Goal: Task Accomplishment & Management: Manage account settings

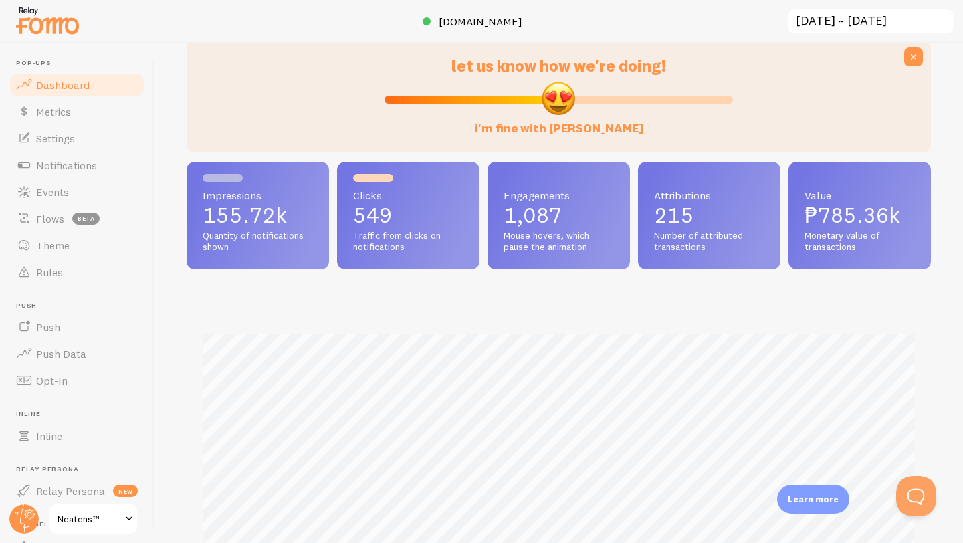
scroll to position [112, 0]
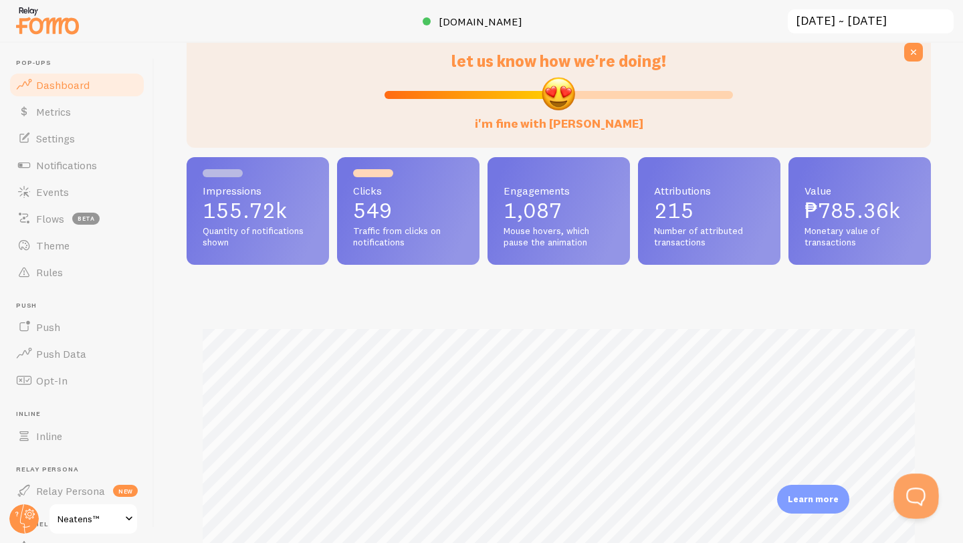
click at [916, 493] on button "Open Beacon popover" at bounding box center [913, 493] width 40 height 40
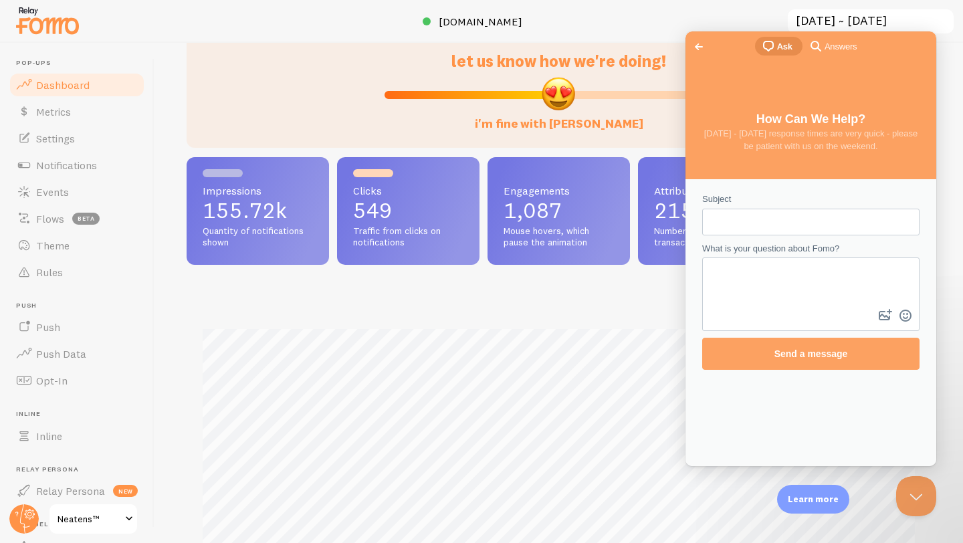
scroll to position [0, 0]
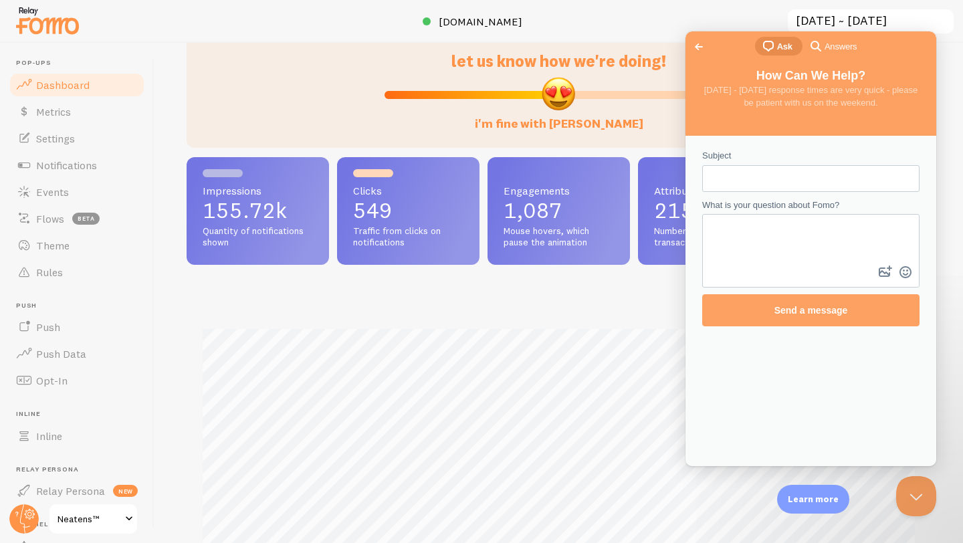
click at [699, 47] on span "Go back" at bounding box center [699, 47] width 16 height 16
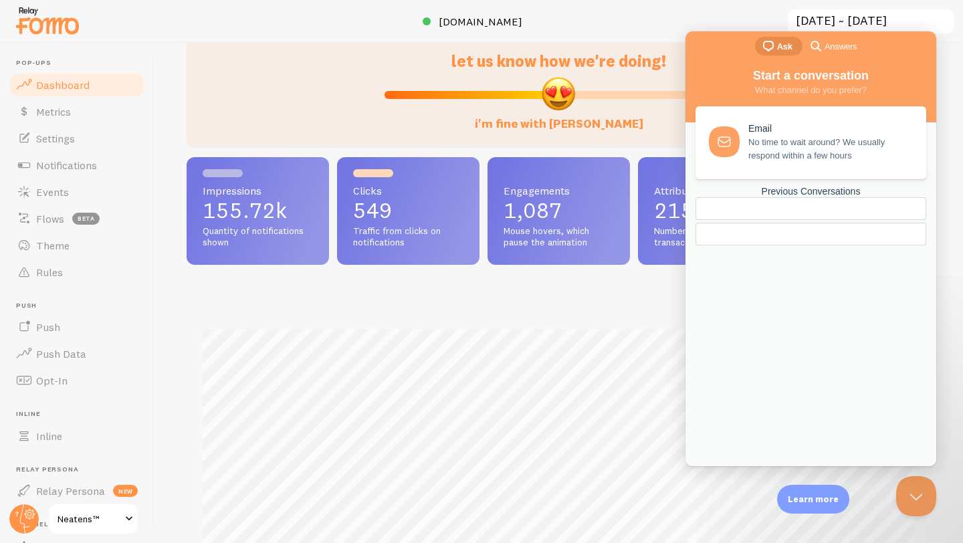
click at [800, 151] on span "No time to wait around? We usually respond within a few hours" at bounding box center [829, 149] width 162 height 27
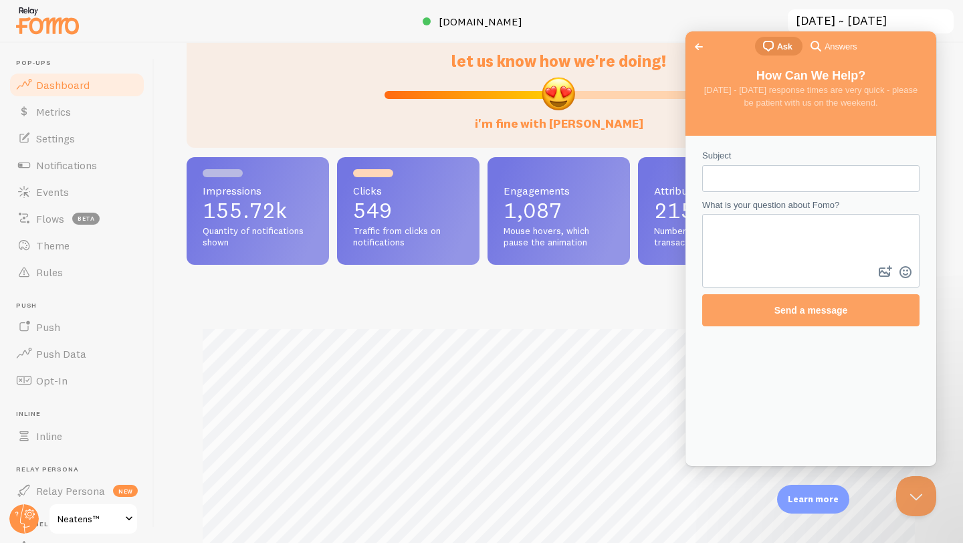
click at [750, 175] on input "Subject" at bounding box center [811, 178] width 196 height 24
click at [748, 263] on div "Contact form" at bounding box center [810, 251] width 217 height 74
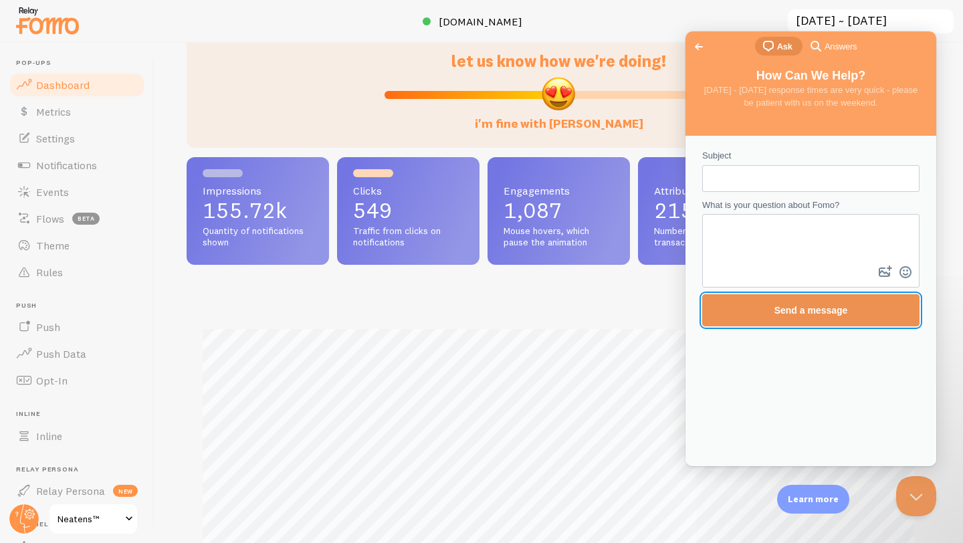
click at [762, 312] on span "Send a message" at bounding box center [811, 310] width 188 height 31
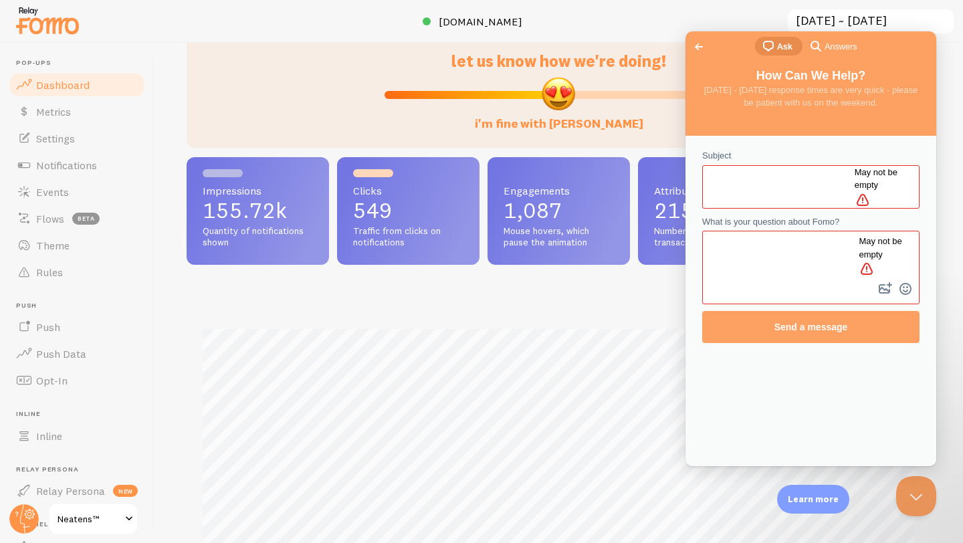
click at [744, 165] on div "Contact form" at bounding box center [810, 186] width 217 height 43
click at [750, 180] on input "Subject" at bounding box center [784, 187] width 142 height 24
type input "exclude notifcations"
click at [767, 257] on textarea "What is your question about Fomo?" at bounding box center [792, 255] width 178 height 47
type textarea "hello"
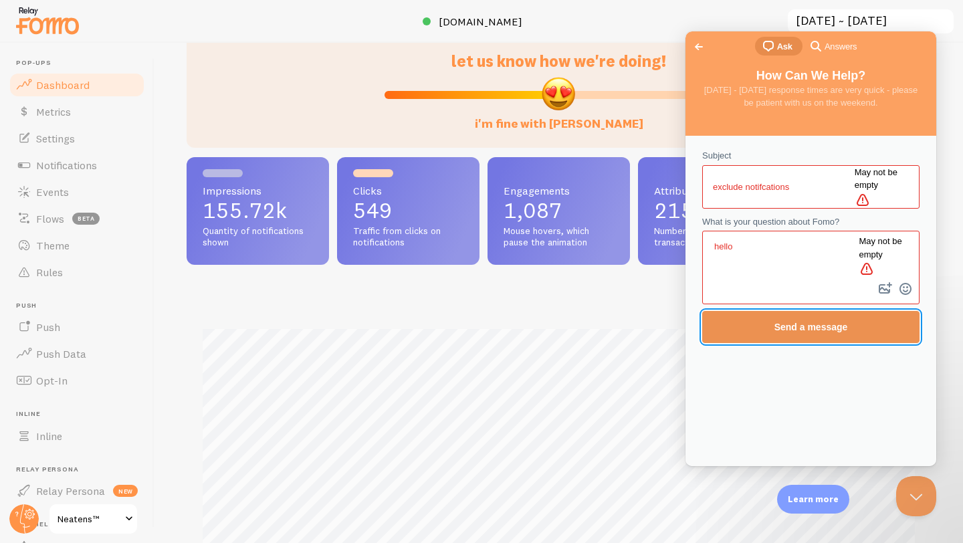
click at [769, 312] on span "Send a message" at bounding box center [811, 327] width 188 height 31
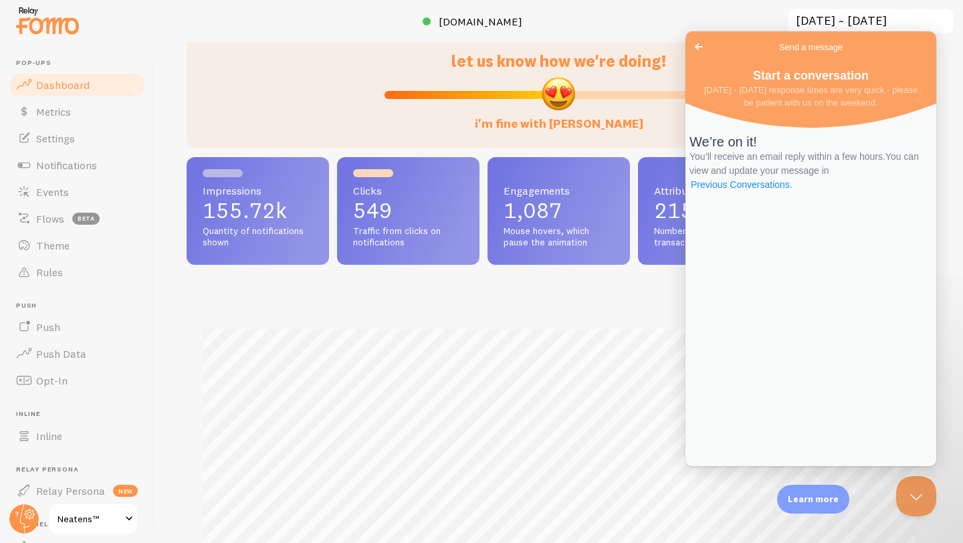
click at [793, 192] on link "Previous Conversations ." at bounding box center [741, 185] width 104 height 14
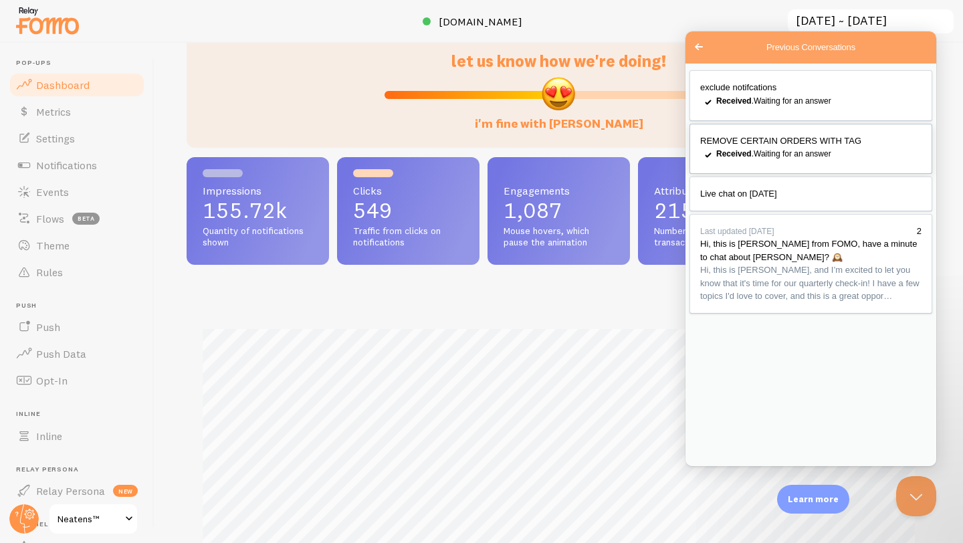
click at [789, 160] on div "Received . Waiting for an answer" at bounding box center [818, 153] width 205 height 13
click at [911, 495] on button "Close Beacon popover" at bounding box center [913, 493] width 40 height 40
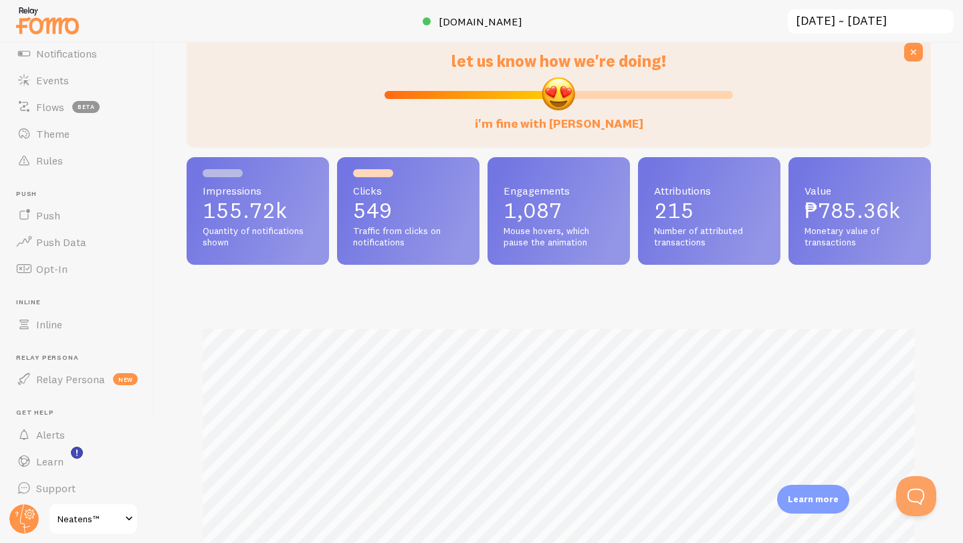
scroll to position [118, 0]
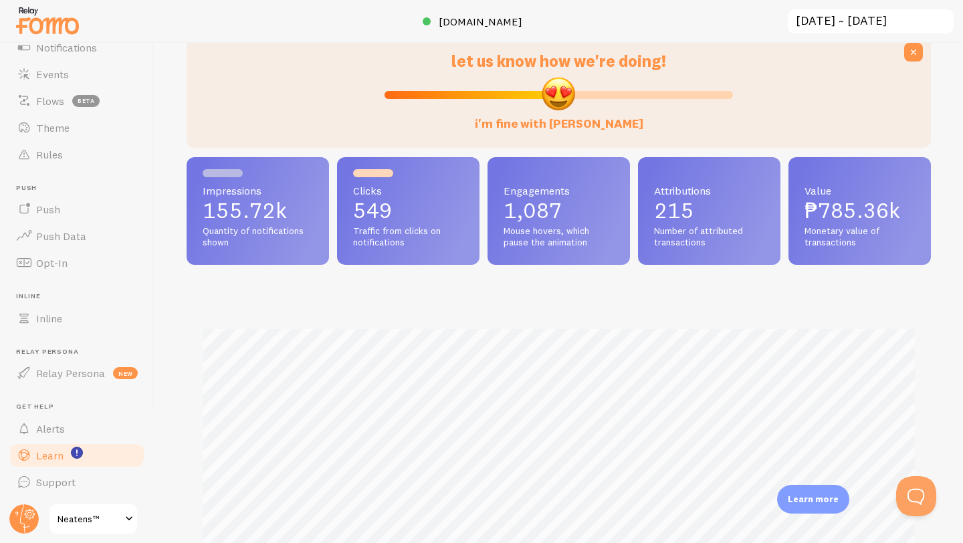
click at [70, 446] on link "Learn" at bounding box center [77, 455] width 138 height 27
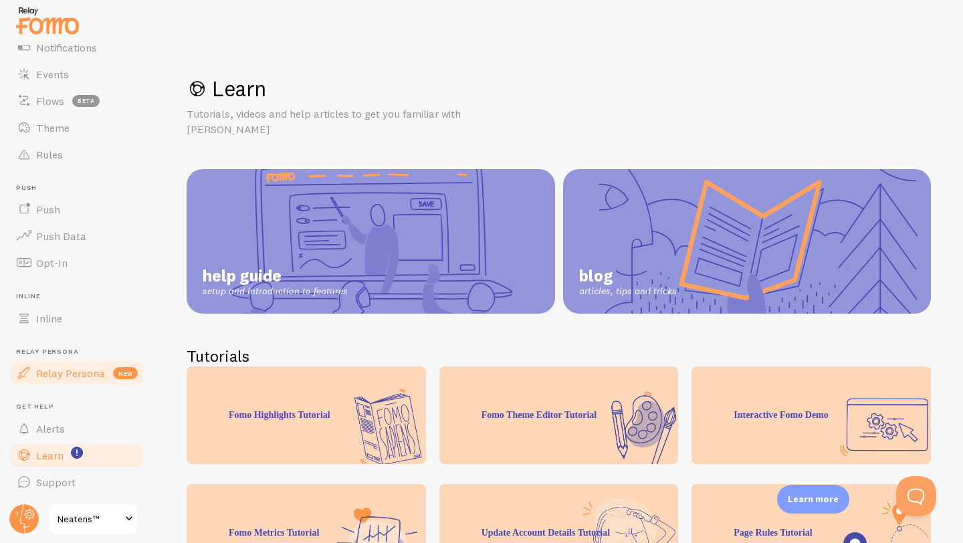
click at [67, 374] on span "Relay Persona" at bounding box center [70, 372] width 69 height 13
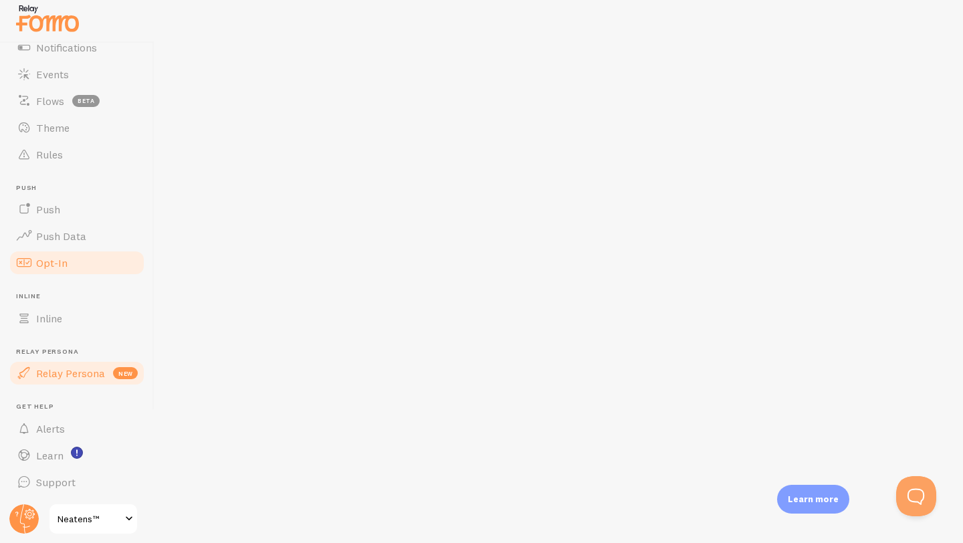
click at [70, 263] on link "Opt-In" at bounding box center [77, 262] width 138 height 27
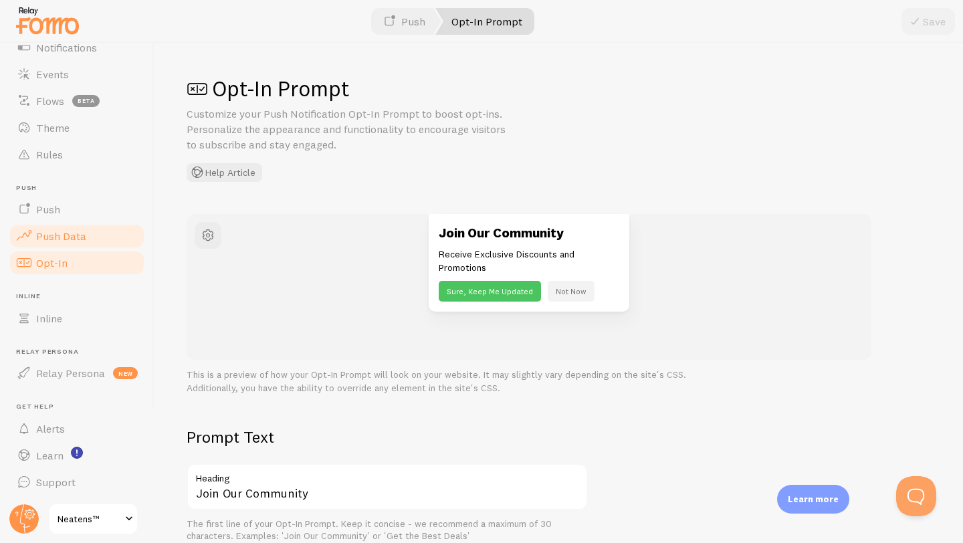
click at [68, 225] on link "Push Data" at bounding box center [77, 236] width 138 height 27
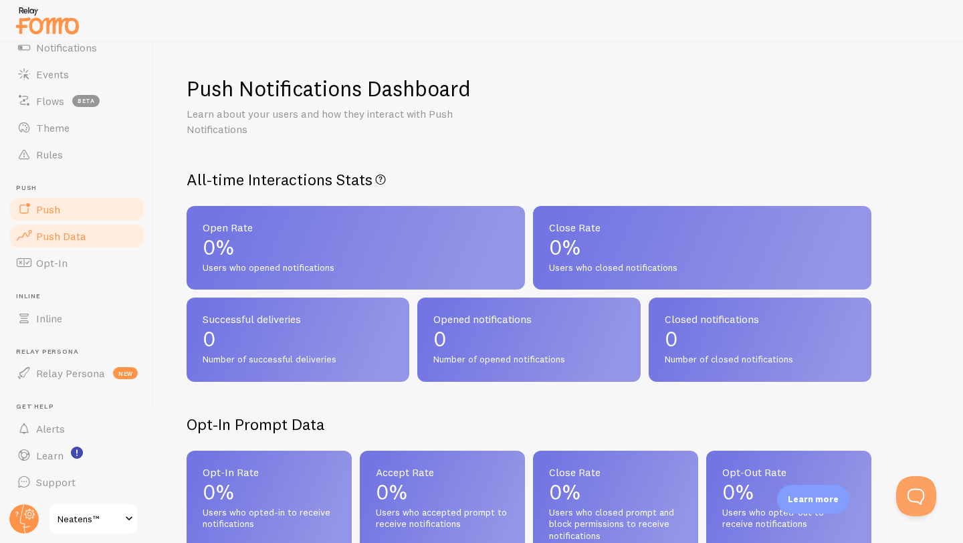
click at [66, 209] on link "Push" at bounding box center [77, 209] width 138 height 27
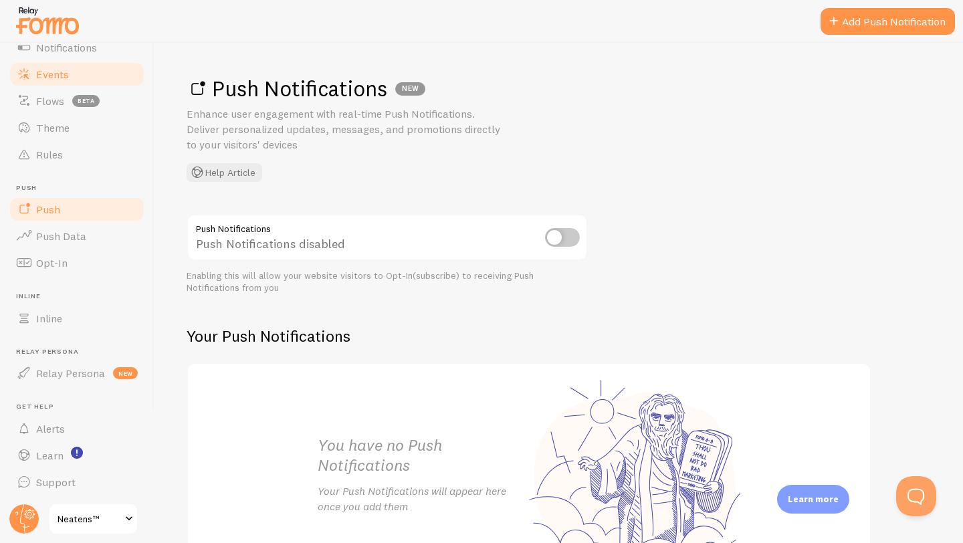
click at [66, 84] on link "Events" at bounding box center [77, 74] width 138 height 27
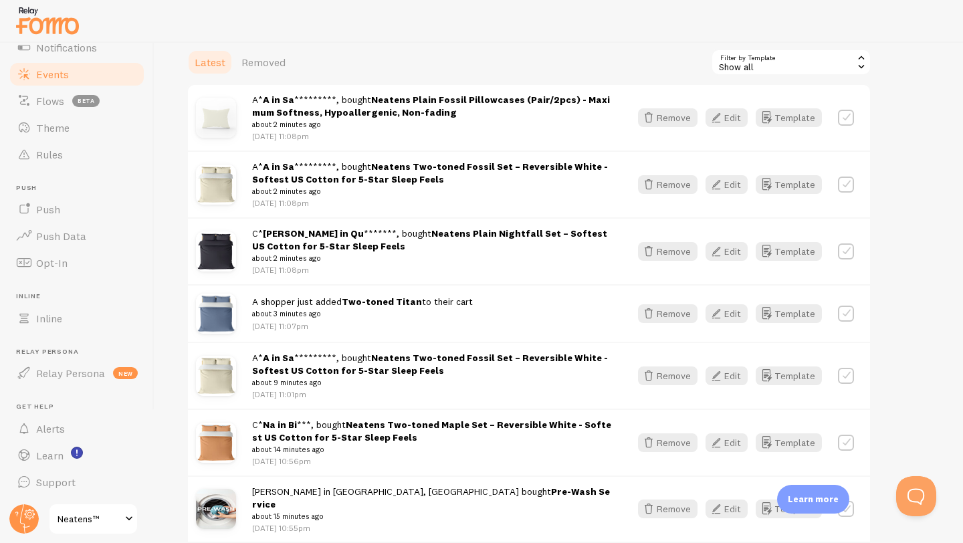
scroll to position [397, 0]
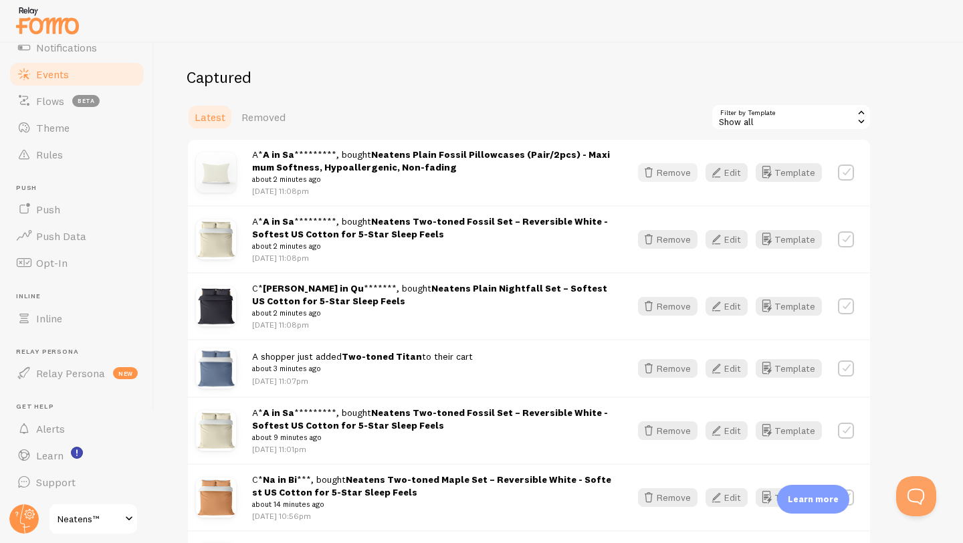
click at [671, 179] on button "Remove" at bounding box center [668, 172] width 60 height 19
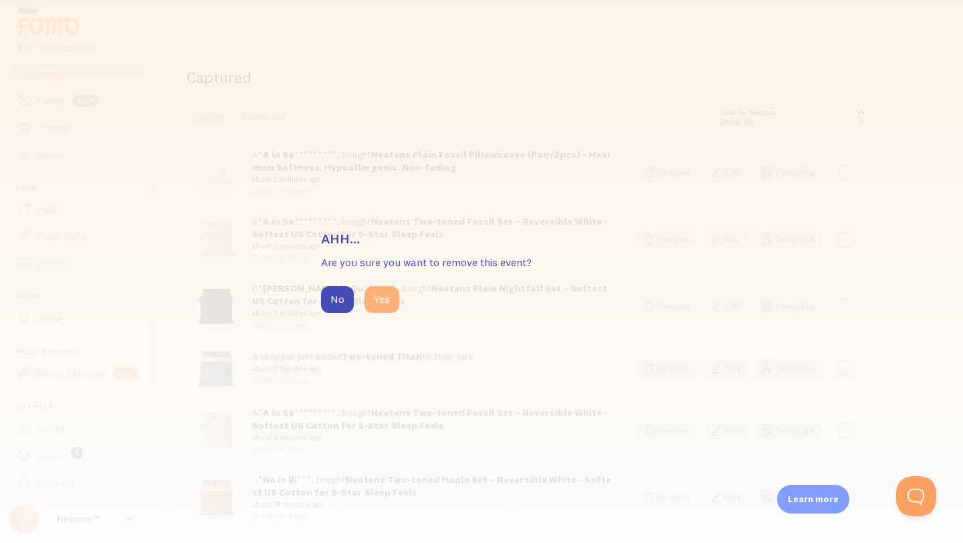
click at [387, 296] on button "Yes" at bounding box center [381, 299] width 35 height 27
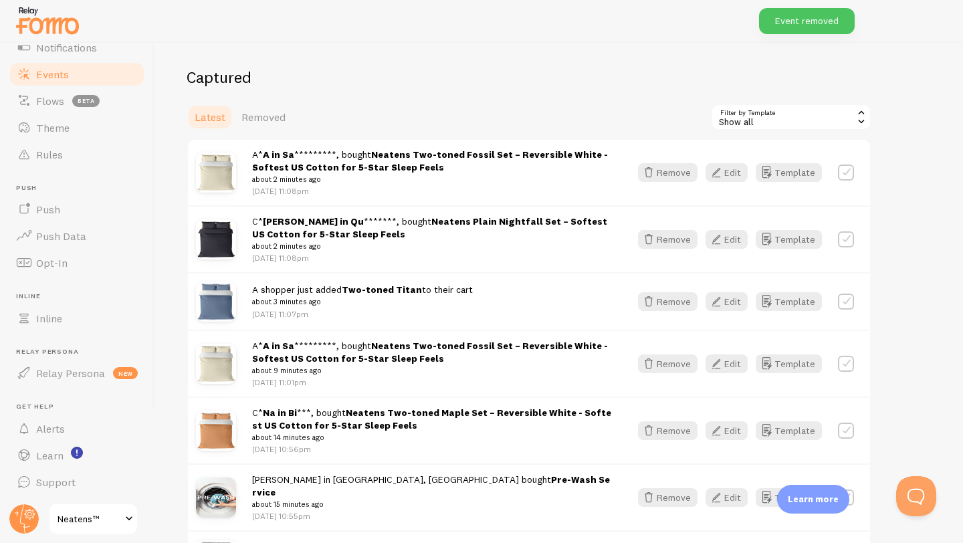
click at [757, 118] on div "Show all" at bounding box center [791, 117] width 160 height 27
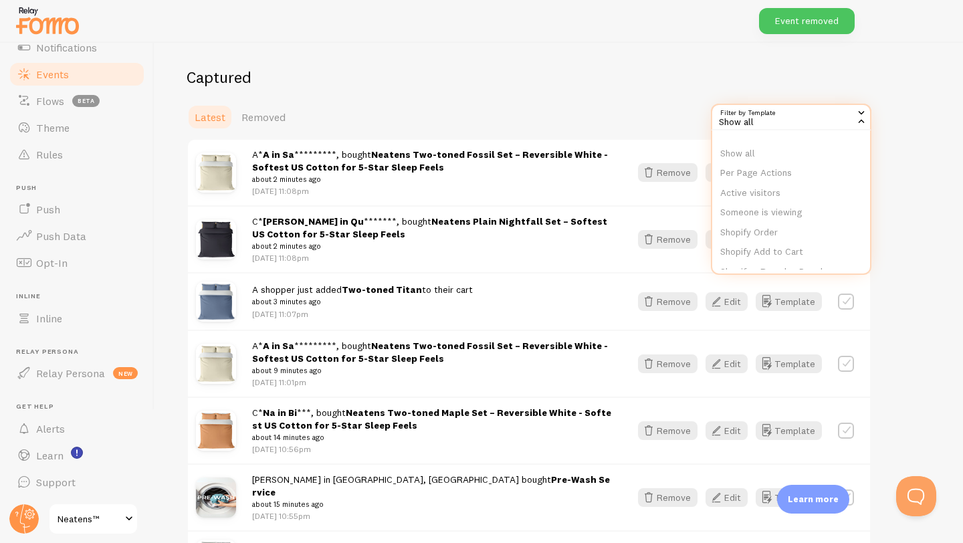
click at [613, 120] on div "Latest Removed Filter by Template all Show all Show all Per Page Actions Active…" at bounding box center [529, 117] width 685 height 27
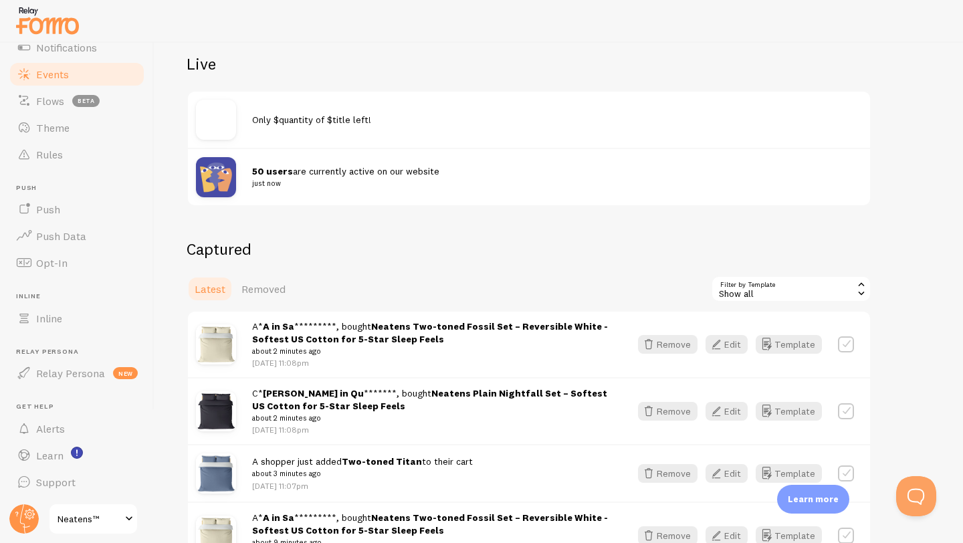
scroll to position [223, 0]
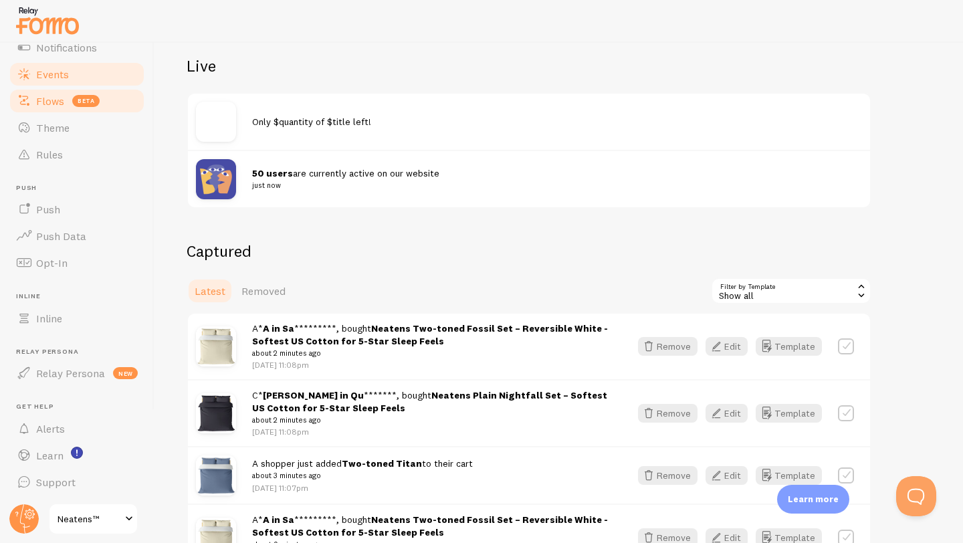
click at [61, 96] on span "Flows" at bounding box center [50, 100] width 28 height 13
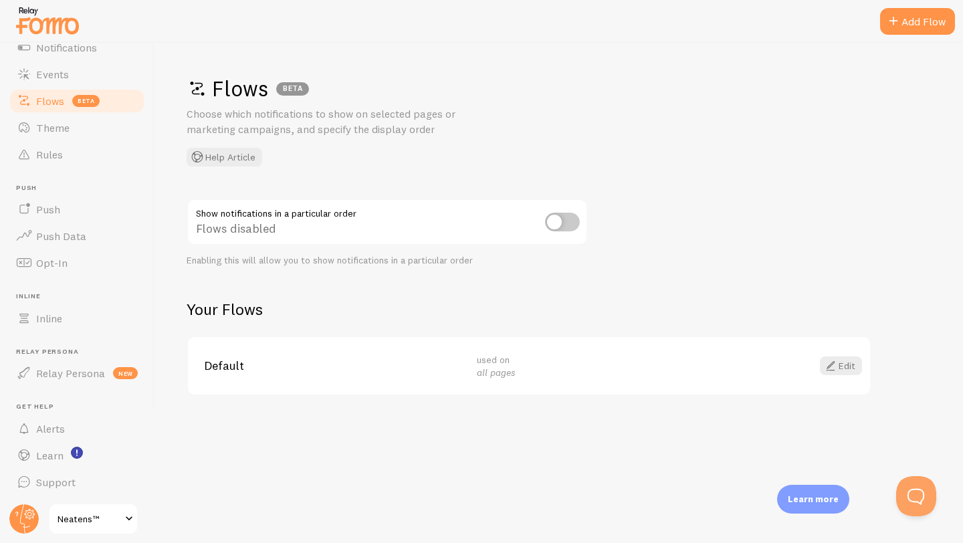
click at [559, 219] on input "checkbox" at bounding box center [562, 222] width 35 height 19
checkbox input "true"
click at [837, 366] on span at bounding box center [830, 366] width 16 height 16
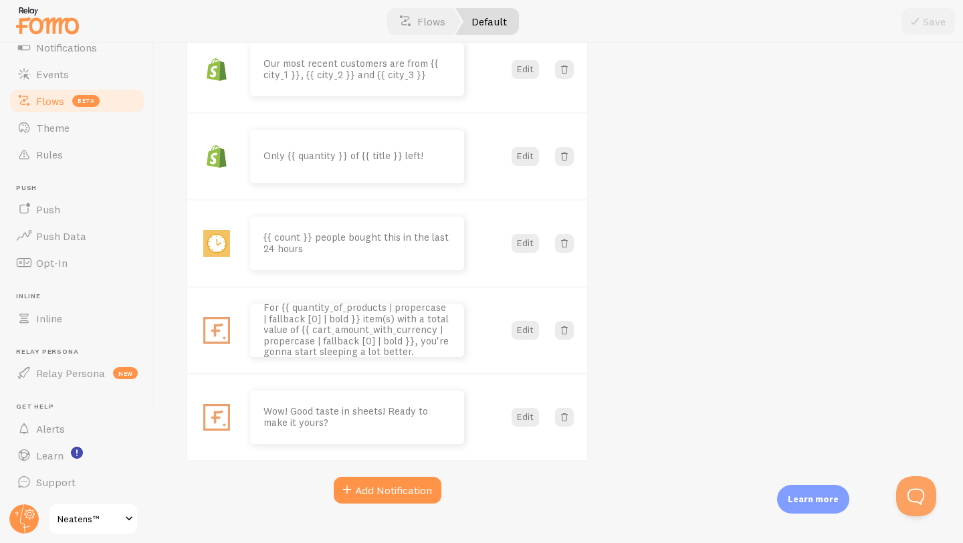
scroll to position [726, 0]
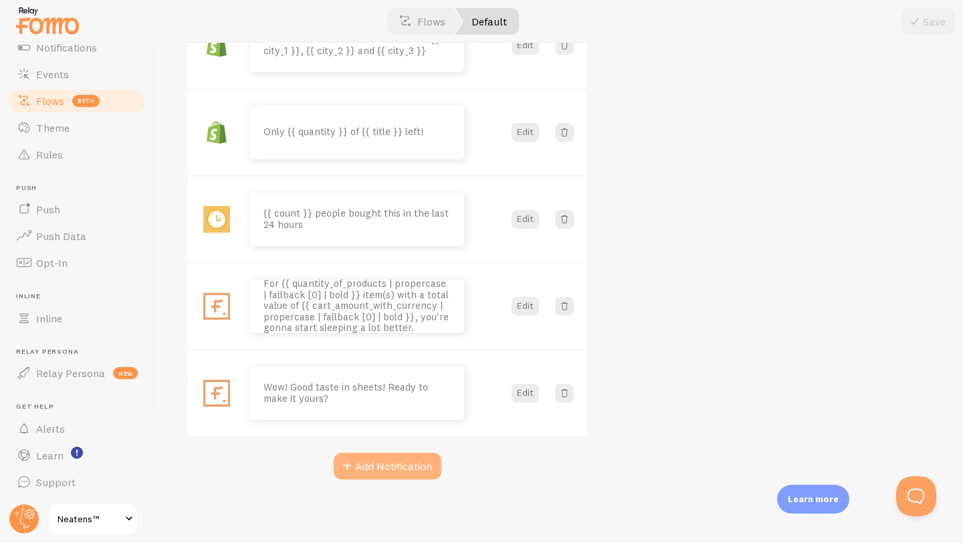
click at [365, 459] on button "Add Notification" at bounding box center [388, 466] width 108 height 27
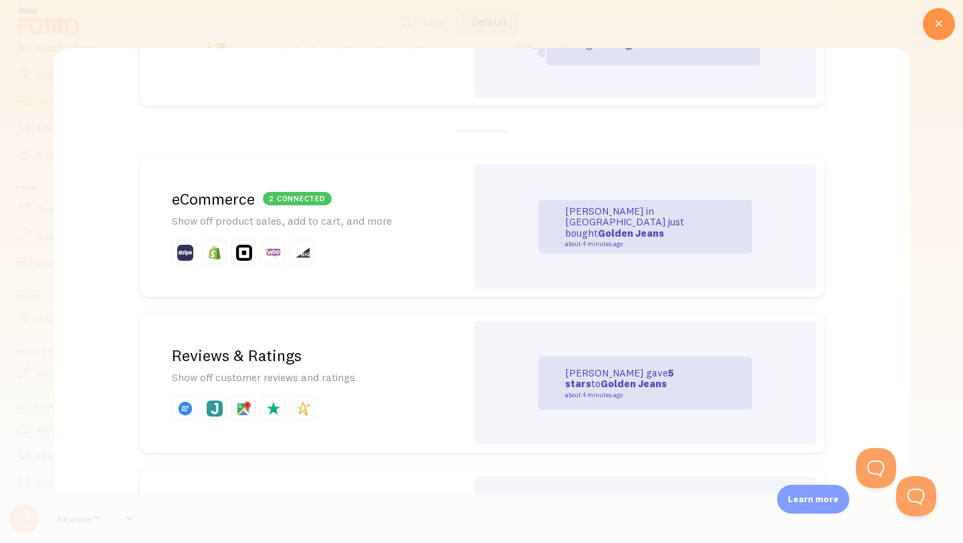
scroll to position [0, 0]
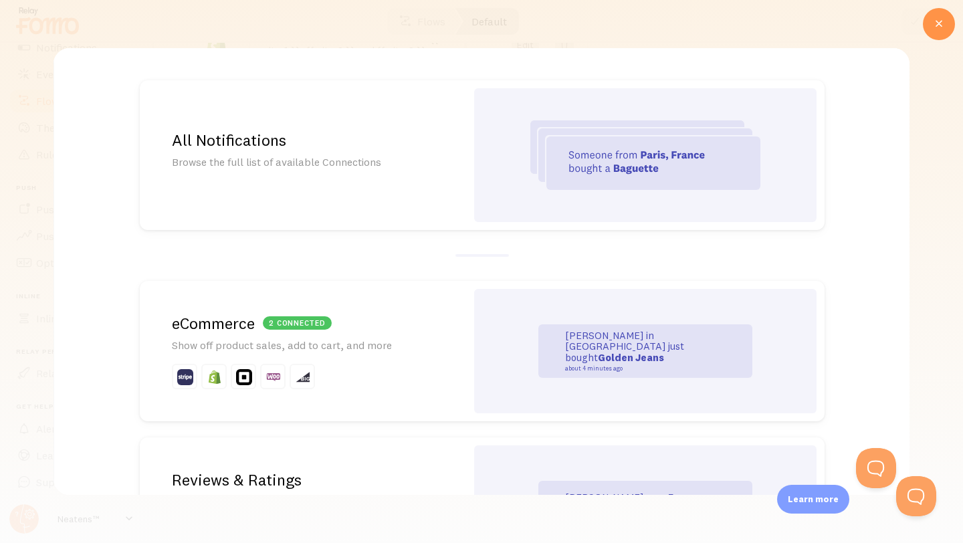
click at [522, 186] on div at bounding box center [645, 155] width 342 height 134
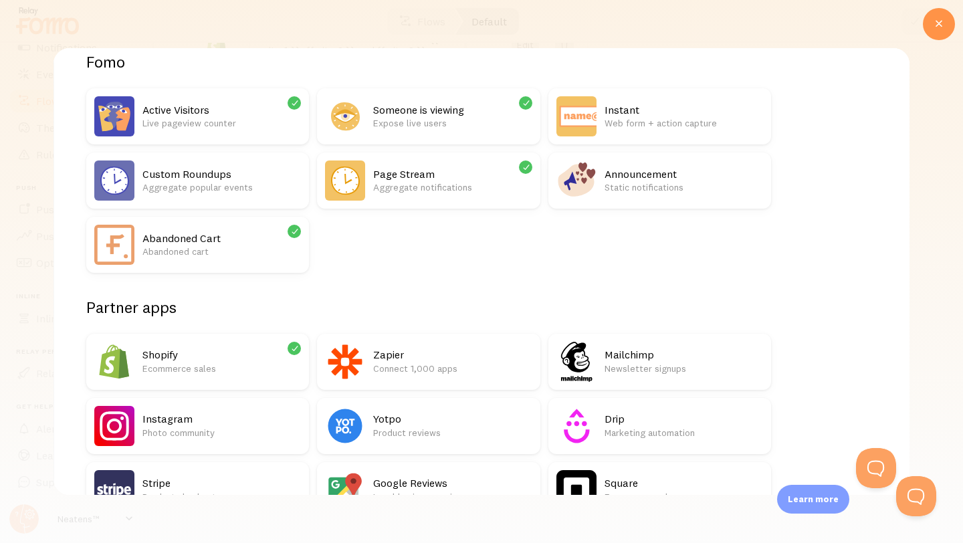
scroll to position [108, 0]
click at [232, 354] on h2 "Shopify" at bounding box center [221, 354] width 158 height 14
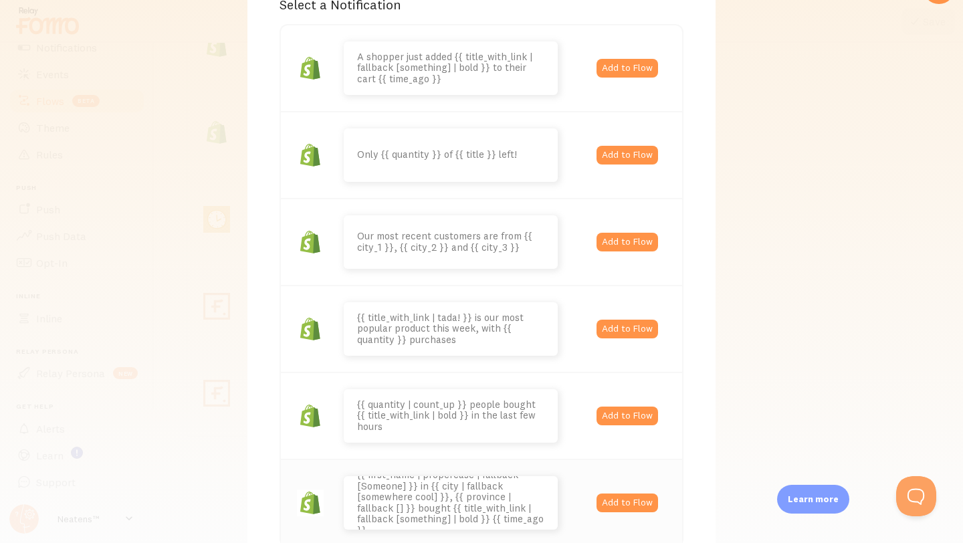
scroll to position [72, 0]
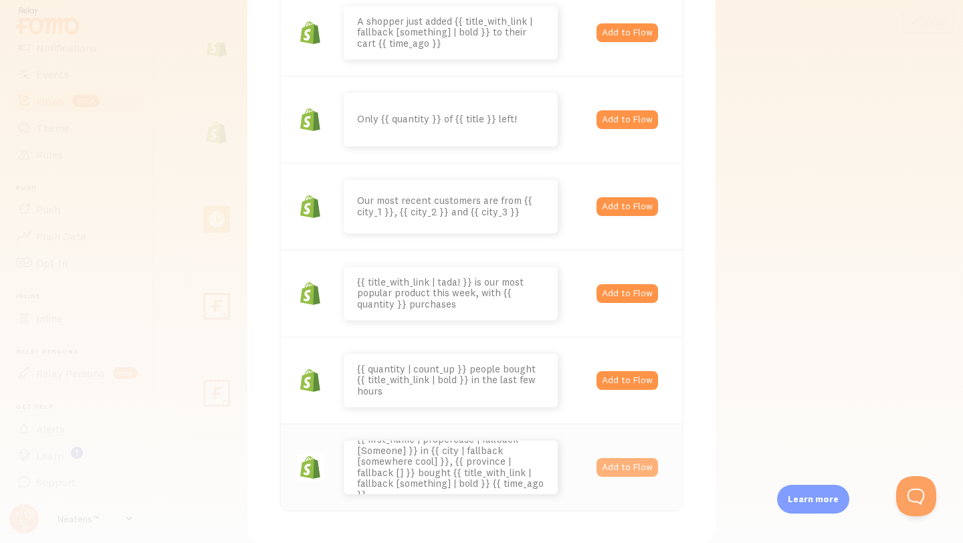
click at [627, 467] on button "Add to Flow" at bounding box center [627, 467] width 62 height 19
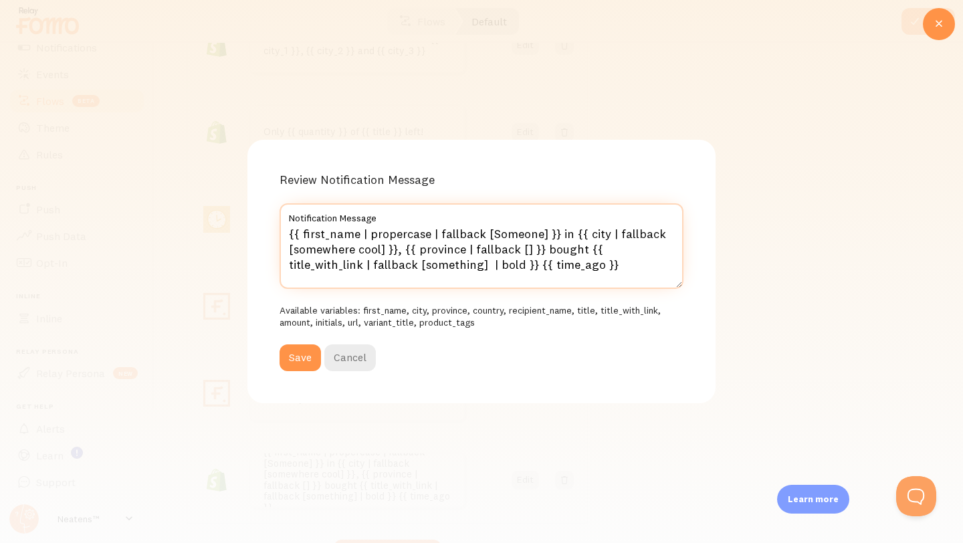
click at [360, 270] on textarea "{{ first_name | propercase | fallback [Someone] }} in {{ city | fallback [somew…" at bounding box center [482, 246] width 404 height 86
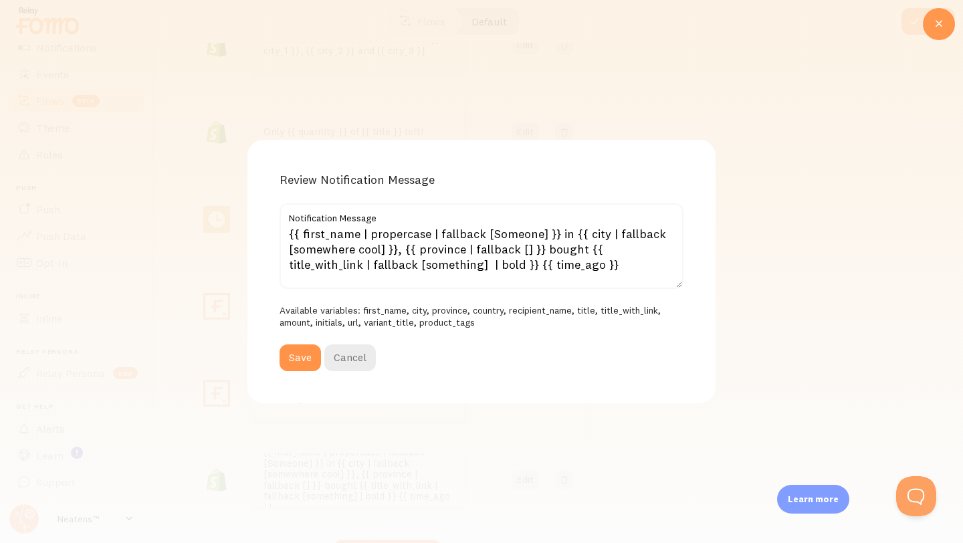
click at [937, 24] on icon at bounding box center [939, 24] width 16 height 16
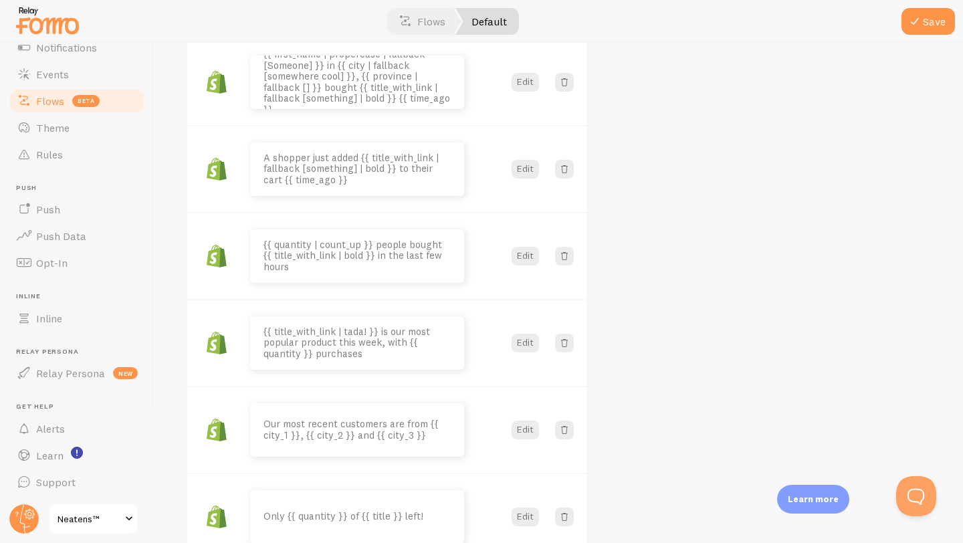
scroll to position [0, 0]
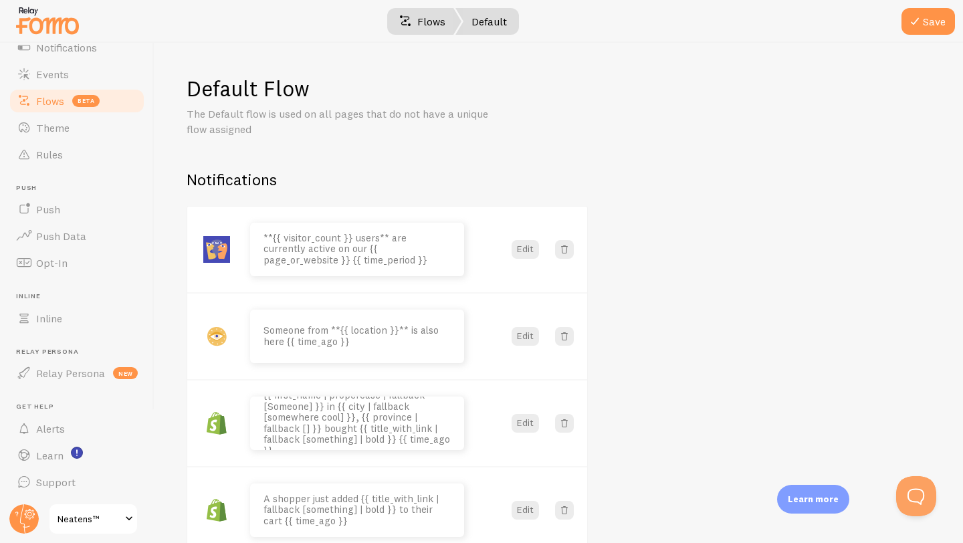
click at [435, 21] on link "Flows" at bounding box center [422, 21] width 78 height 27
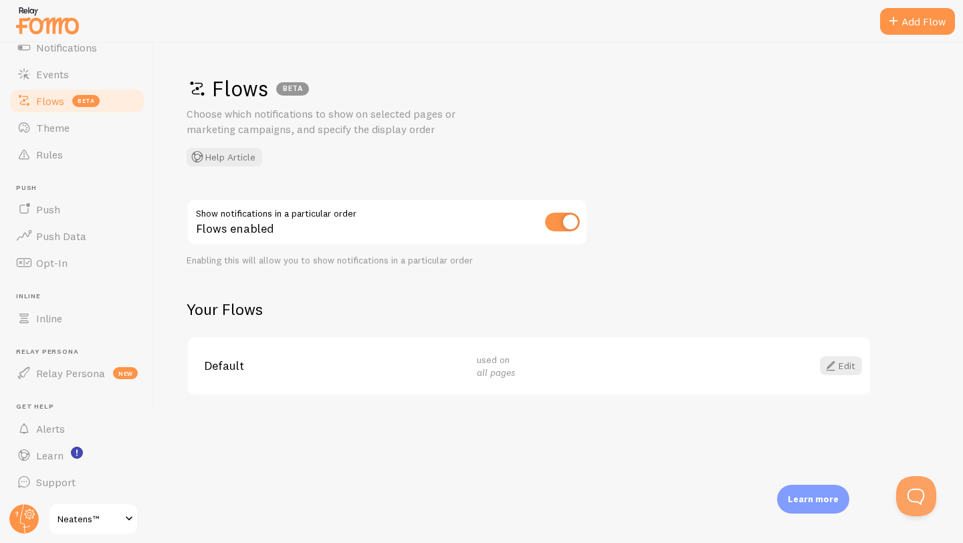
click at [555, 220] on input "checkbox" at bounding box center [562, 222] width 35 height 19
checkbox input "false"
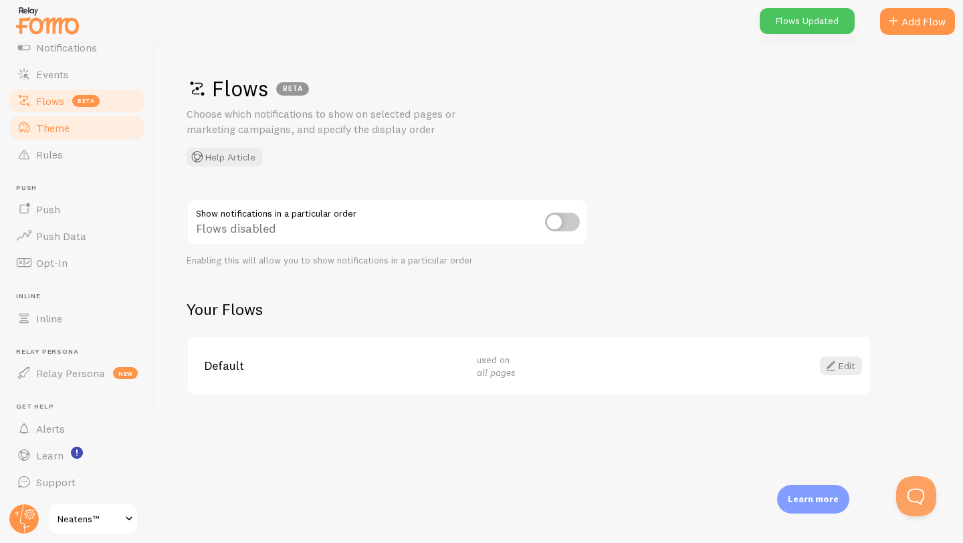
click at [70, 132] on link "Theme" at bounding box center [77, 127] width 138 height 27
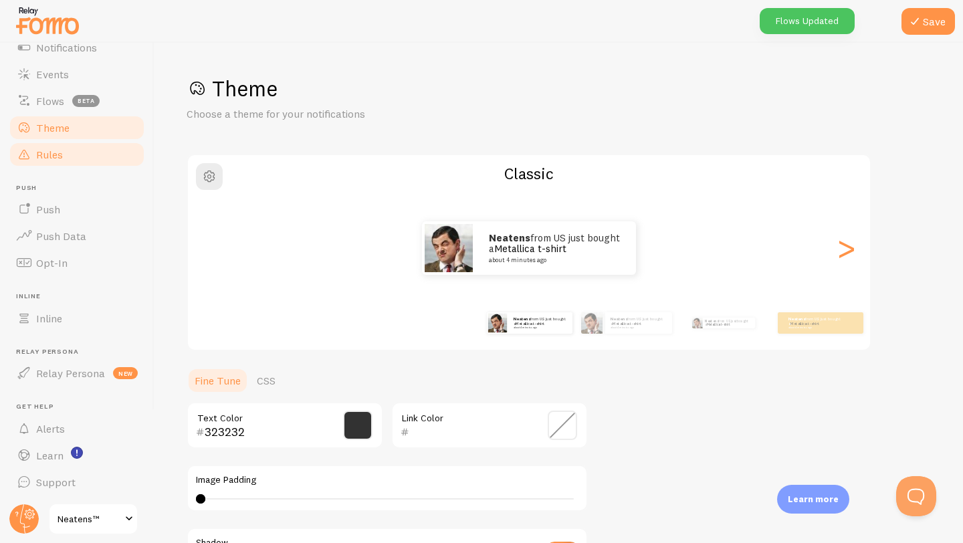
click at [73, 158] on link "Rules" at bounding box center [77, 154] width 138 height 27
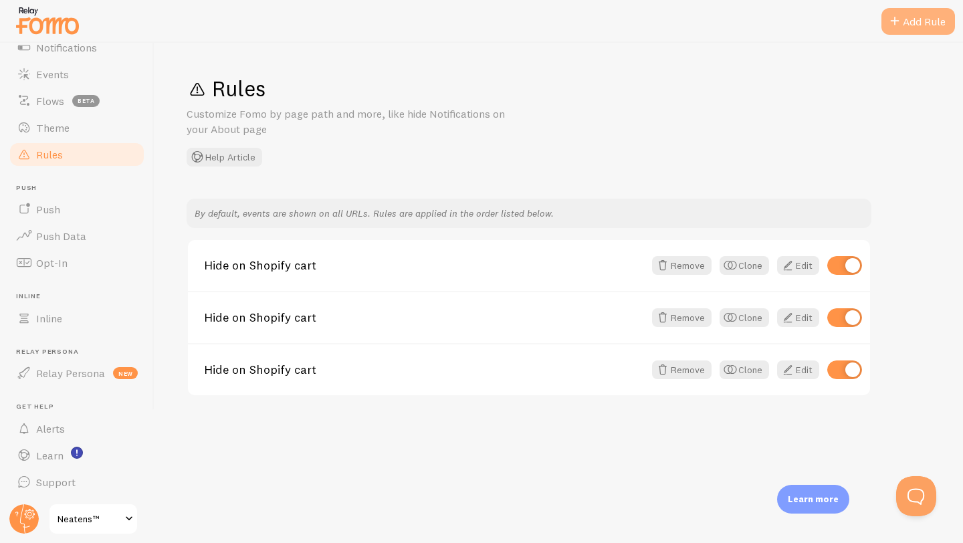
click at [921, 15] on div "Add Rule" at bounding box center [918, 21] width 74 height 27
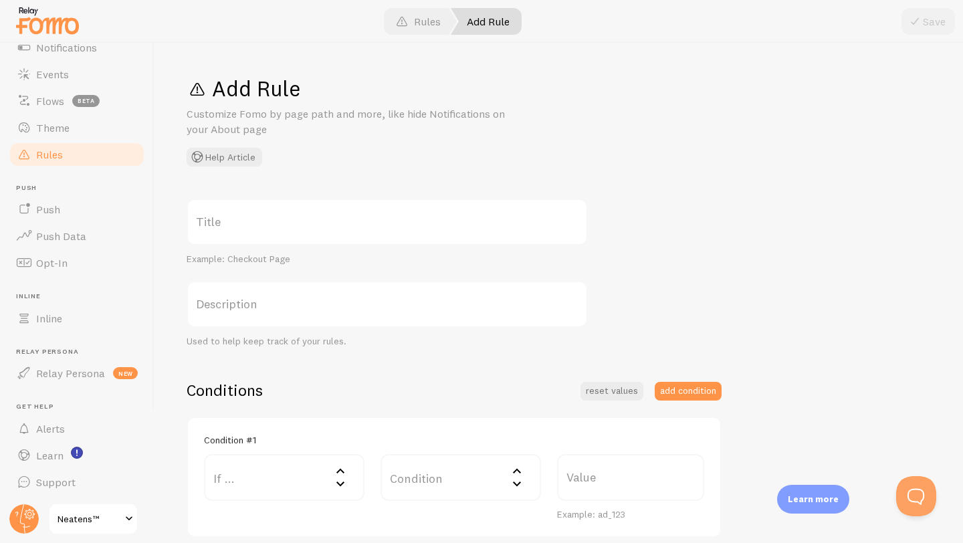
scroll to position [213, 0]
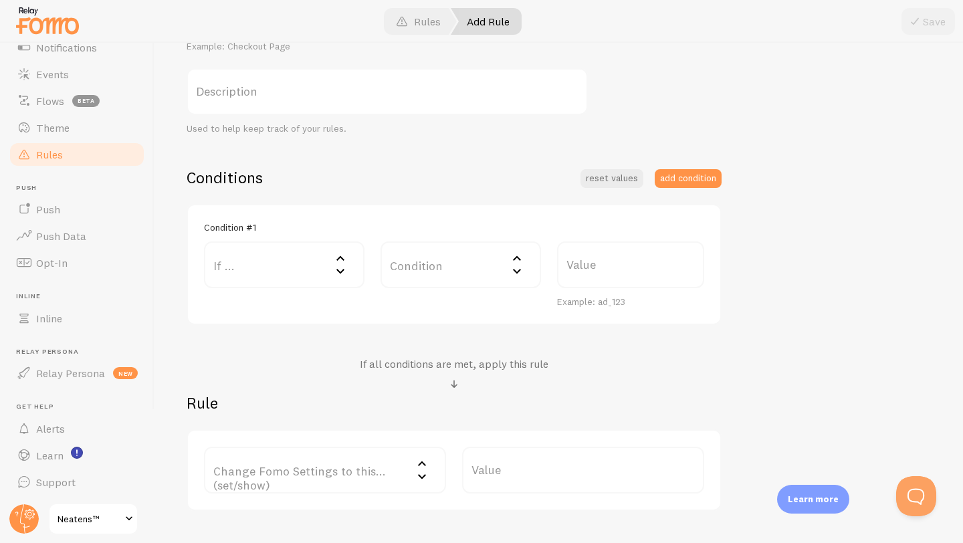
click at [293, 271] on label "If ..." at bounding box center [284, 264] width 160 height 47
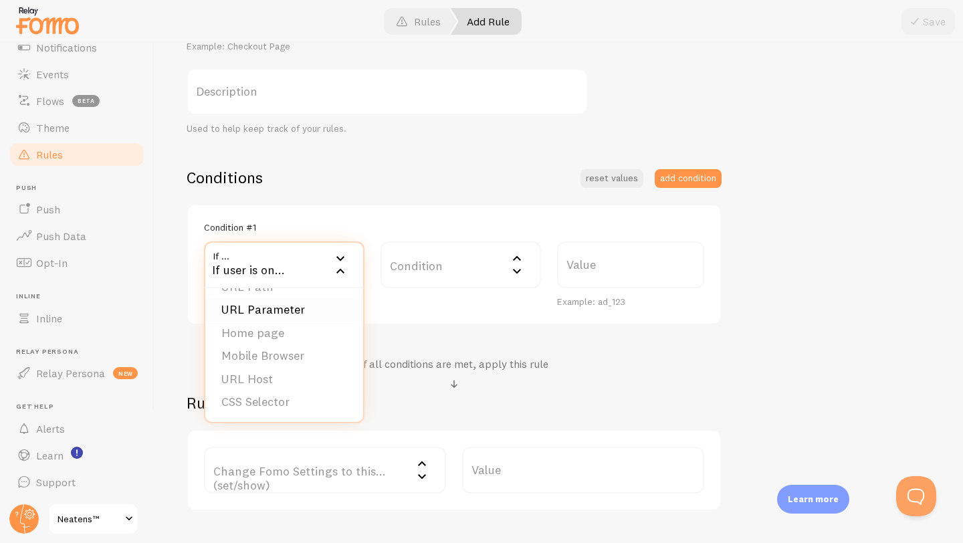
scroll to position [0, 0]
click at [286, 260] on div "If user is on..." at bounding box center [284, 264] width 160 height 47
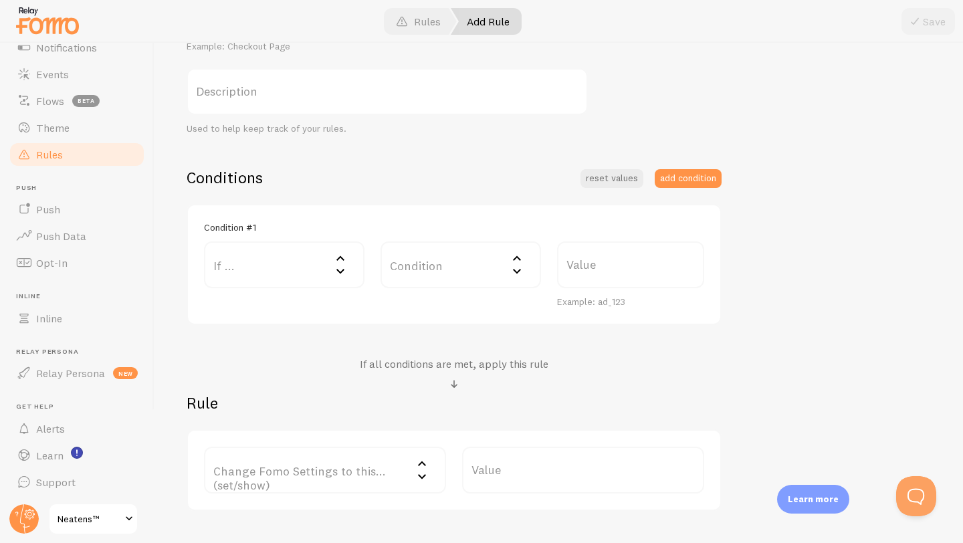
click at [301, 265] on label "If ..." at bounding box center [284, 264] width 160 height 47
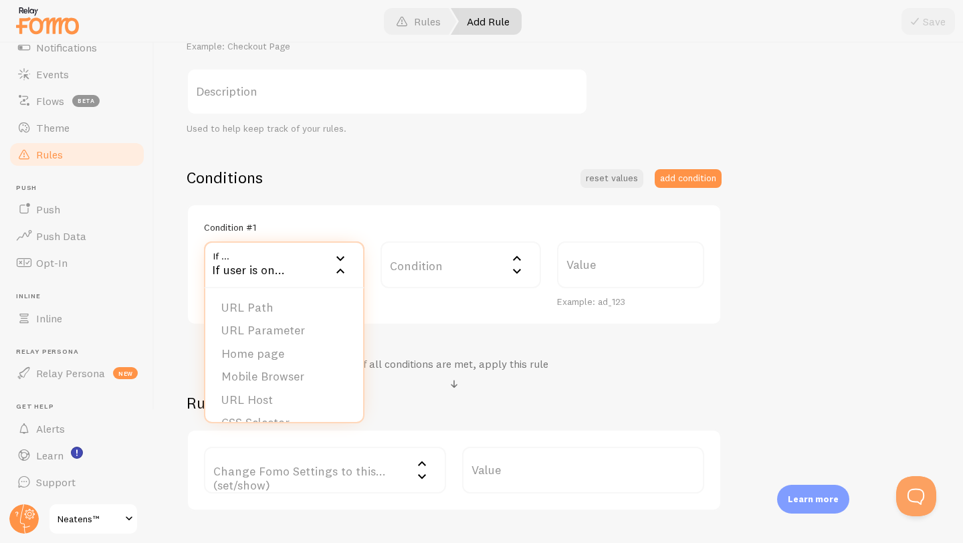
click at [316, 270] on div "If user is on..." at bounding box center [284, 264] width 160 height 47
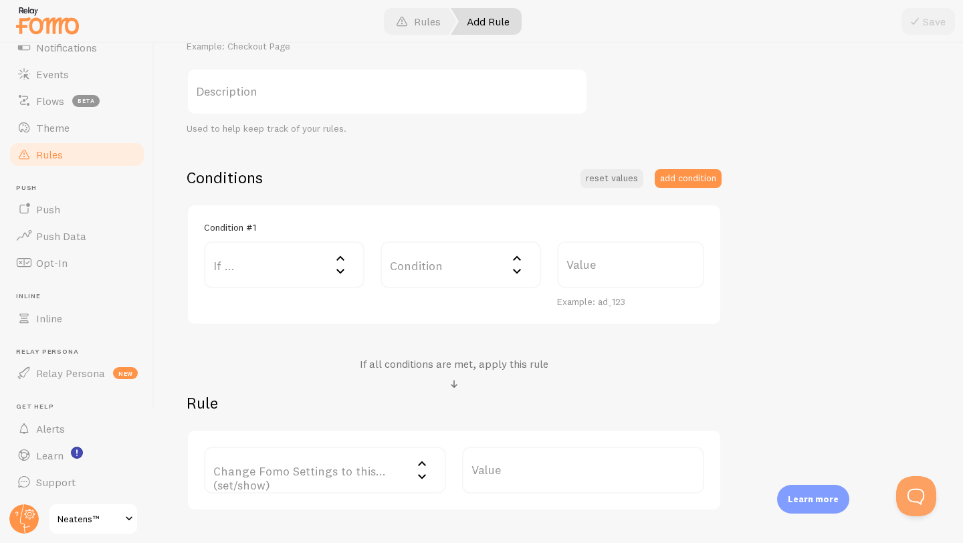
click at [336, 263] on icon at bounding box center [340, 258] width 16 height 16
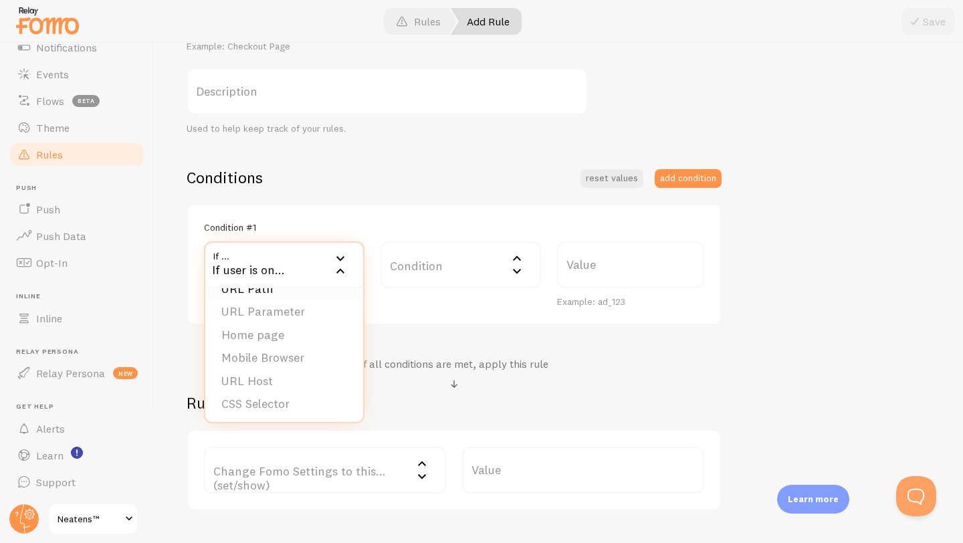
scroll to position [21, 0]
click at [427, 259] on label "Condition" at bounding box center [460, 264] width 160 height 47
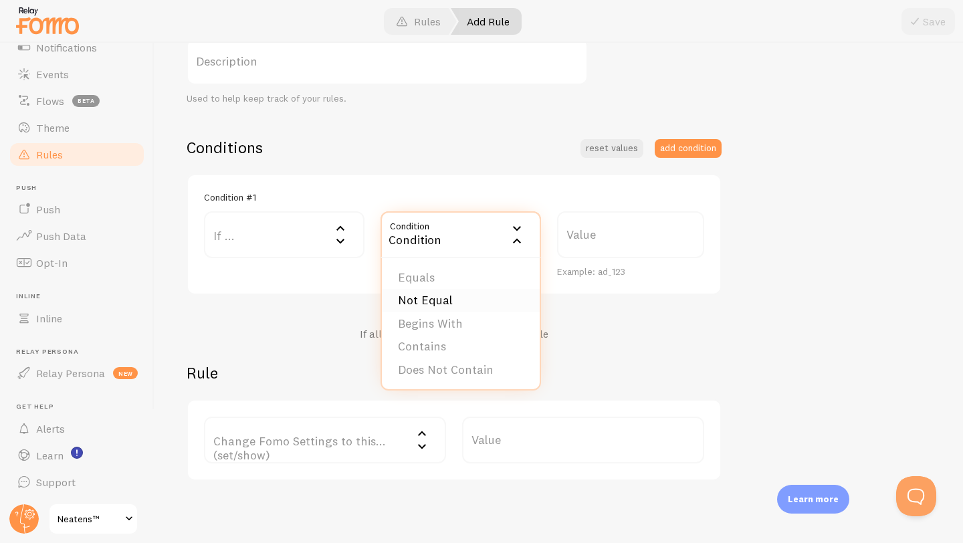
scroll to position [244, 0]
click at [423, 346] on li "Contains" at bounding box center [461, 345] width 158 height 23
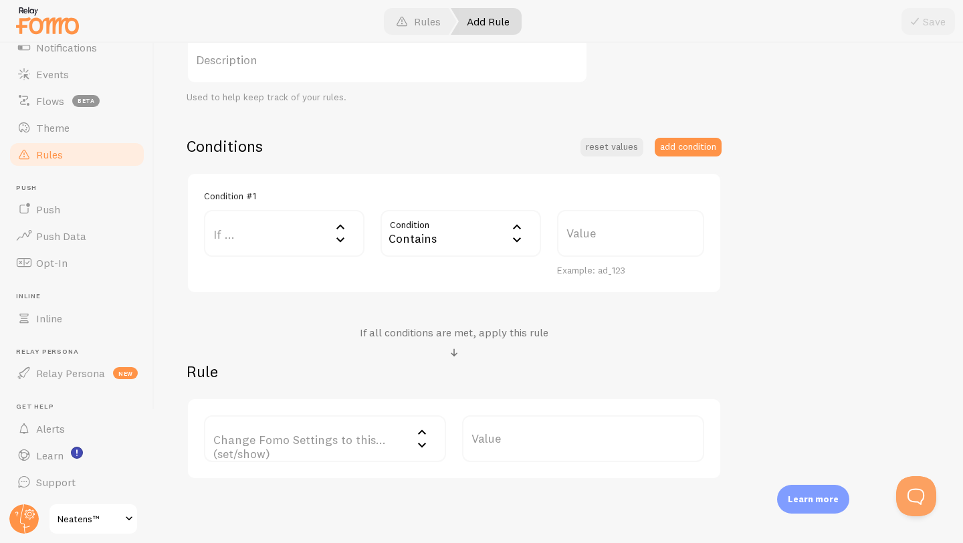
click at [302, 234] on label "If ..." at bounding box center [284, 233] width 160 height 47
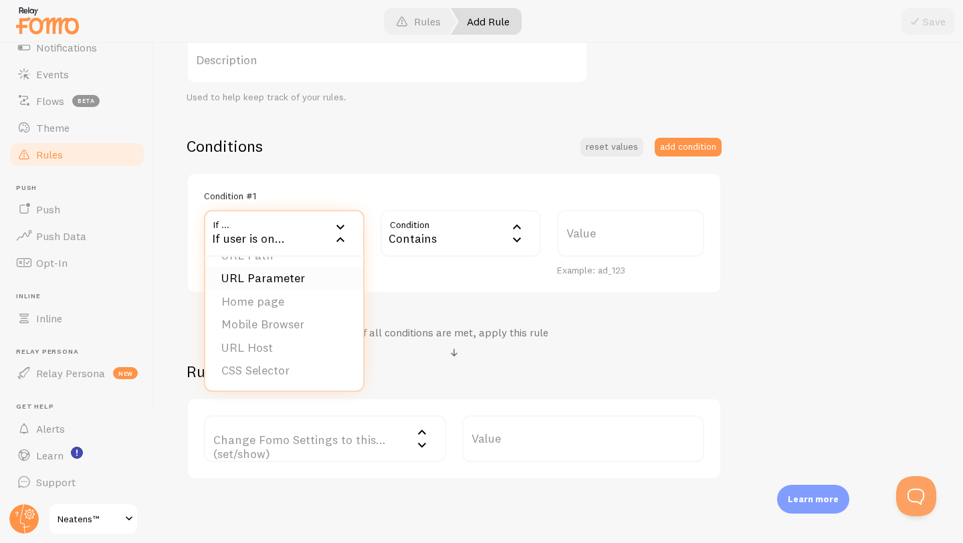
scroll to position [0, 0]
click at [241, 234] on div "If user is on..." at bounding box center [284, 233] width 160 height 47
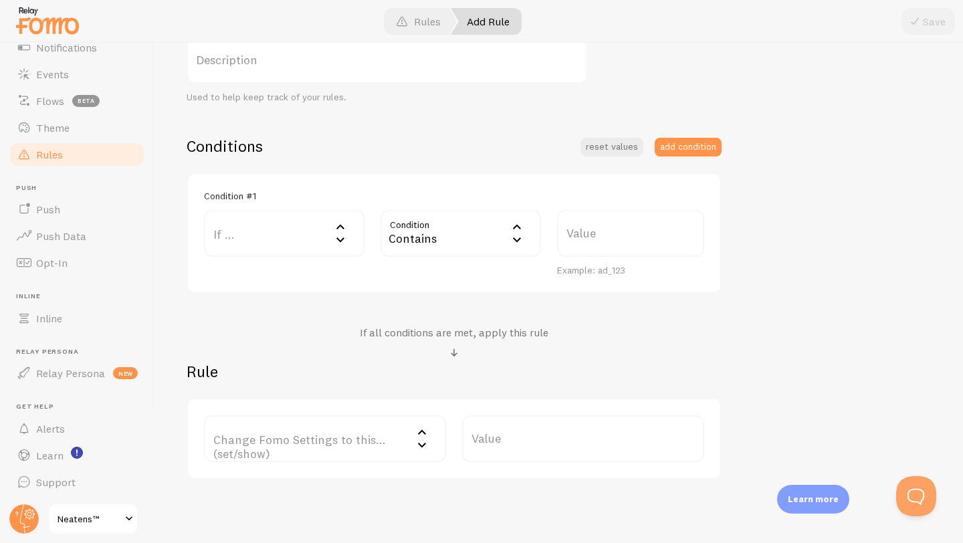
scroll to position [298, 0]
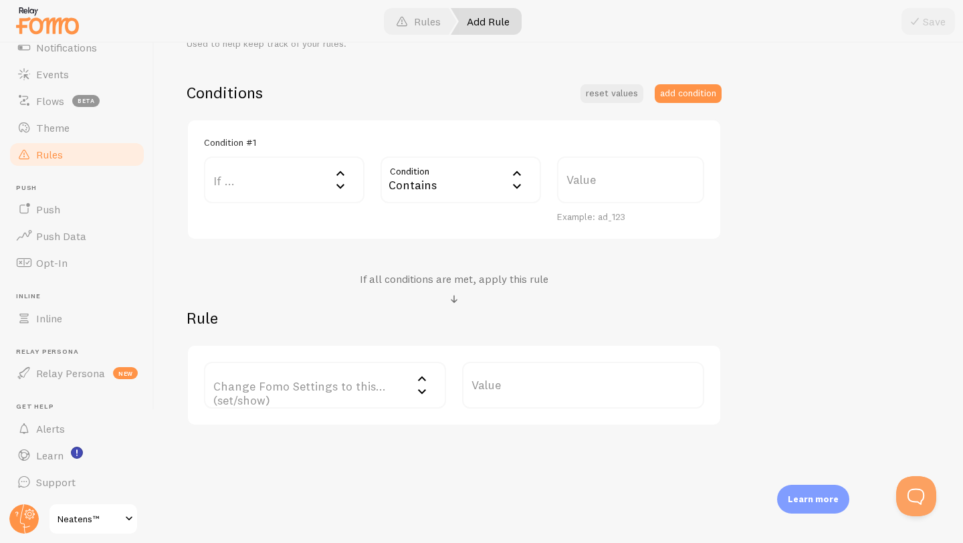
click at [623, 188] on label "Value" at bounding box center [630, 179] width 147 height 47
click at [623, 188] on input "Value" at bounding box center [630, 179] width 147 height 47
type input "Tiktok"
click at [257, 167] on label "If ..." at bounding box center [284, 179] width 160 height 47
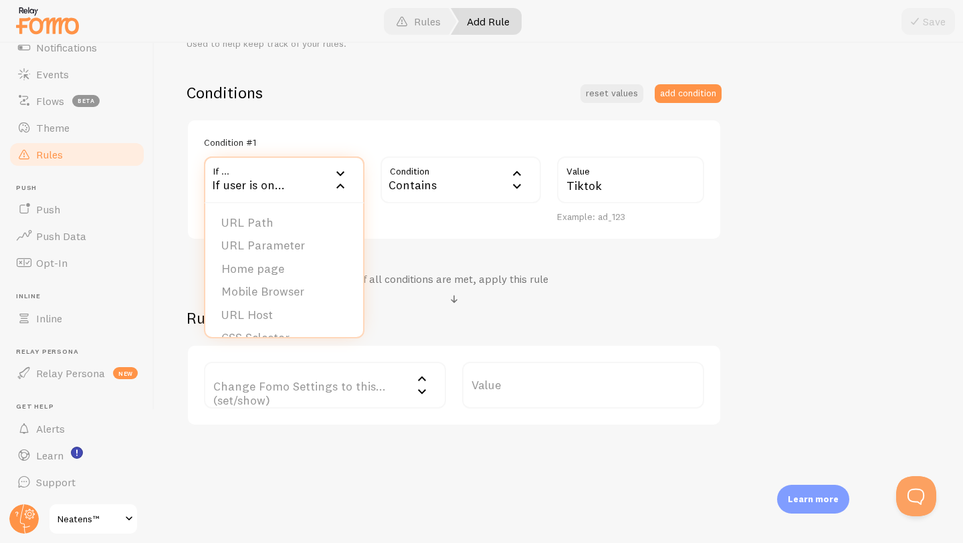
click at [263, 180] on div "If user is on..." at bounding box center [284, 179] width 160 height 47
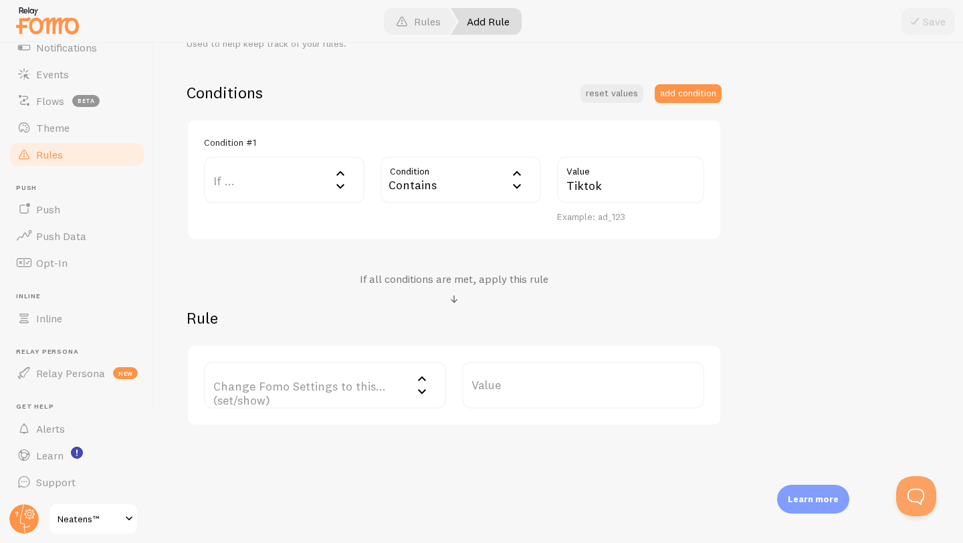
click at [261, 179] on label "If ..." at bounding box center [284, 179] width 160 height 47
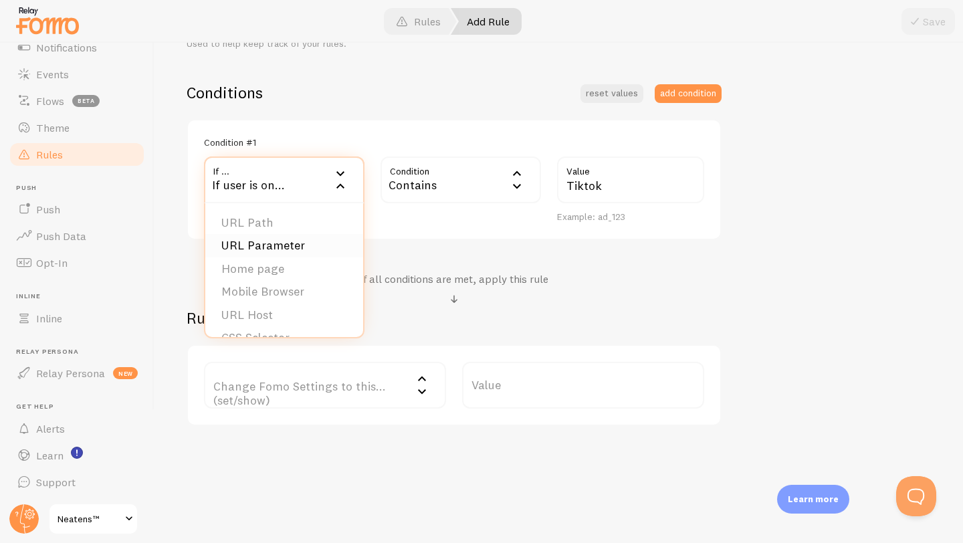
click at [257, 244] on li "URL Parameter" at bounding box center [284, 245] width 158 height 23
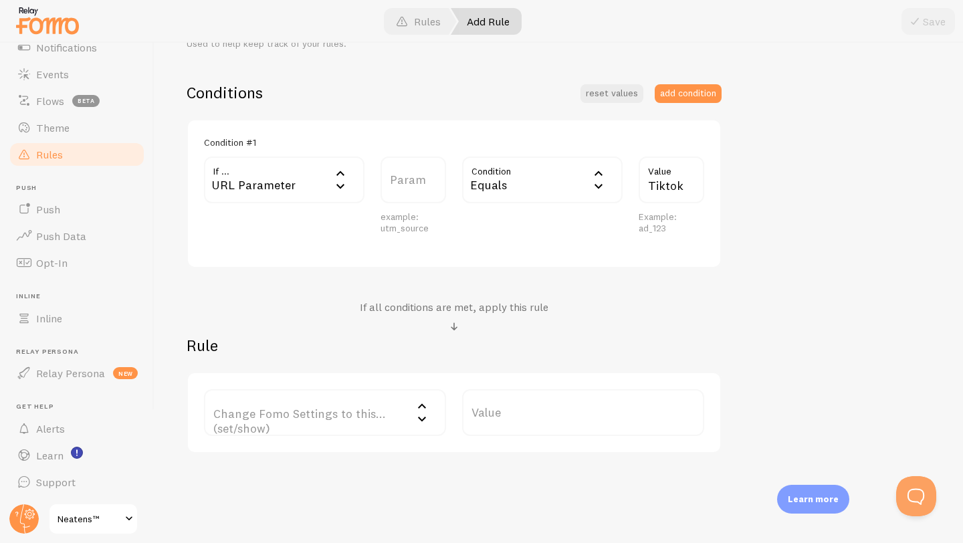
click at [421, 183] on label "Param" at bounding box center [413, 179] width 66 height 47
click at [421, 183] on input "Param" at bounding box center [413, 179] width 66 height 47
click at [326, 189] on div "URL Parameter" at bounding box center [284, 179] width 160 height 47
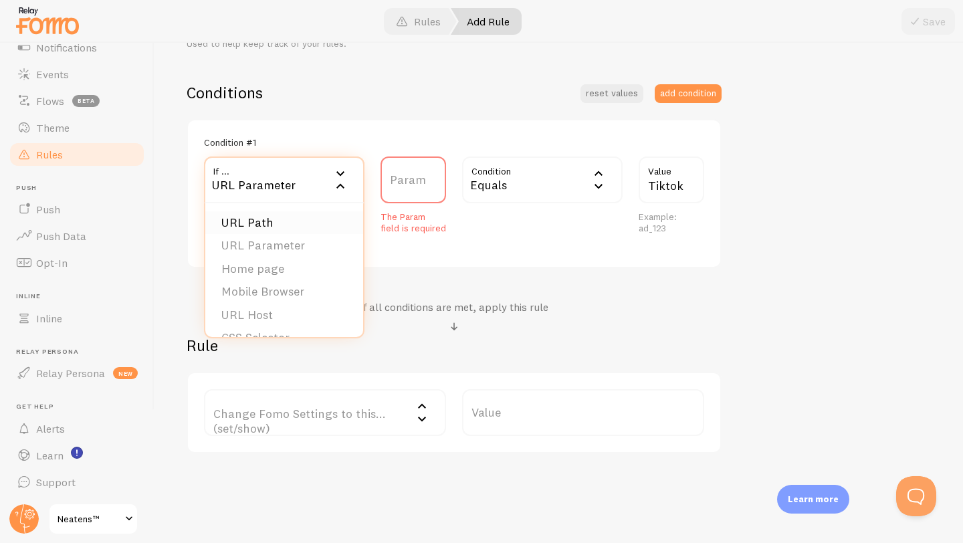
click at [295, 229] on li "URL Path" at bounding box center [284, 222] width 158 height 23
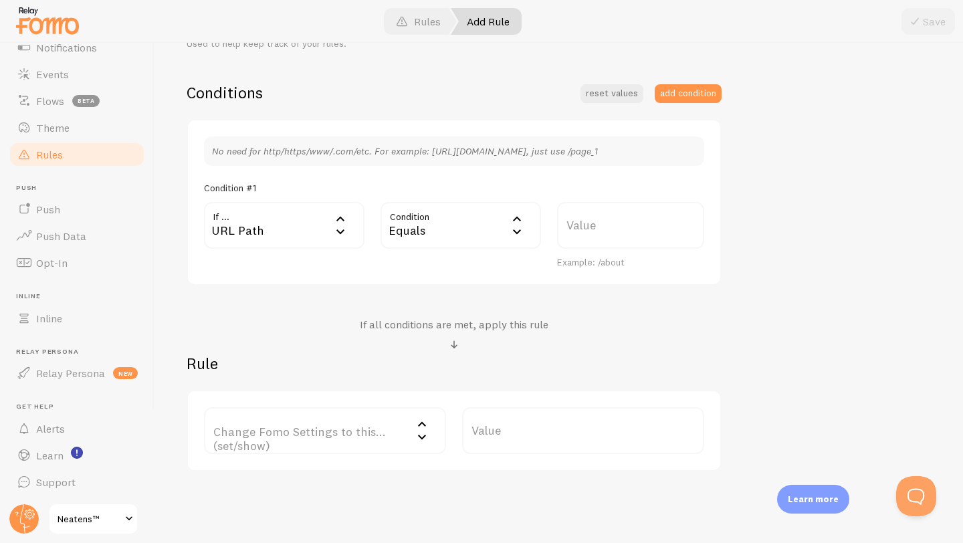
click at [495, 230] on div "Equals" at bounding box center [460, 225] width 160 height 47
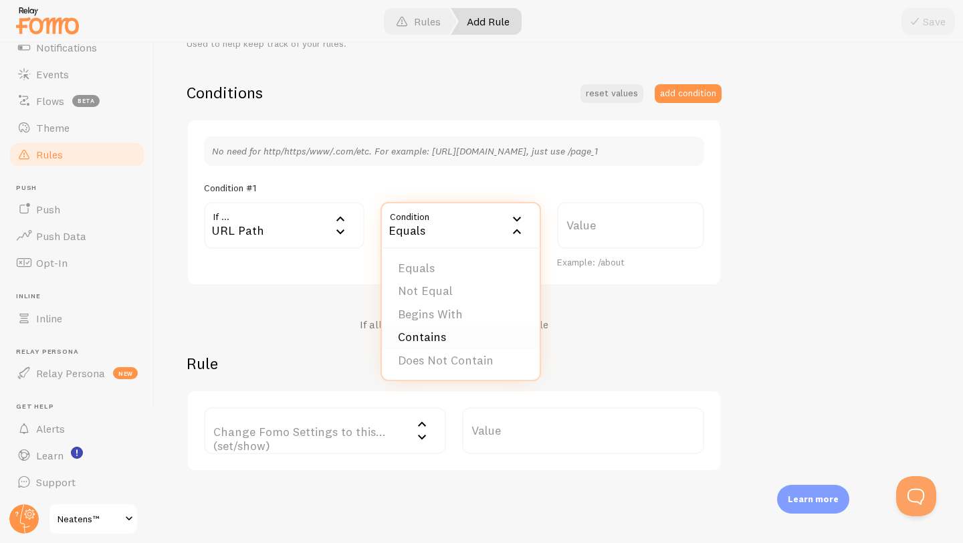
click at [466, 336] on li "Contains" at bounding box center [461, 337] width 158 height 23
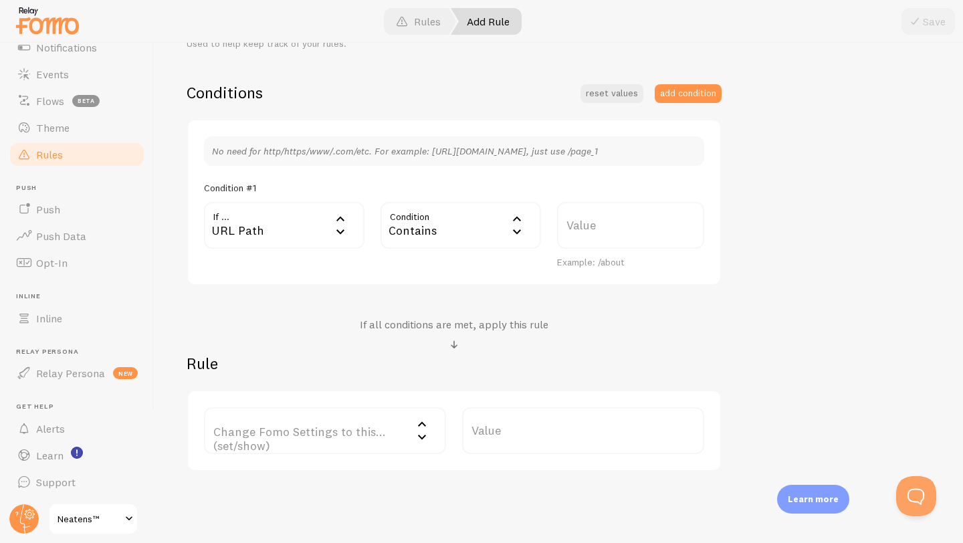
click at [620, 214] on label "Value" at bounding box center [630, 225] width 147 height 47
click at [620, 214] on input "Value" at bounding box center [630, 225] width 147 height 47
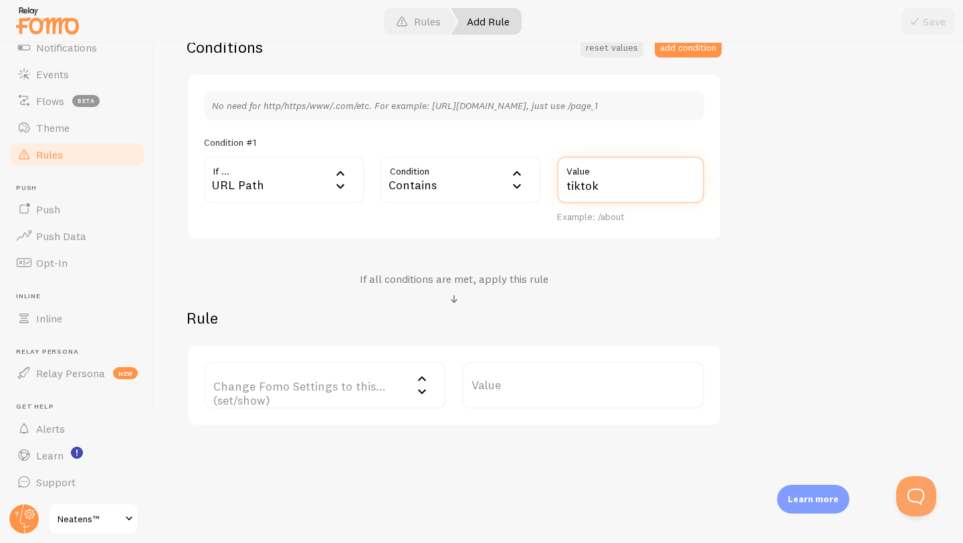
type input "tiktok"
click at [376, 387] on label "Change Fomo Settings to this... (set/show)" at bounding box center [325, 385] width 242 height 47
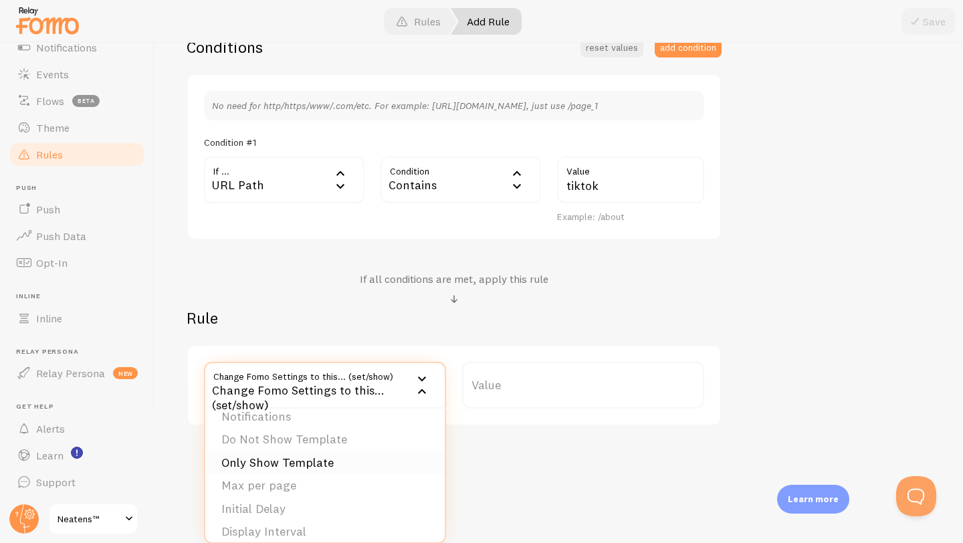
scroll to position [0, 0]
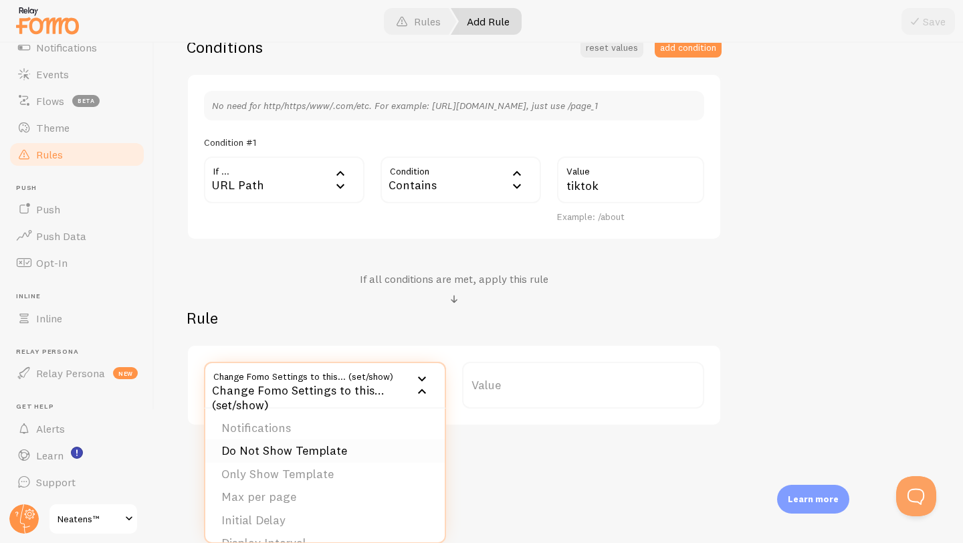
click at [304, 447] on li "Do Not Show Template" at bounding box center [324, 450] width 239 height 23
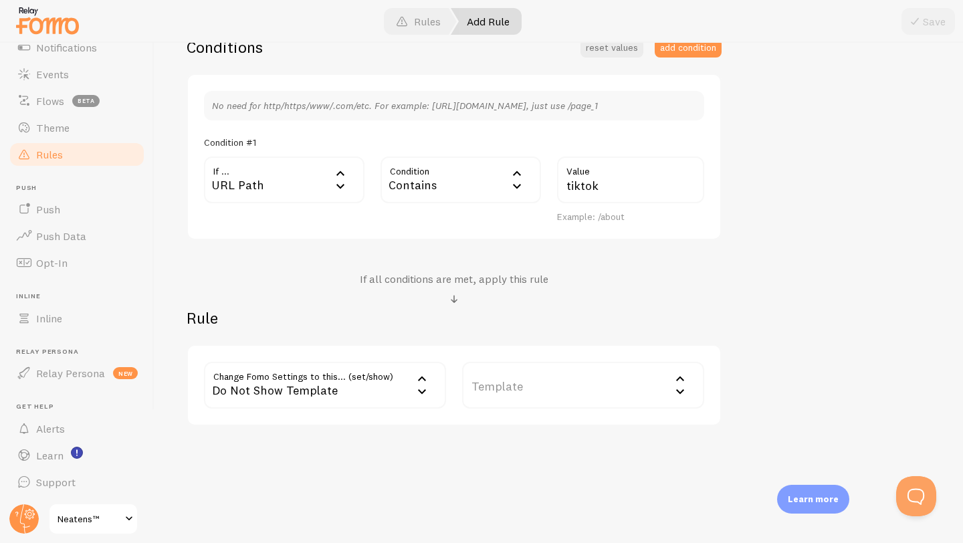
click at [510, 392] on label "Template" at bounding box center [583, 385] width 242 height 47
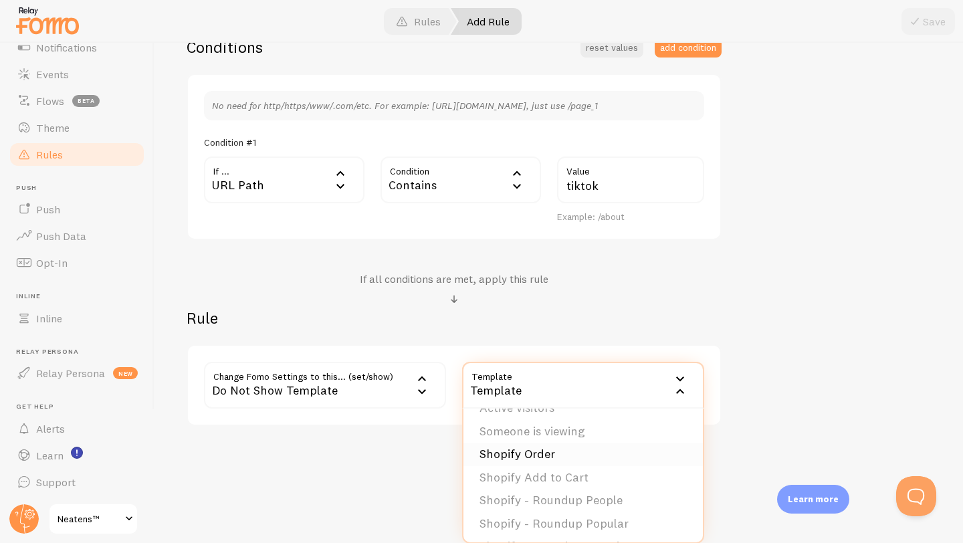
scroll to position [9, 0]
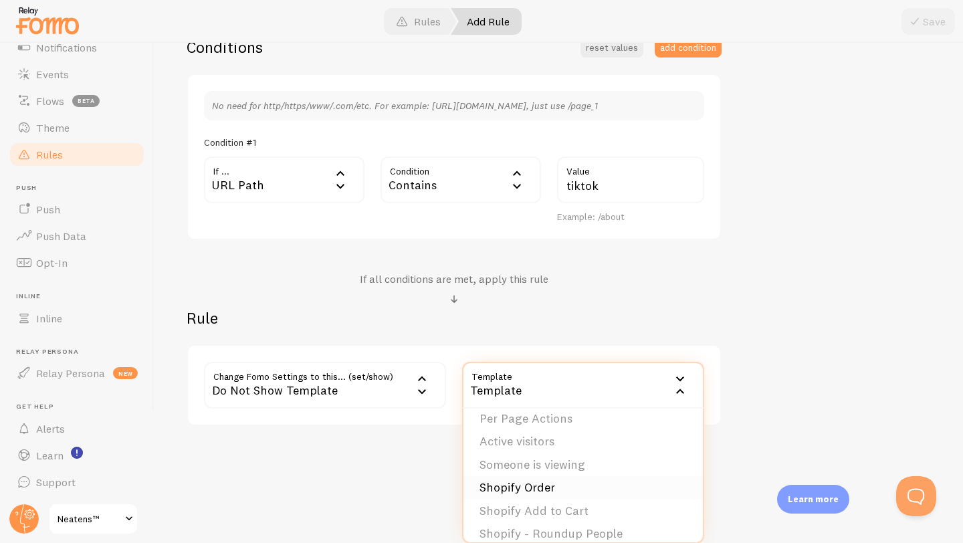
click at [518, 479] on li "Shopify Order" at bounding box center [582, 487] width 239 height 23
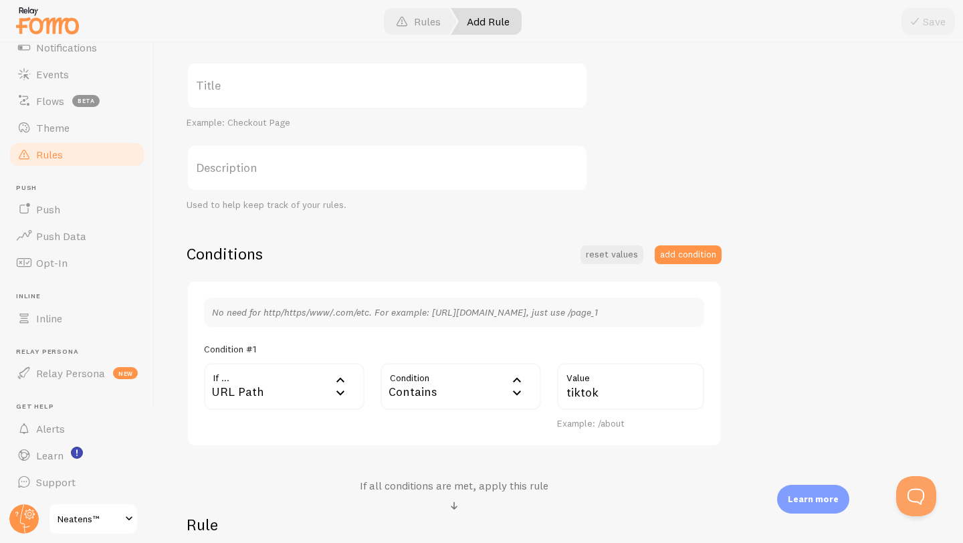
scroll to position [0, 0]
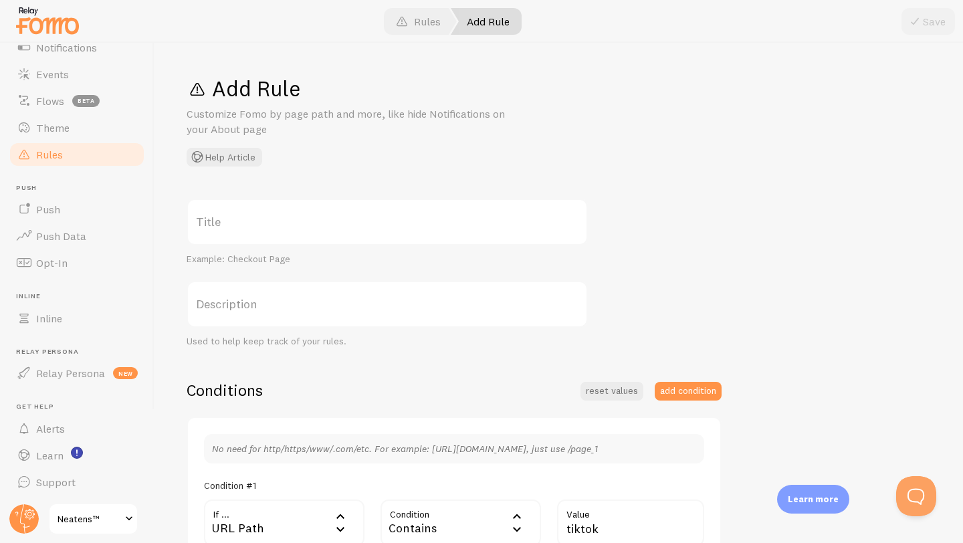
click at [358, 233] on label "Title" at bounding box center [387, 222] width 401 height 47
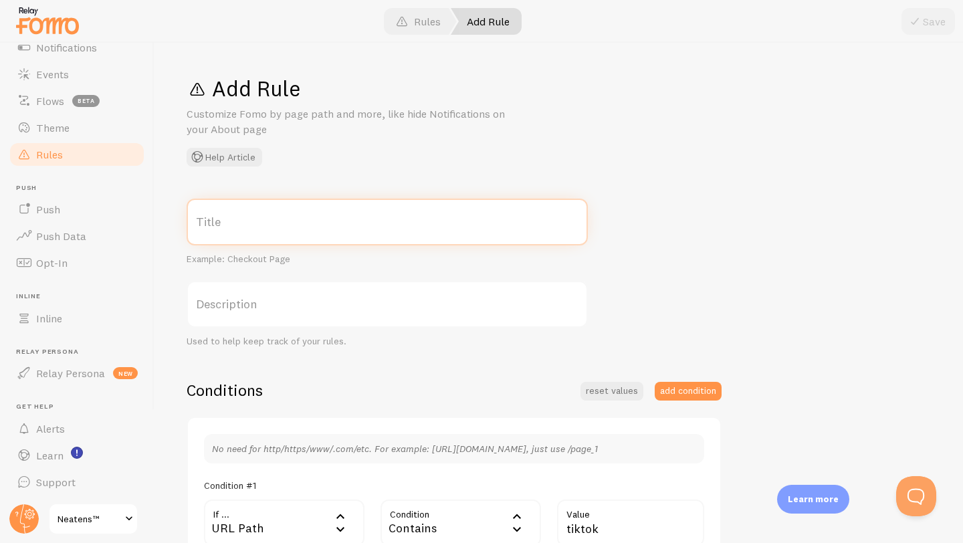
click at [358, 233] on input "Title" at bounding box center [387, 222] width 401 height 47
type input "NO TIKTOK NOTIFICATION"
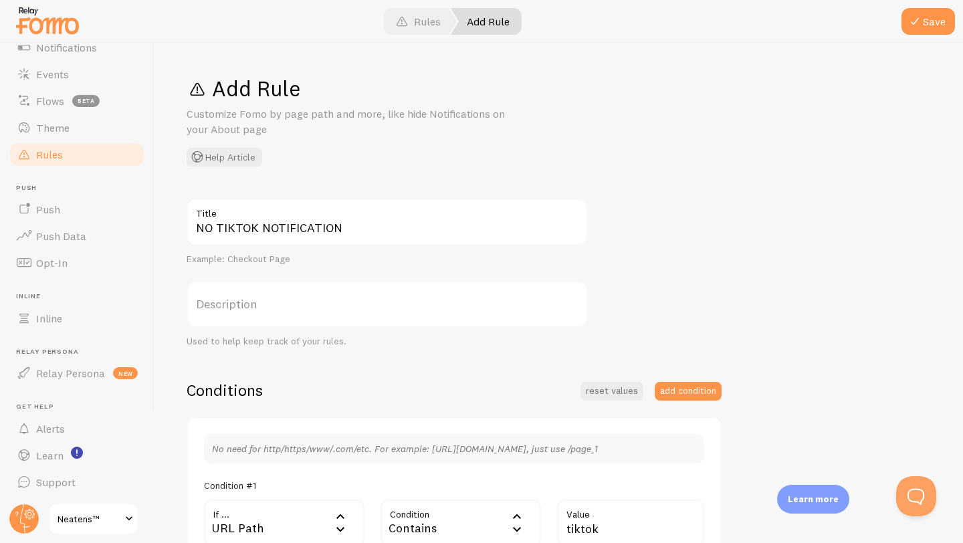
click at [340, 300] on label "Description" at bounding box center [387, 304] width 401 height 47
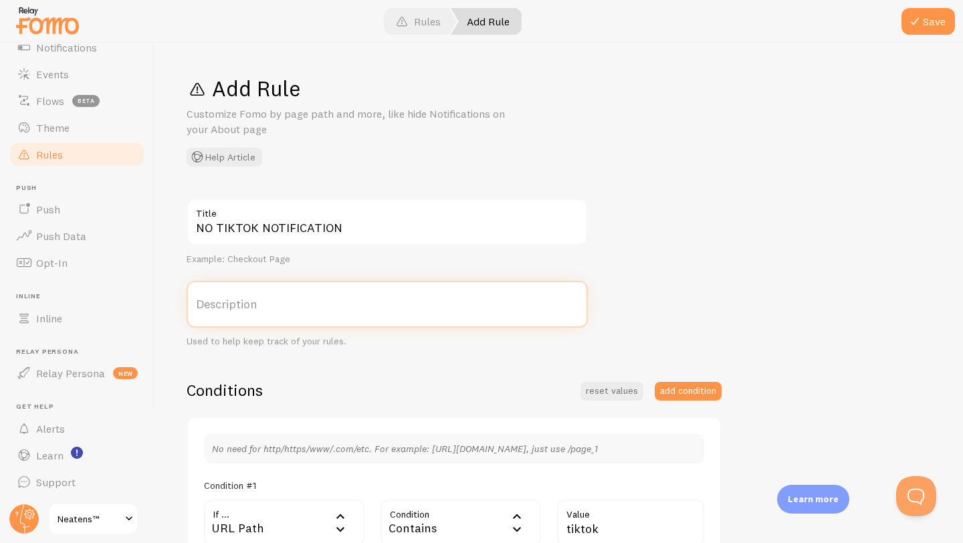
click at [340, 300] on input "Description" at bounding box center [387, 304] width 401 height 47
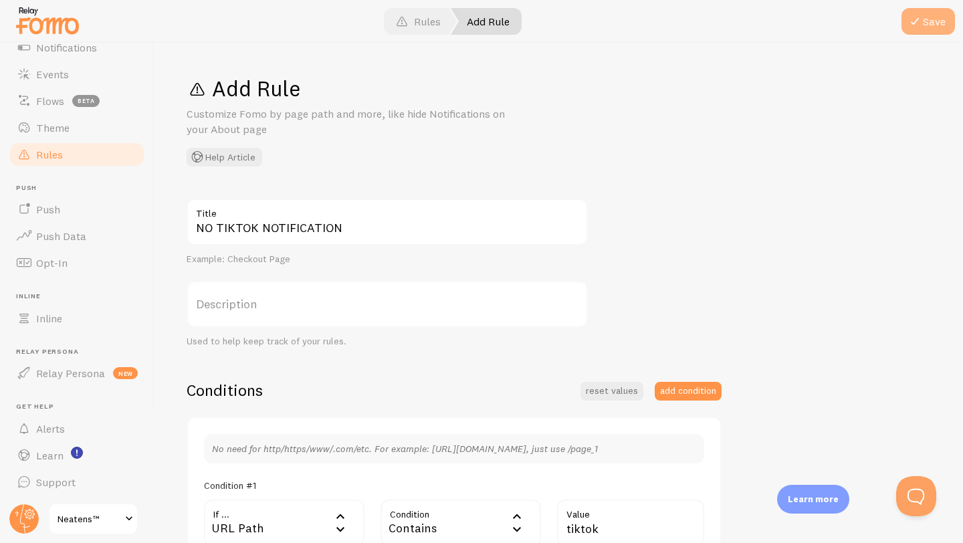
click at [915, 22] on span at bounding box center [915, 21] width 16 height 16
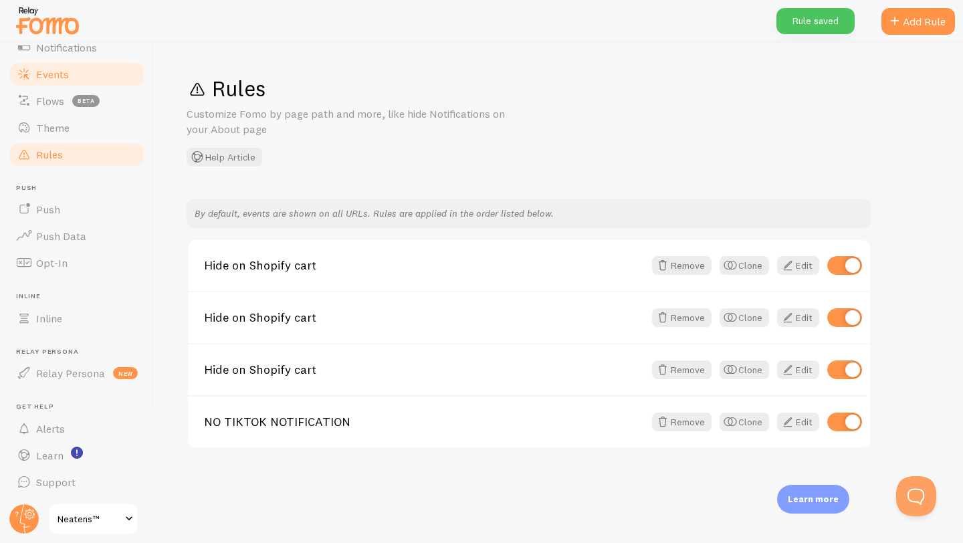
click at [82, 70] on link "Events" at bounding box center [77, 74] width 138 height 27
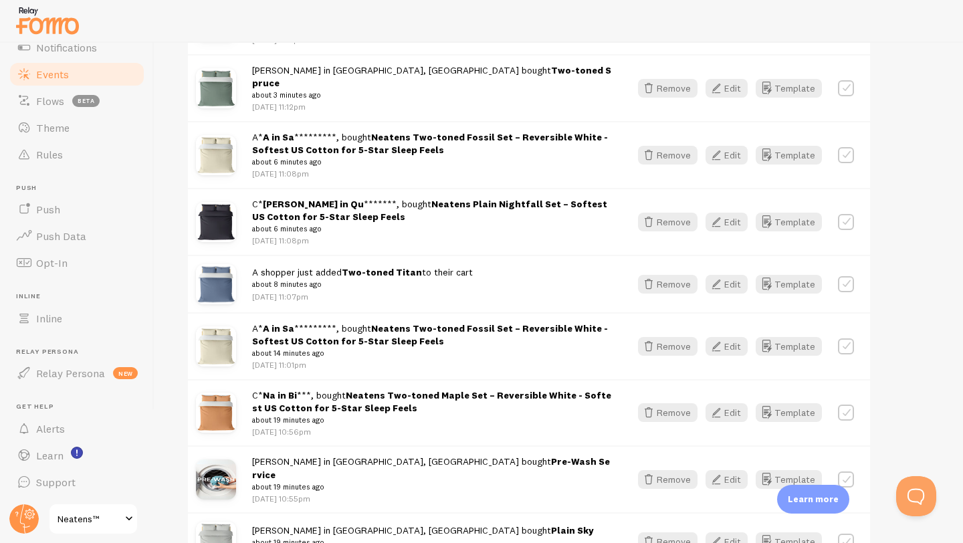
scroll to position [401, 0]
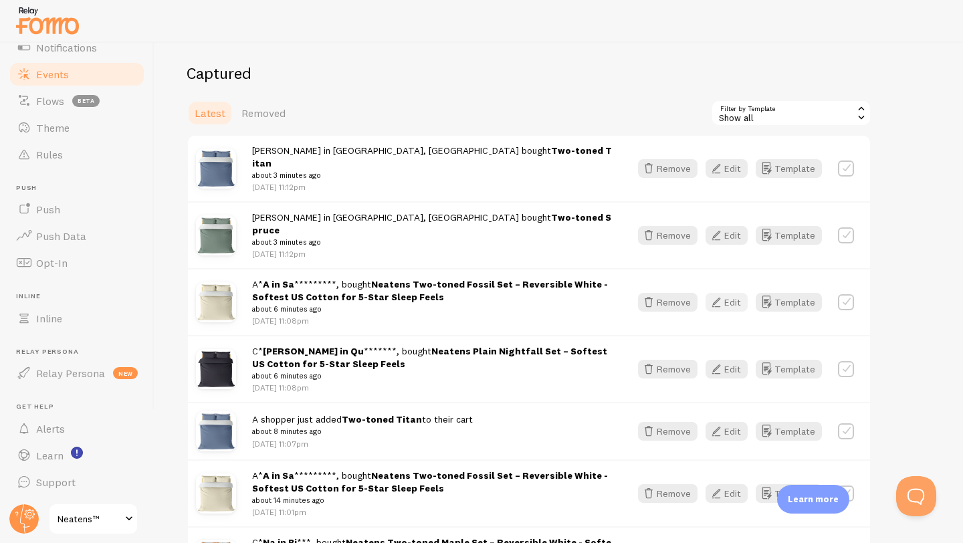
click at [728, 293] on button "Edit" at bounding box center [726, 302] width 42 height 19
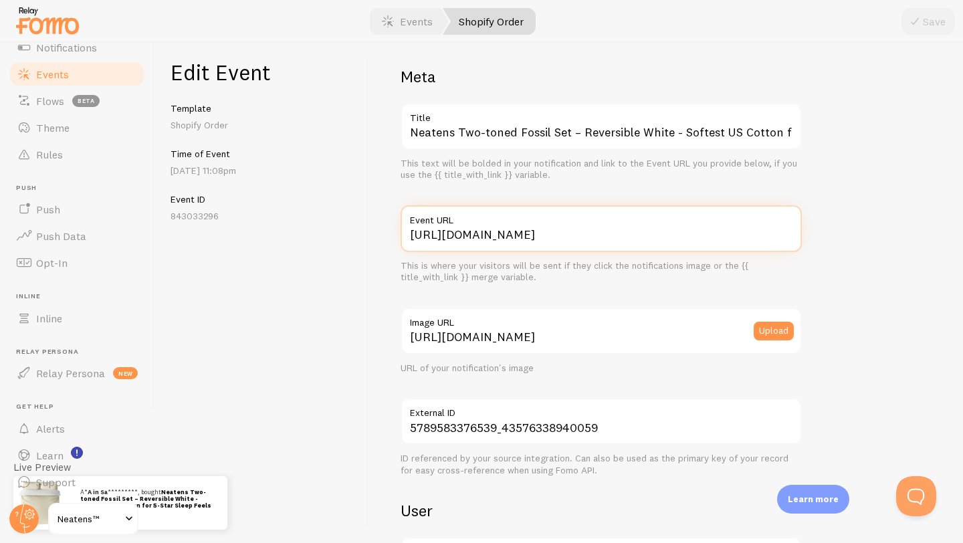
drag, startPoint x: 471, startPoint y: 239, endPoint x: 383, endPoint y: 228, distance: 88.2
click at [383, 228] on div "**********" at bounding box center [665, 293] width 594 height 500
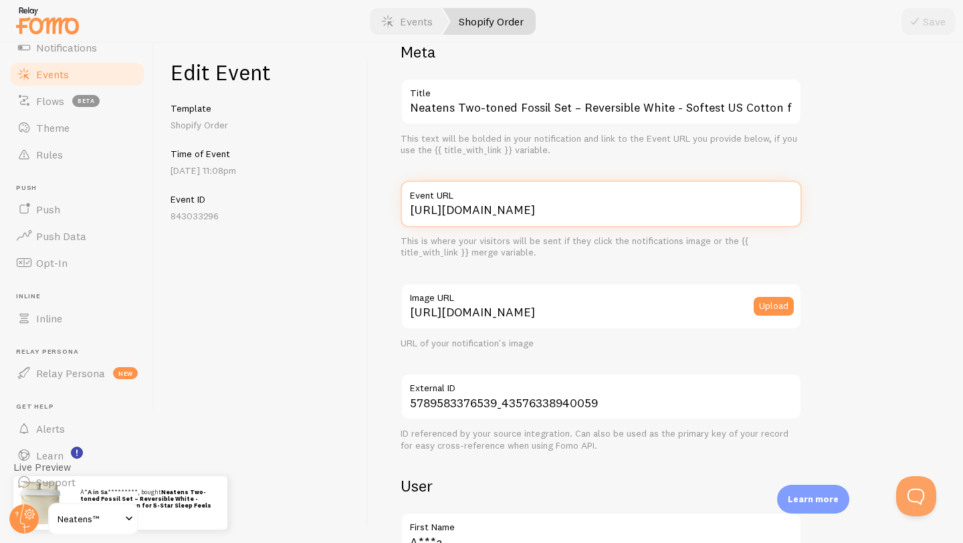
scroll to position [37, 0]
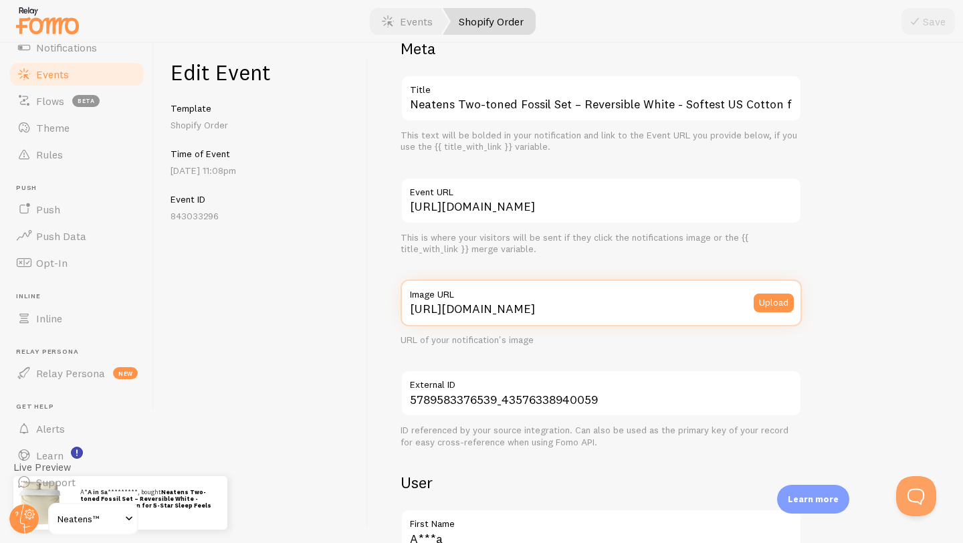
click at [443, 312] on input "https://cdn.shopify.com/s/files/1/0509/0341/6987/files/fossil_two-toned_updated…" at bounding box center [601, 303] width 401 height 47
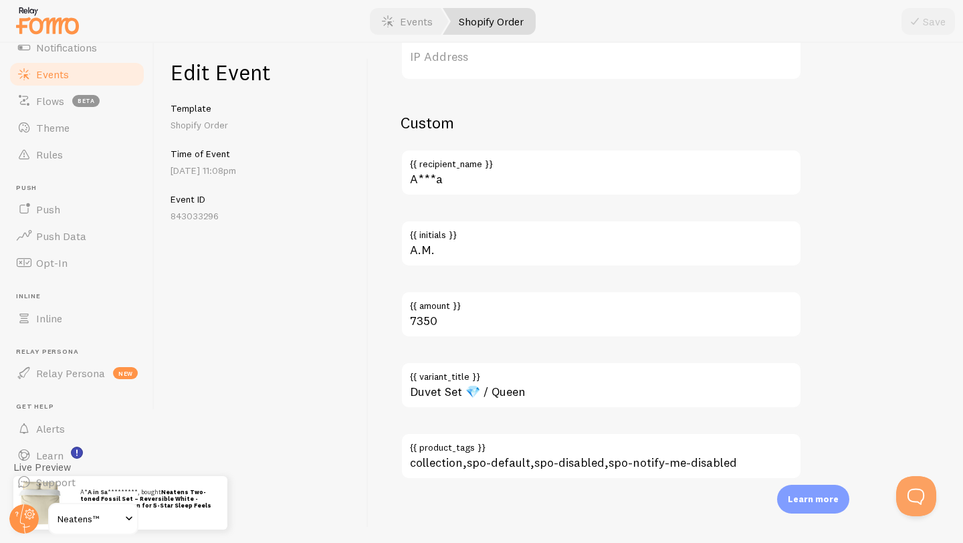
scroll to position [827, 0]
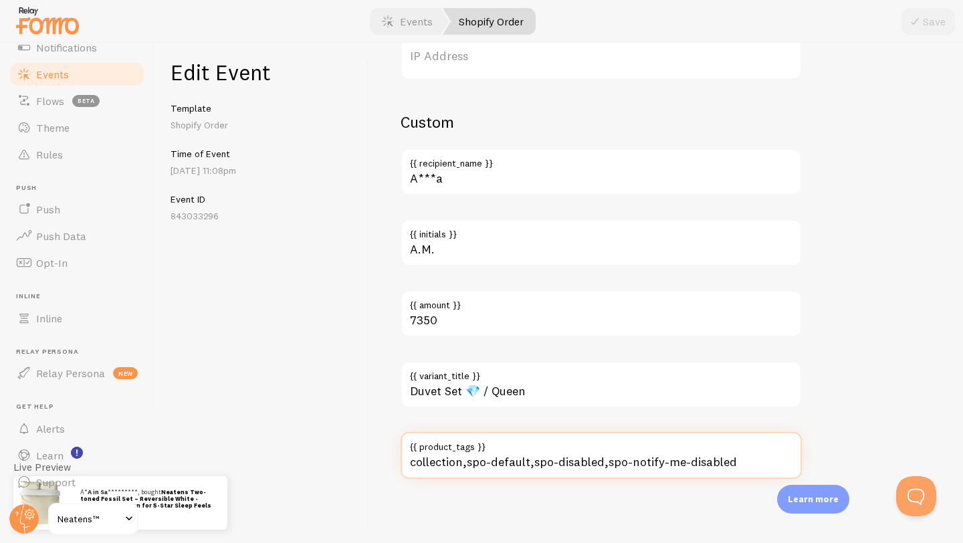
drag, startPoint x: 483, startPoint y: 469, endPoint x: 564, endPoint y: 463, distance: 80.5
click at [564, 463] on input "collection,spo-default,spo-disabled,spo-notify-me-disabled" at bounding box center [601, 455] width 401 height 47
click at [597, 459] on input "collection,spo-default,spo-disabled,spo-notify-me-disabled" at bounding box center [601, 455] width 401 height 47
click at [479, 461] on input "collection,spo-default,spo-disabled,spo-notify-me-disabled" at bounding box center [601, 455] width 401 height 47
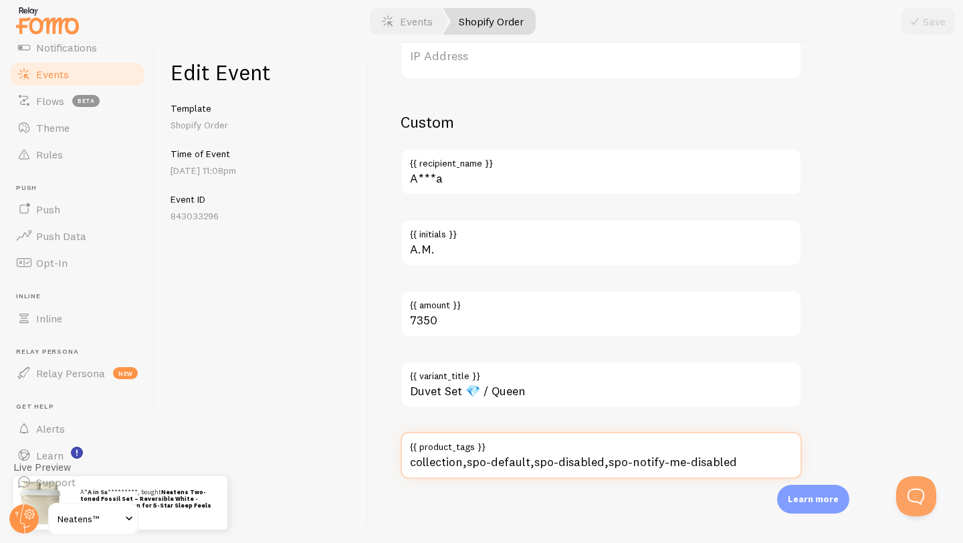
click at [551, 463] on input "collection,spo-default,spo-disabled,spo-notify-me-disabled" at bounding box center [601, 455] width 401 height 47
drag, startPoint x: 622, startPoint y: 459, endPoint x: 588, endPoint y: 460, distance: 34.1
click at [588, 460] on input "collection,spo-default,spo-disabled,spo-notify-me-disabled" at bounding box center [601, 455] width 401 height 47
click at [437, 467] on input "collection,spo-default,spo-disabled,spo-notify-me-disabled" at bounding box center [601, 455] width 401 height 47
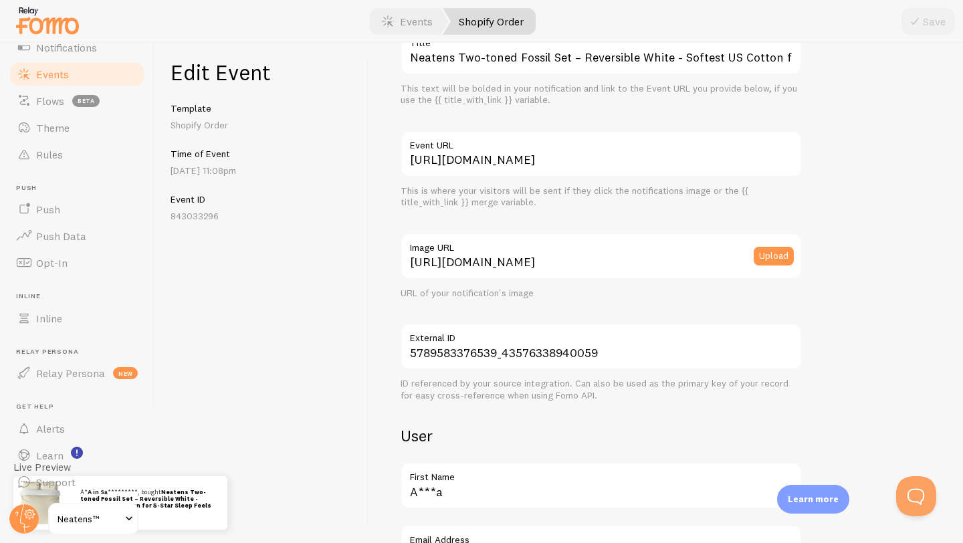
scroll to position [0, 0]
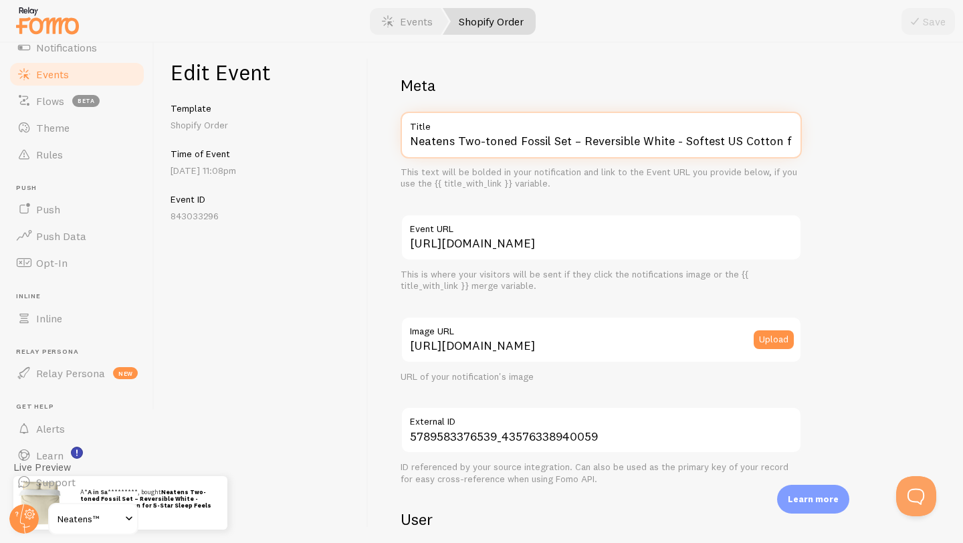
drag, startPoint x: 412, startPoint y: 140, endPoint x: 567, endPoint y: 138, distance: 155.2
click at [567, 138] on input "Neatens Two-toned Fossil Set – Reversible White - Softest US Cotton for 5-Star …" at bounding box center [601, 135] width 401 height 47
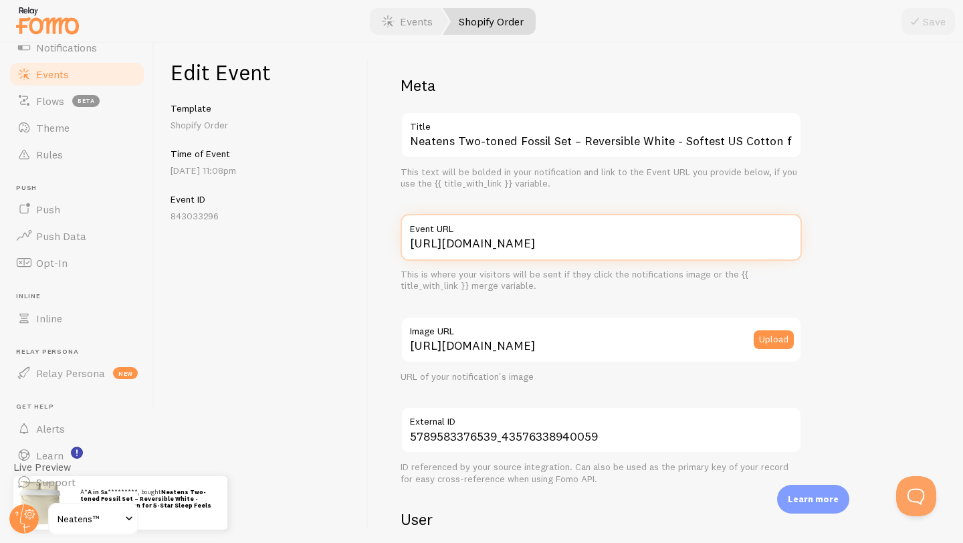
click at [458, 243] on input "https://www.neatensmanila.com/products/two-toned-fossil?variant=43576338940059" at bounding box center [601, 237] width 401 height 47
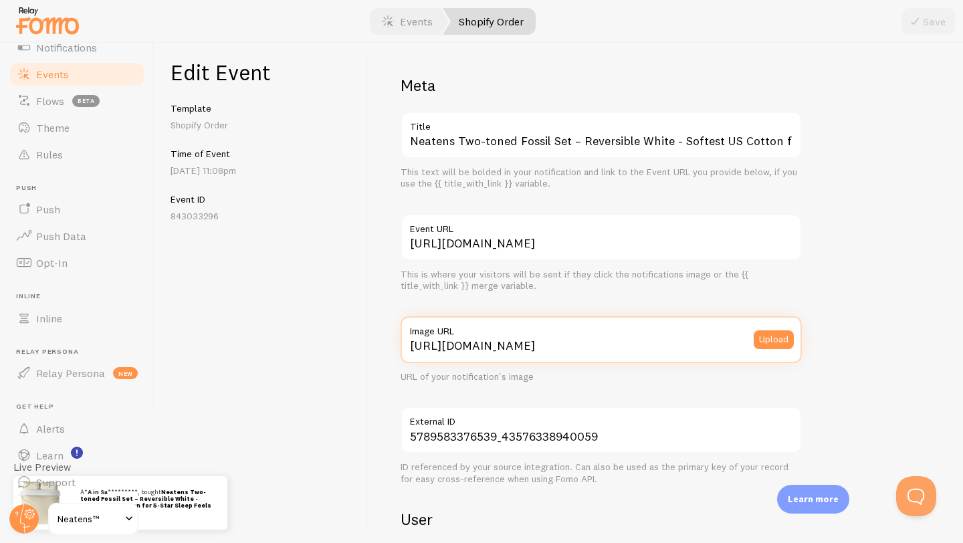
click at [560, 350] on input "https://cdn.shopify.com/s/files/1/0509/0341/6987/files/fossil_two-toned_updated…" at bounding box center [601, 339] width 401 height 47
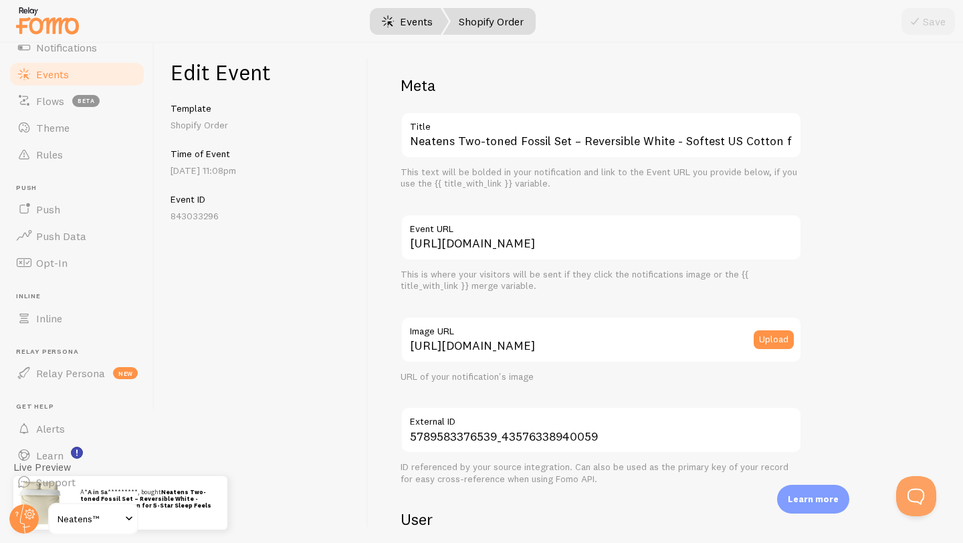
click at [388, 17] on span at bounding box center [388, 21] width 16 height 16
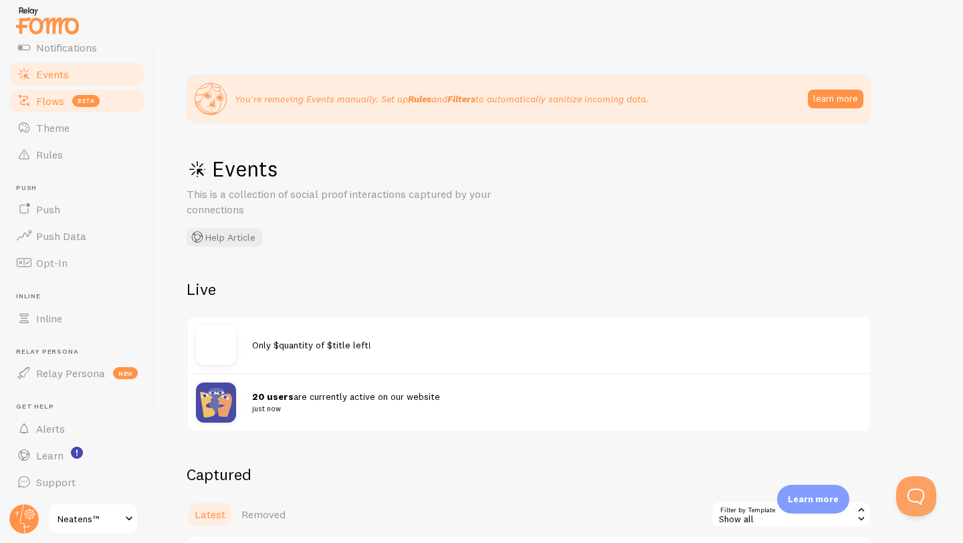
click at [87, 102] on span "beta" at bounding box center [85, 101] width 27 height 12
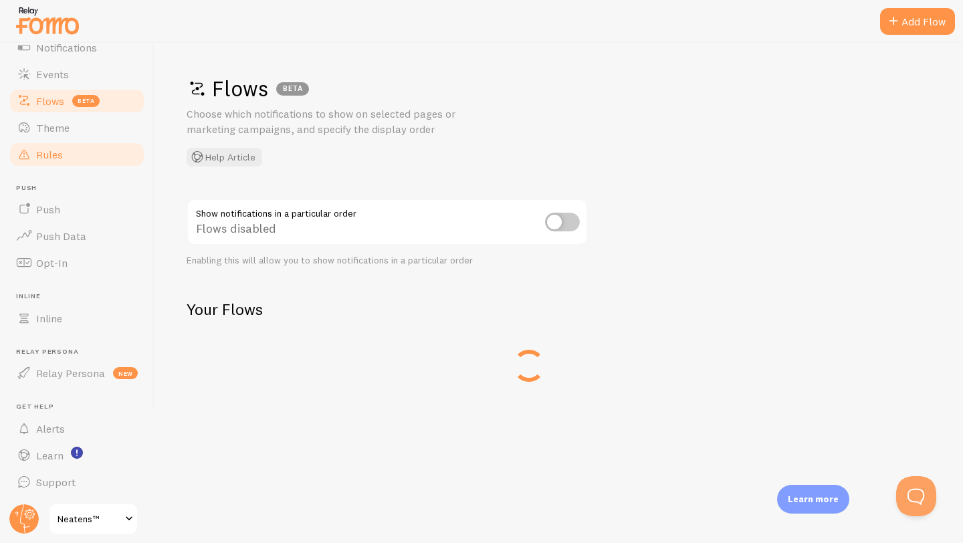
click at [76, 144] on link "Rules" at bounding box center [77, 154] width 138 height 27
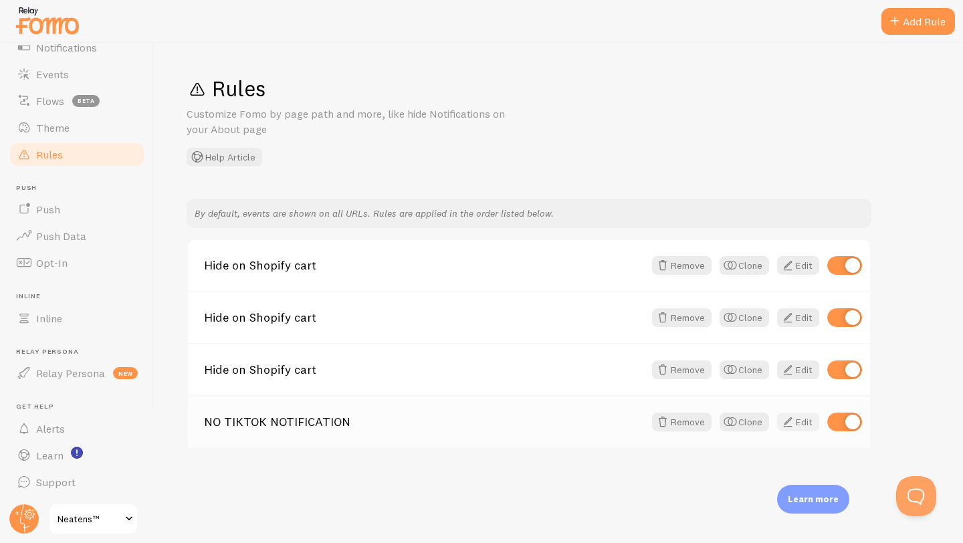
click at [796, 425] on link "Edit" at bounding box center [798, 422] width 42 height 19
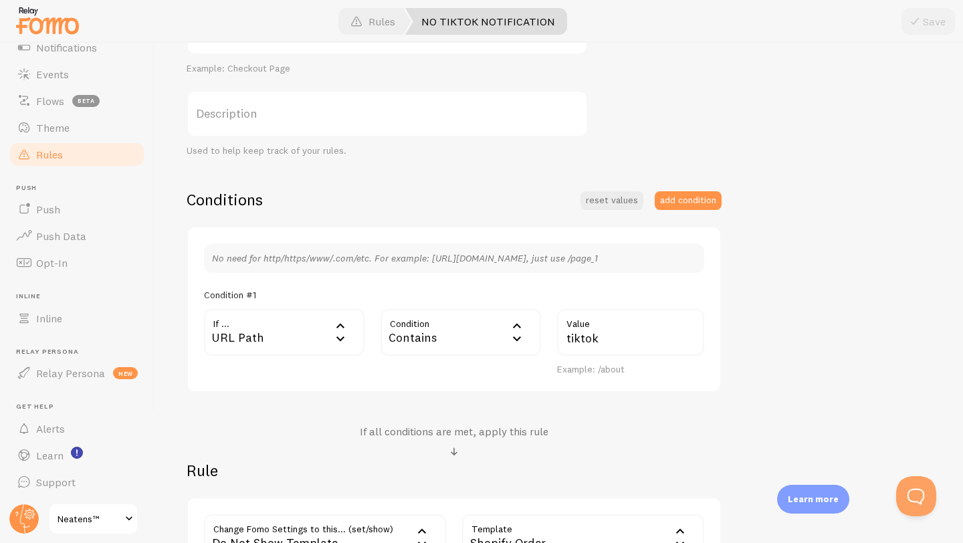
scroll to position [195, 0]
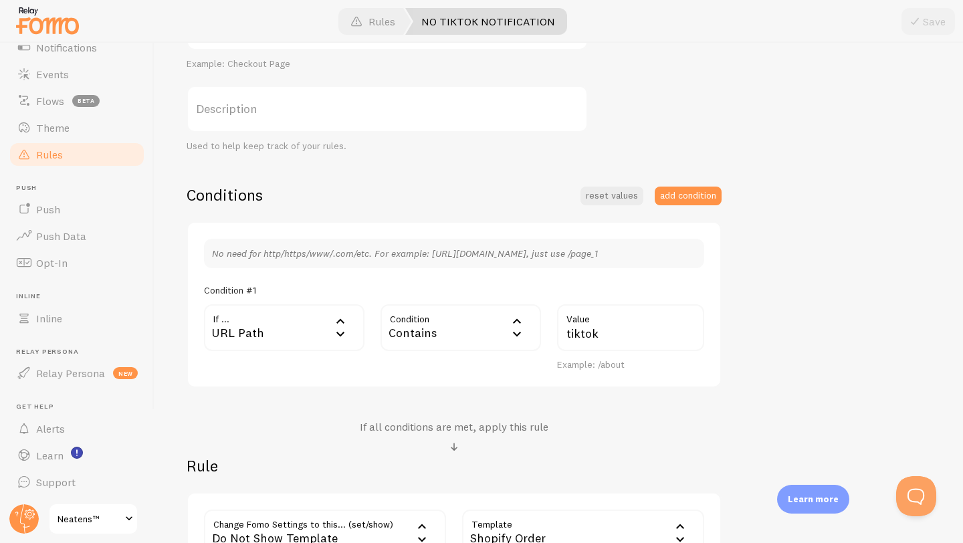
click at [400, 330] on div "Contains" at bounding box center [460, 327] width 160 height 47
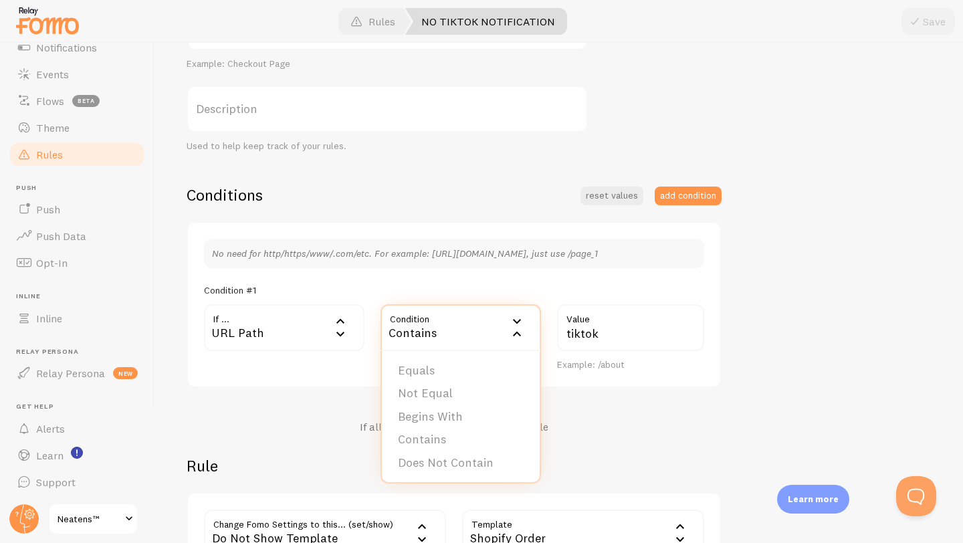
click at [315, 340] on div "URL Path" at bounding box center [284, 327] width 160 height 47
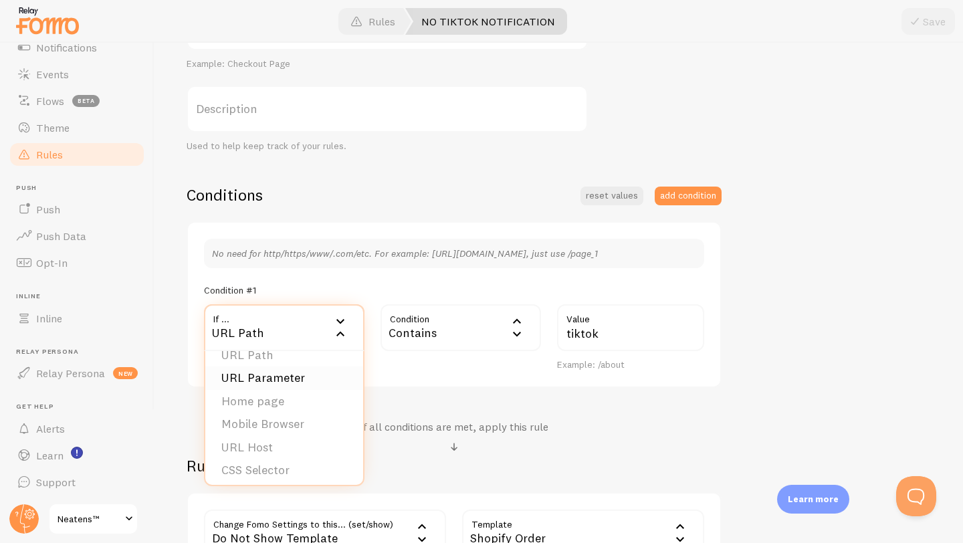
scroll to position [21, 0]
click at [277, 437] on li "URL Host" at bounding box center [284, 442] width 158 height 23
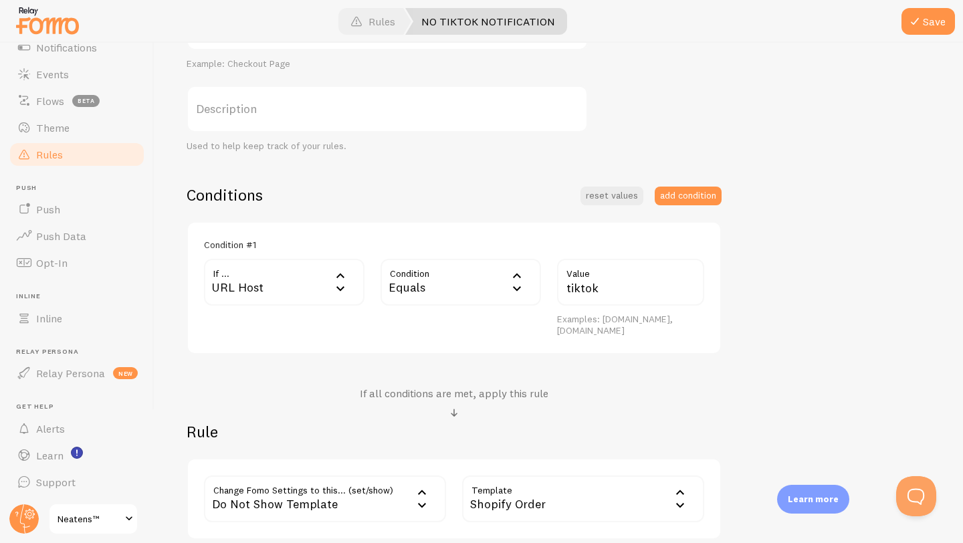
click at [480, 300] on div "Equals" at bounding box center [460, 282] width 160 height 47
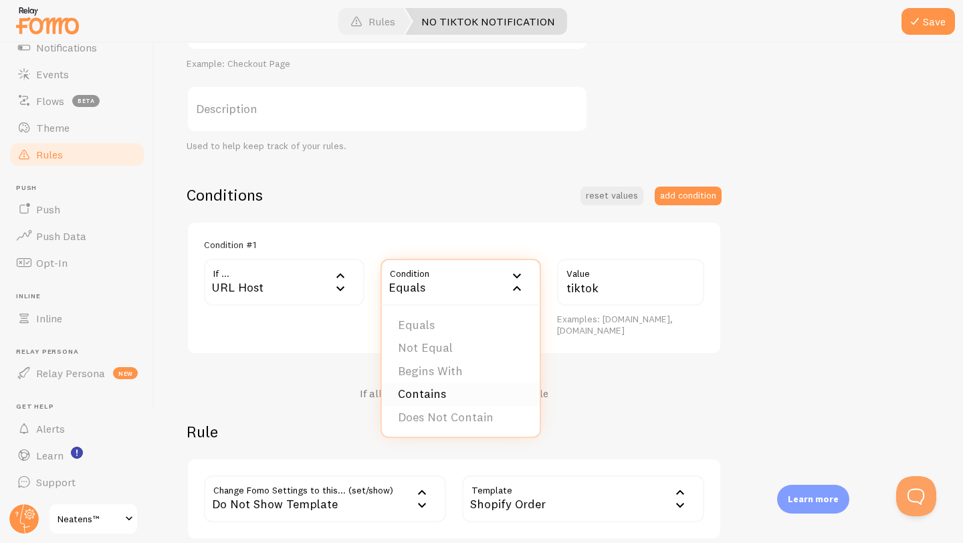
click at [461, 389] on li "Contains" at bounding box center [461, 393] width 158 height 23
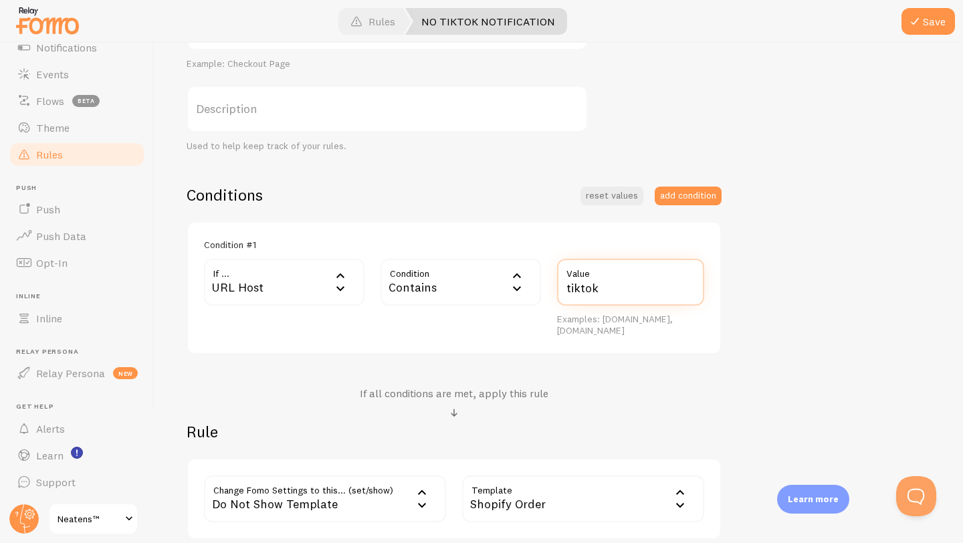
click at [637, 289] on input "tiktok" at bounding box center [630, 282] width 147 height 47
click at [306, 282] on div "URL Host" at bounding box center [284, 282] width 160 height 47
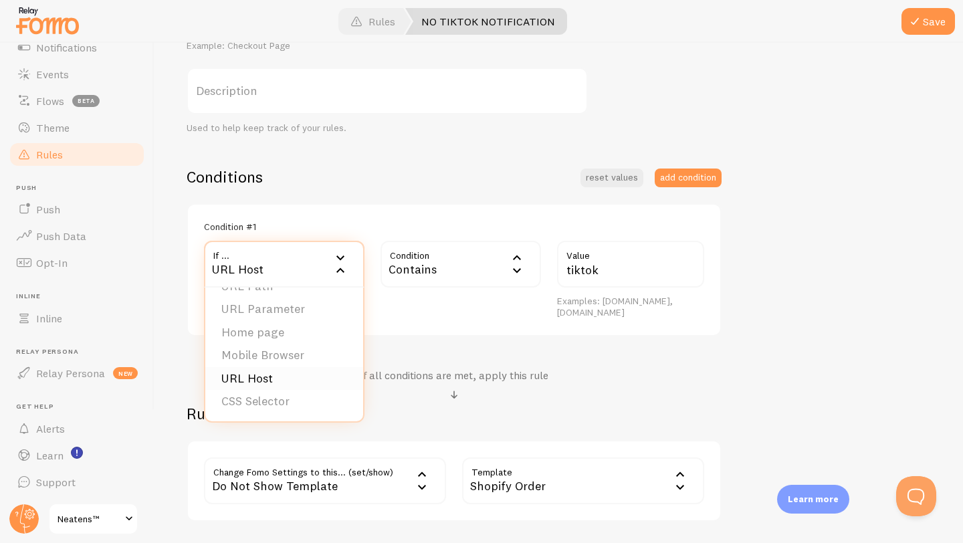
scroll to position [219, 0]
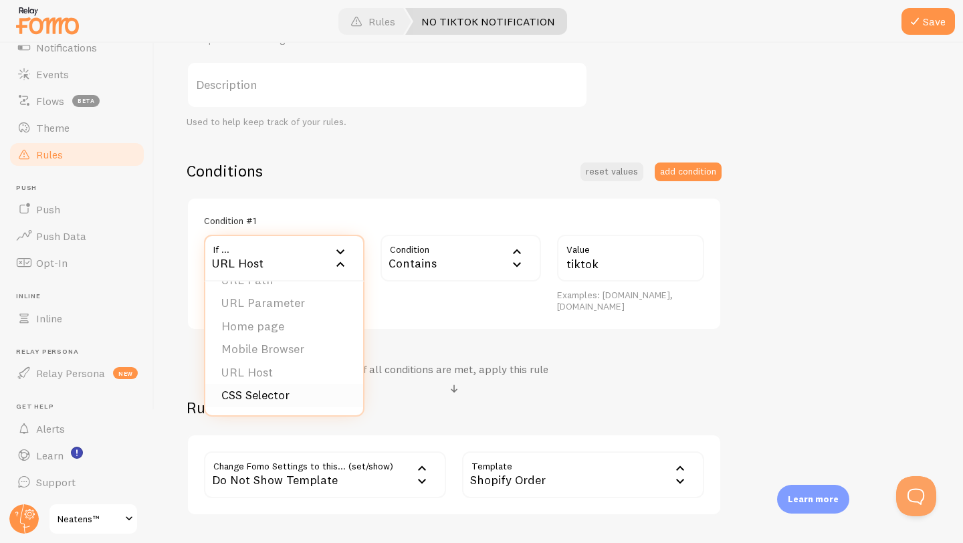
click at [319, 392] on li "CSS Selector" at bounding box center [284, 395] width 158 height 23
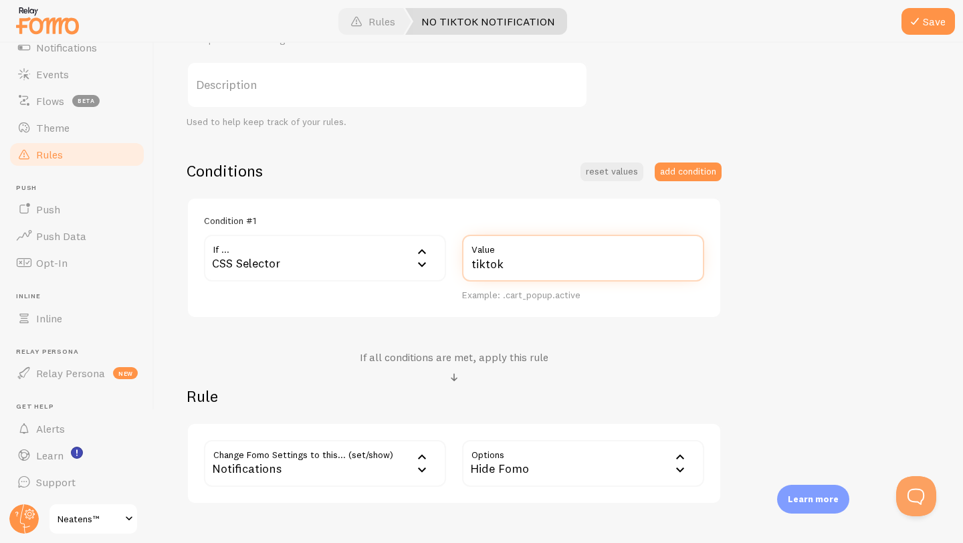
click at [522, 262] on input "tiktok" at bounding box center [583, 258] width 242 height 47
click at [358, 264] on div "CSS Selector" at bounding box center [325, 258] width 242 height 47
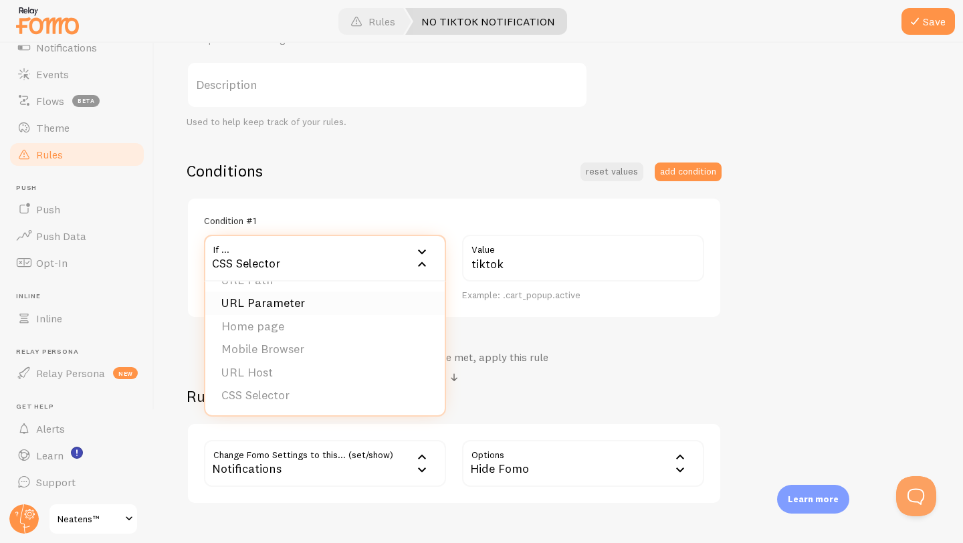
scroll to position [0, 0]
click at [331, 348] on li "Home page" at bounding box center [324, 347] width 239 height 23
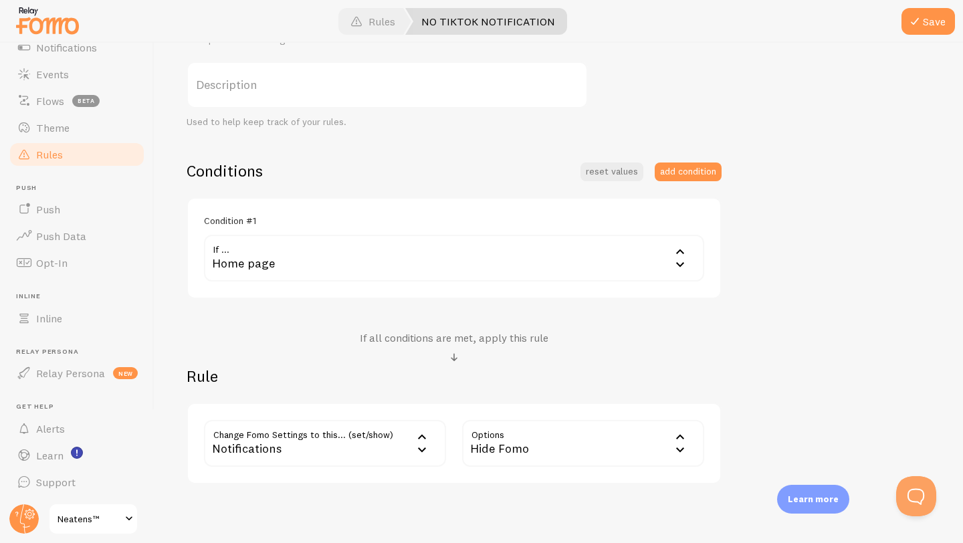
click at [438, 253] on div "Home page" at bounding box center [454, 258] width 500 height 47
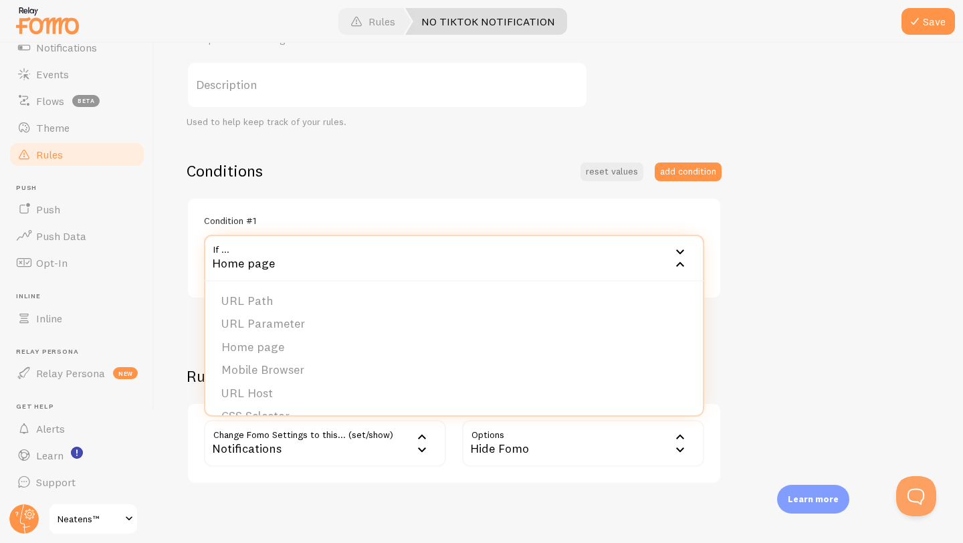
click at [438, 253] on div "Home page" at bounding box center [454, 258] width 500 height 47
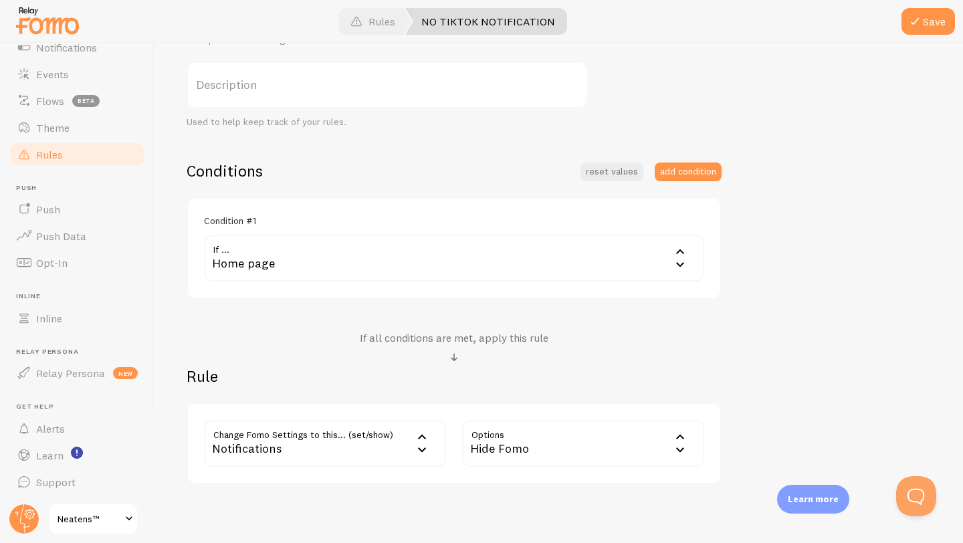
click at [438, 253] on div "Home page" at bounding box center [454, 258] width 500 height 47
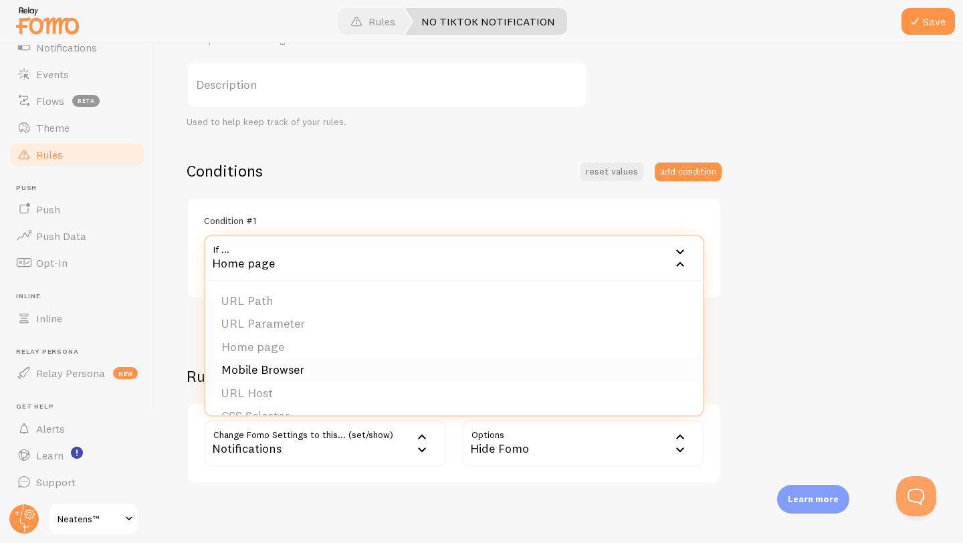
click at [405, 373] on li "Mobile Browser" at bounding box center [453, 369] width 497 height 23
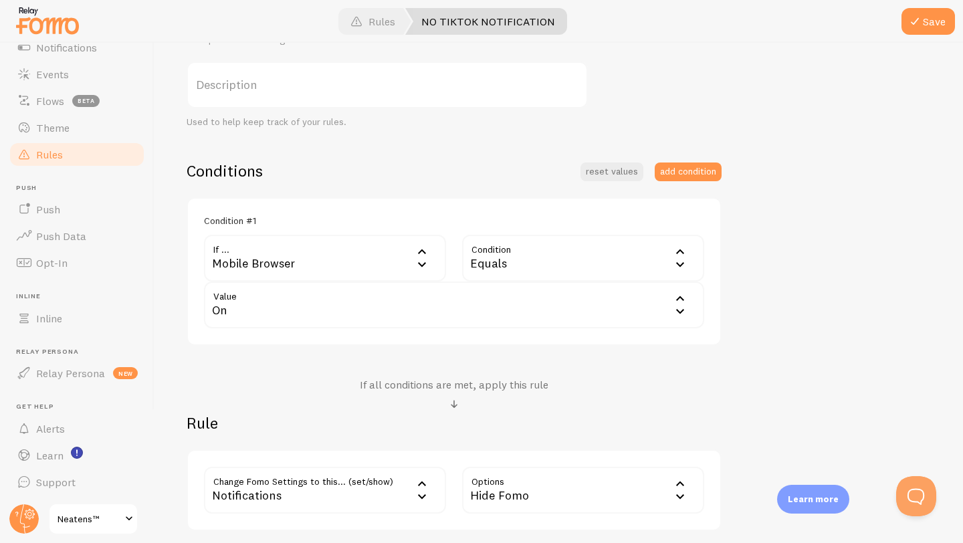
click at [504, 257] on div "Equals" at bounding box center [583, 258] width 242 height 47
click at [385, 259] on div "Mobile Browser" at bounding box center [325, 258] width 242 height 47
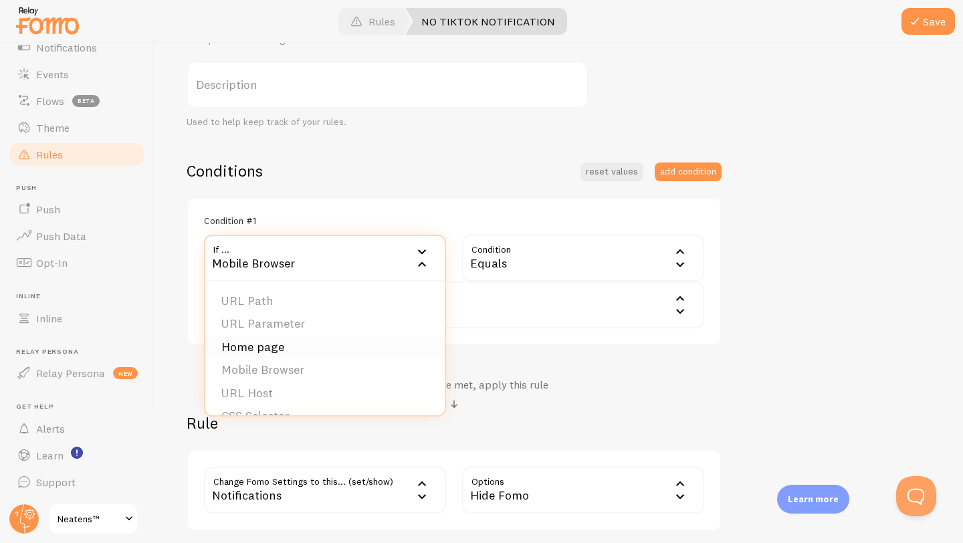
scroll to position [21, 0]
click at [359, 375] on li "URL Host" at bounding box center [324, 372] width 239 height 23
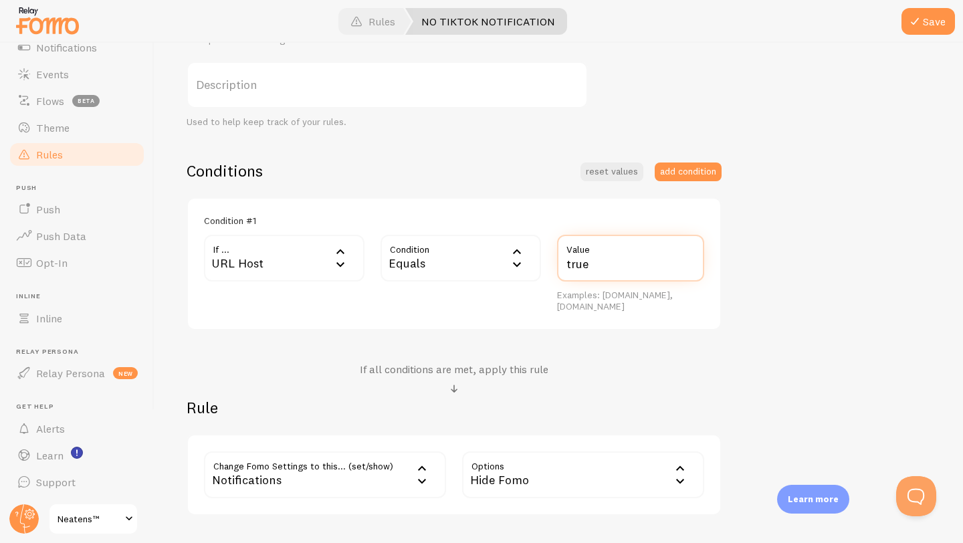
click at [577, 262] on input "true" at bounding box center [630, 258] width 147 height 47
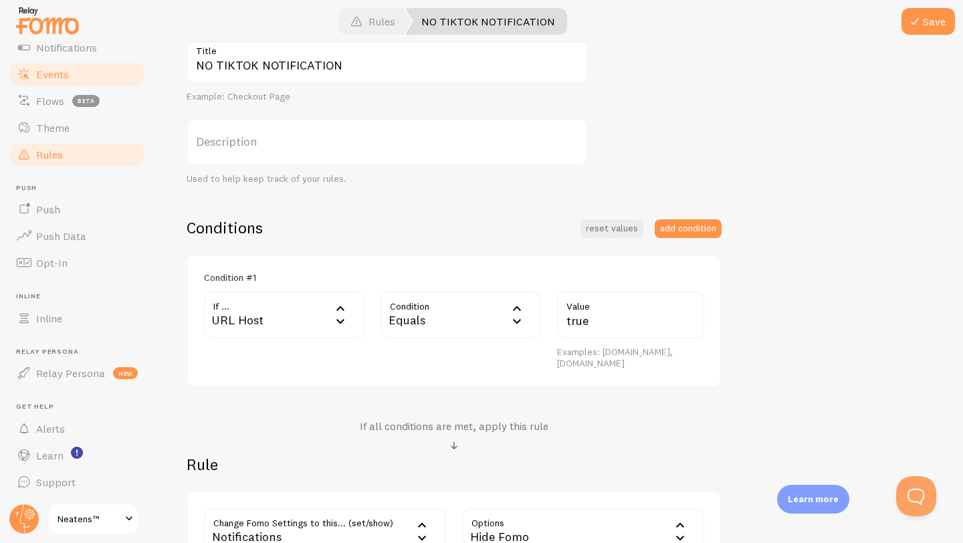
click at [76, 72] on link "Events" at bounding box center [77, 74] width 138 height 27
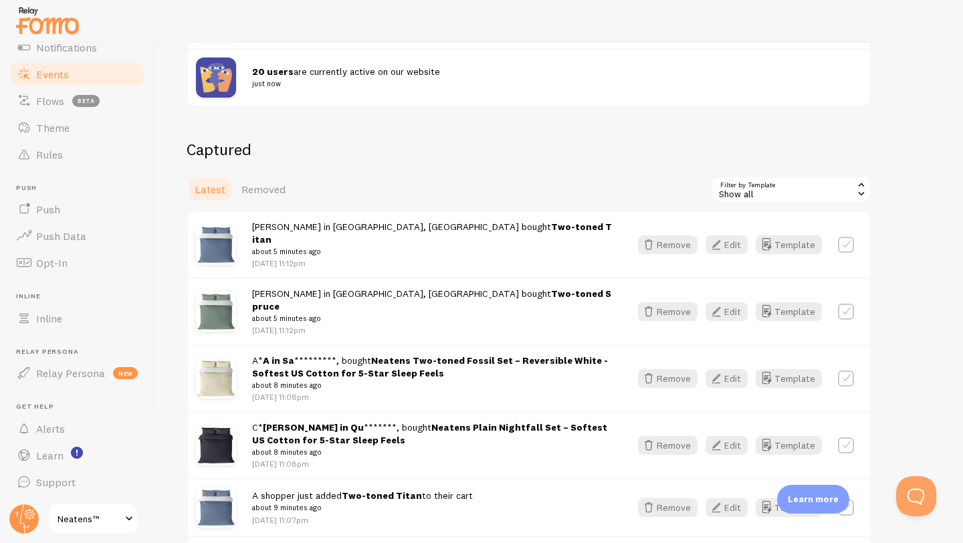
scroll to position [329, 0]
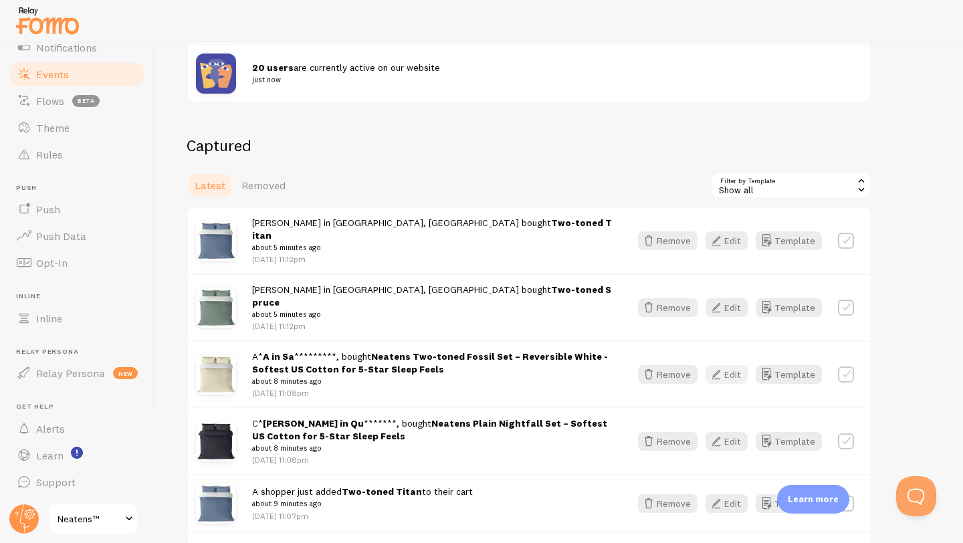
click at [722, 366] on icon "button" at bounding box center [716, 374] width 16 height 16
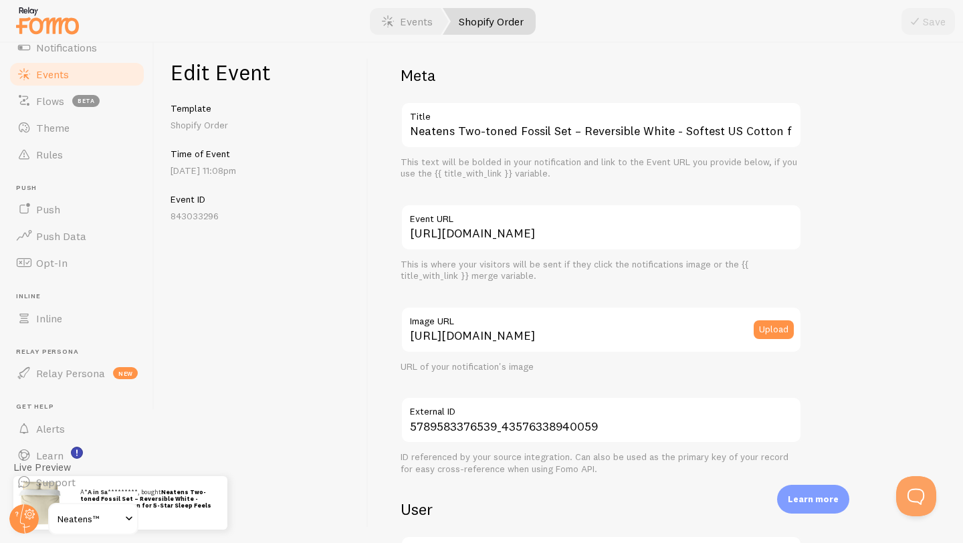
scroll to position [13, 0]
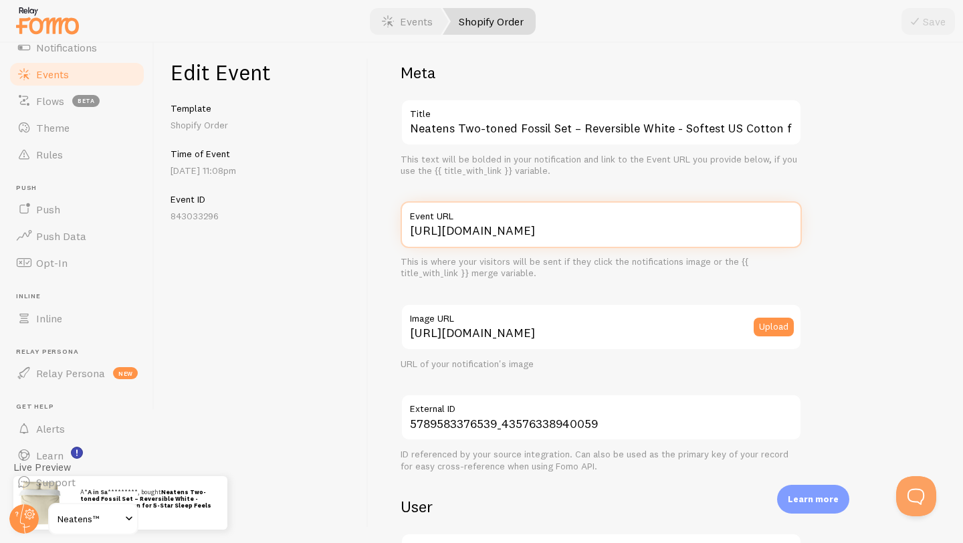
drag, startPoint x: 415, startPoint y: 229, endPoint x: 532, endPoint y: 230, distance: 117.0
click at [532, 230] on input "https://www.neatensmanila.com/products/two-toned-fossil?variant=43576338940059" at bounding box center [601, 224] width 401 height 47
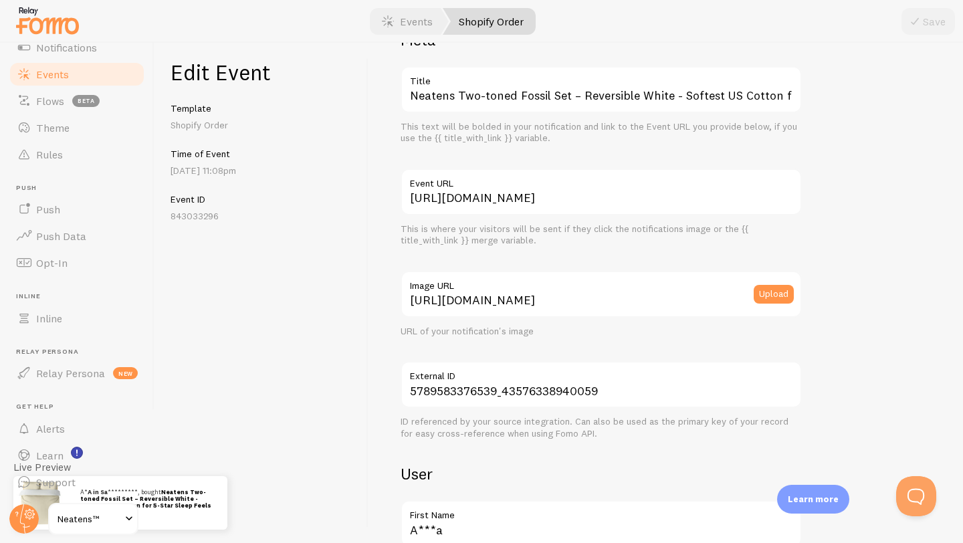
scroll to position [0, 0]
click at [570, 288] on label "Image URL" at bounding box center [601, 282] width 401 height 23
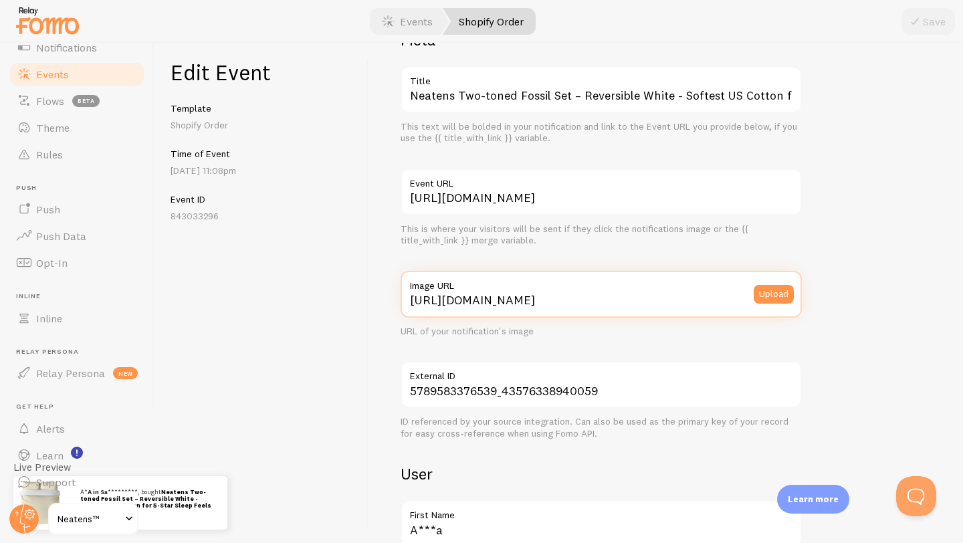
click at [570, 288] on input "https://cdn.shopify.com/s/files/1/0509/0341/6987/files/fossil_two-toned_updated…" at bounding box center [601, 294] width 401 height 47
drag, startPoint x: 472, startPoint y: 306, endPoint x: 647, endPoint y: 302, distance: 174.6
click at [648, 302] on input "https://cdn.shopify.com/s/files/1/0509/0341/6987/files/fossil_two-toned_updated…" at bounding box center [601, 294] width 401 height 47
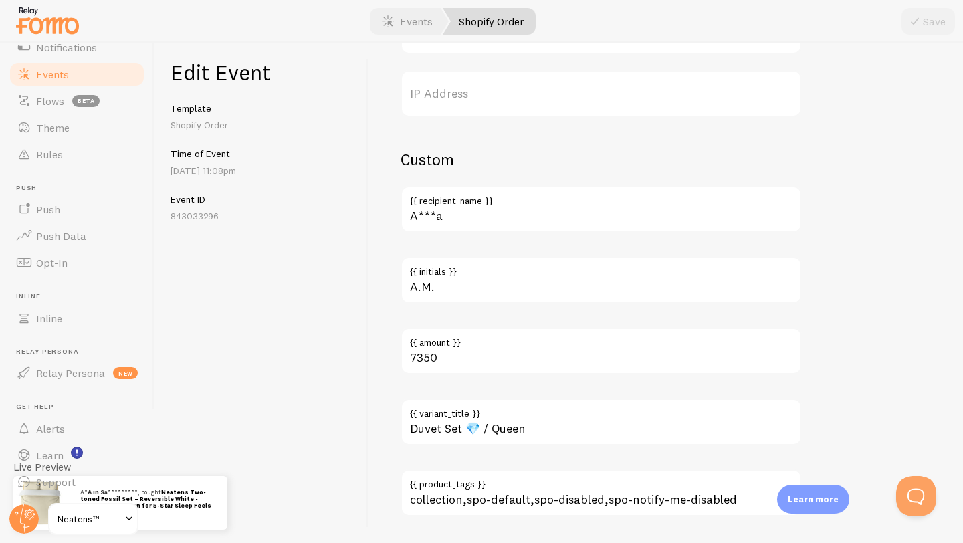
scroll to position [827, 0]
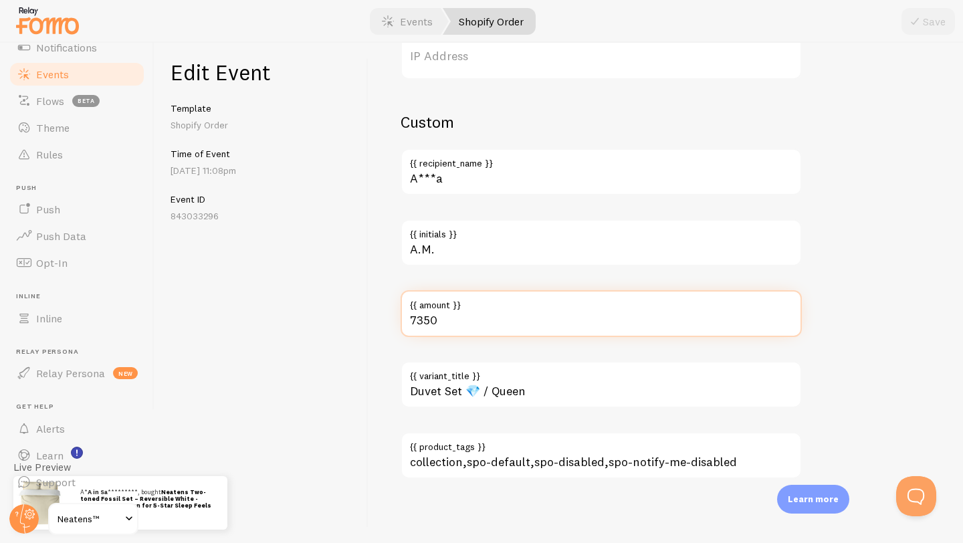
click at [533, 319] on input "7350" at bounding box center [601, 313] width 401 height 47
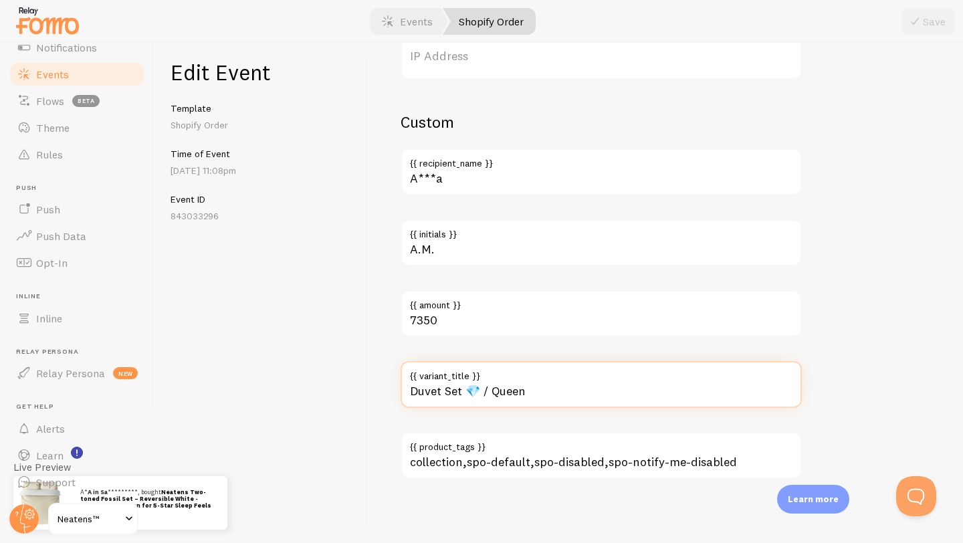
click at [532, 386] on input "Duvet Set 💎 / Queen" at bounding box center [601, 384] width 401 height 47
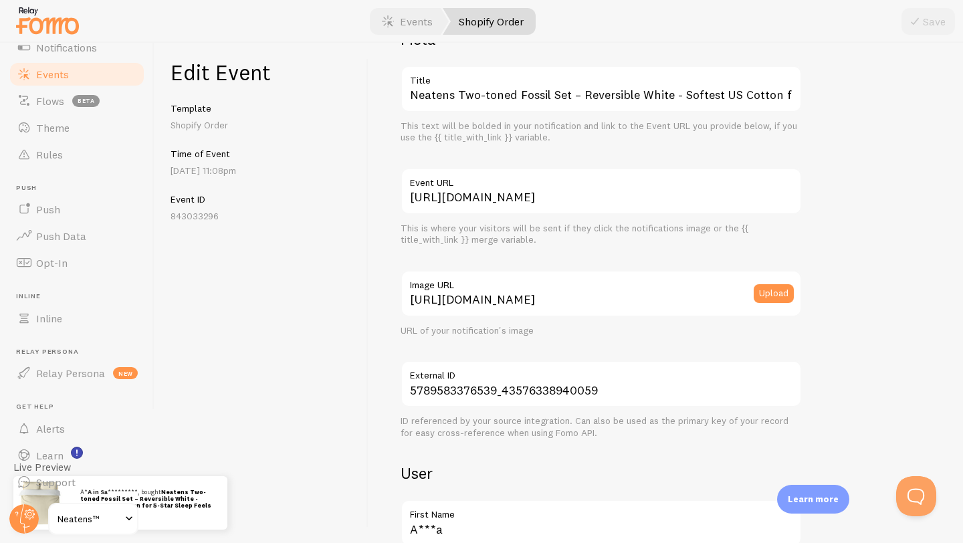
scroll to position [0, 0]
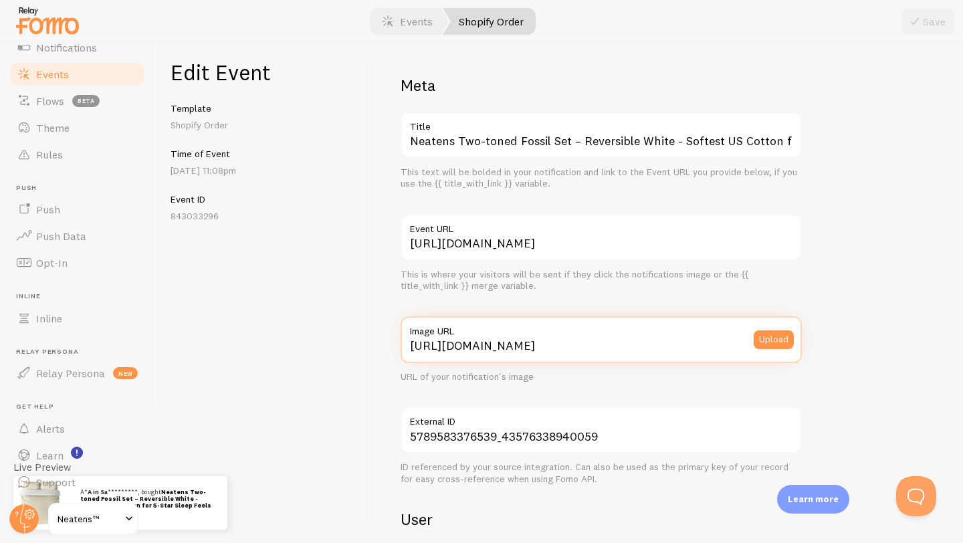
click at [599, 339] on input "https://cdn.shopify.com/s/files/1/0509/0341/6987/files/fossil_two-toned_updated…" at bounding box center [601, 339] width 401 height 47
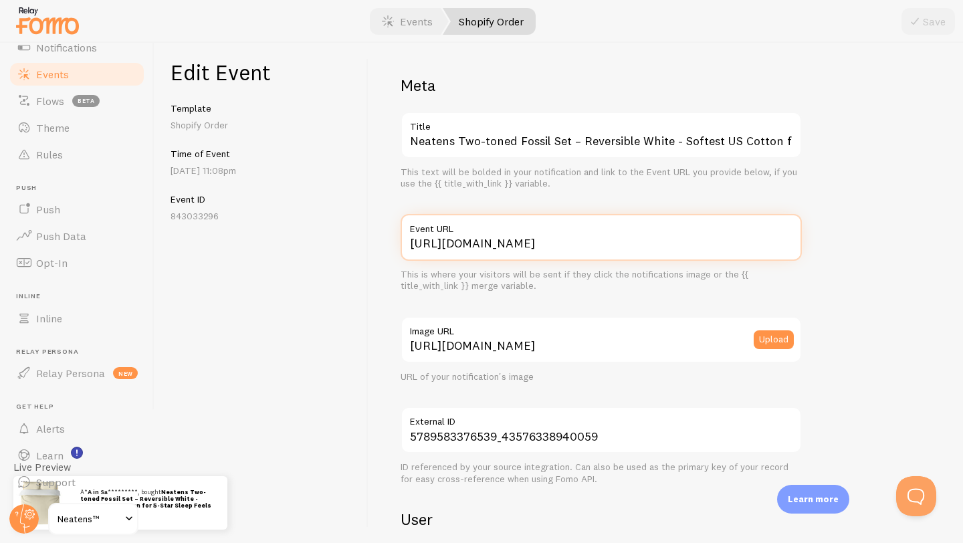
click at [590, 249] on input "https://www.neatensmanila.com/products/two-toned-fossil?variant=43576338940059" at bounding box center [601, 237] width 401 height 47
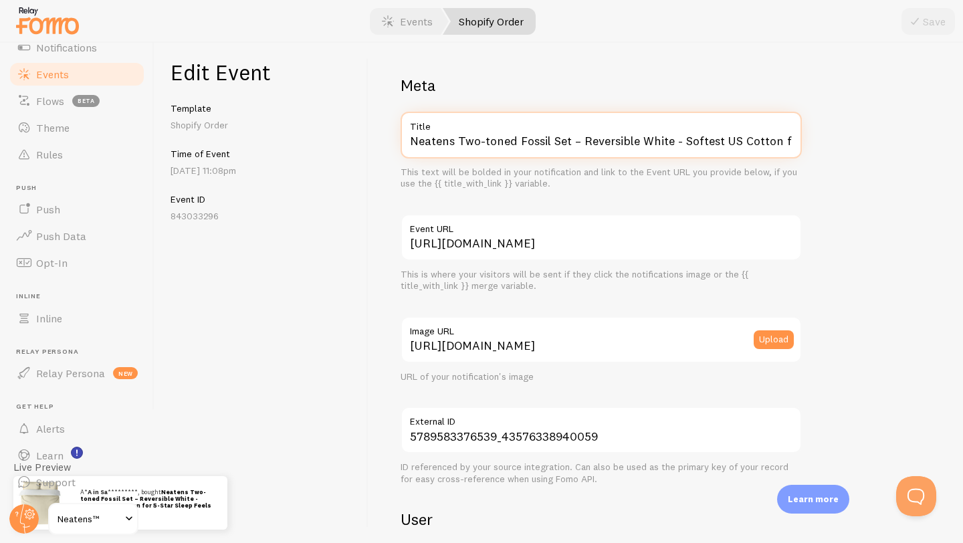
click at [597, 142] on input "Neatens Two-toned Fossil Set – Reversible White - Softest US Cotton for 5-Star …" at bounding box center [601, 135] width 401 height 47
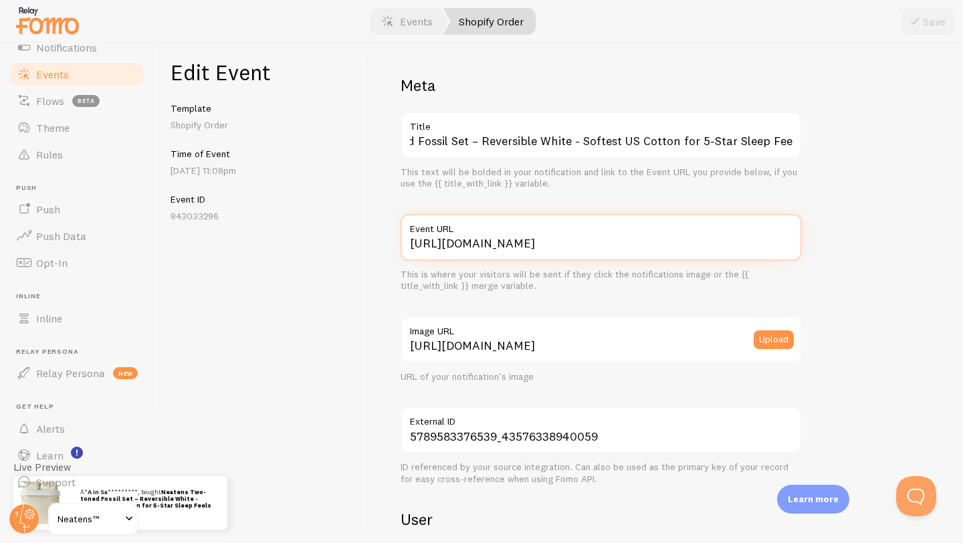
click at [627, 245] on input "https://www.neatensmanila.com/products/two-toned-fossil?variant=43576338940059" at bounding box center [601, 237] width 401 height 47
click at [661, 246] on input "https://www.neatensmanila.com/products/two-toned-fossil?variant=43576338940059" at bounding box center [601, 237] width 401 height 47
click at [662, 246] on input "https://www.neatensmanila.com/products/two-toned-fossil?variant=43576338940059" at bounding box center [601, 237] width 401 height 47
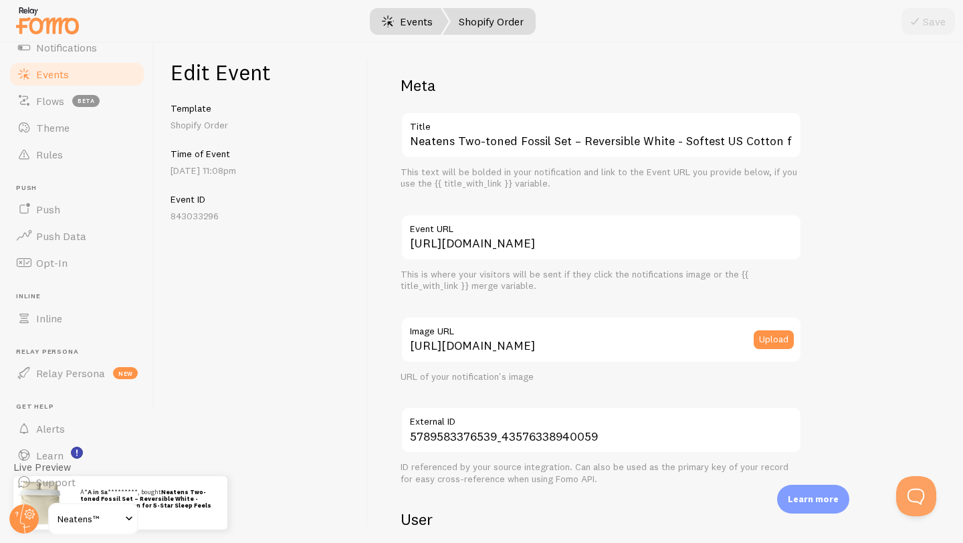
click at [395, 26] on span at bounding box center [388, 21] width 16 height 16
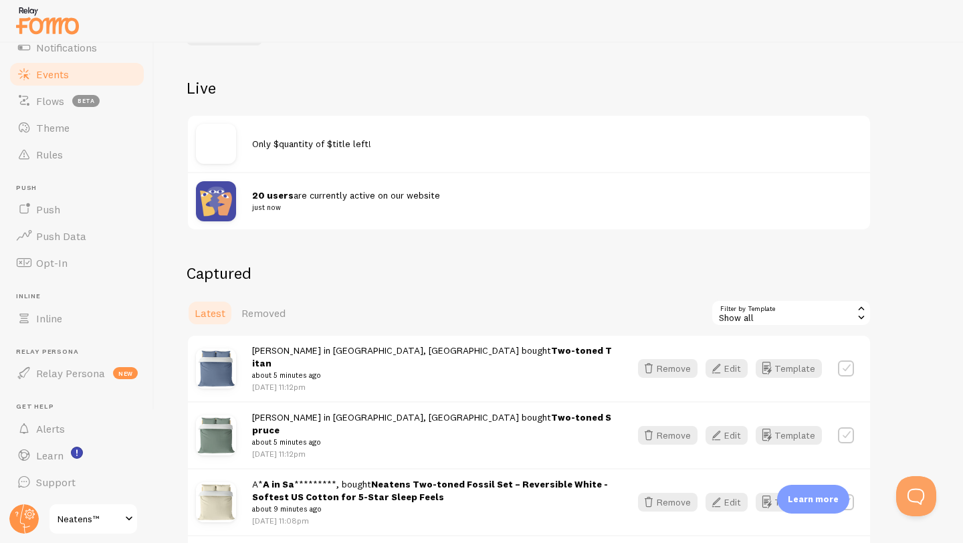
scroll to position [354, 0]
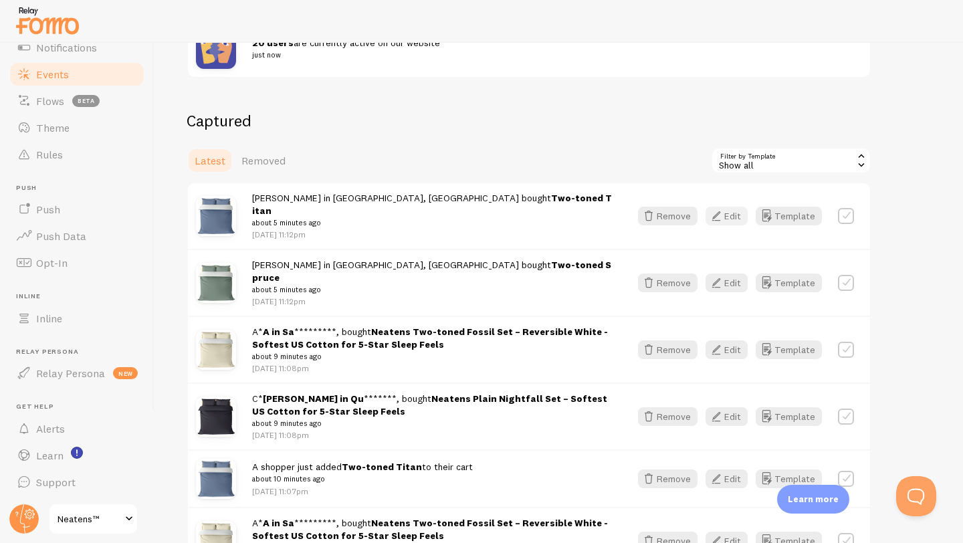
click at [729, 213] on button "Edit" at bounding box center [726, 216] width 42 height 19
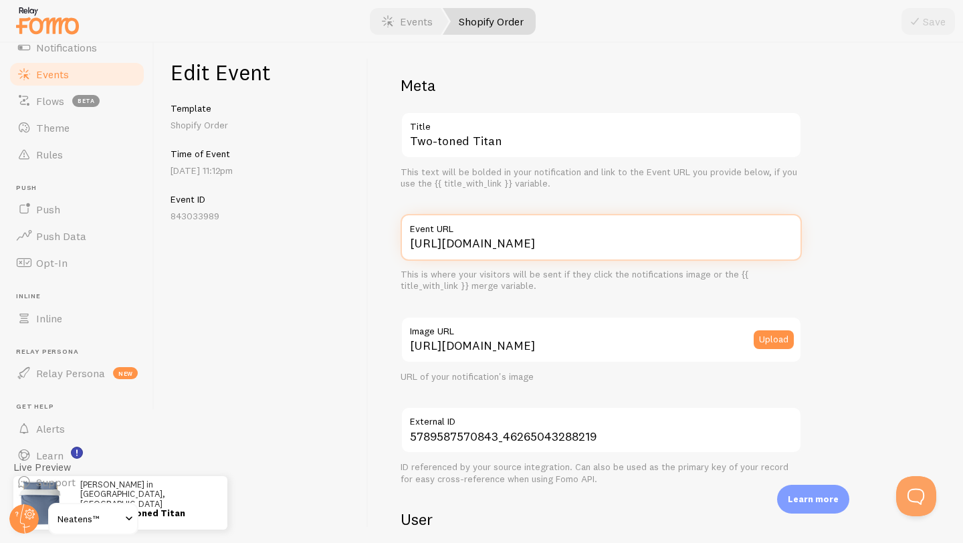
scroll to position [0, 134]
drag, startPoint x: 556, startPoint y: 248, endPoint x: 807, endPoint y: 242, distance: 250.8
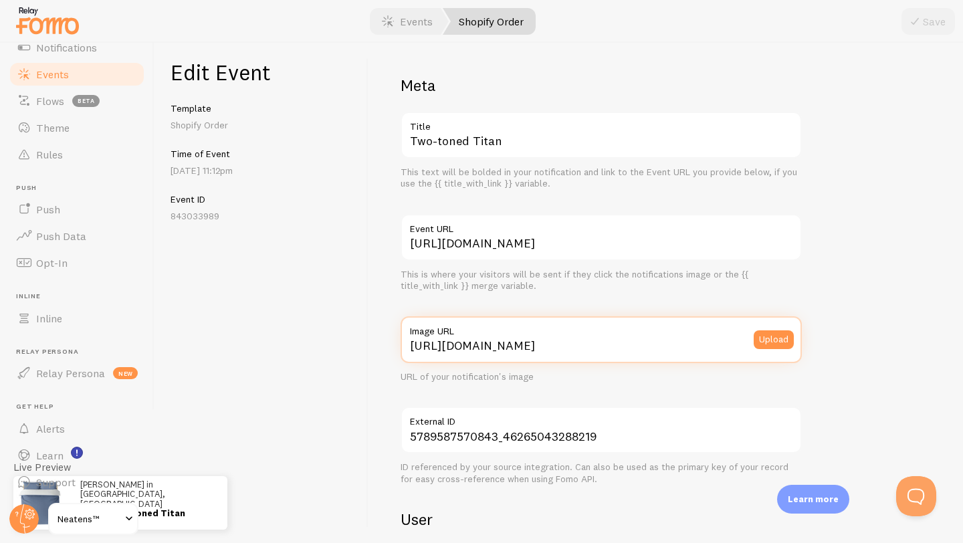
click at [594, 346] on input "https://cdn.shopify.com/s/files/1/0509/0341/6987/files/TITAN_TWO-TONED_WEB_2_sm…" at bounding box center [601, 339] width 401 height 47
drag, startPoint x: 560, startPoint y: 354, endPoint x: 666, endPoint y: 359, distance: 105.8
click at [671, 359] on input "https://cdn.shopify.com/s/files/1/0509/0341/6987/files/TITAN_TWO-TONED_WEB_2_sm…" at bounding box center [601, 339] width 401 height 47
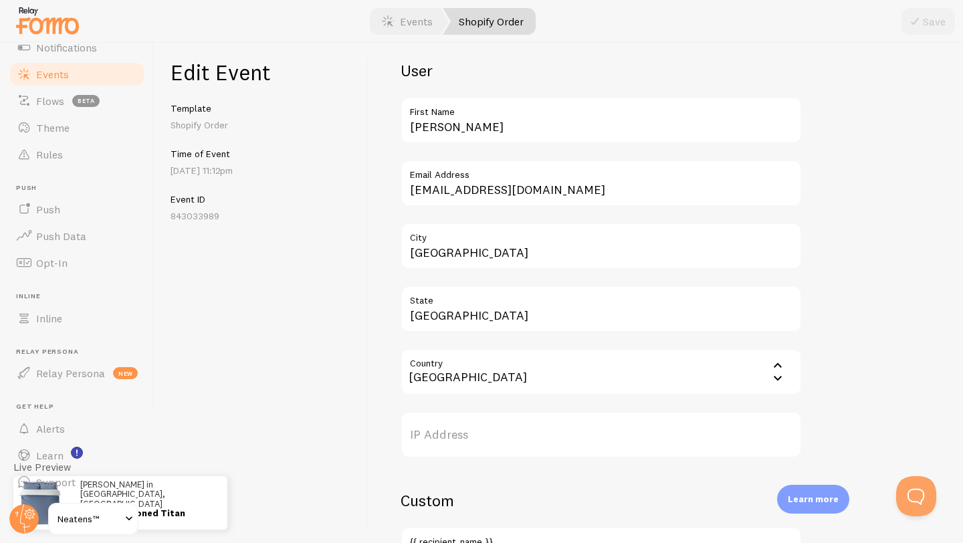
scroll to position [827, 0]
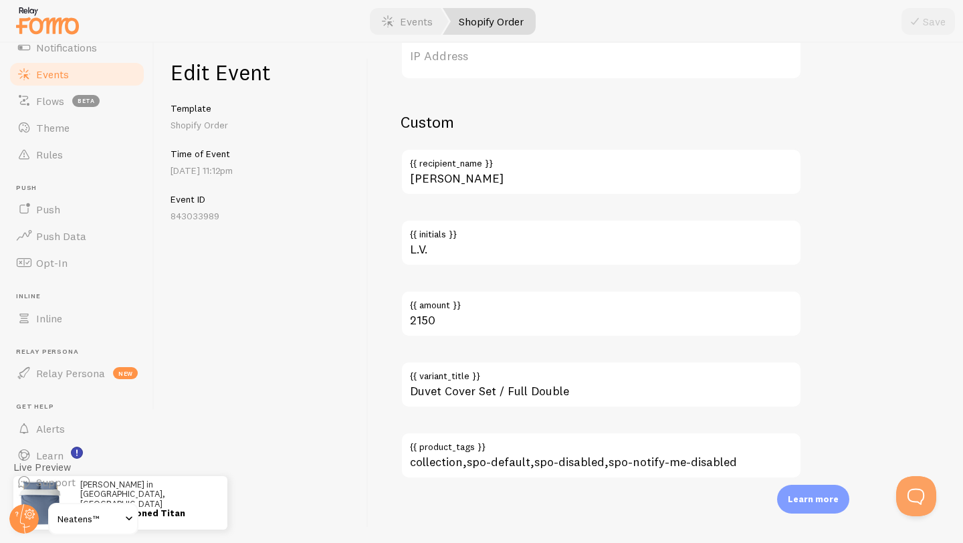
click at [199, 218] on p "843033989" at bounding box center [261, 215] width 181 height 13
click at [199, 217] on p "843033989" at bounding box center [261, 215] width 181 height 13
click at [407, 13] on link "Events" at bounding box center [407, 21] width 83 height 27
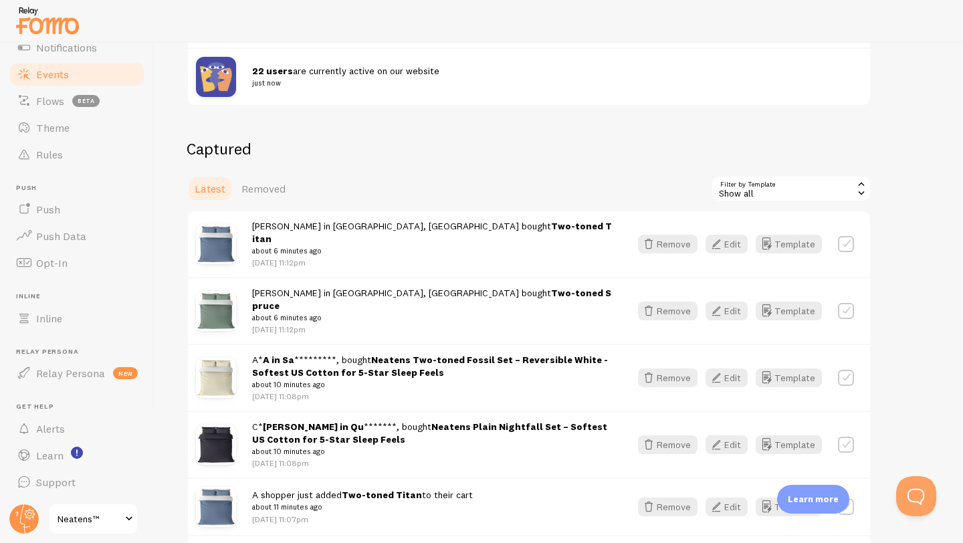
scroll to position [326, 0]
click at [65, 267] on span "Opt-In" at bounding box center [51, 262] width 31 height 13
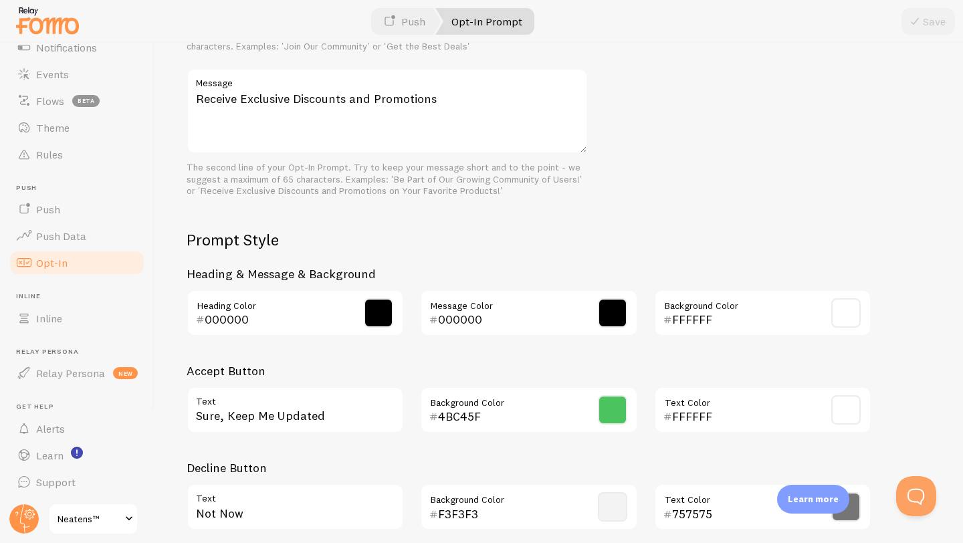
scroll to position [552, 0]
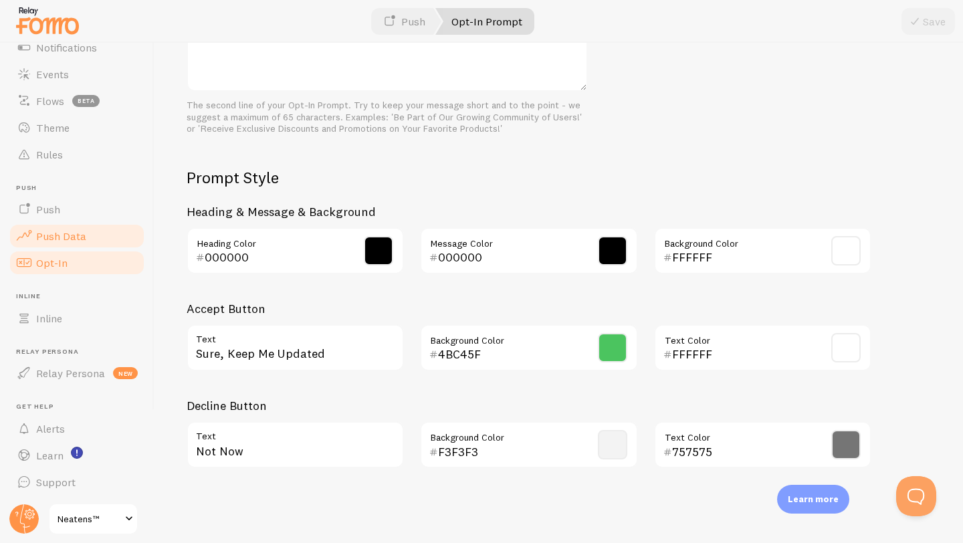
click at [56, 236] on span "Push Data" at bounding box center [61, 235] width 50 height 13
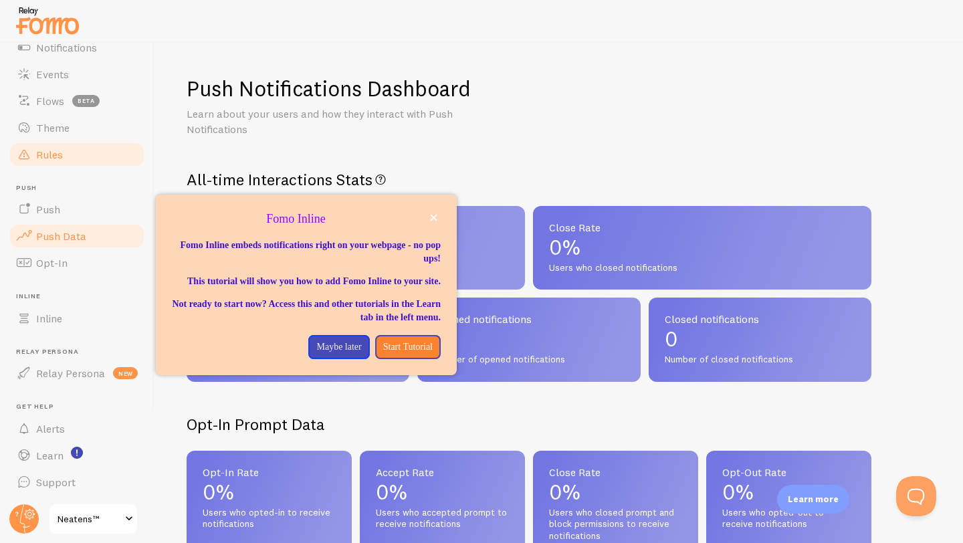
click at [69, 147] on link "Rules" at bounding box center [77, 154] width 138 height 27
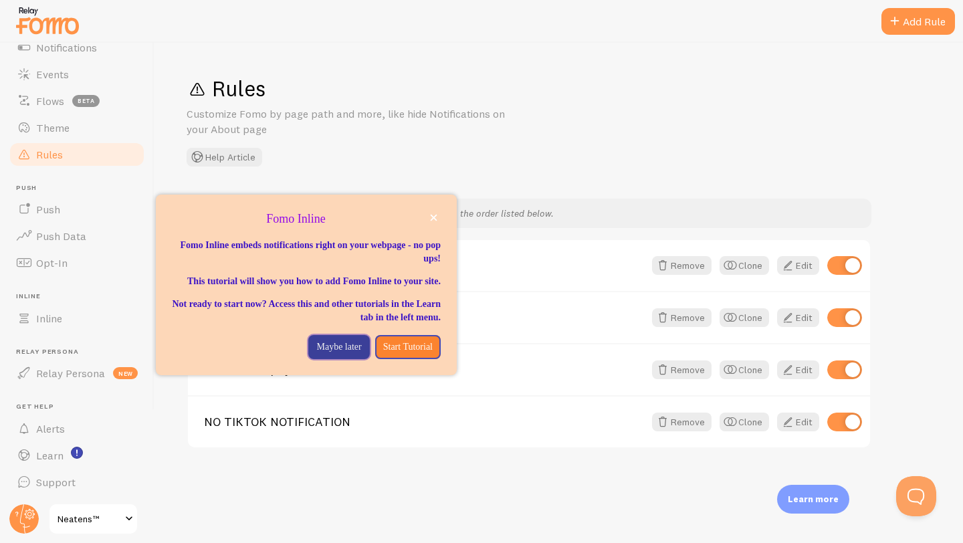
click at [344, 354] on p "Maybe later" at bounding box center [338, 346] width 45 height 13
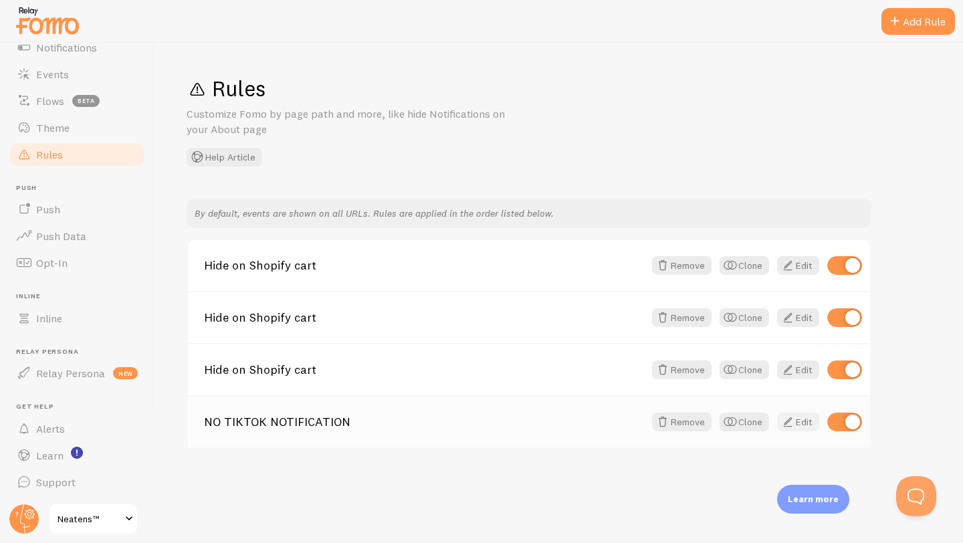
click at [781, 425] on span at bounding box center [788, 422] width 16 height 16
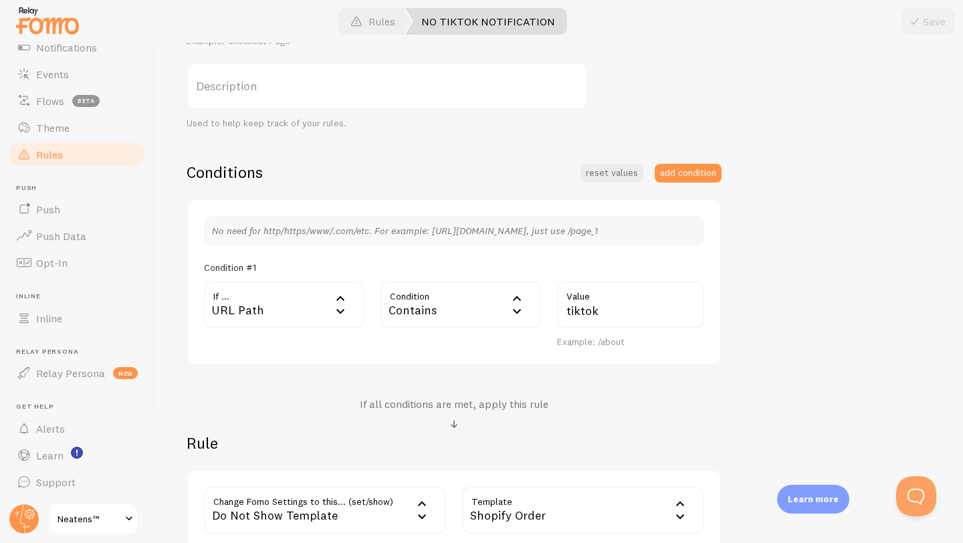
scroll to position [222, 0]
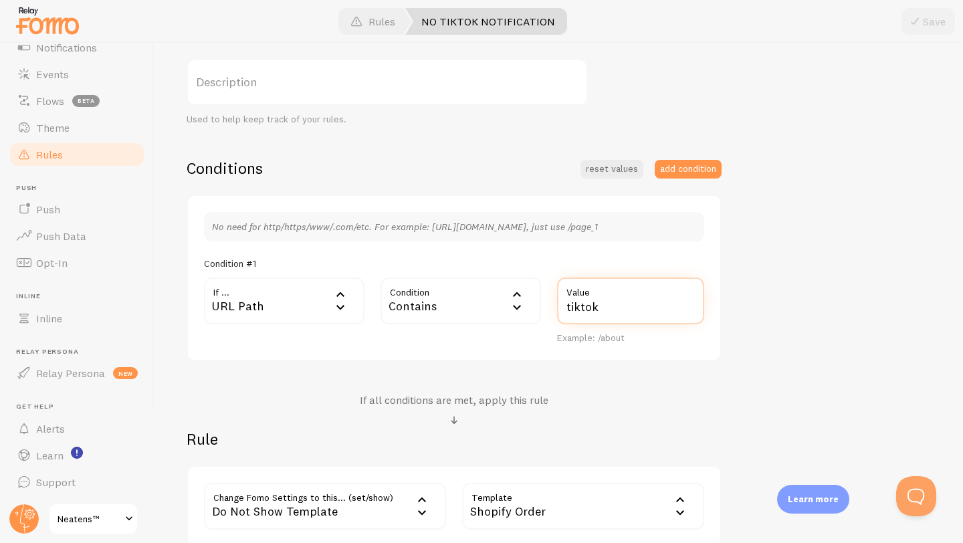
click at [583, 303] on input "tiktok" at bounding box center [630, 300] width 147 height 47
click at [445, 308] on div "Contains" at bounding box center [460, 300] width 160 height 47
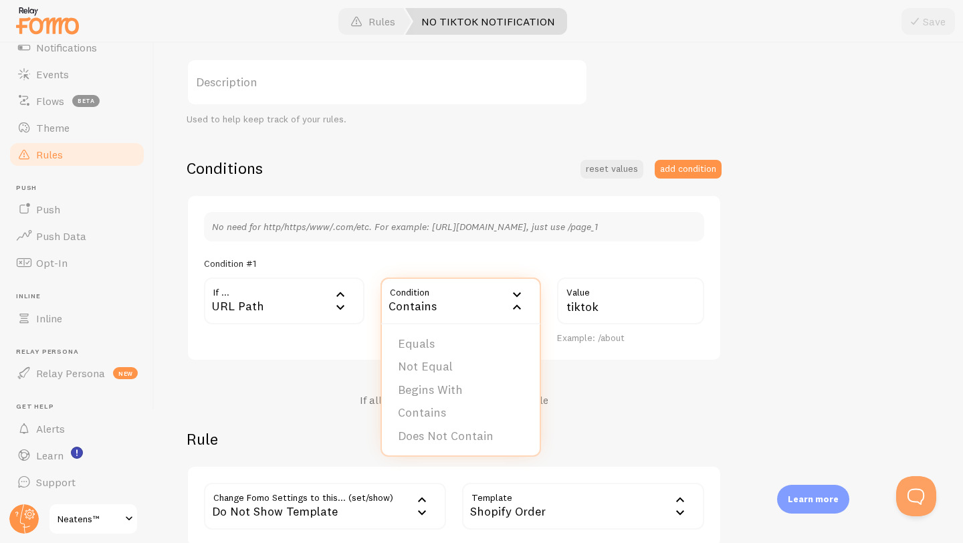
click at [445, 307] on div "Contains" at bounding box center [460, 300] width 160 height 47
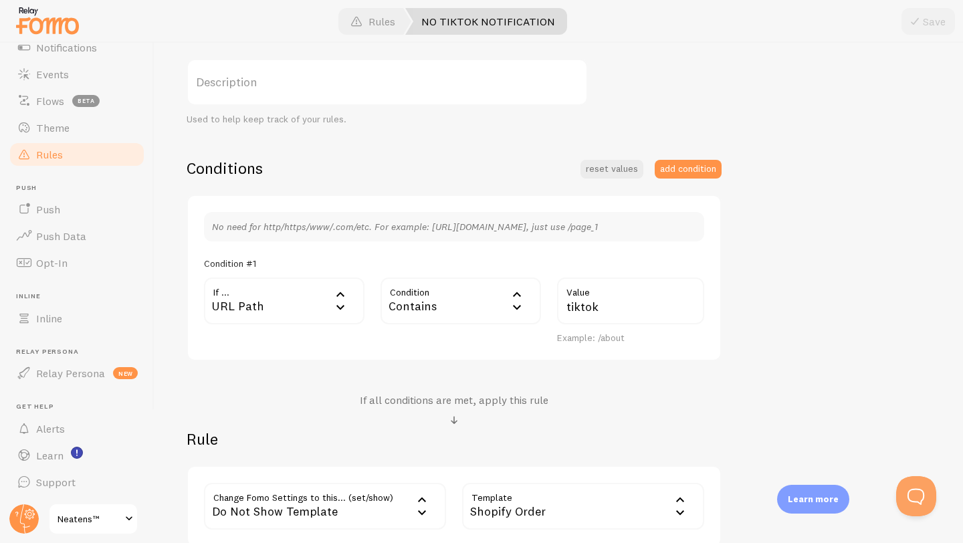
click at [329, 299] on div "URL Path" at bounding box center [284, 300] width 160 height 47
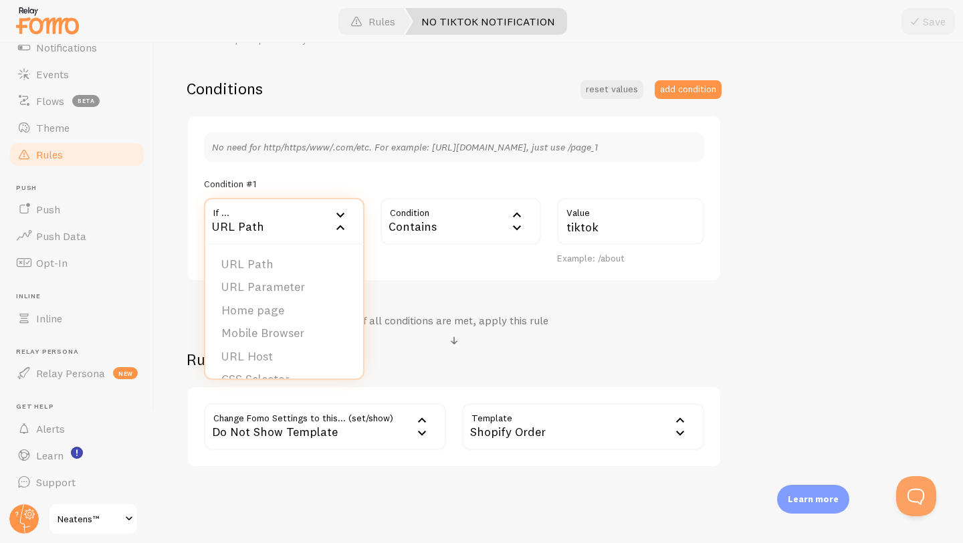
scroll to position [302, 0]
click at [485, 226] on div "Contains" at bounding box center [460, 220] width 160 height 47
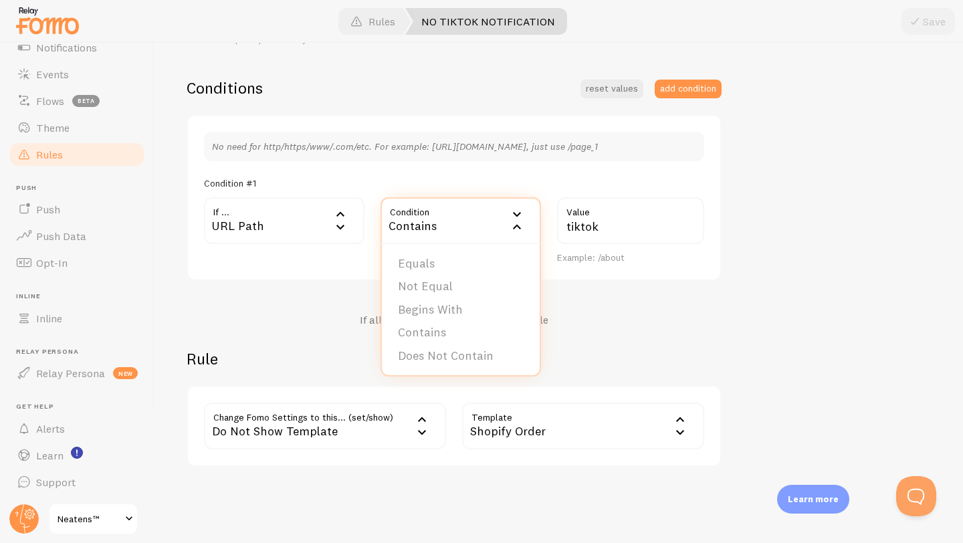
click at [322, 229] on div "URL Path" at bounding box center [284, 220] width 160 height 47
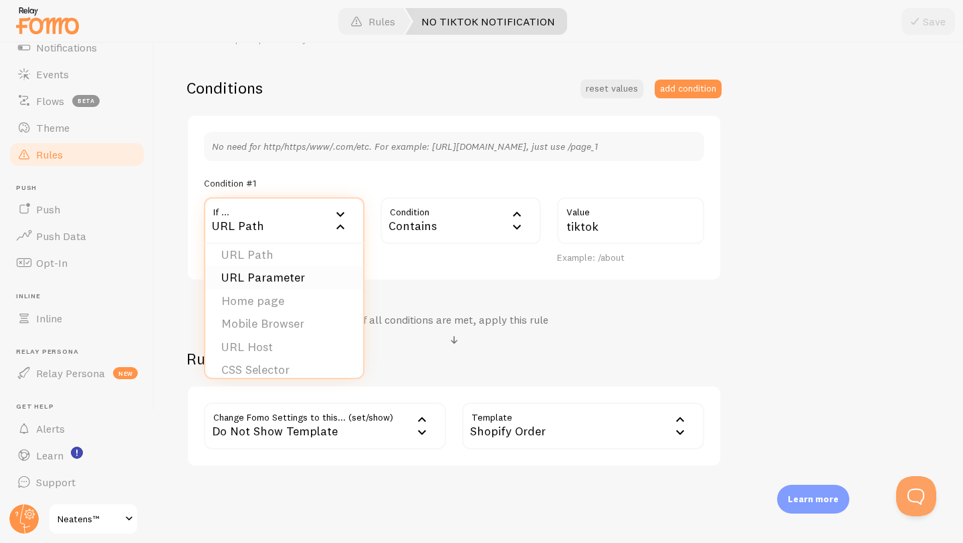
scroll to position [11, 0]
click at [691, 81] on button "add condition" at bounding box center [688, 89] width 67 height 19
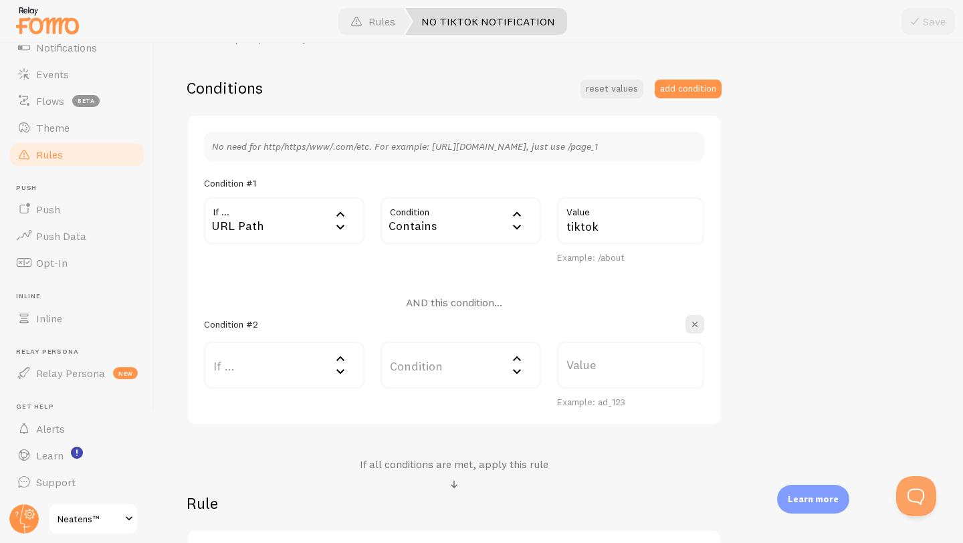
click at [310, 342] on div "AND this condition... Condition #2 If ... If user is on... URL Path URL Paramet…" at bounding box center [454, 352] width 500 height 112
click at [310, 347] on label "If ..." at bounding box center [284, 365] width 160 height 47
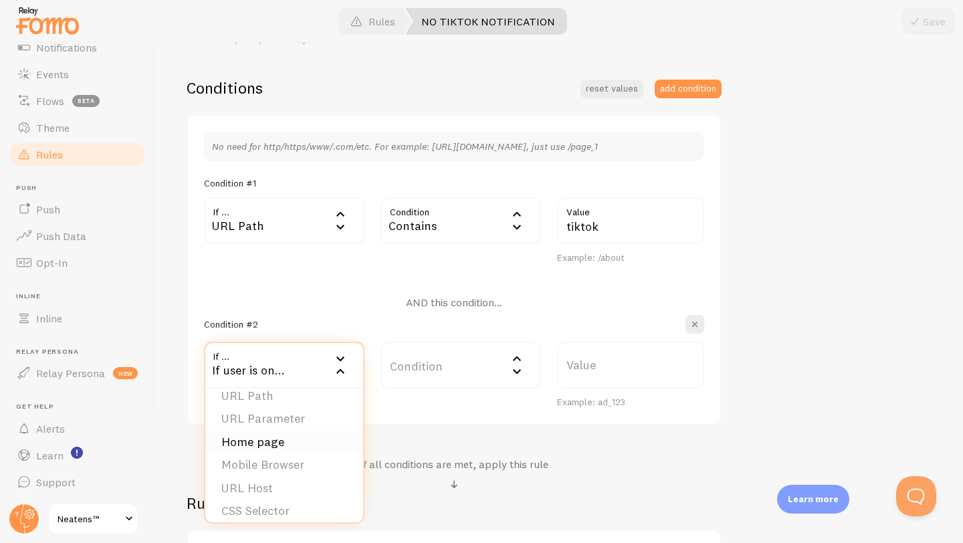
scroll to position [13, 0]
click at [417, 311] on div "AND this condition..." at bounding box center [454, 305] width 96 height 19
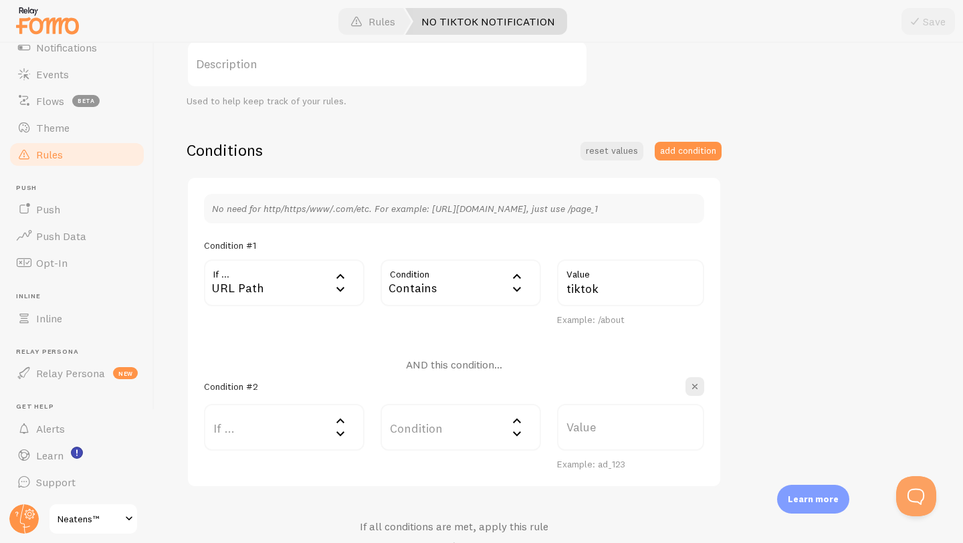
scroll to position [253, 0]
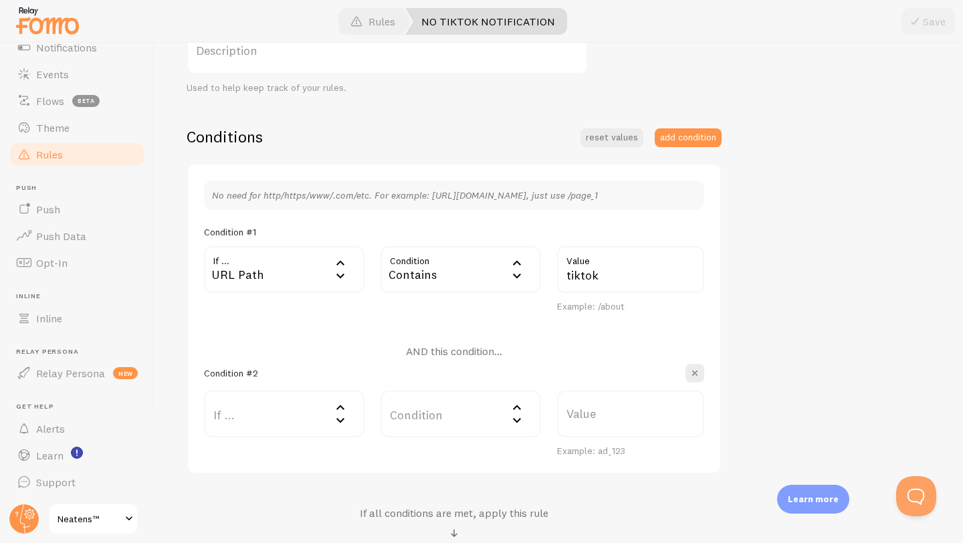
click at [296, 283] on div "URL Path" at bounding box center [284, 269] width 160 height 47
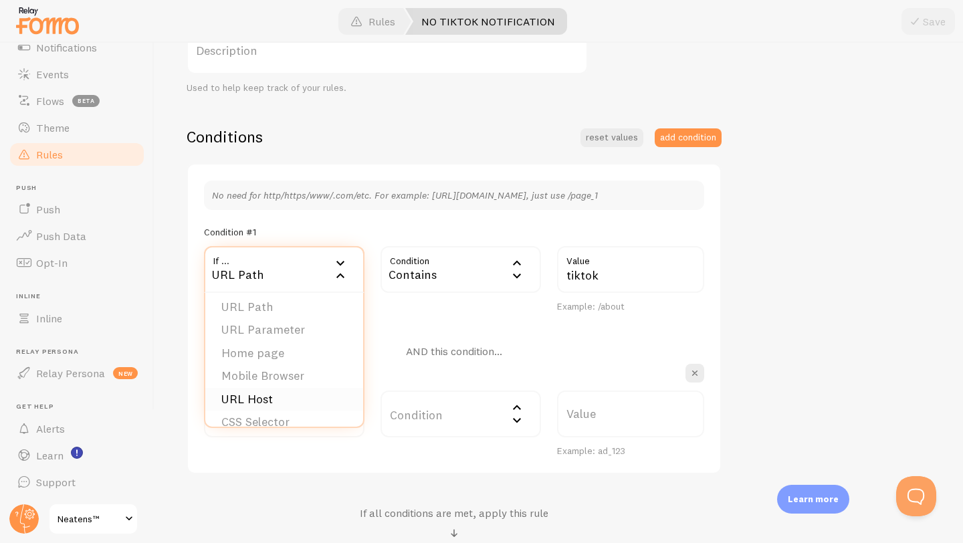
scroll to position [0, 0]
click at [277, 341] on li "URL Parameter" at bounding box center [284, 335] width 158 height 23
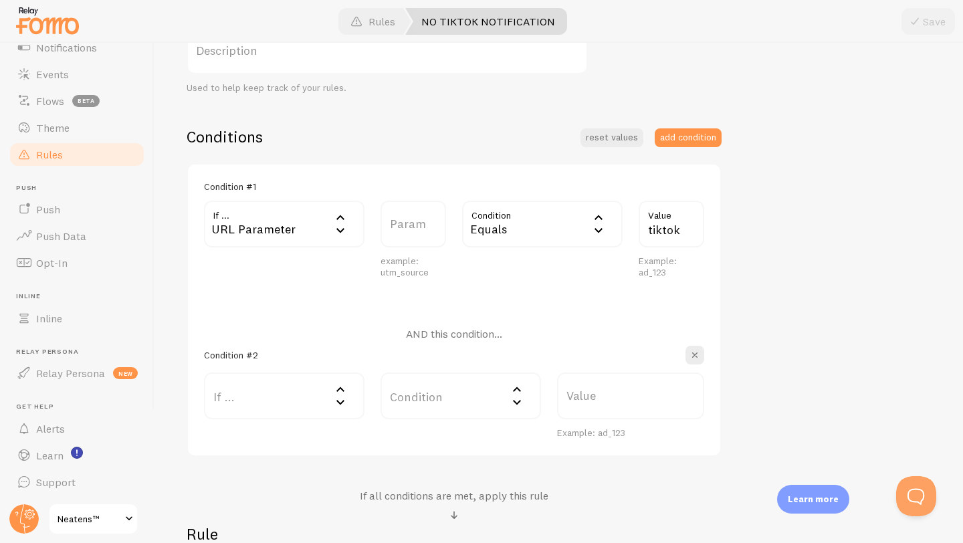
click at [285, 233] on div "URL Parameter" at bounding box center [284, 224] width 160 height 47
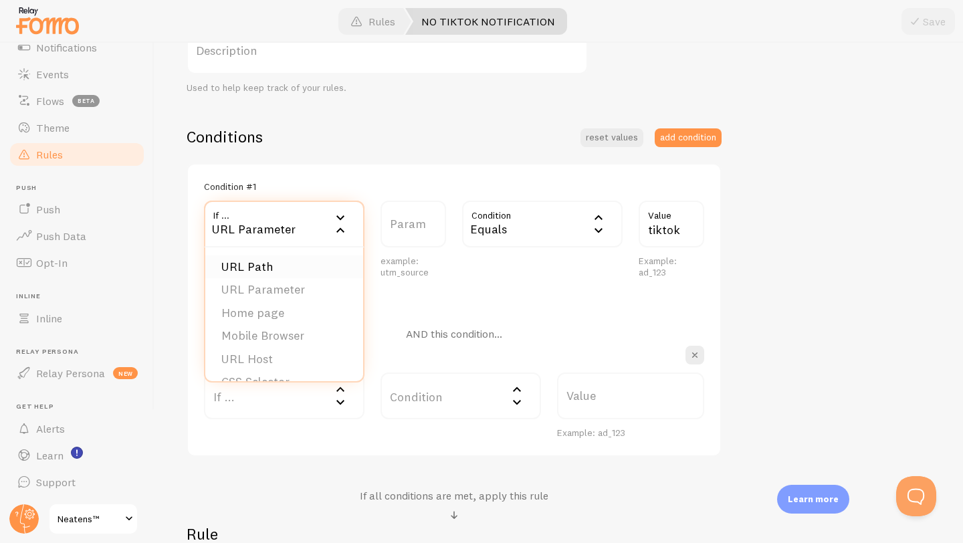
click at [273, 268] on li "URL Path" at bounding box center [284, 266] width 158 height 23
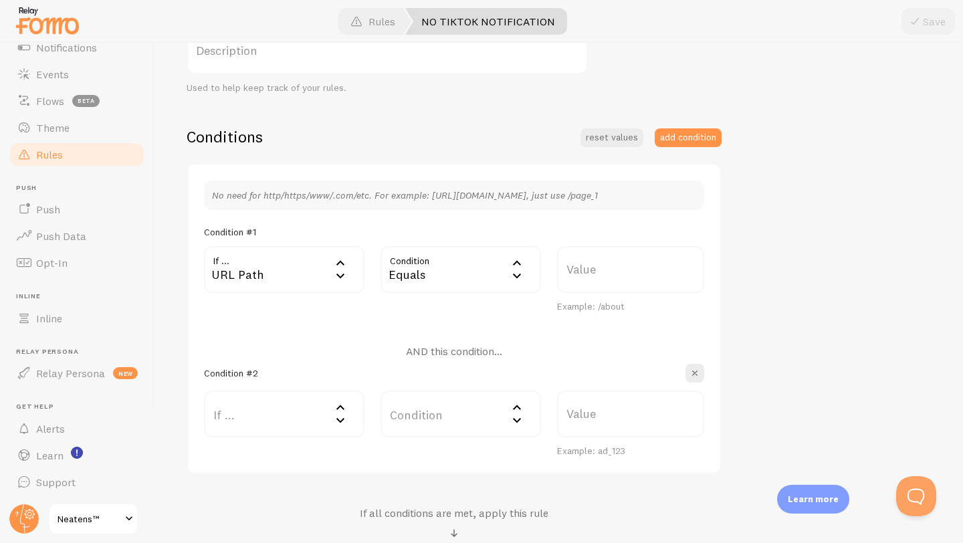
click at [282, 275] on div "URL Path" at bounding box center [284, 269] width 160 height 47
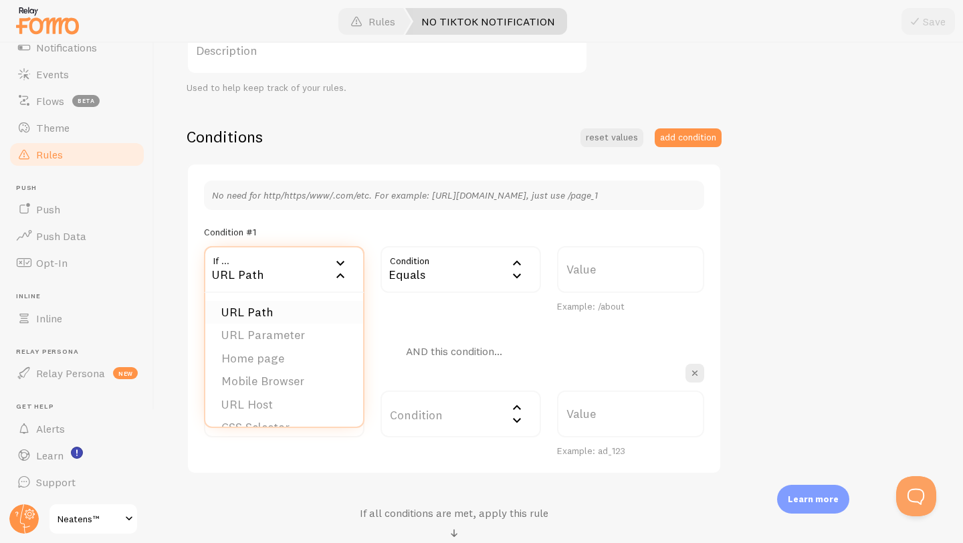
click at [281, 316] on li "URL Path" at bounding box center [284, 312] width 158 height 23
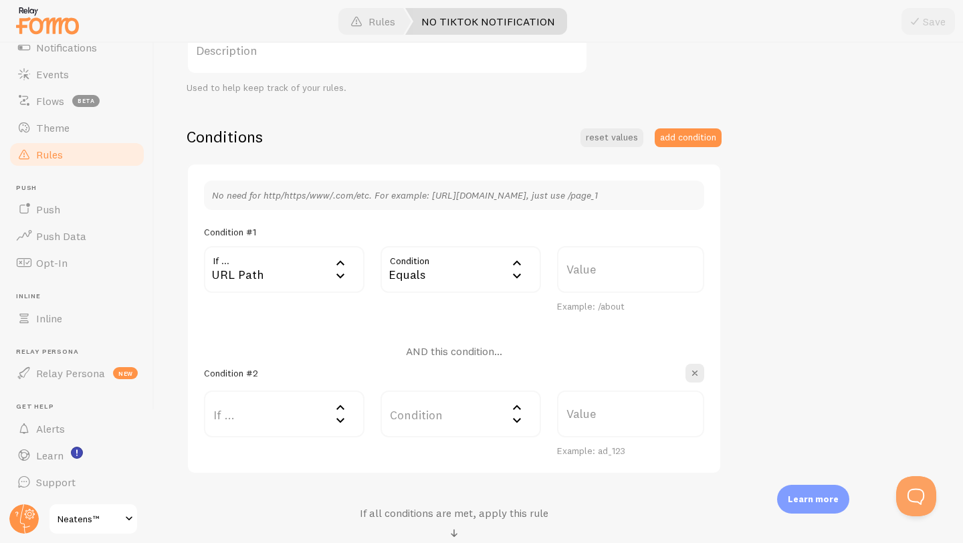
click at [286, 268] on div "URL Path" at bounding box center [284, 269] width 160 height 47
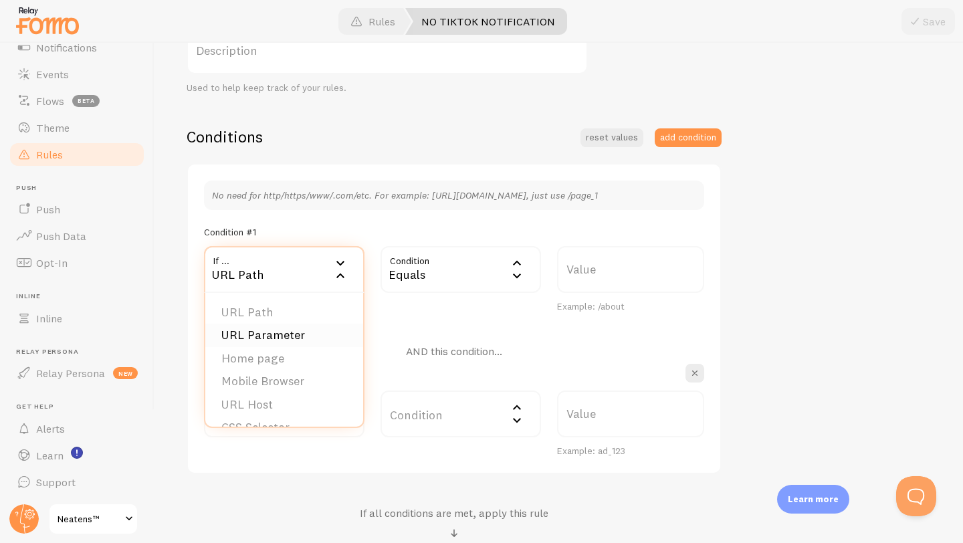
click at [286, 333] on li "URL Parameter" at bounding box center [284, 335] width 158 height 23
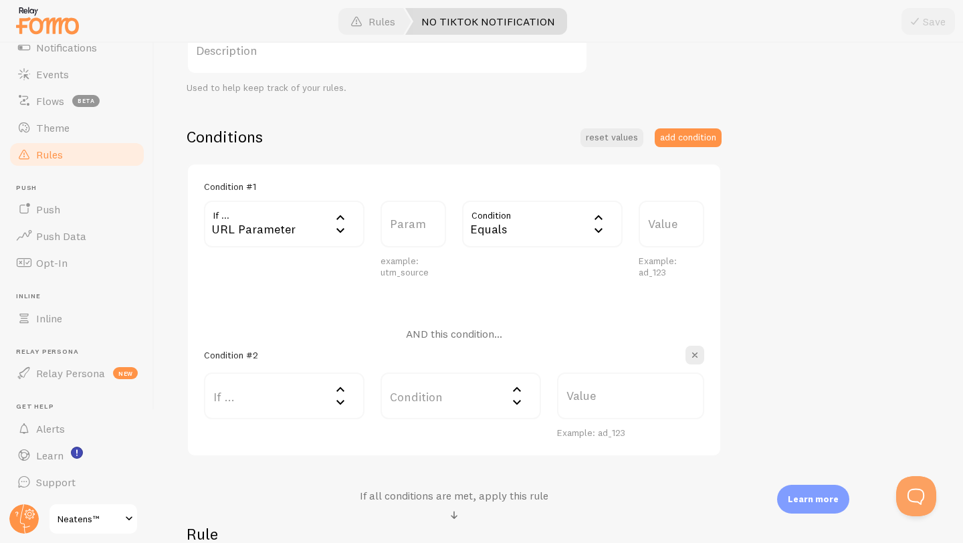
scroll to position [470, 0]
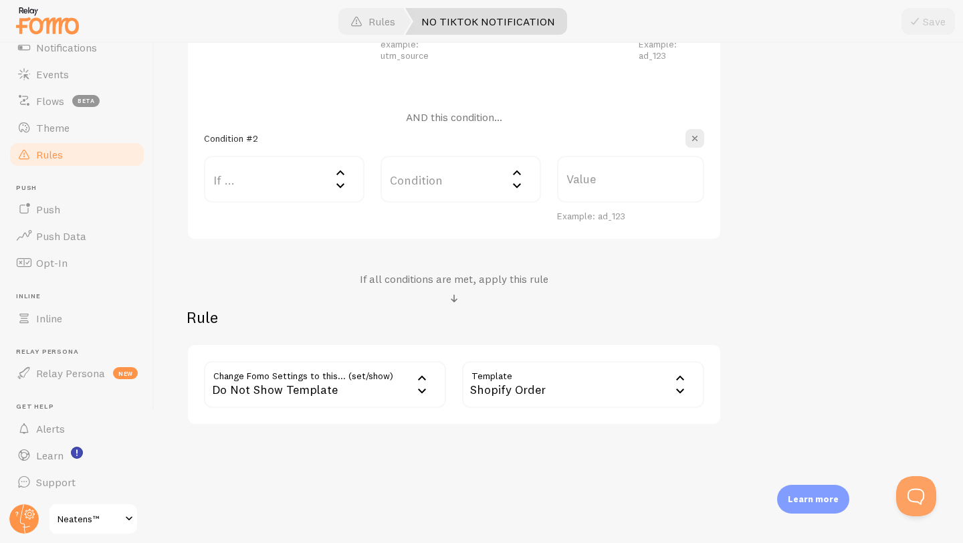
click at [388, 397] on div "Do Not Show Template" at bounding box center [325, 384] width 242 height 47
click at [566, 320] on h2 "Rule" at bounding box center [454, 317] width 535 height 21
click at [905, 495] on button "Open Beacon popover" at bounding box center [913, 493] width 40 height 40
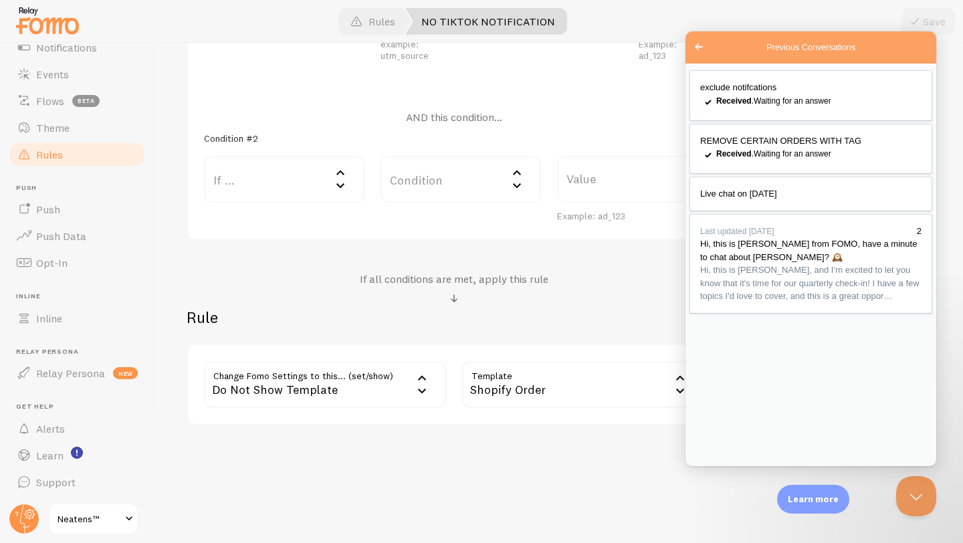
click at [809, 496] on p "Learn more" at bounding box center [813, 499] width 51 height 13
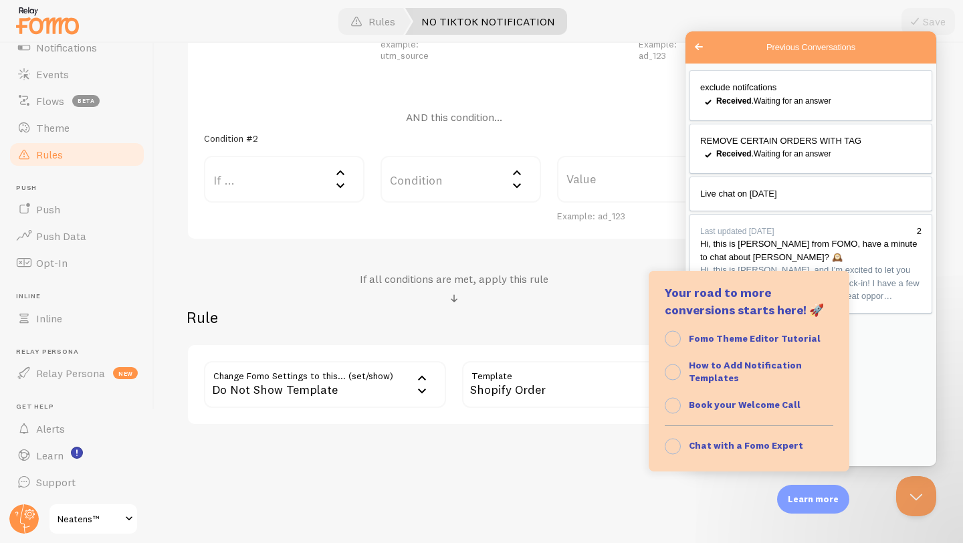
scroll to position [137, 0]
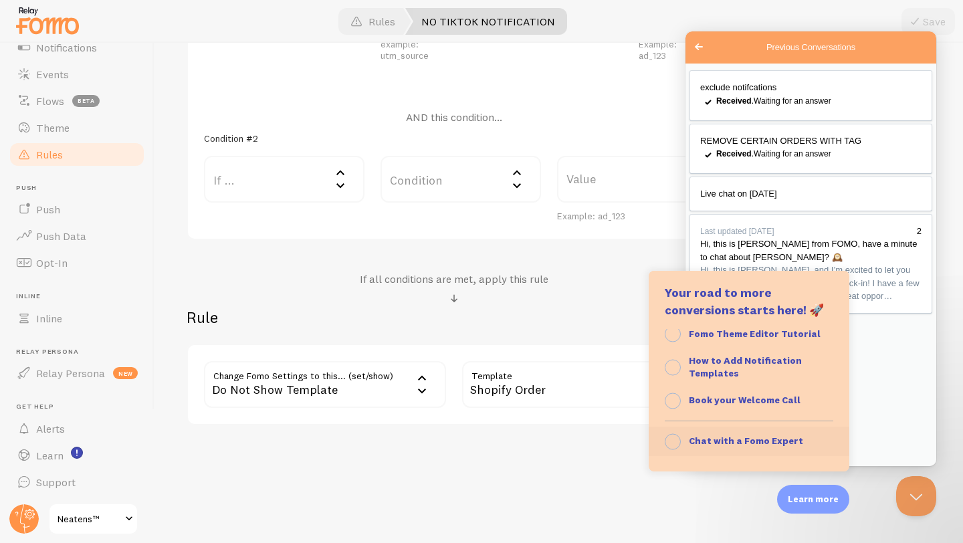
click at [772, 447] on div "Chat with a Fomo Expert" at bounding box center [746, 441] width 114 height 13
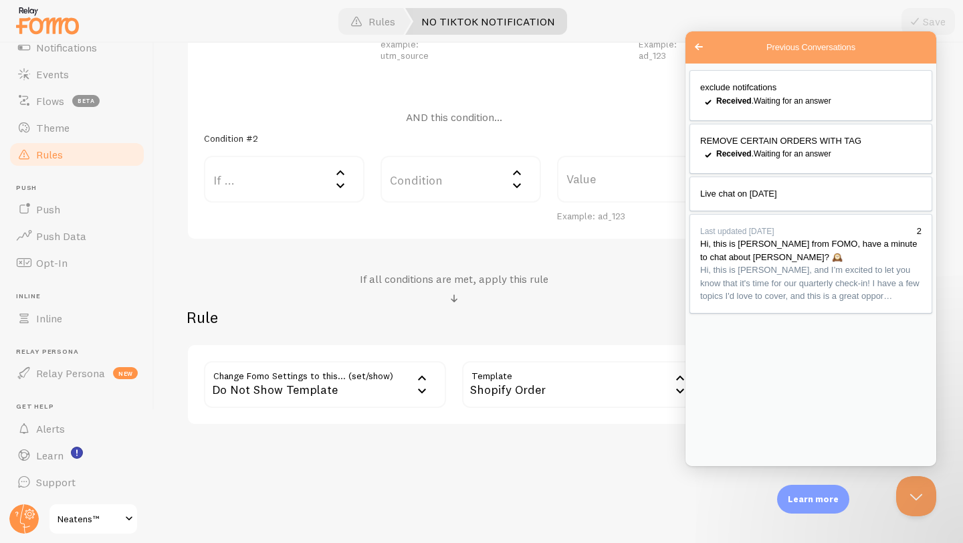
click at [713, 473] on button "Close" at bounding box center [701, 481] width 24 height 17
click at [797, 500] on p "Learn more" at bounding box center [813, 499] width 51 height 13
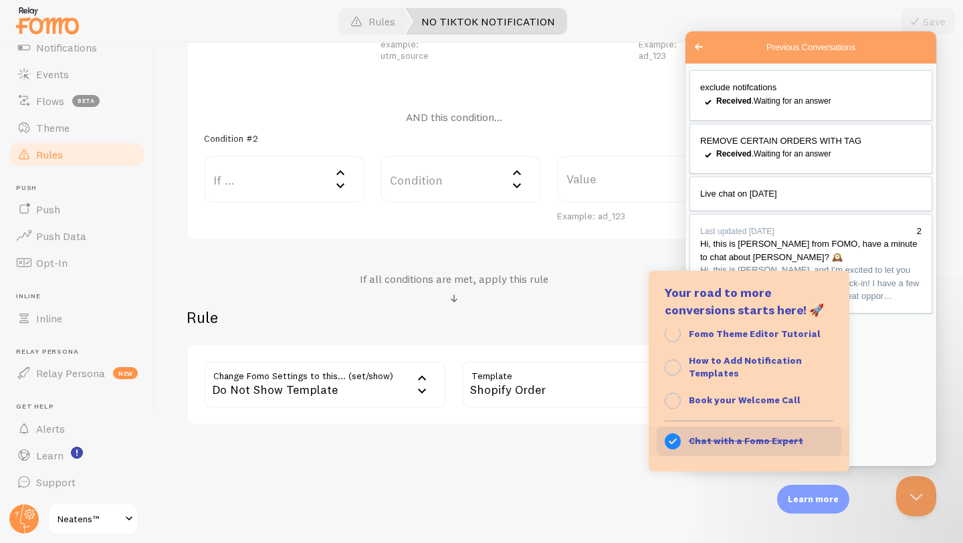
click at [739, 443] on strong "Chat with a Fomo Expert" at bounding box center [746, 441] width 114 height 12
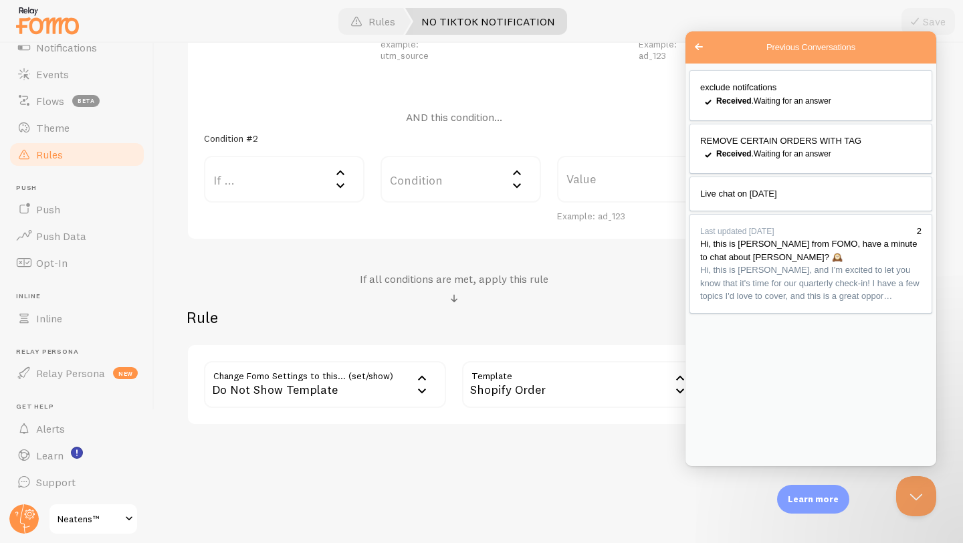
click at [806, 502] on p "Learn more" at bounding box center [813, 499] width 51 height 13
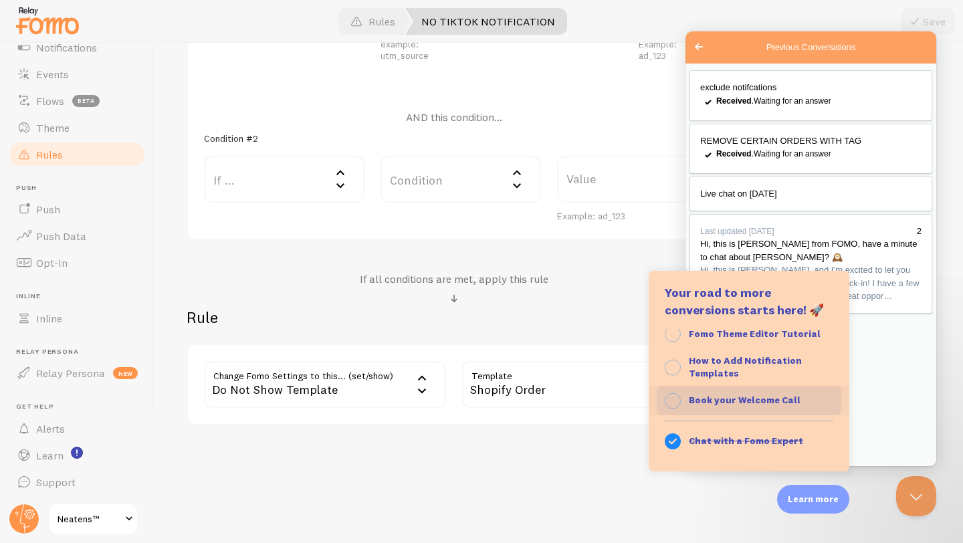
scroll to position [0, 0]
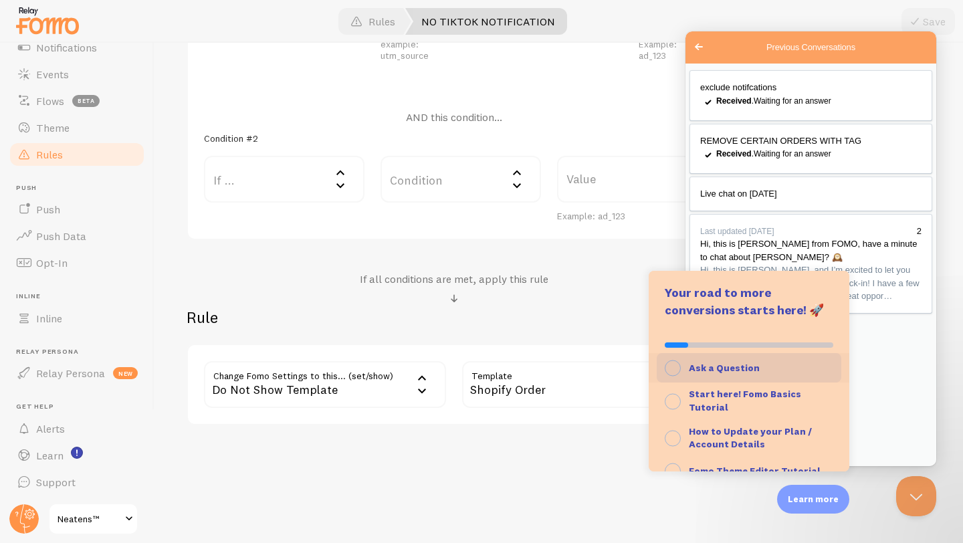
click at [740, 372] on strong "Ask a Question" at bounding box center [724, 368] width 71 height 12
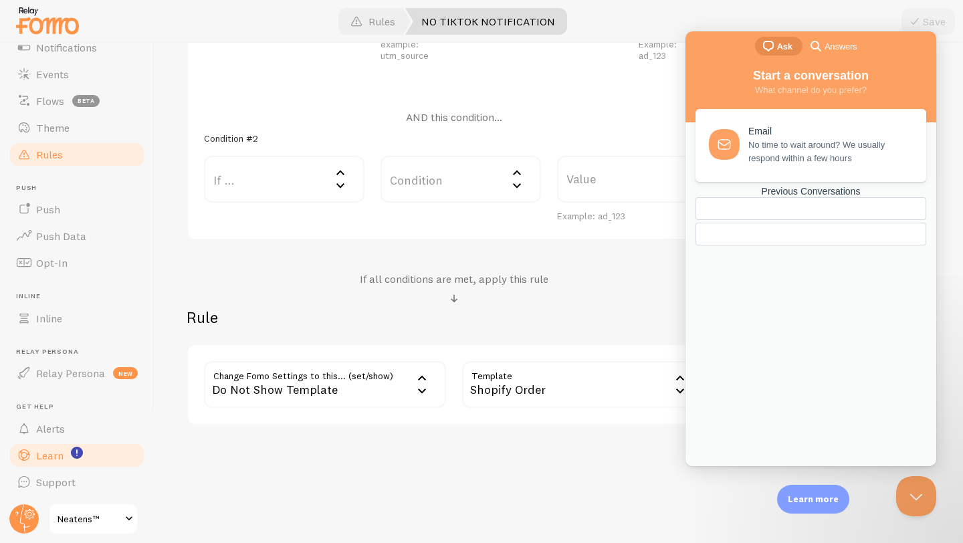
click at [109, 451] on link "Learn" at bounding box center [77, 455] width 138 height 27
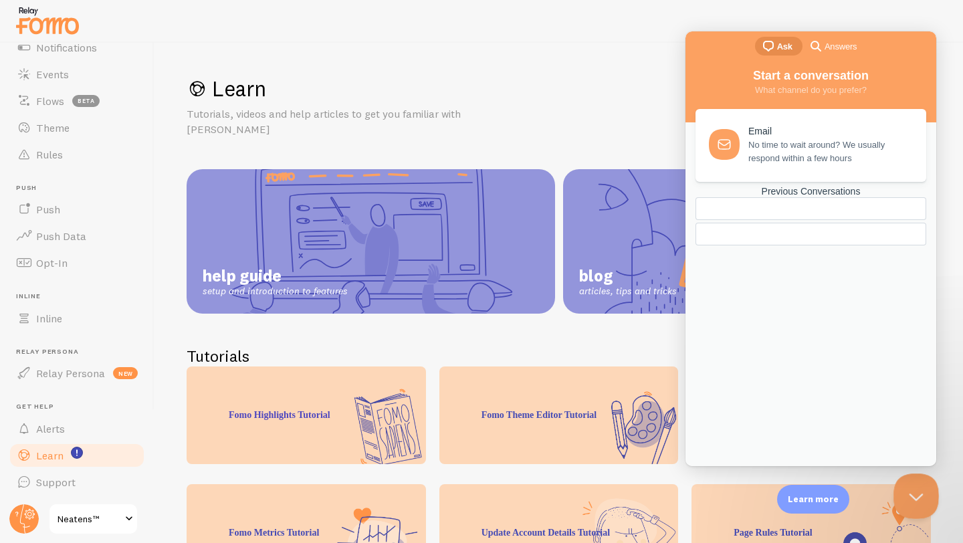
click at [906, 489] on button "Close Beacon popover" at bounding box center [913, 493] width 40 height 40
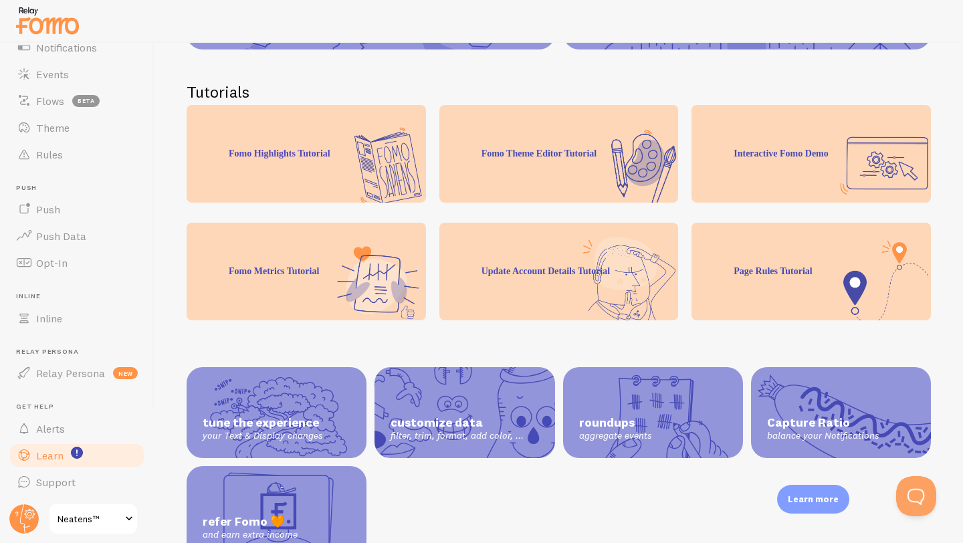
scroll to position [257, 0]
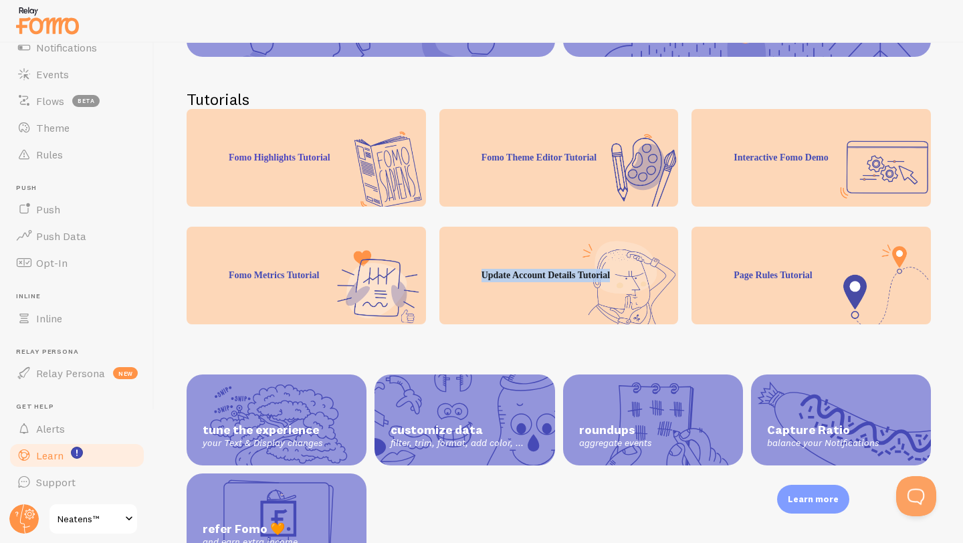
drag, startPoint x: 713, startPoint y: 289, endPoint x: 646, endPoint y: 297, distance: 68.0
click at [646, 297] on div "Fomo Metrics Tutorial Update Account Details Tutorial" at bounding box center [559, 276] width 744 height 98
click at [506, 423] on span "customize data" at bounding box center [465, 430] width 148 height 15
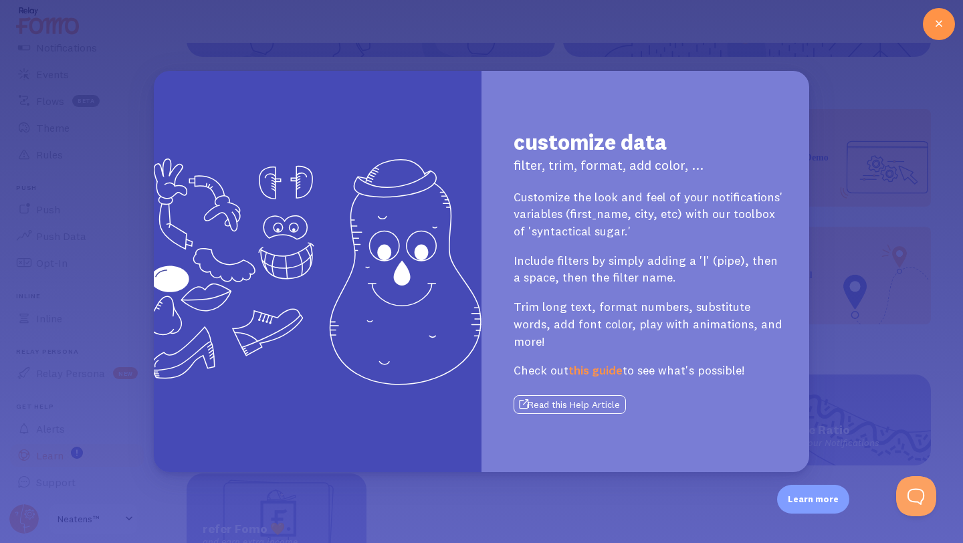
click at [598, 398] on button "Read this Help Article" at bounding box center [570, 404] width 112 height 19
click at [939, 20] on icon at bounding box center [939, 24] width 16 height 16
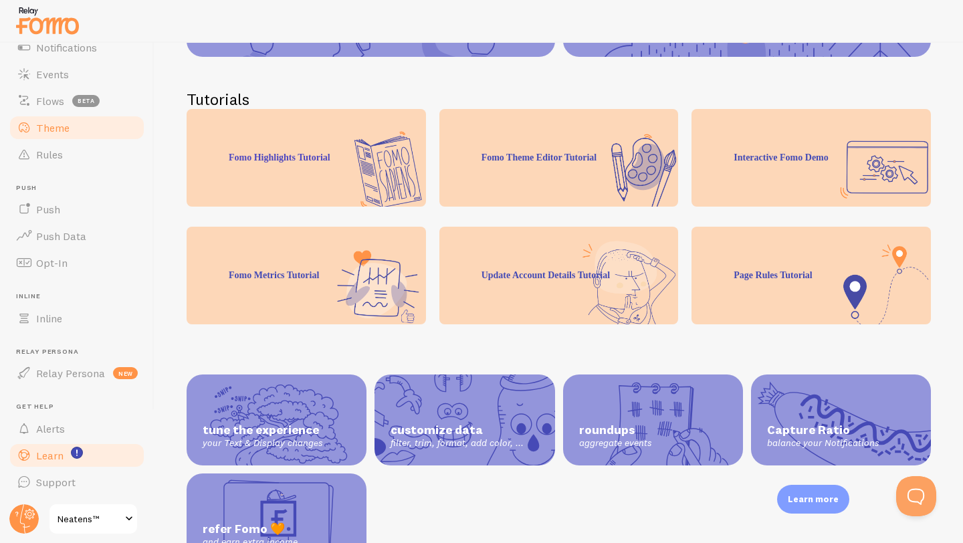
click at [67, 134] on link "Theme" at bounding box center [77, 127] width 138 height 27
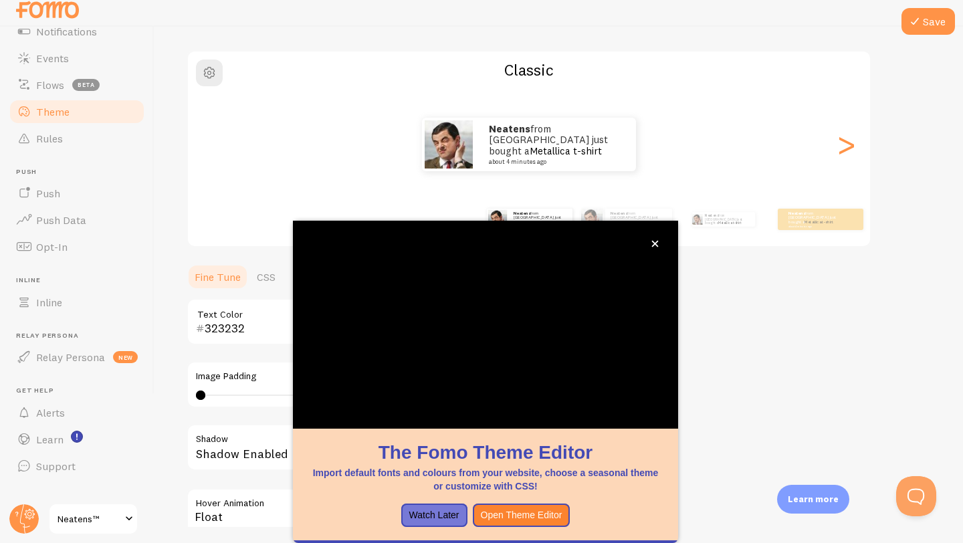
scroll to position [16, 0]
click at [524, 520] on button "Open Theme Editor" at bounding box center [522, 516] width 98 height 24
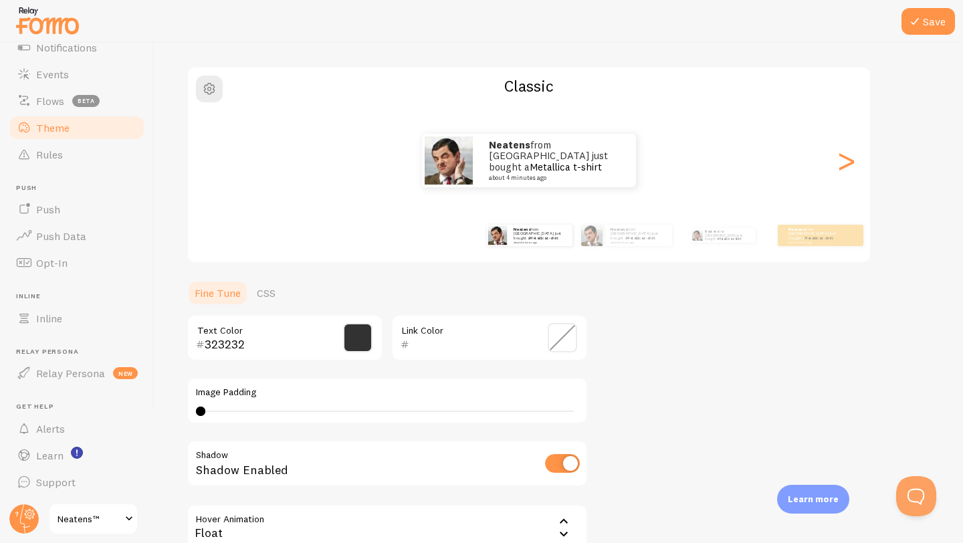
scroll to position [0, 0]
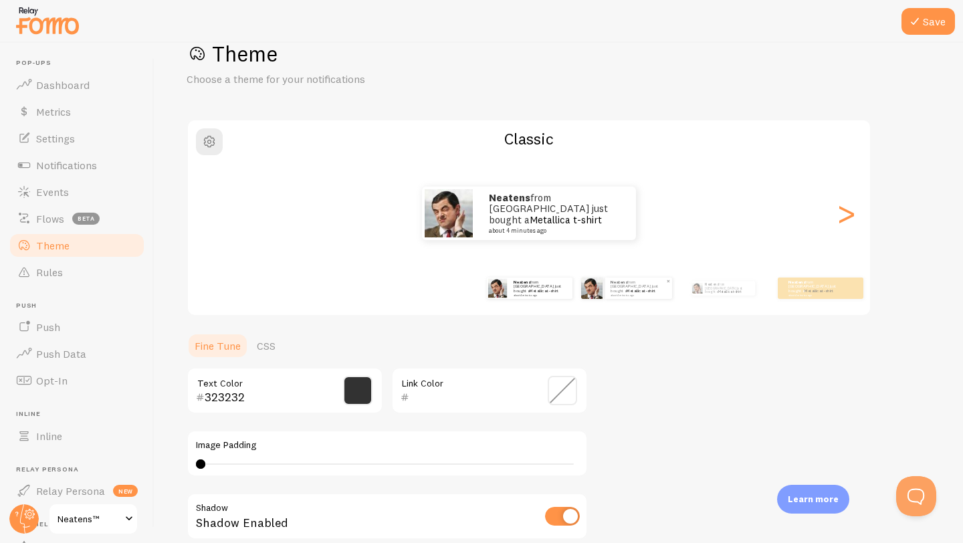
scroll to position [41, 0]
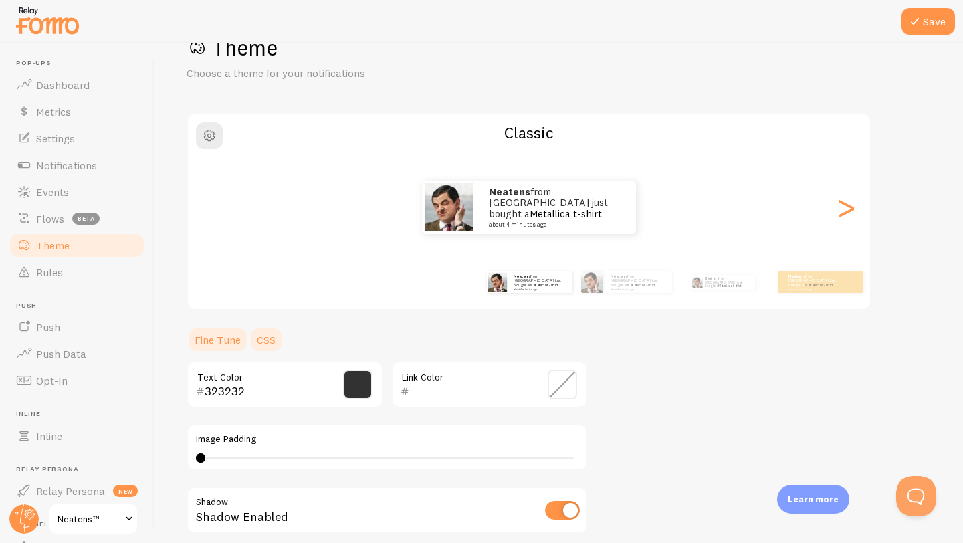
click at [269, 334] on link "CSS" at bounding box center [266, 339] width 35 height 27
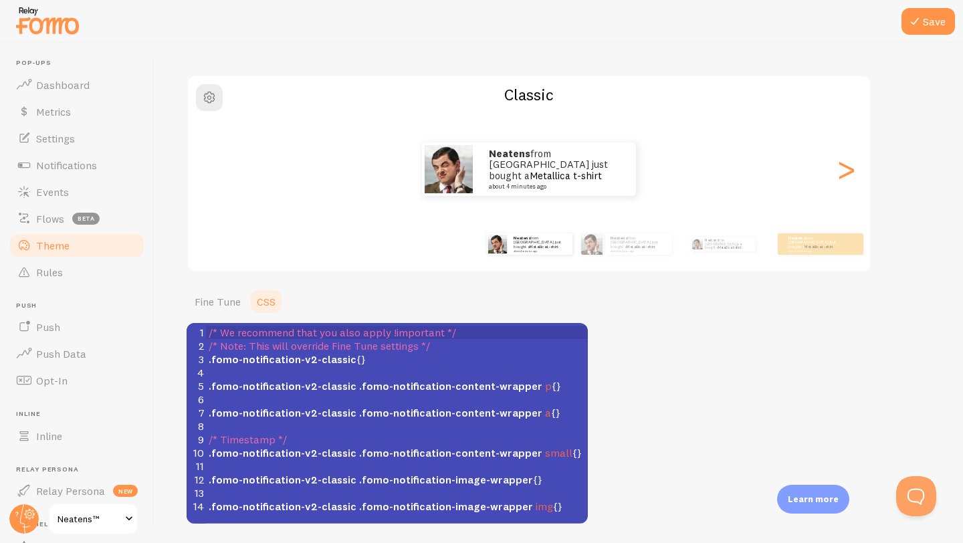
scroll to position [68, 0]
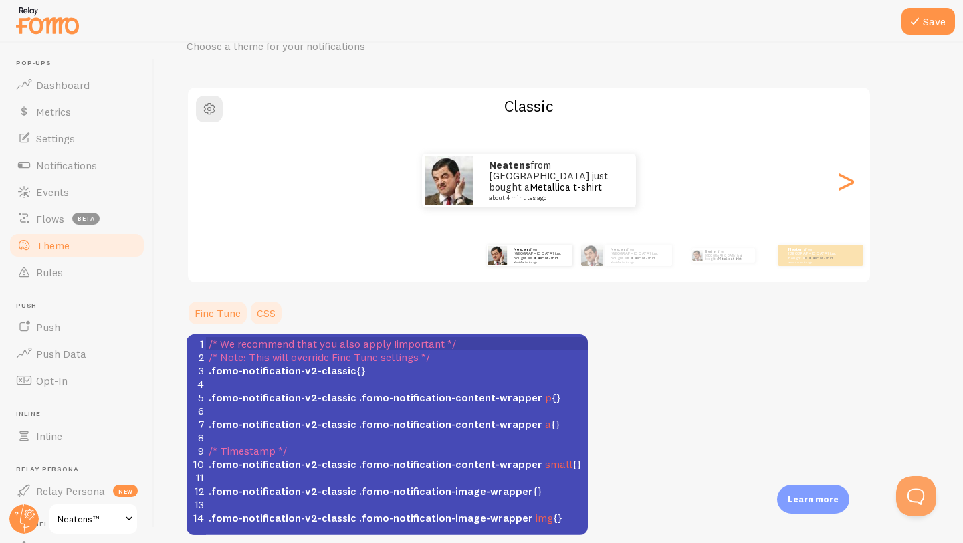
click at [234, 309] on link "Fine Tune" at bounding box center [218, 313] width 62 height 27
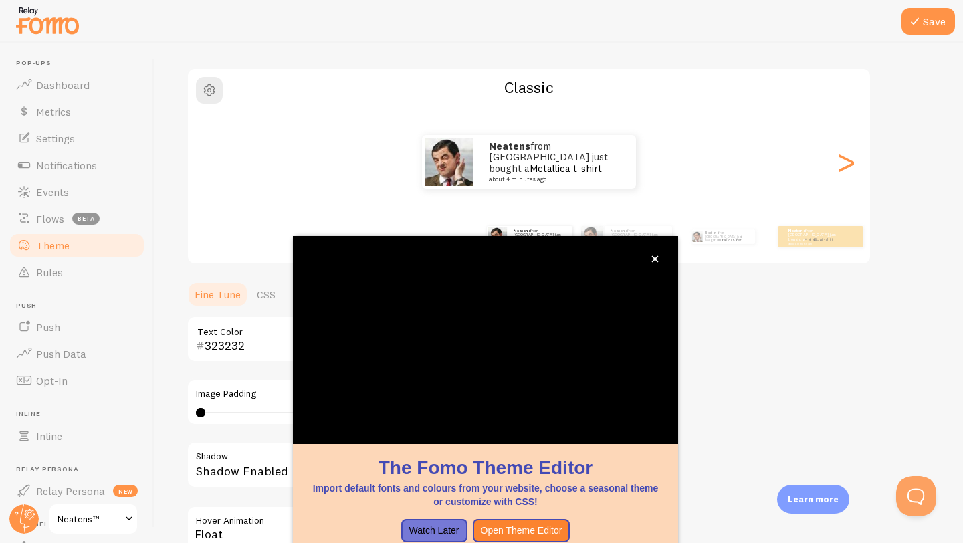
scroll to position [88, 0]
click at [661, 262] on button "close," at bounding box center [655, 259] width 14 height 14
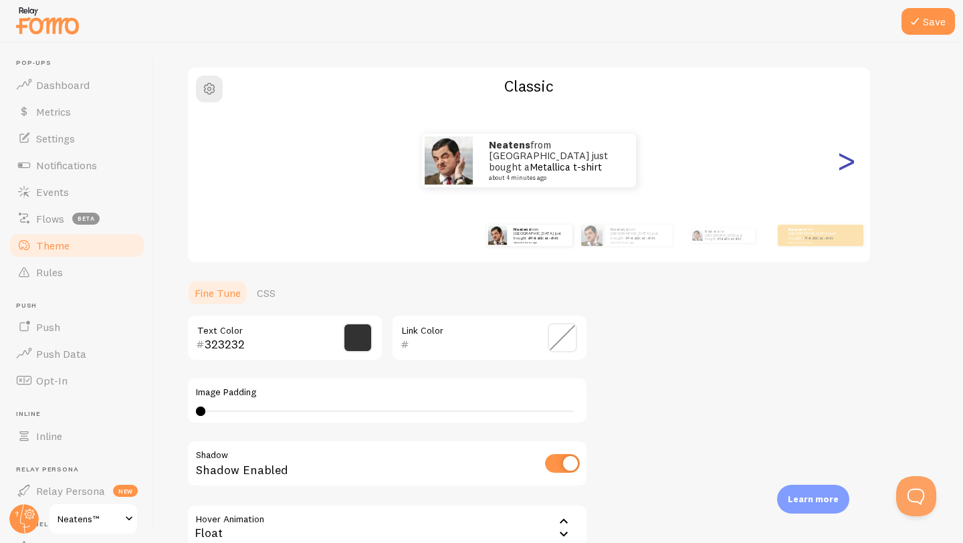
click at [843, 165] on div ">" at bounding box center [846, 160] width 16 height 96
type input "0"
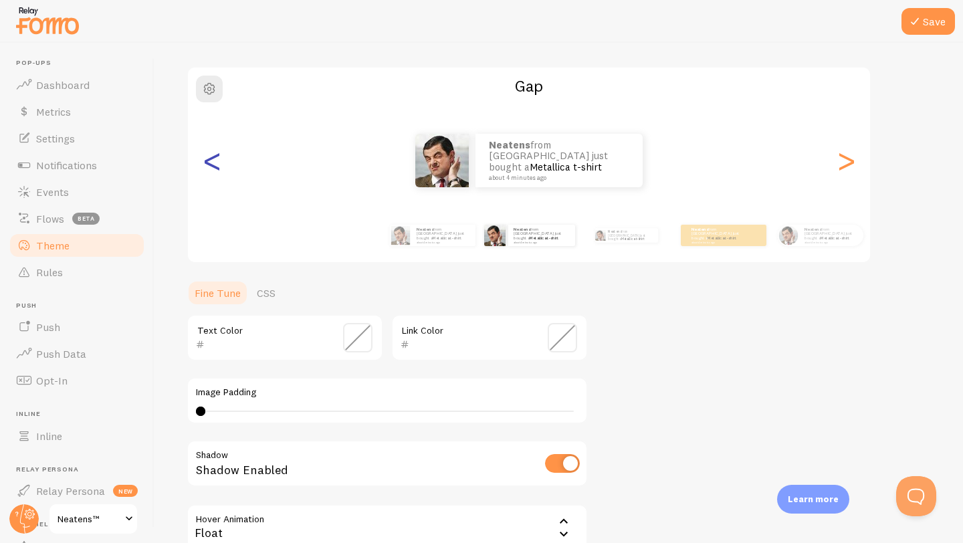
click at [205, 166] on div "<" at bounding box center [212, 160] width 16 height 96
click at [207, 167] on div "<" at bounding box center [212, 160] width 16 height 96
click at [207, 160] on div "<" at bounding box center [212, 160] width 16 height 96
type input "323232"
click at [208, 160] on div "<" at bounding box center [212, 160] width 16 height 96
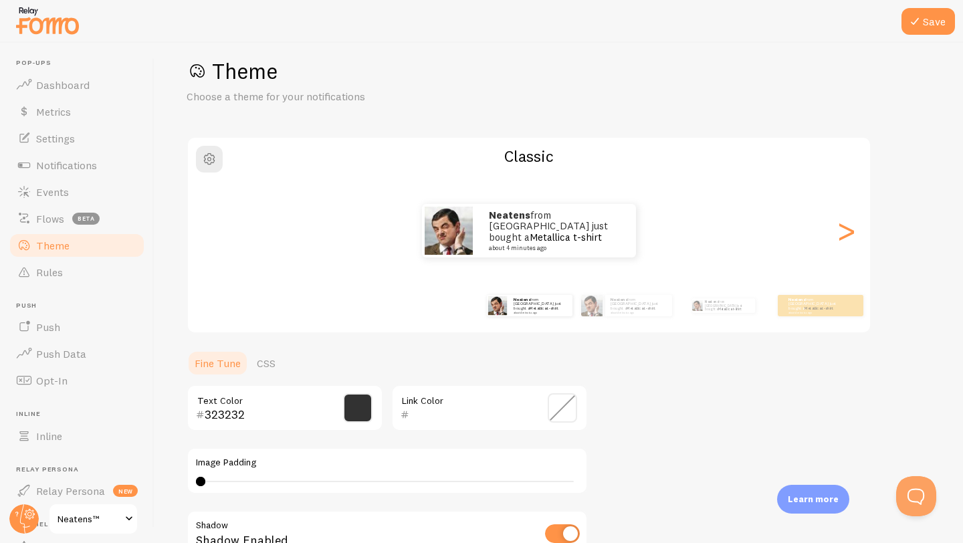
scroll to position [0, 0]
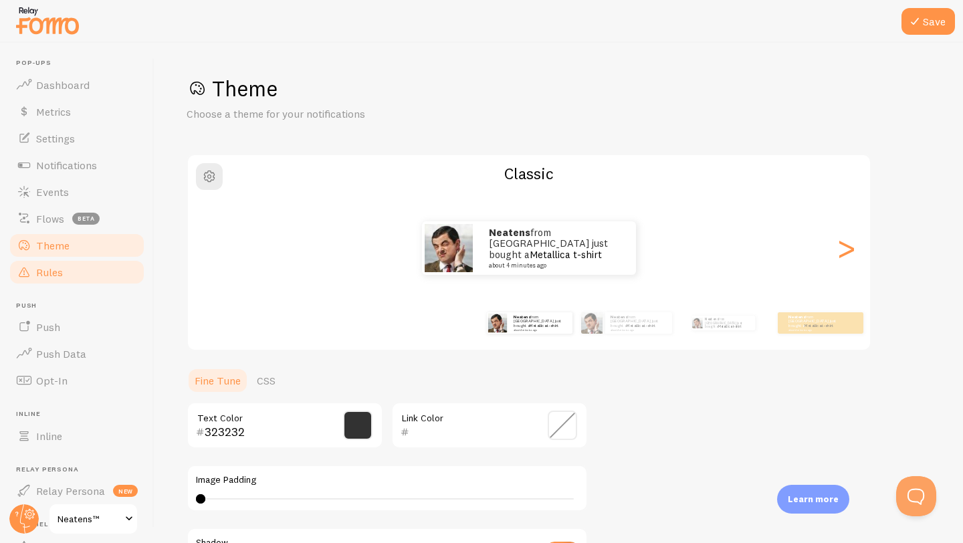
click at [87, 277] on link "Rules" at bounding box center [77, 272] width 138 height 27
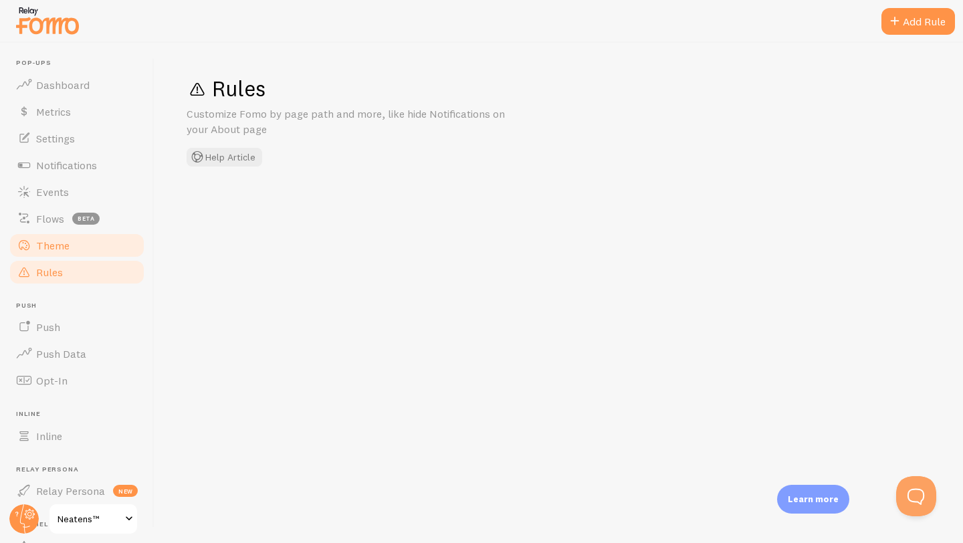
click at [84, 243] on link "Theme" at bounding box center [77, 245] width 138 height 27
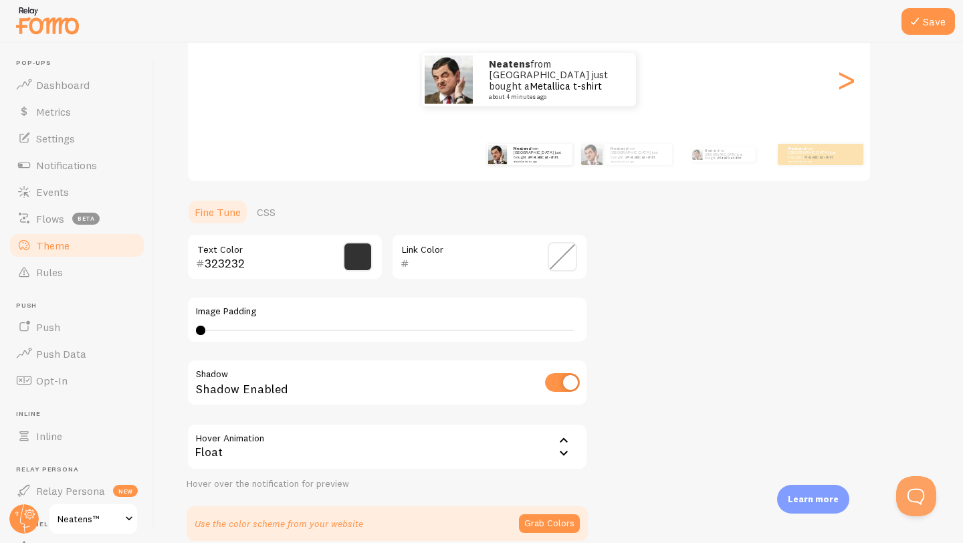
scroll to position [231, 0]
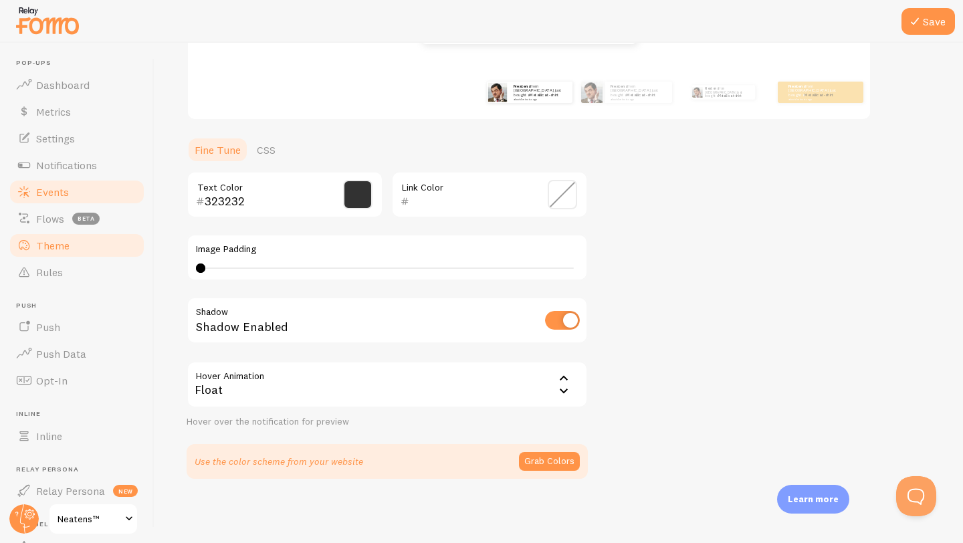
click at [62, 195] on span "Events" at bounding box center [52, 191] width 33 height 13
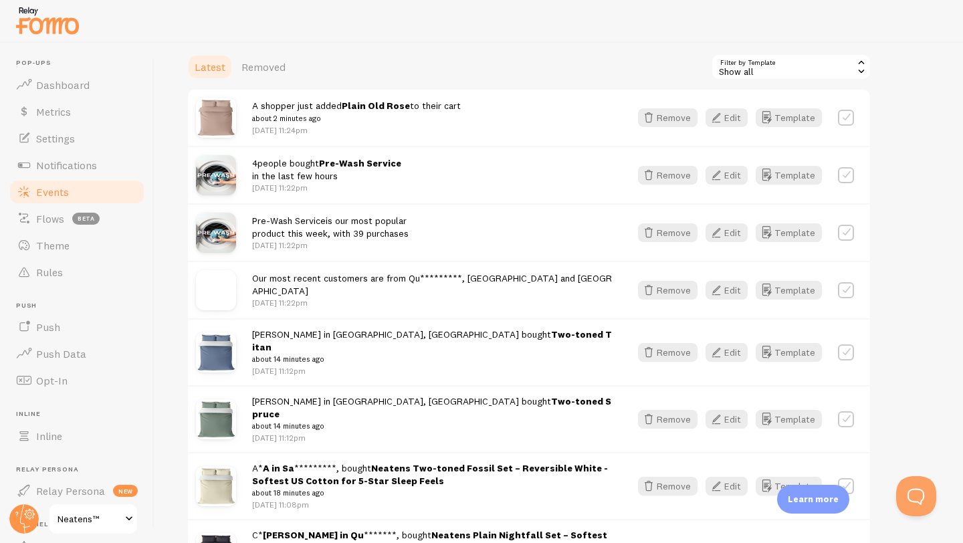
scroll to position [483, 0]
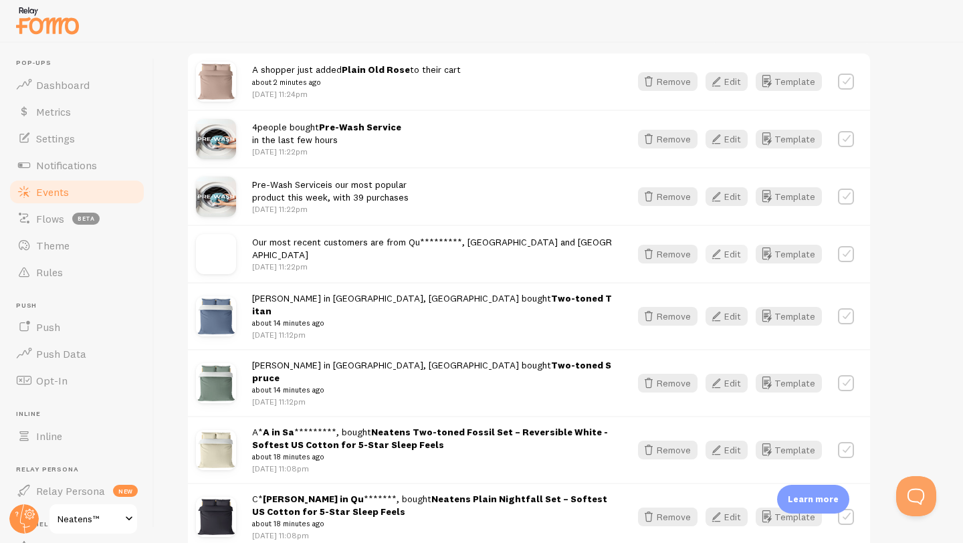
click at [719, 252] on icon "button" at bounding box center [716, 254] width 16 height 16
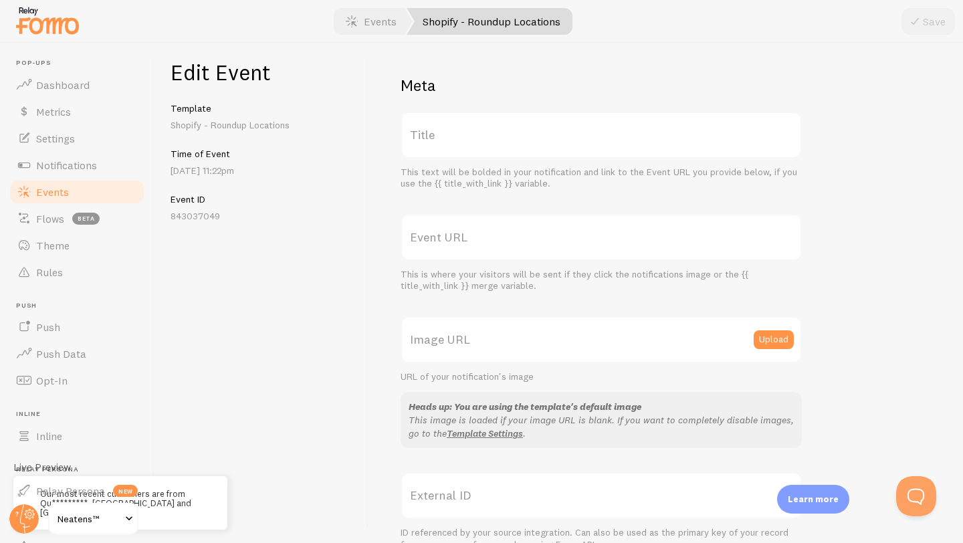
click at [445, 131] on label "Title" at bounding box center [601, 135] width 401 height 47
click at [445, 131] on input "Title" at bounding box center [601, 135] width 401 height 47
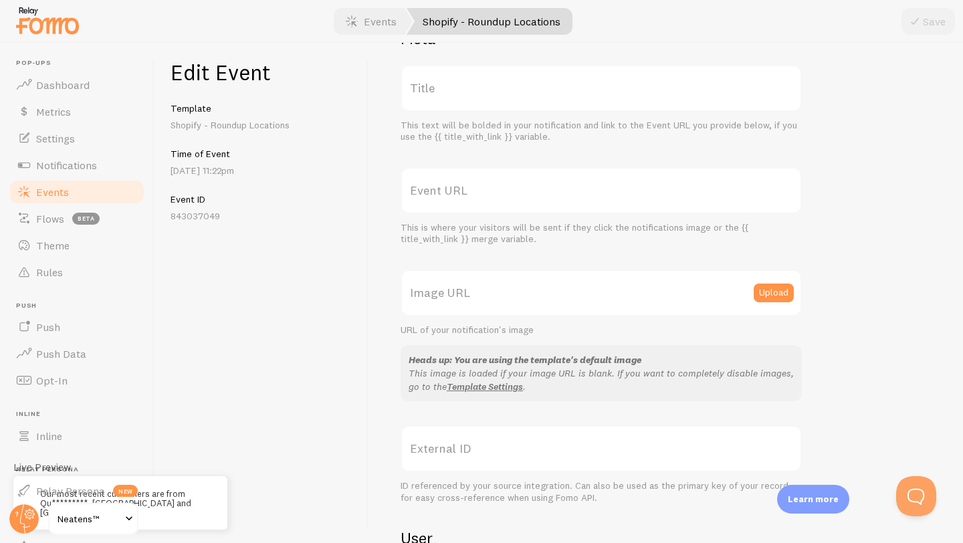
click at [446, 201] on label "Event URL" at bounding box center [601, 190] width 401 height 47
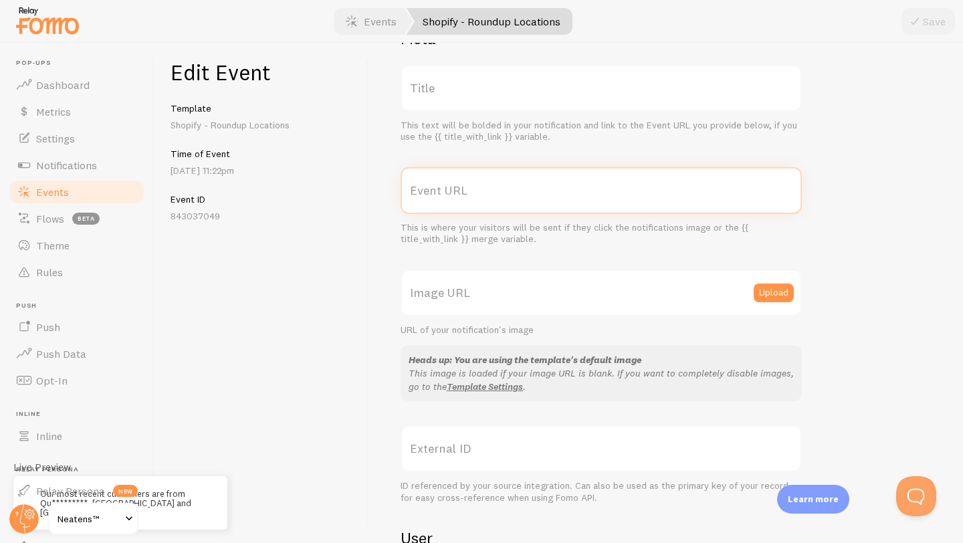
click at [446, 201] on input "Event URL" at bounding box center [601, 190] width 401 height 47
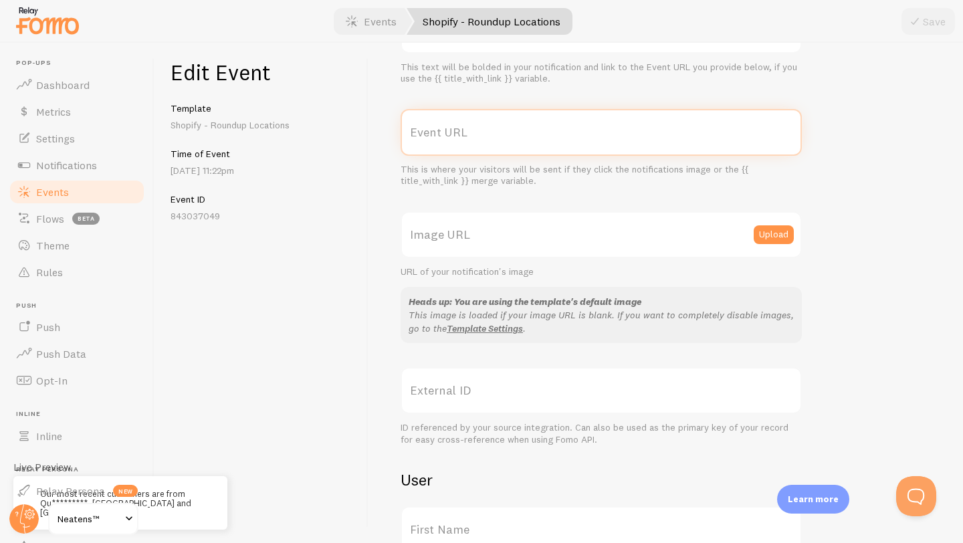
scroll to position [112, 0]
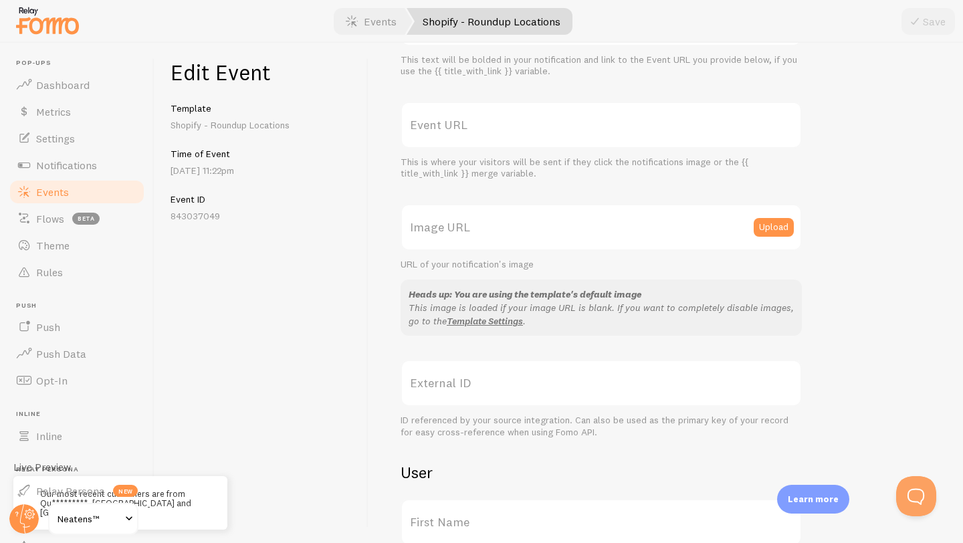
click at [445, 227] on label "Image URL" at bounding box center [601, 227] width 401 height 47
click at [445, 227] on input "Image URL" at bounding box center [601, 227] width 401 height 47
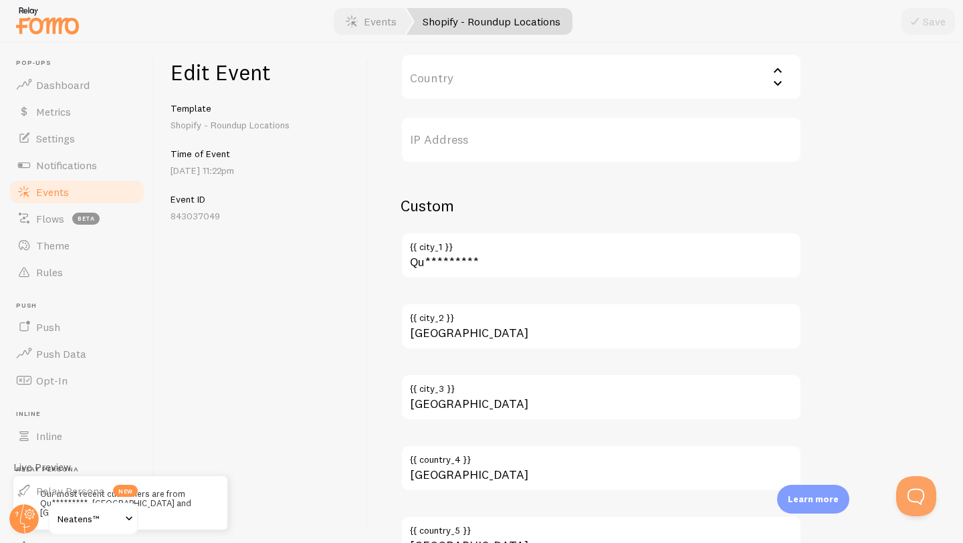
scroll to position [813, 0]
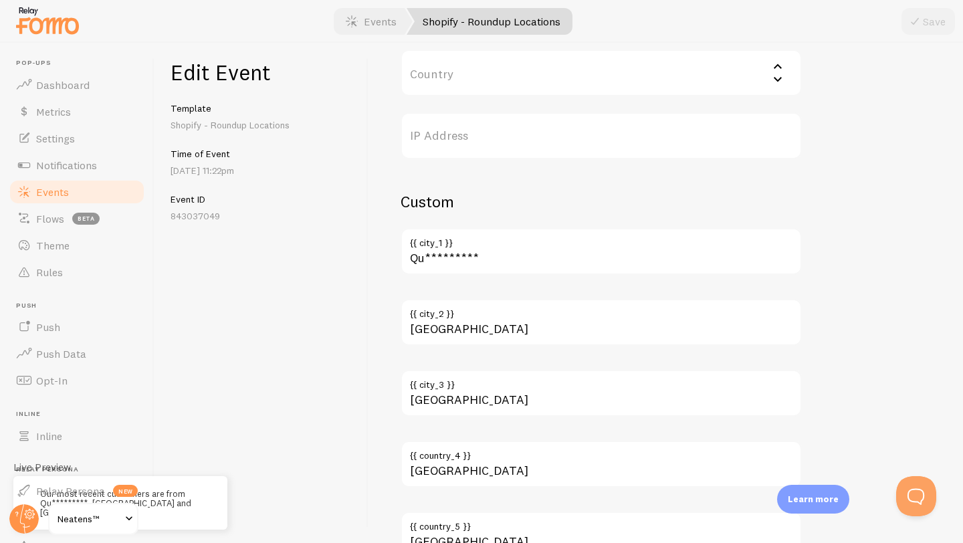
click at [439, 245] on label "{{ city_1 }}" at bounding box center [601, 239] width 401 height 23
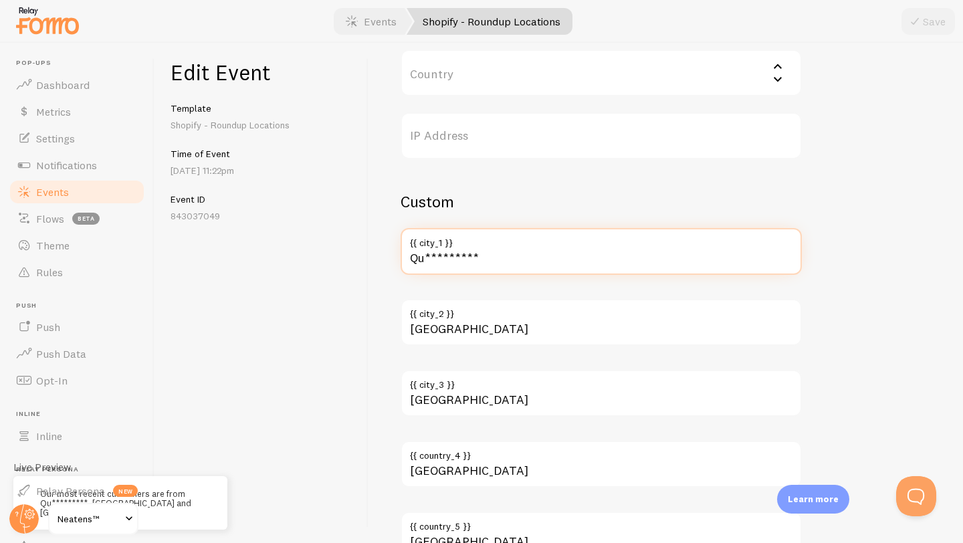
click at [439, 245] on input "Qu*********" at bounding box center [601, 251] width 401 height 47
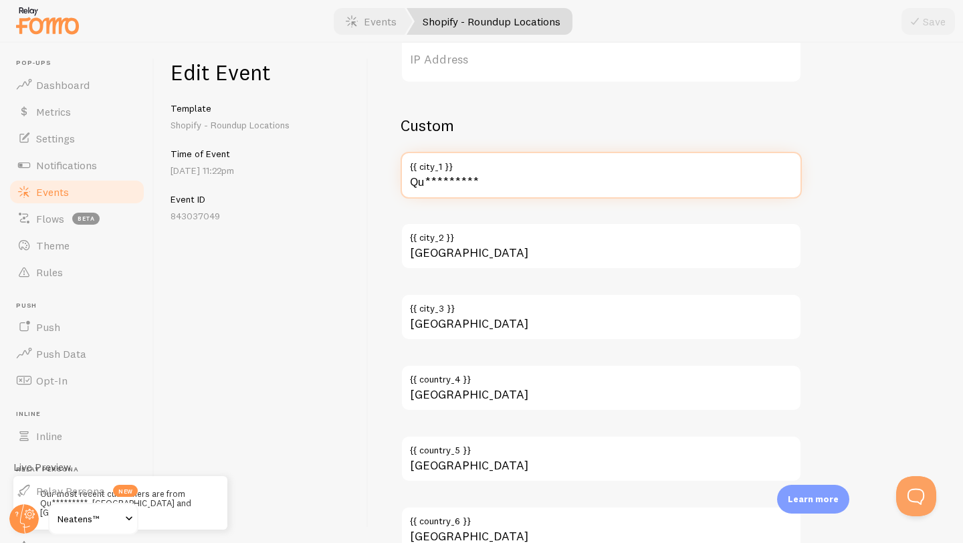
scroll to position [964, 0]
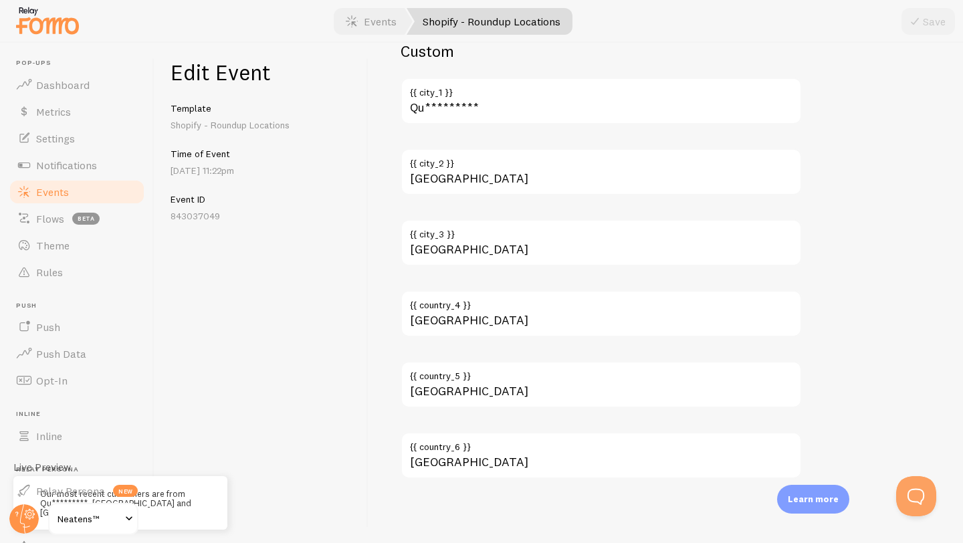
click at [43, 193] on span "Events" at bounding box center [52, 191] width 33 height 13
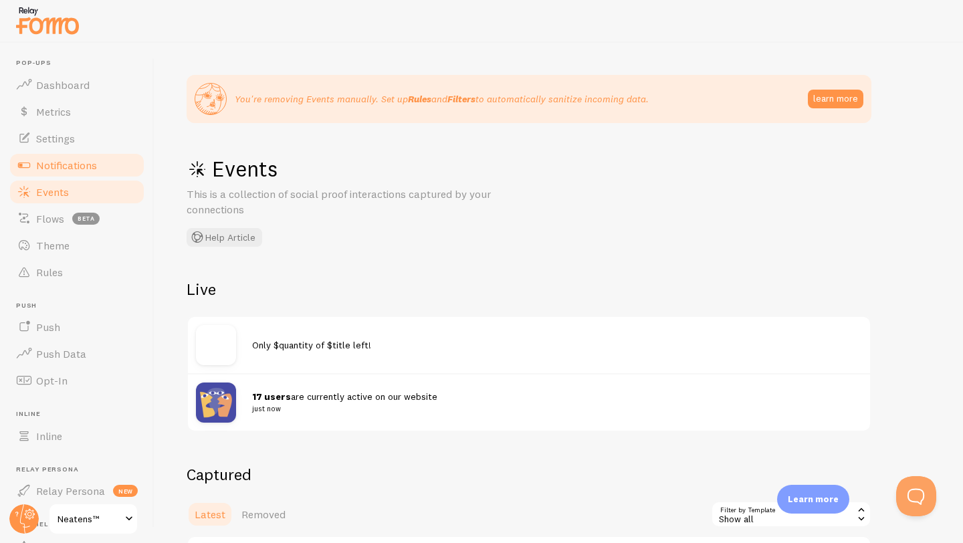
click at [103, 163] on link "Notifications" at bounding box center [77, 165] width 138 height 27
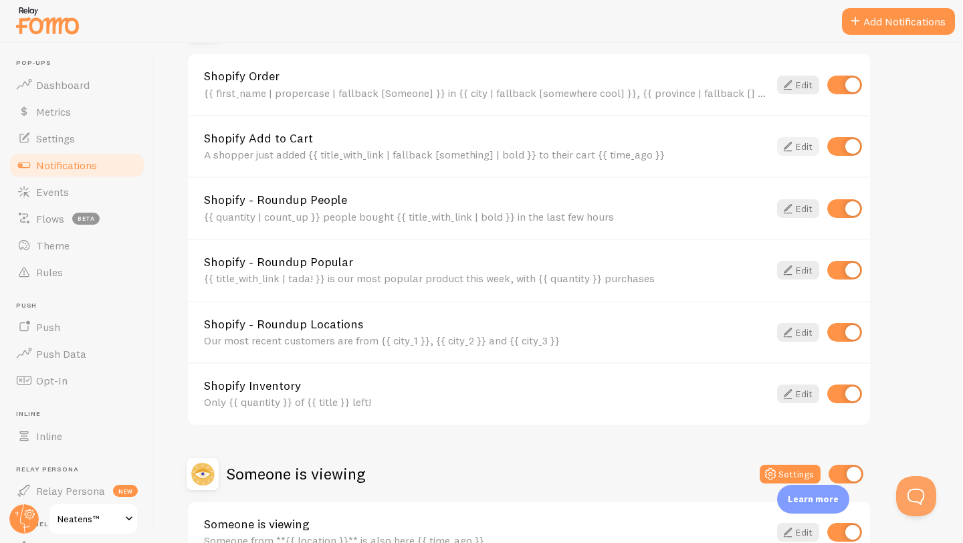
scroll to position [634, 0]
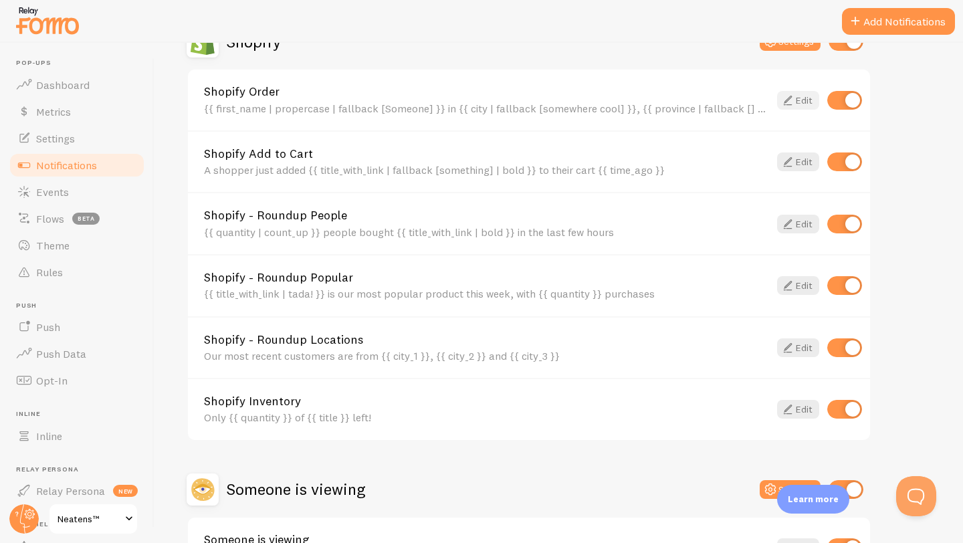
click at [788, 102] on icon at bounding box center [788, 100] width 16 height 16
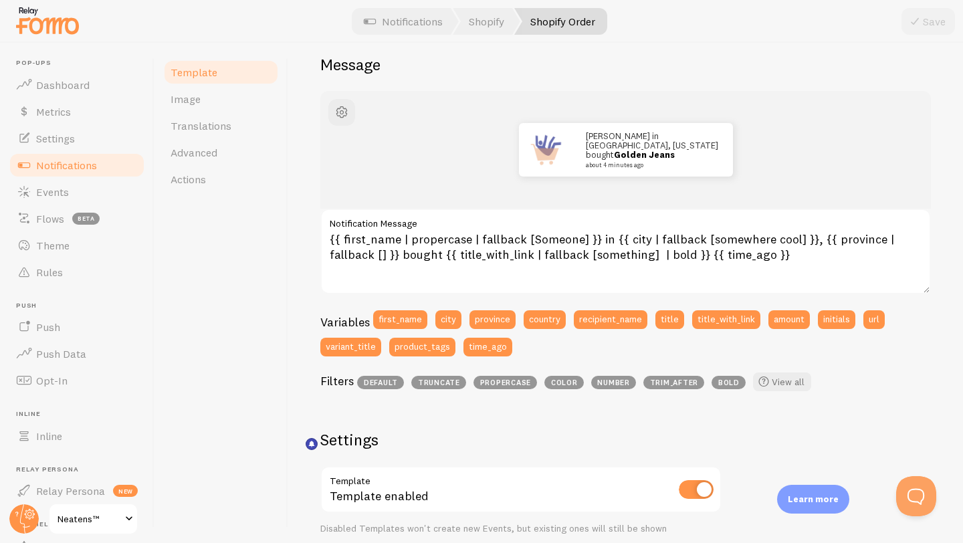
scroll to position [51, 0]
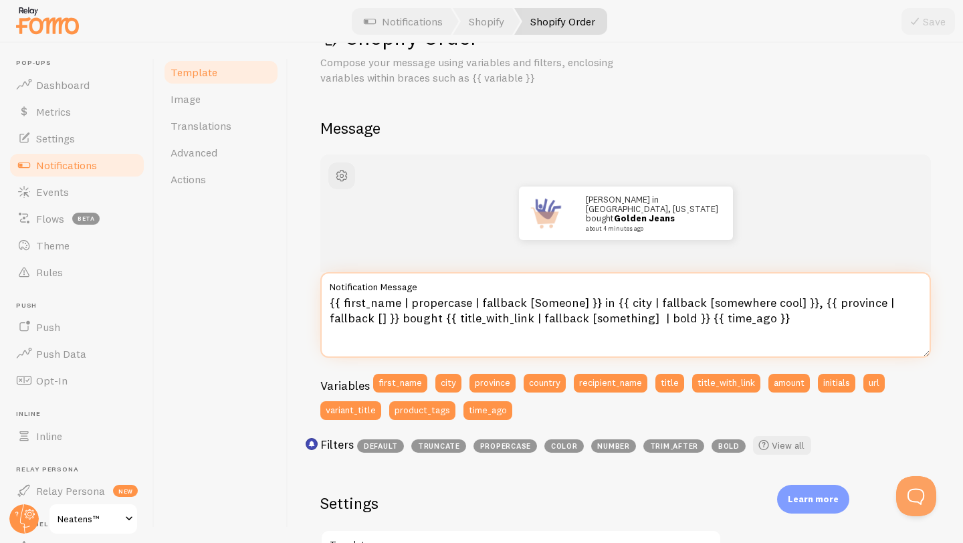
click at [373, 304] on textarea "{{ first_name | propercase | fallback [Someone] }} in {{ city | fallback [somew…" at bounding box center [625, 315] width 610 height 86
click at [407, 302] on textarea "{{ first_name | propercase | fallback [Someone] }} in {{ city | fallback [somew…" at bounding box center [625, 315] width 610 height 86
click at [461, 302] on textarea "{{ first_name | propercase | fallback [Someone] }} in {{ city | fallback [somew…" at bounding box center [625, 315] width 610 height 86
click at [512, 303] on textarea "{{ first_name | propercase | fallback [Someone] }} in {{ city | fallback [somew…" at bounding box center [625, 315] width 610 height 86
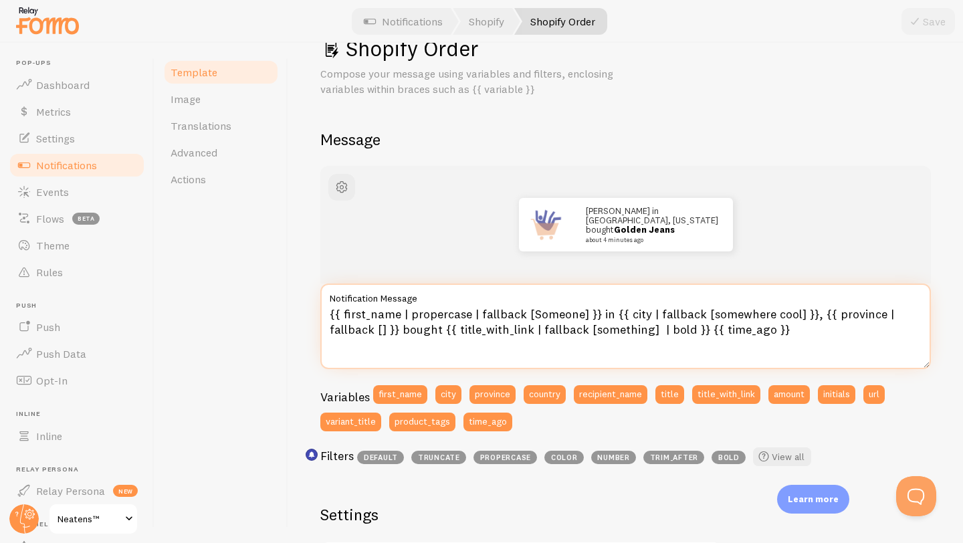
scroll to position [39, 0]
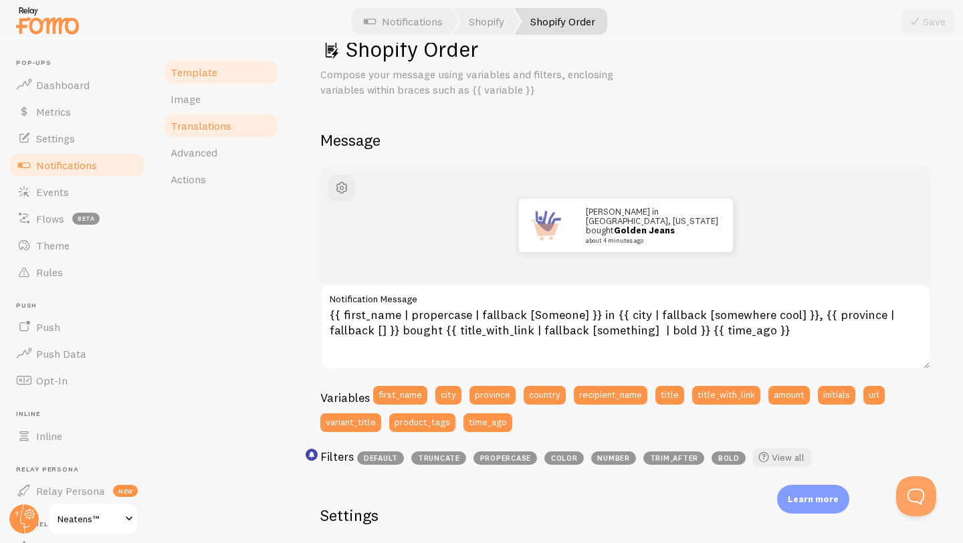
click at [187, 116] on link "Translations" at bounding box center [220, 125] width 117 height 27
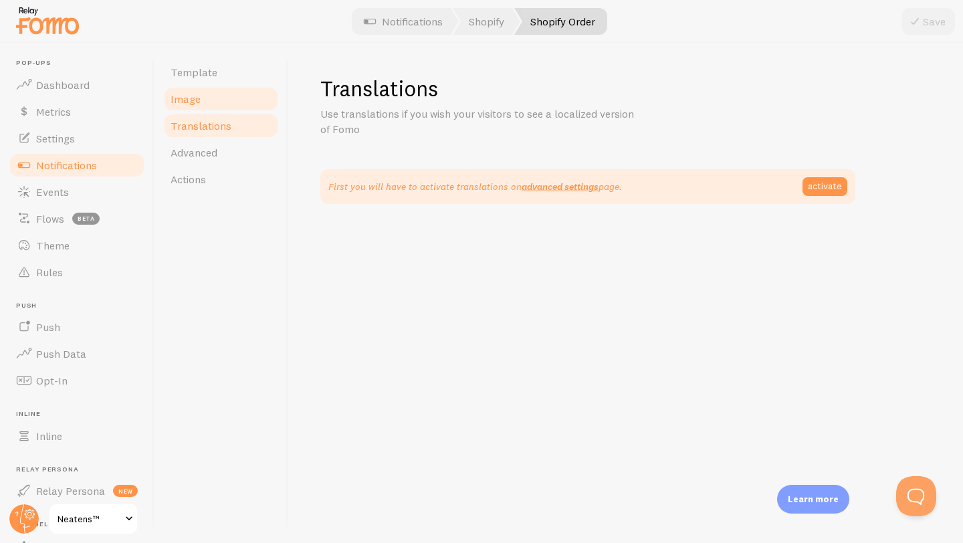
click at [187, 99] on span "Image" at bounding box center [186, 98] width 30 height 13
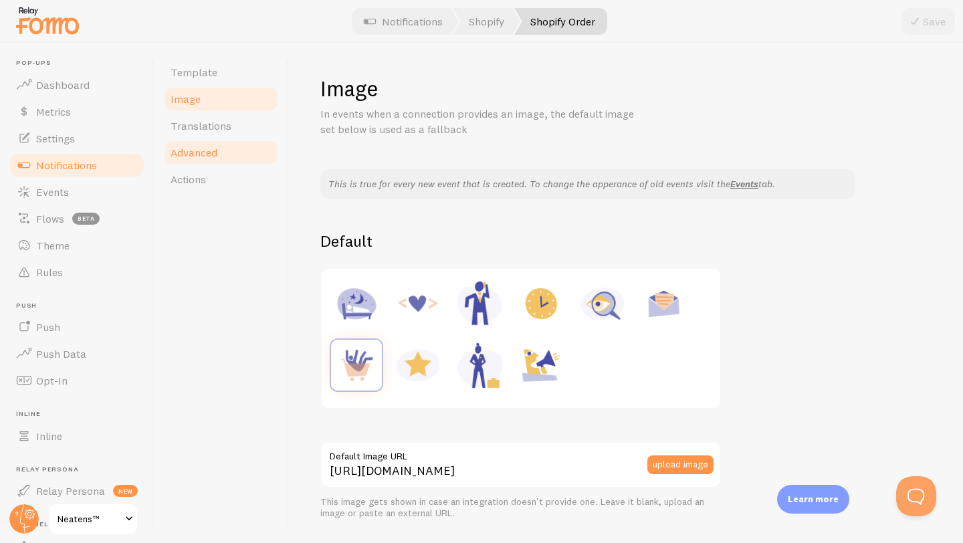
click at [192, 157] on span "Advanced" at bounding box center [194, 152] width 47 height 13
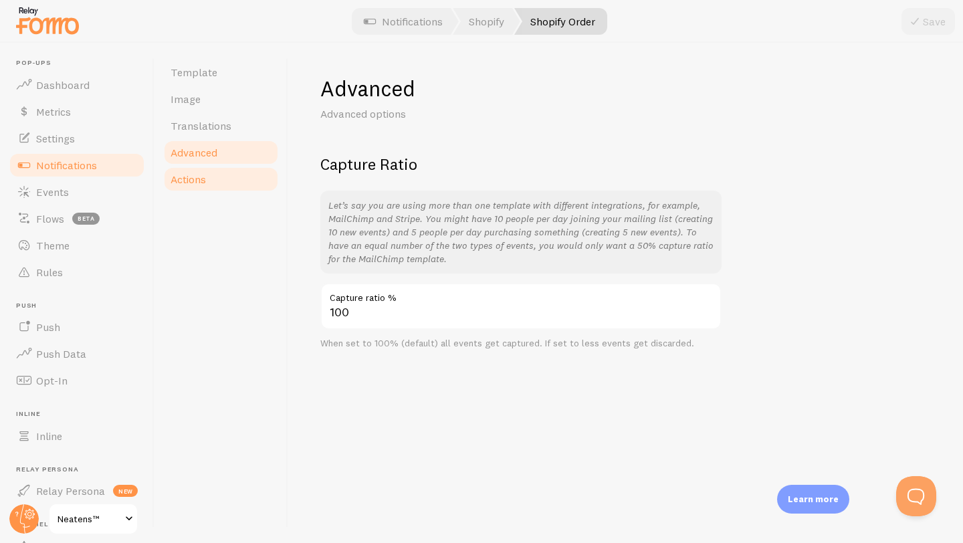
click at [193, 183] on span "Actions" at bounding box center [188, 179] width 35 height 13
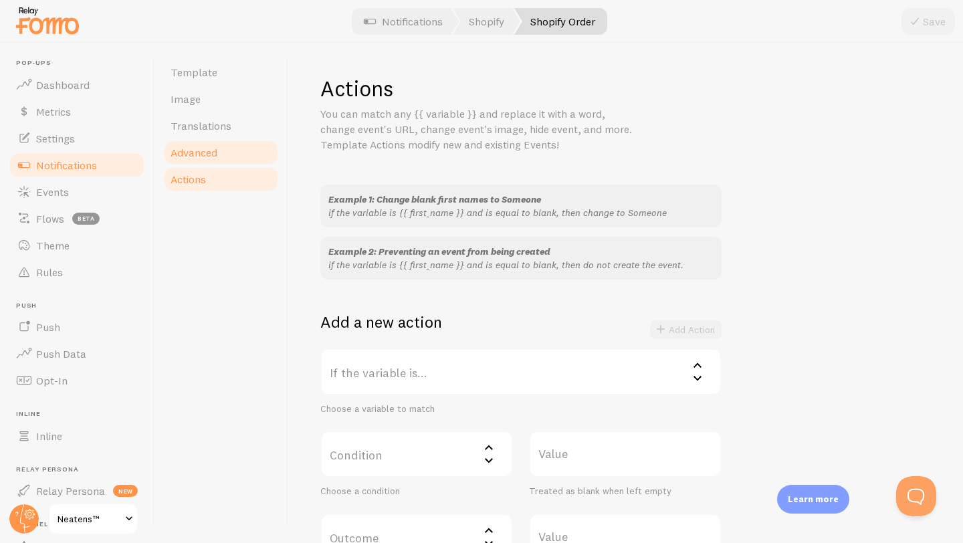
click at [189, 163] on link "Advanced" at bounding box center [220, 152] width 117 height 27
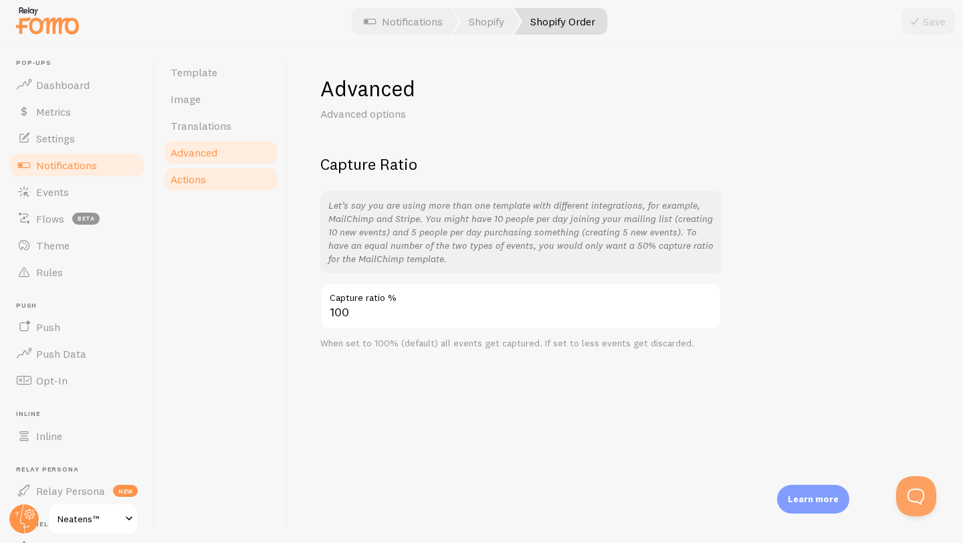
click at [179, 171] on link "Actions" at bounding box center [220, 179] width 117 height 27
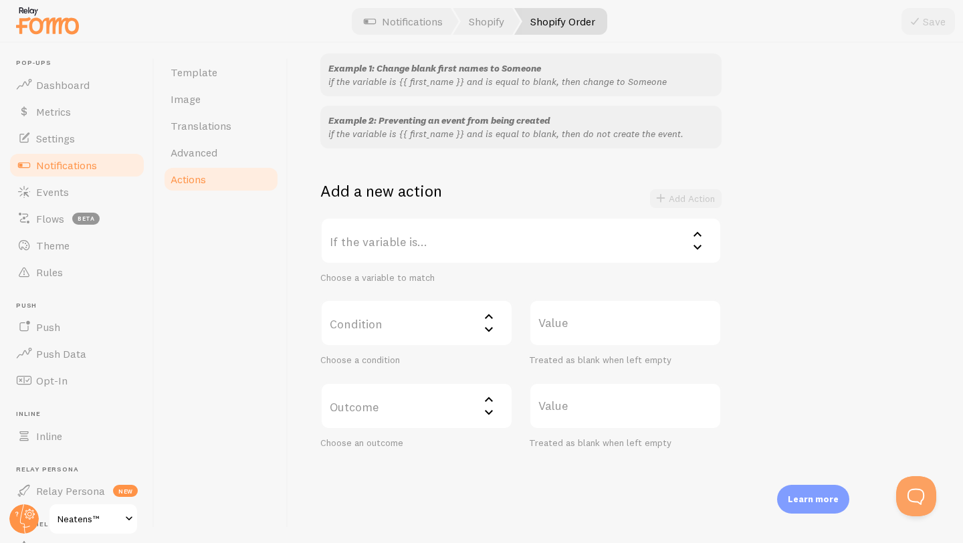
scroll to position [138, 0]
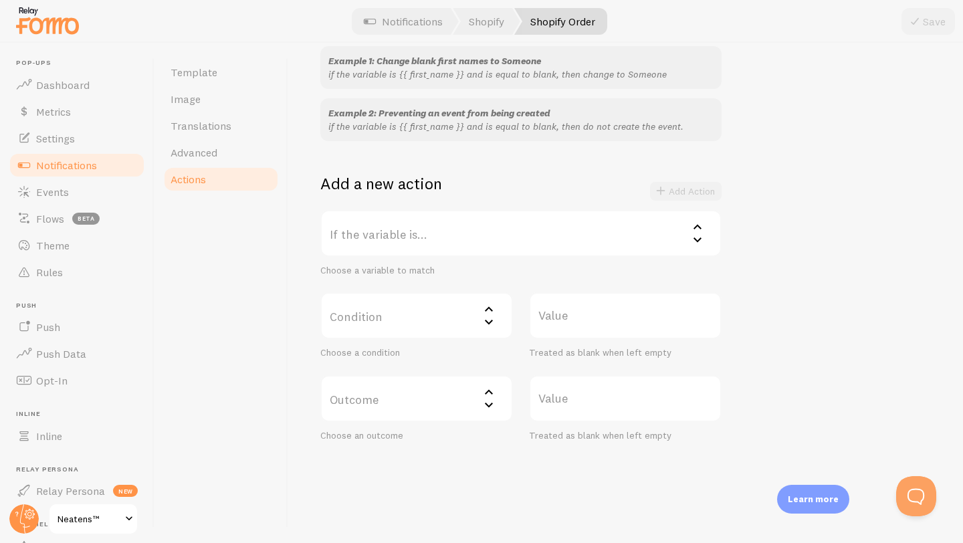
click at [404, 231] on label "If the variable is..." at bounding box center [520, 233] width 401 height 47
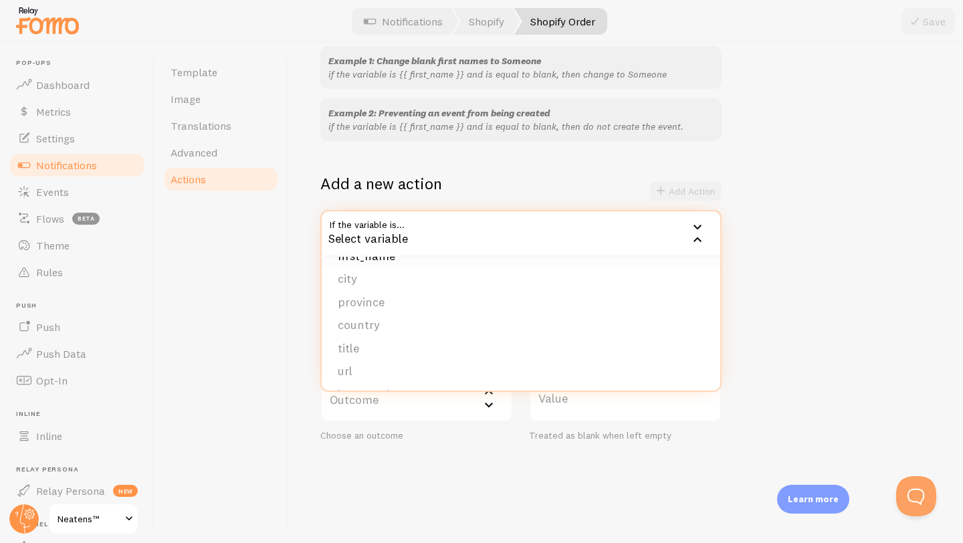
scroll to position [5, 0]
click at [395, 277] on li "first_name" at bounding box center [521, 271] width 399 height 23
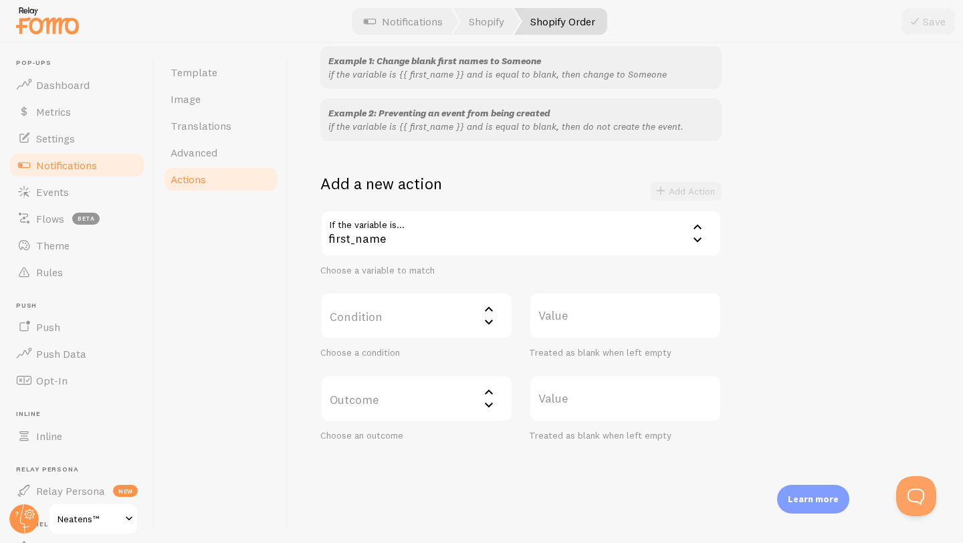
scroll to position [152, 0]
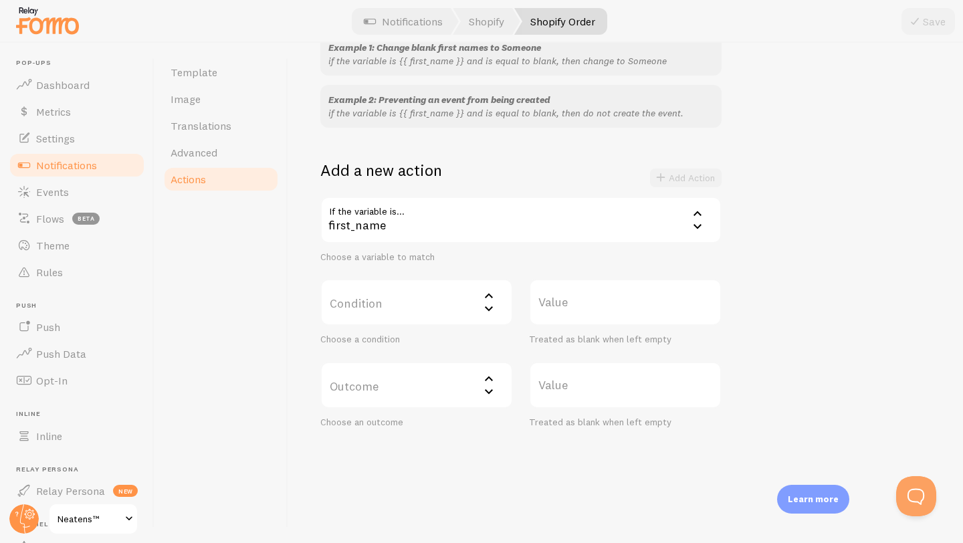
click at [397, 292] on label "Condition" at bounding box center [416, 302] width 193 height 47
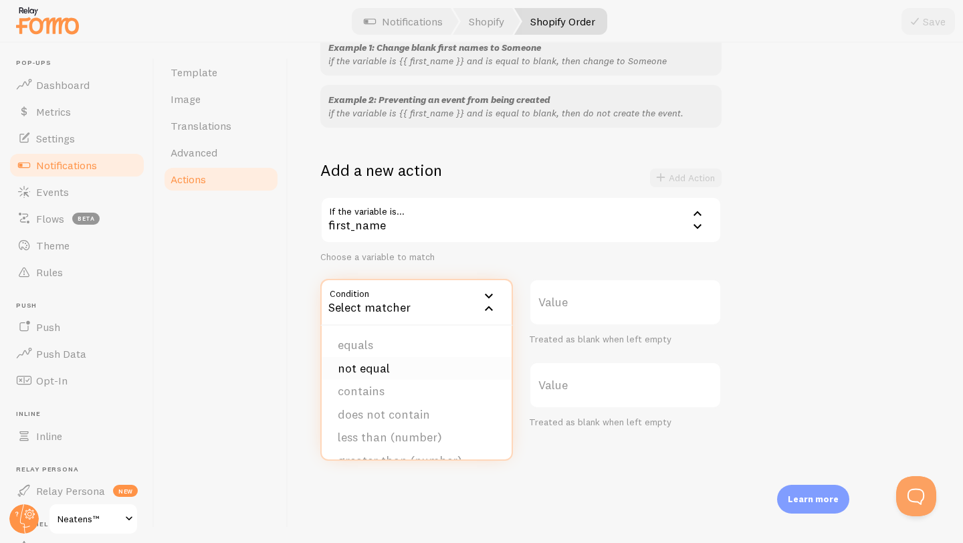
scroll to position [9, 0]
click at [390, 384] on li "contains" at bounding box center [417, 381] width 190 height 23
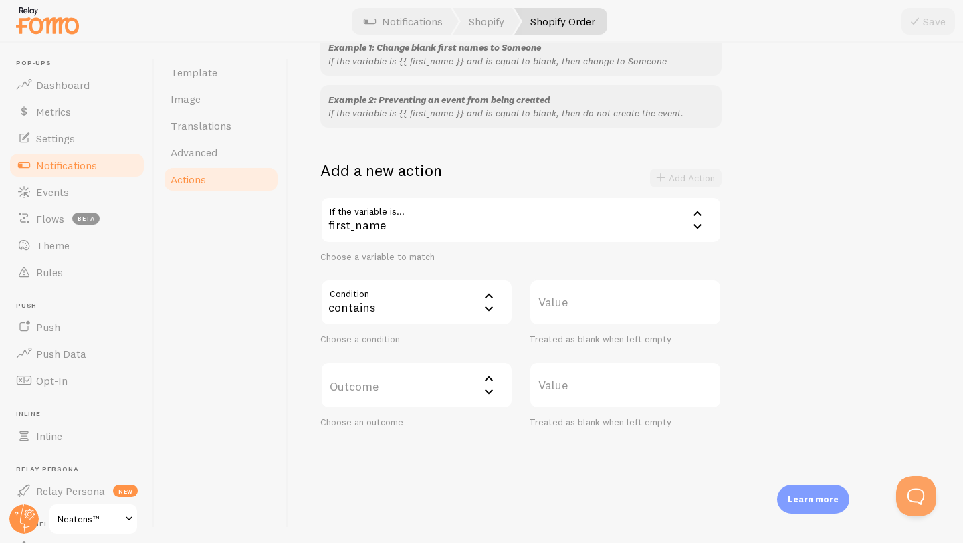
click at [576, 288] on label "Value" at bounding box center [625, 302] width 193 height 47
click at [576, 288] on input "Value" at bounding box center [625, 302] width 193 height 47
type input "*"
click at [549, 276] on div "If the variable is... first_name first_name first_name city province country ti…" at bounding box center [520, 313] width 401 height 232
click at [428, 387] on label "Outcome" at bounding box center [416, 385] width 193 height 47
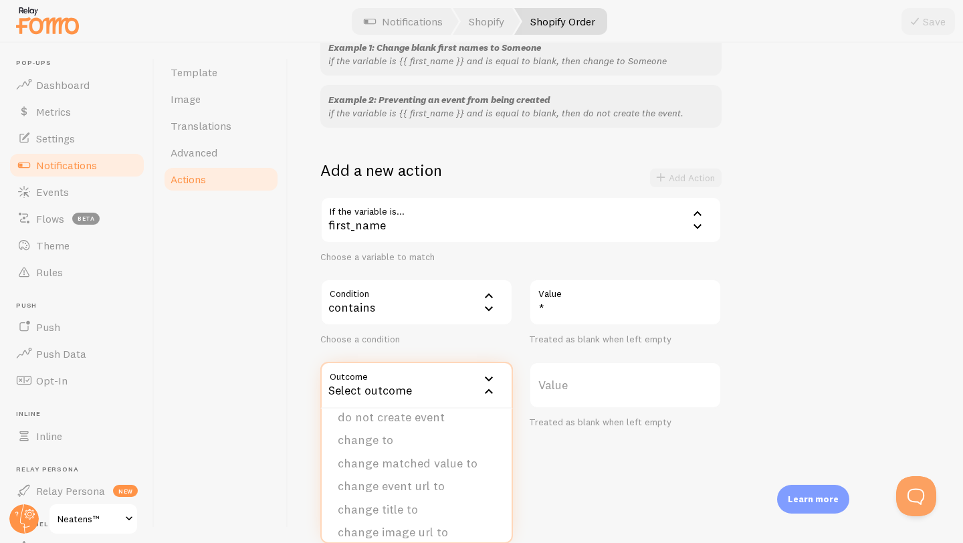
scroll to position [0, 0]
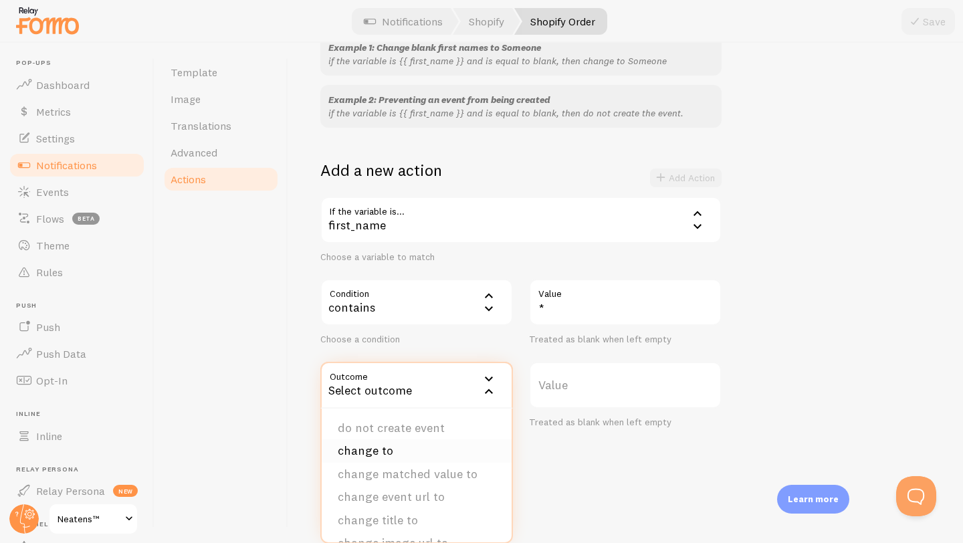
click at [398, 451] on li "change to" at bounding box center [417, 450] width 190 height 23
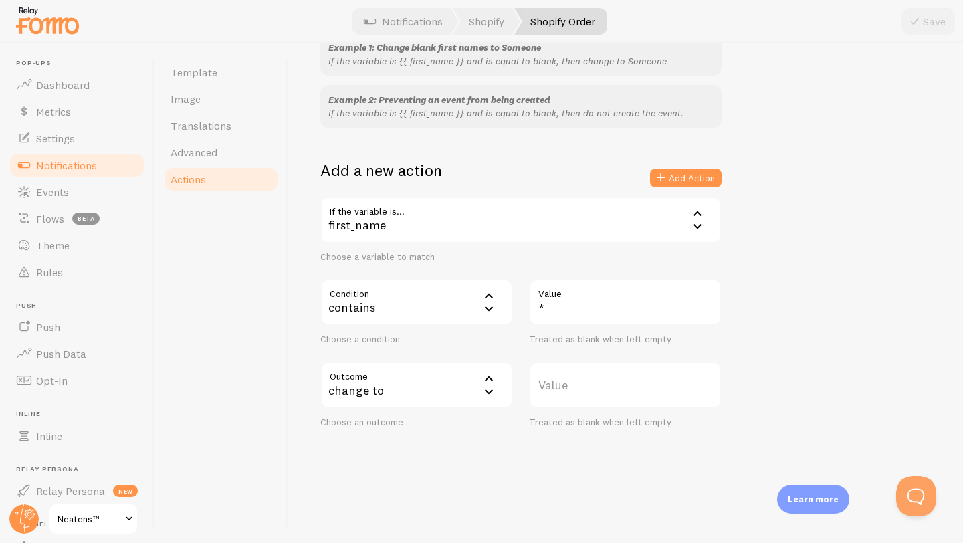
click at [560, 388] on label "Value" at bounding box center [625, 385] width 193 height 47
click at [560, 388] on input "Value" at bounding box center [625, 385] width 193 height 47
type input "Some"
click at [443, 387] on div "change to" at bounding box center [416, 385] width 193 height 47
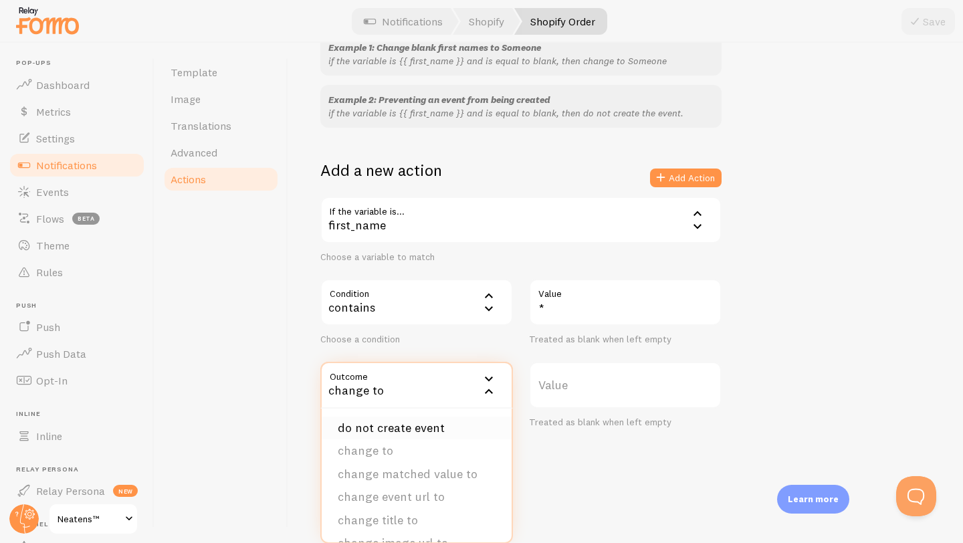
click at [423, 424] on li "do not create event" at bounding box center [417, 428] width 190 height 23
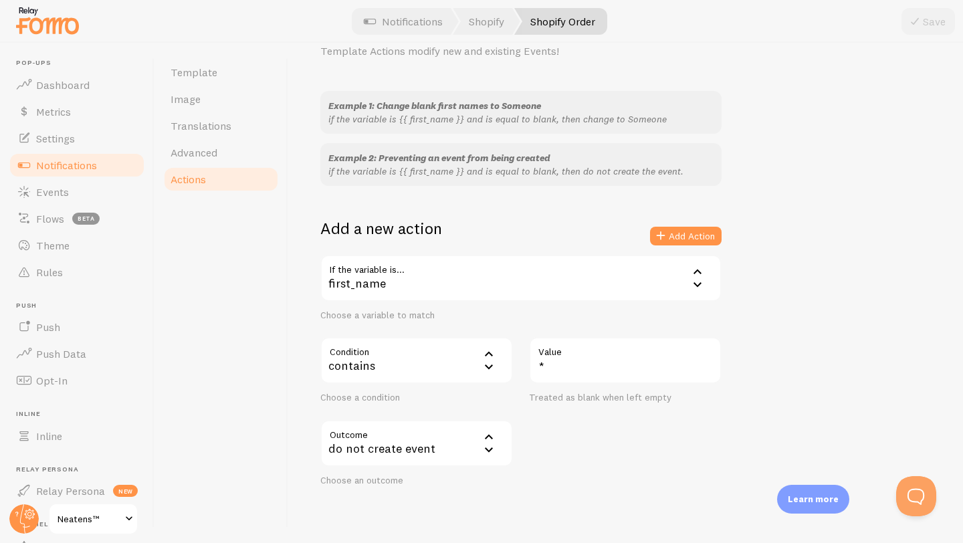
scroll to position [102, 0]
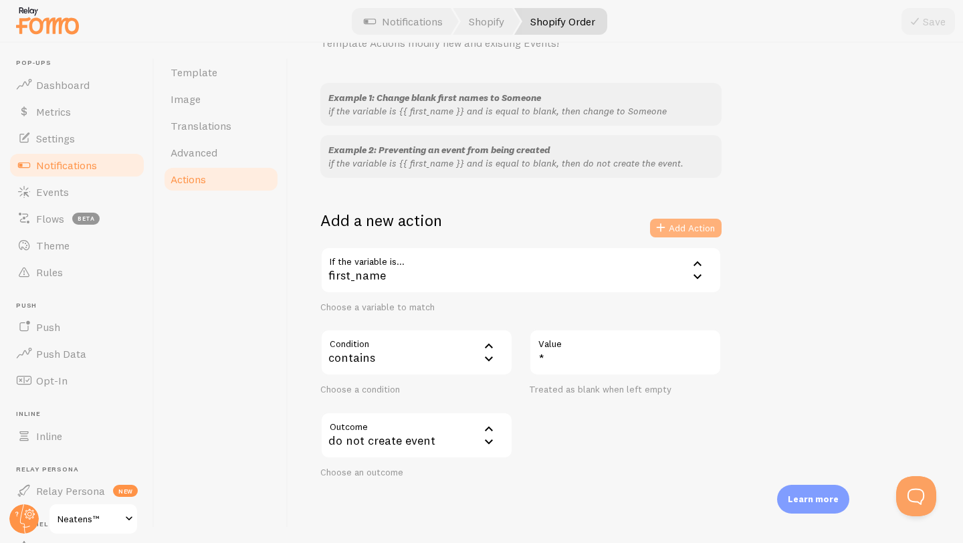
click at [677, 226] on button "Add Action" at bounding box center [686, 228] width 72 height 19
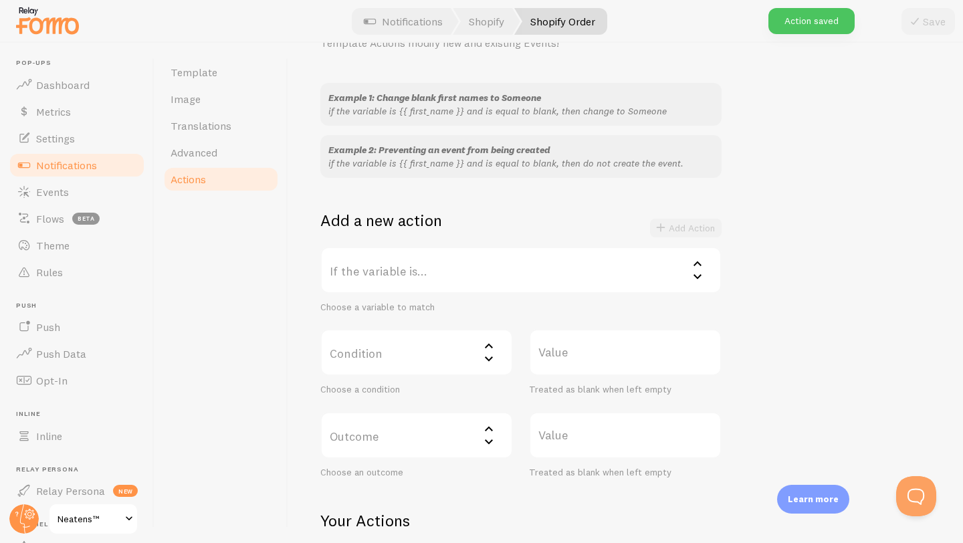
scroll to position [0, 0]
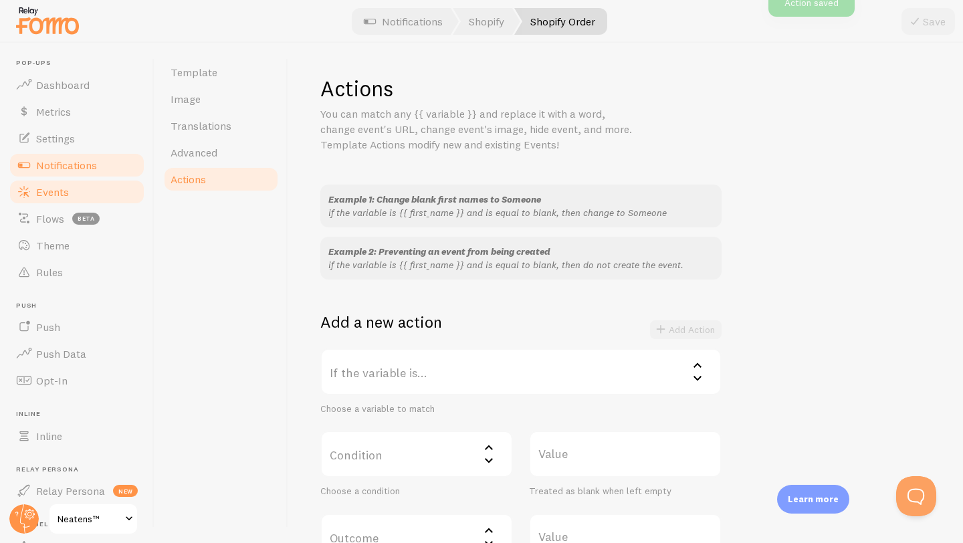
click at [72, 193] on link "Events" at bounding box center [77, 192] width 138 height 27
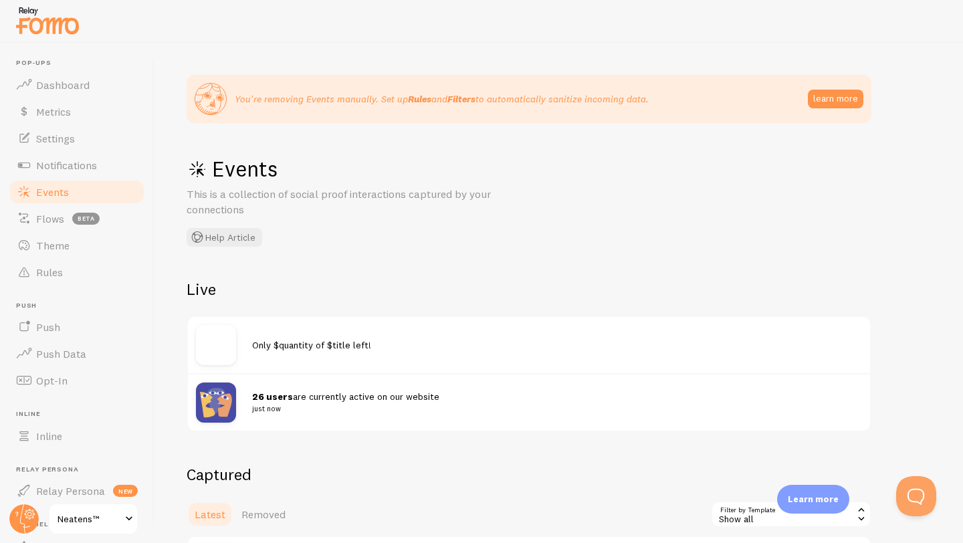
scroll to position [275, 0]
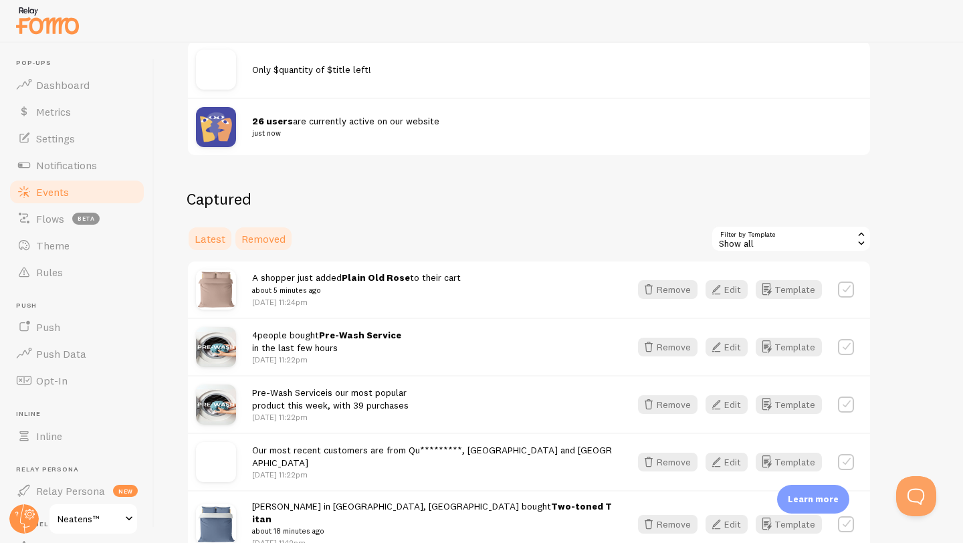
click at [271, 241] on span "Removed" at bounding box center [263, 238] width 44 height 13
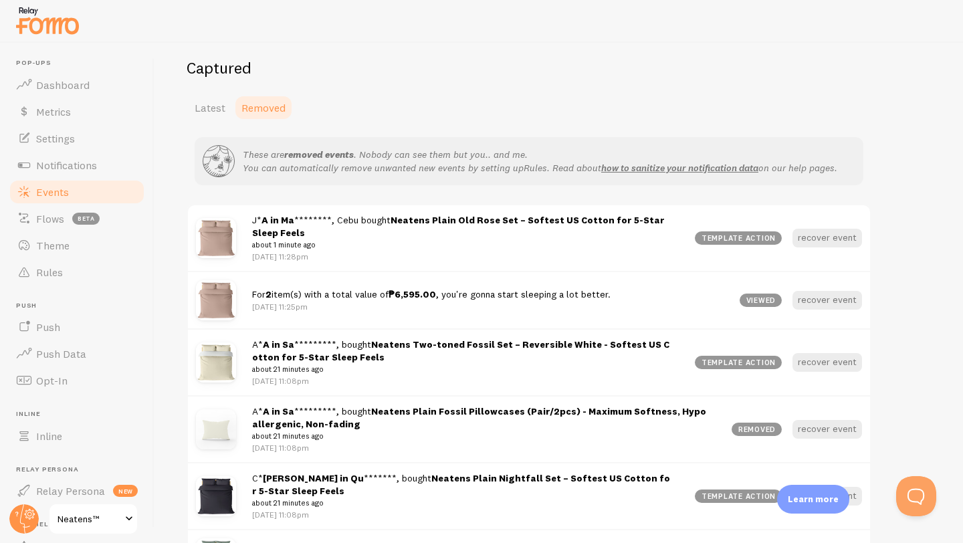
scroll to position [408, 0]
click at [762, 235] on div "template action" at bounding box center [738, 236] width 87 height 13
click at [766, 236] on div "template action" at bounding box center [738, 236] width 87 height 13
click at [765, 235] on div "template action" at bounding box center [738, 236] width 87 height 13
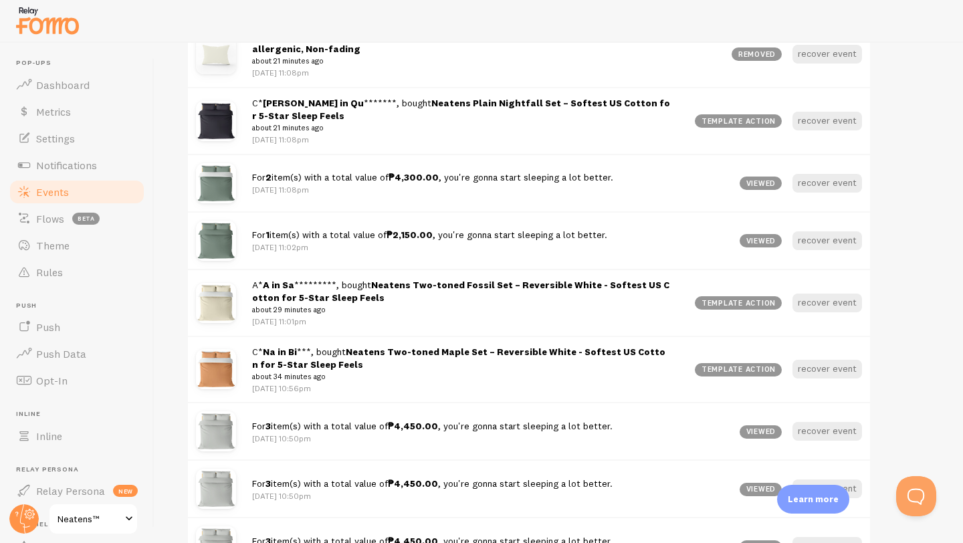
scroll to position [756, 0]
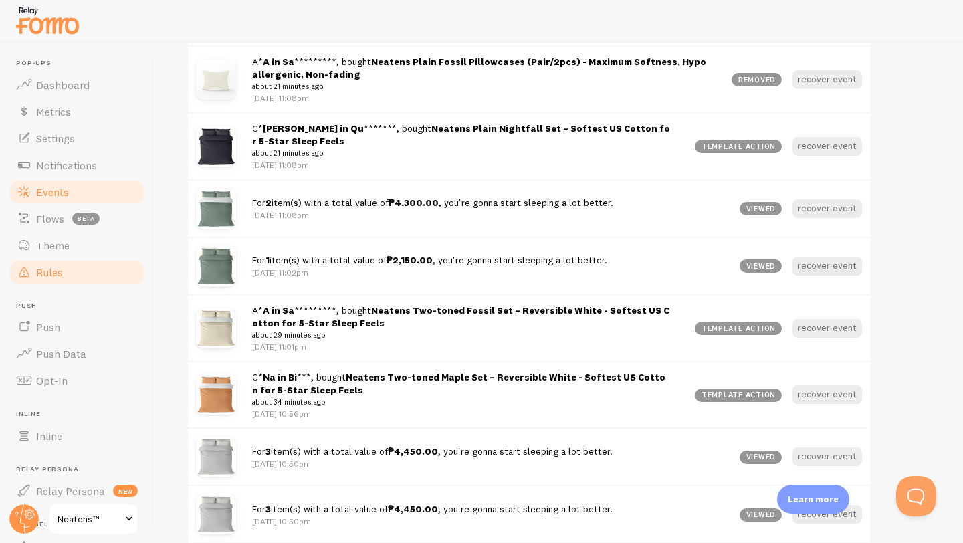
click at [89, 271] on link "Rules" at bounding box center [77, 272] width 138 height 27
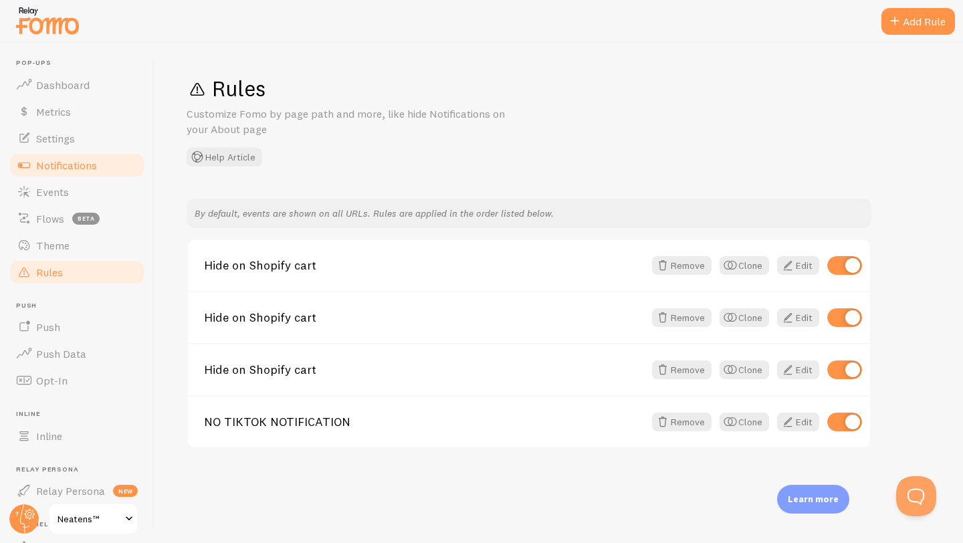
click at [91, 165] on span "Notifications" at bounding box center [66, 164] width 61 height 13
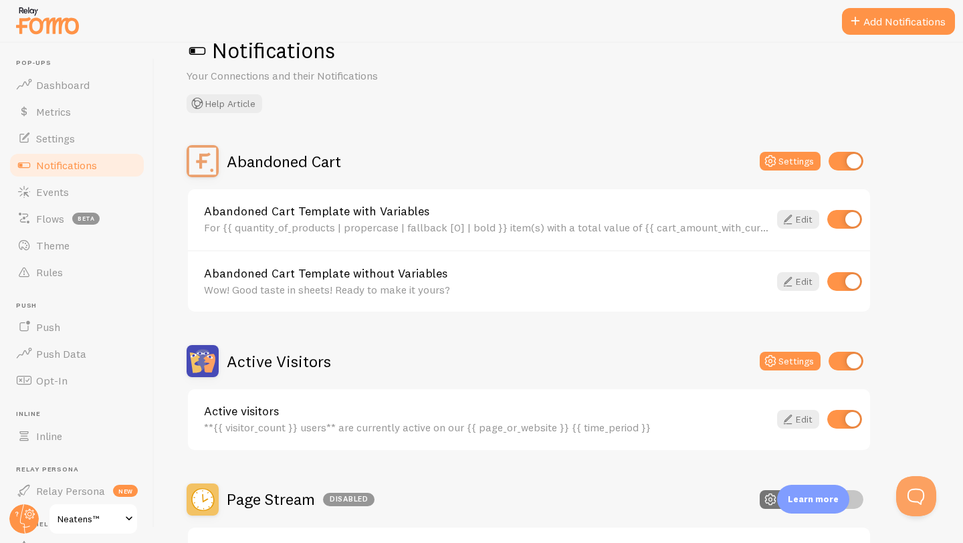
scroll to position [45, 0]
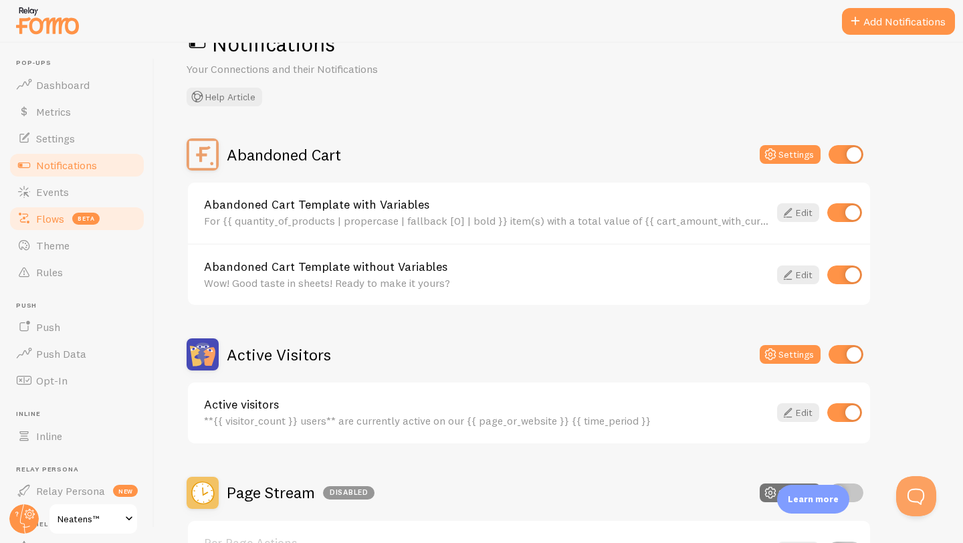
click at [43, 212] on span "Flows" at bounding box center [50, 218] width 28 height 13
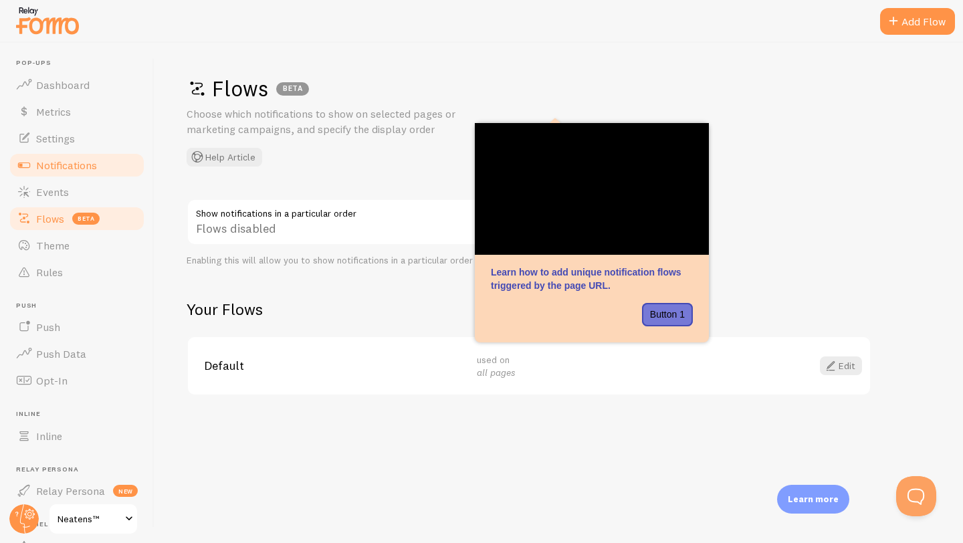
click at [71, 154] on link "Notifications" at bounding box center [77, 165] width 138 height 27
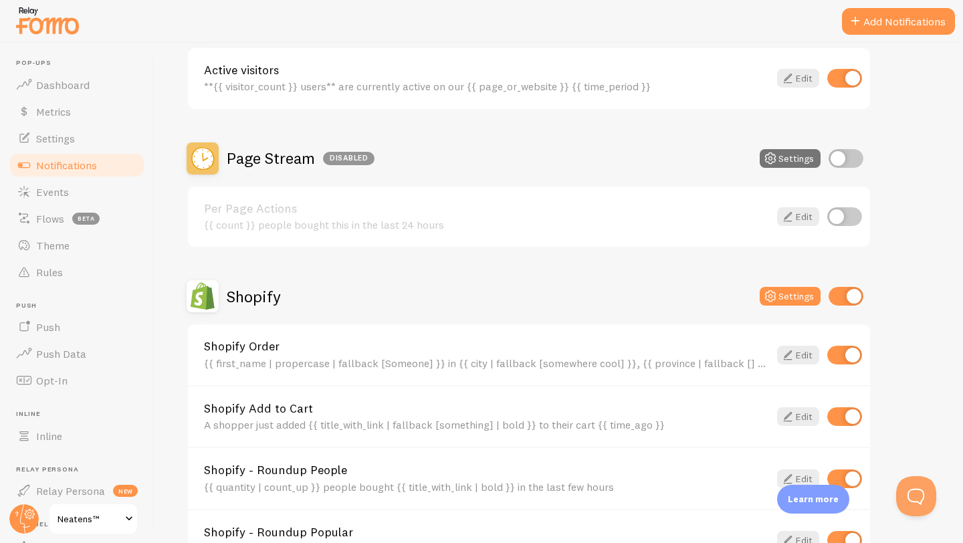
scroll to position [471, 0]
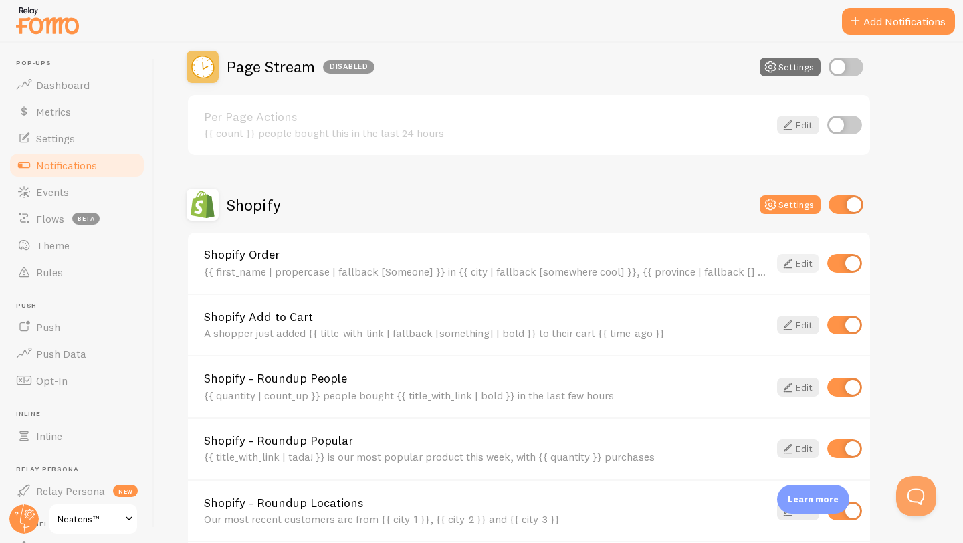
click at [792, 263] on icon at bounding box center [788, 263] width 16 height 16
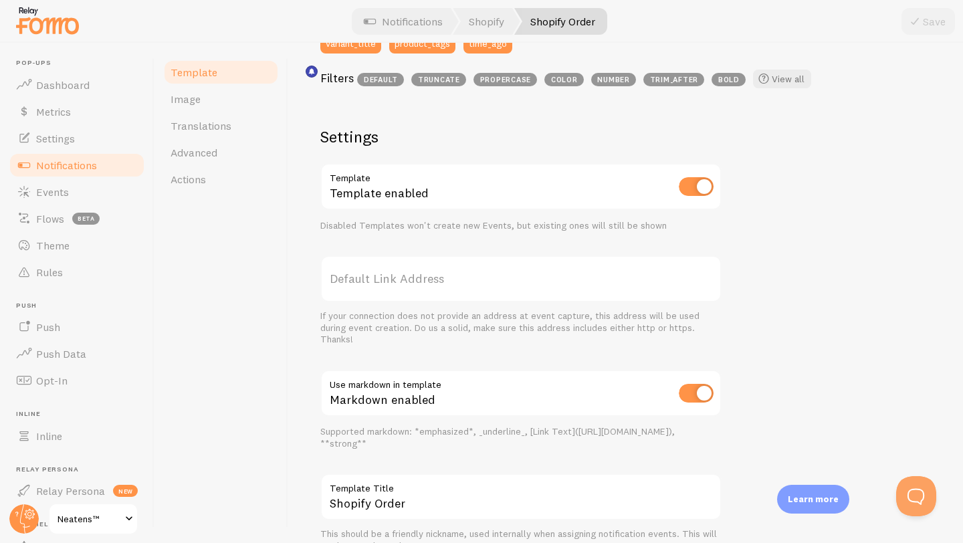
scroll to position [483, 0]
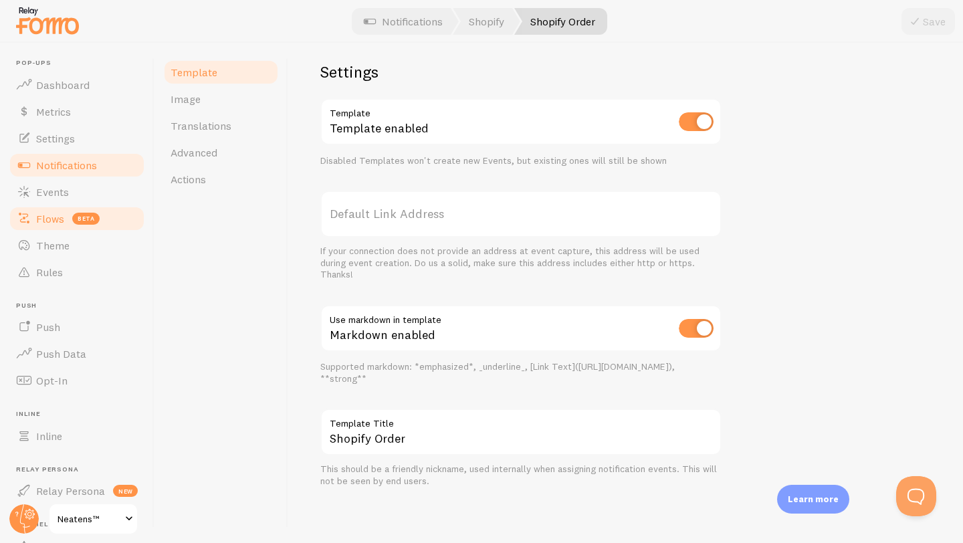
click at [61, 222] on span "Flows" at bounding box center [50, 218] width 28 height 13
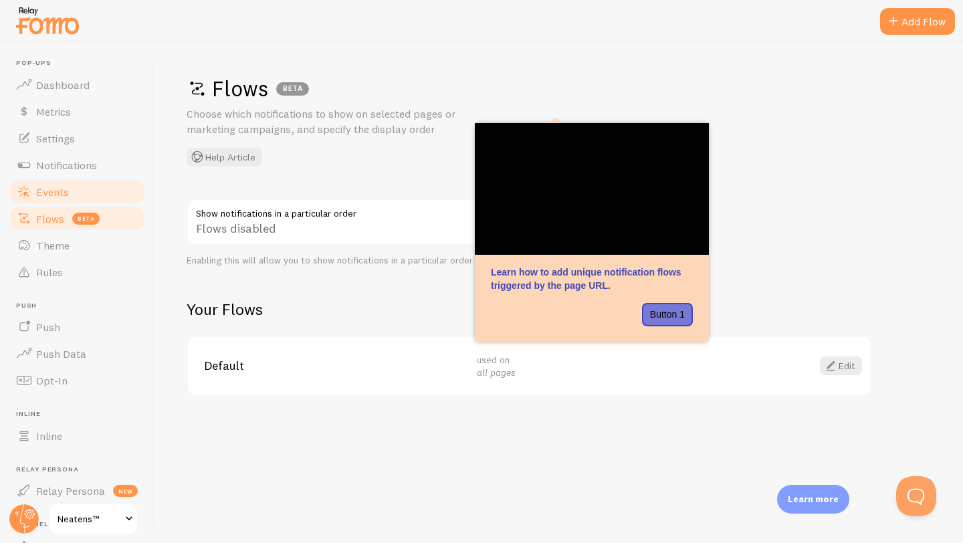
click at [60, 192] on span "Events" at bounding box center [52, 191] width 33 height 13
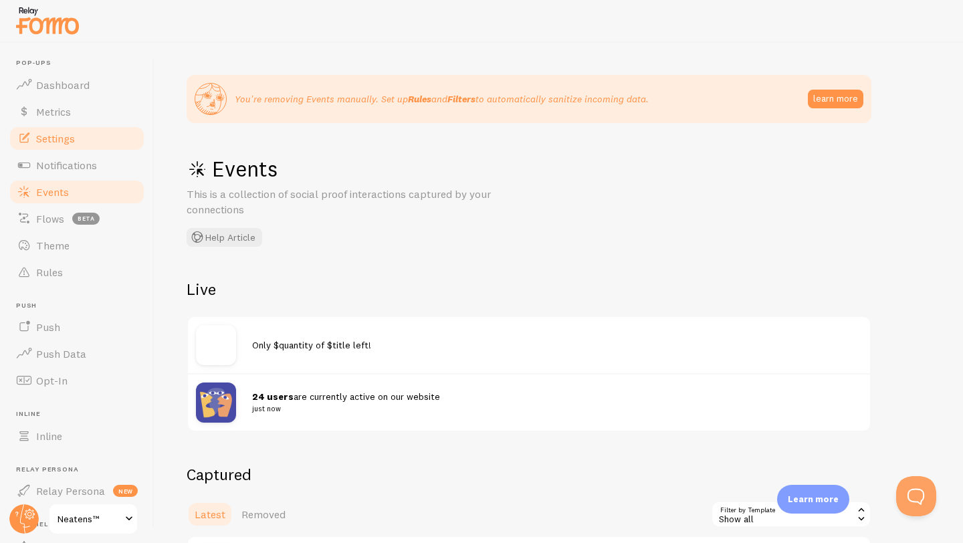
click at [54, 134] on span "Settings" at bounding box center [55, 138] width 39 height 13
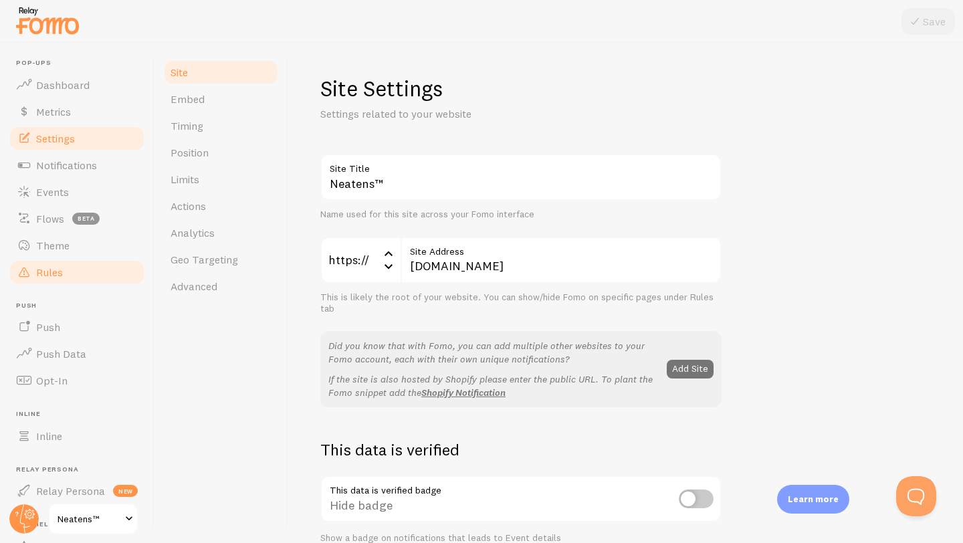
click at [43, 273] on span "Rules" at bounding box center [49, 271] width 27 height 13
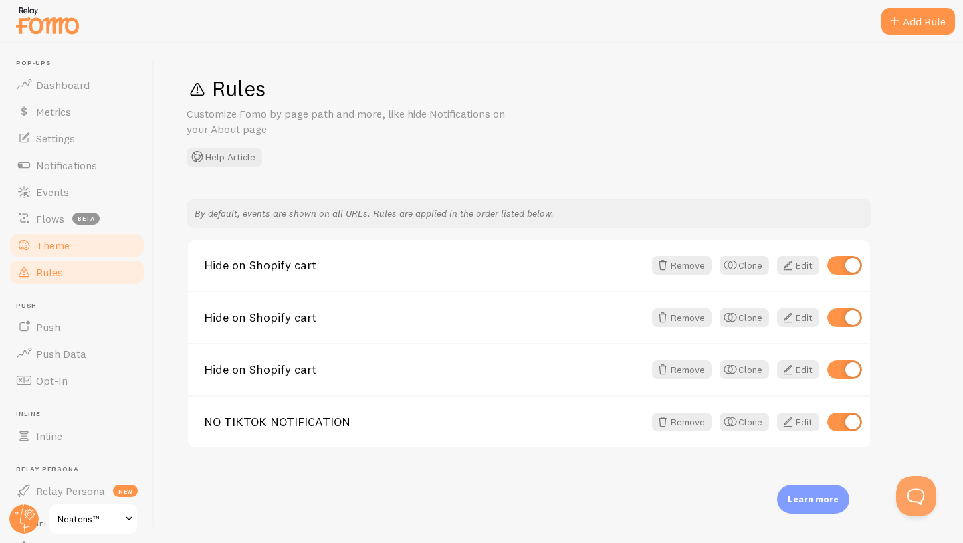
click at [42, 250] on span "Theme" at bounding box center [52, 245] width 33 height 13
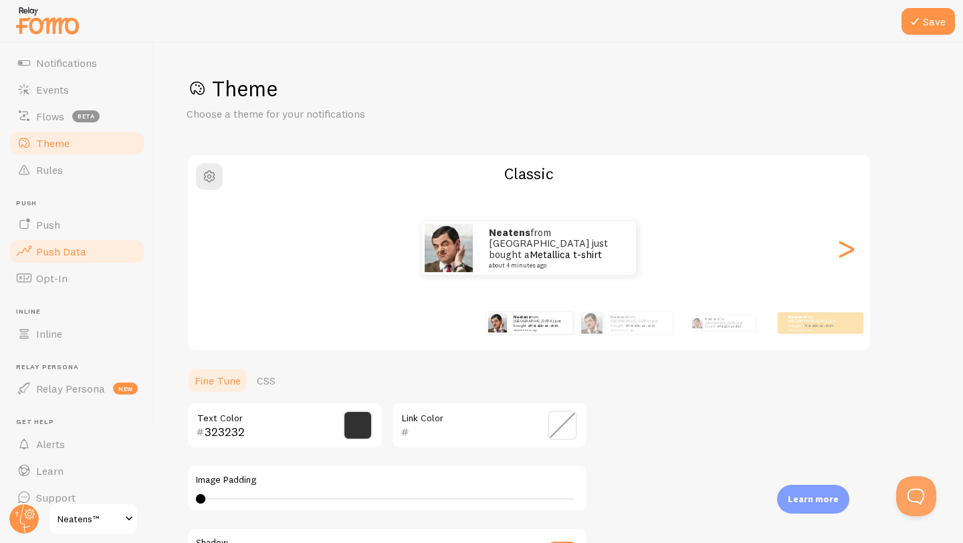
scroll to position [23, 0]
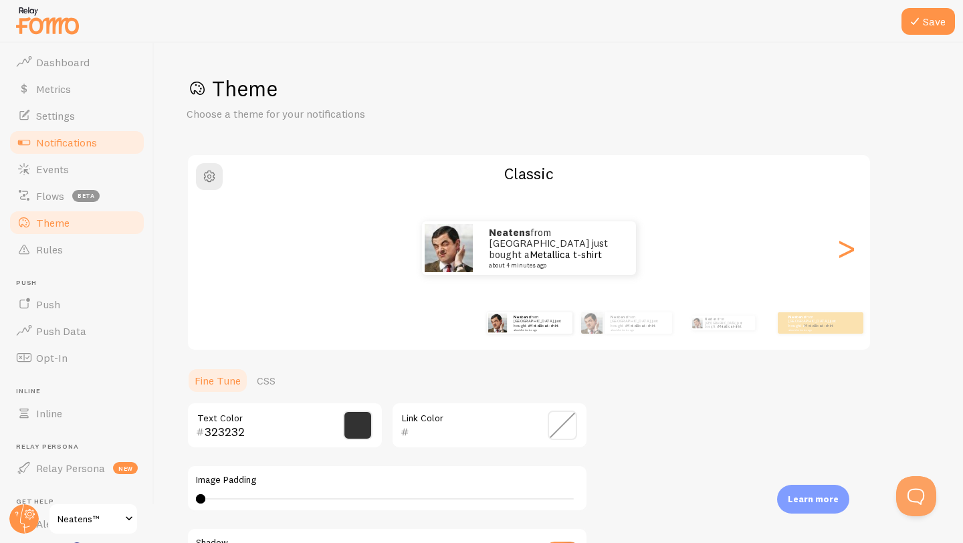
click at [60, 148] on span "Notifications" at bounding box center [66, 142] width 61 height 13
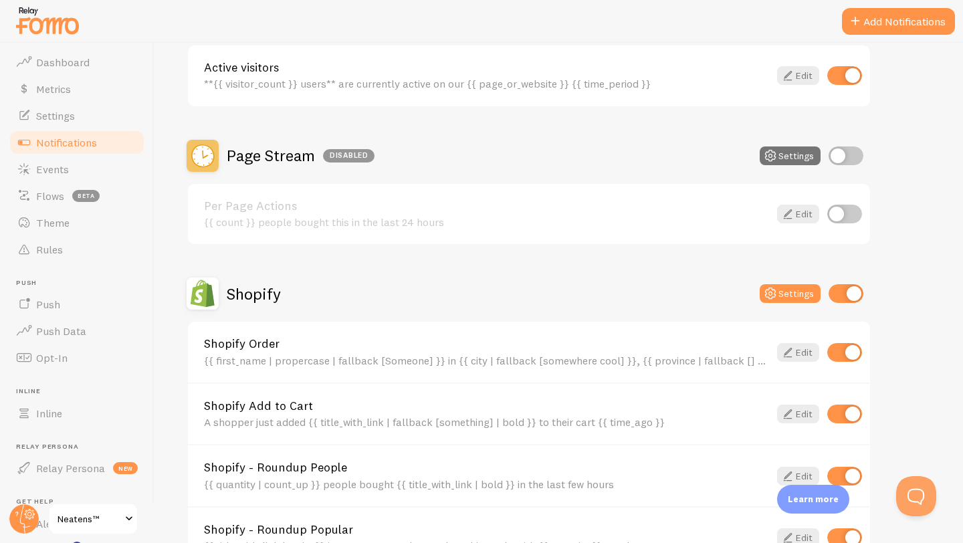
scroll to position [455, 0]
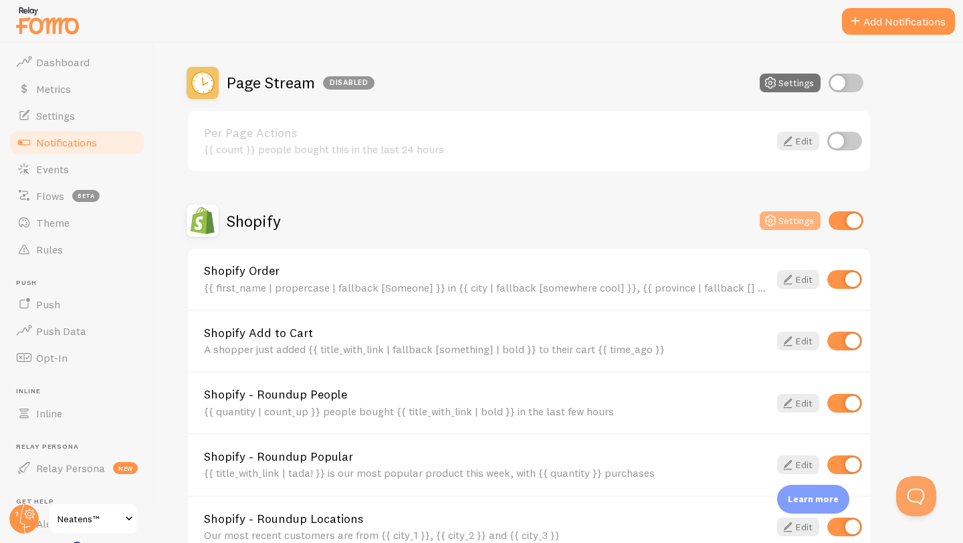
click at [800, 224] on button "Settings" at bounding box center [790, 220] width 61 height 19
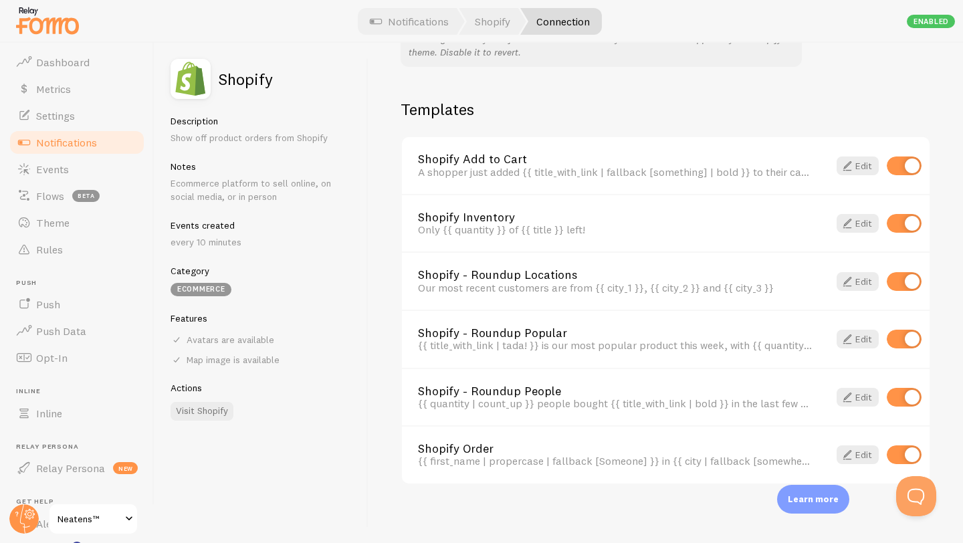
scroll to position [922, 0]
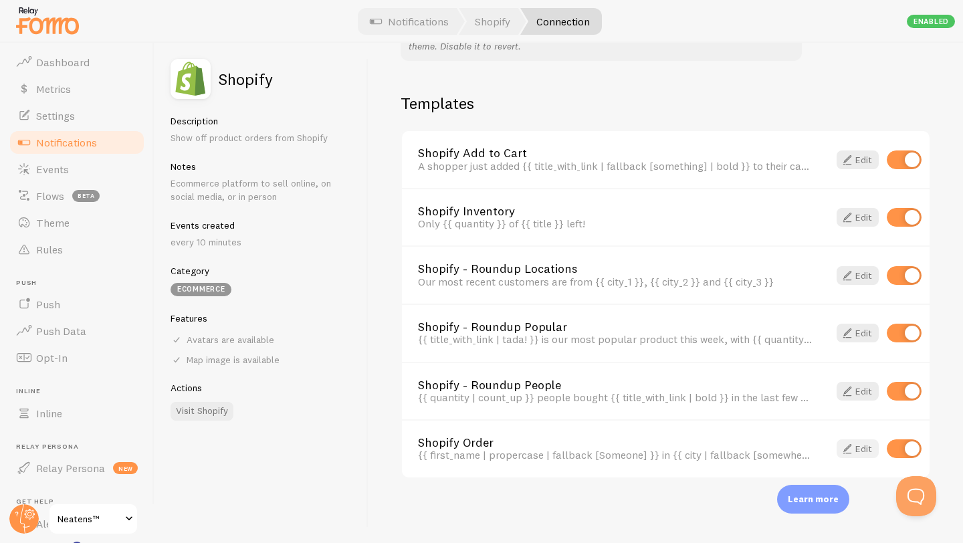
click at [848, 453] on span at bounding box center [847, 449] width 16 height 16
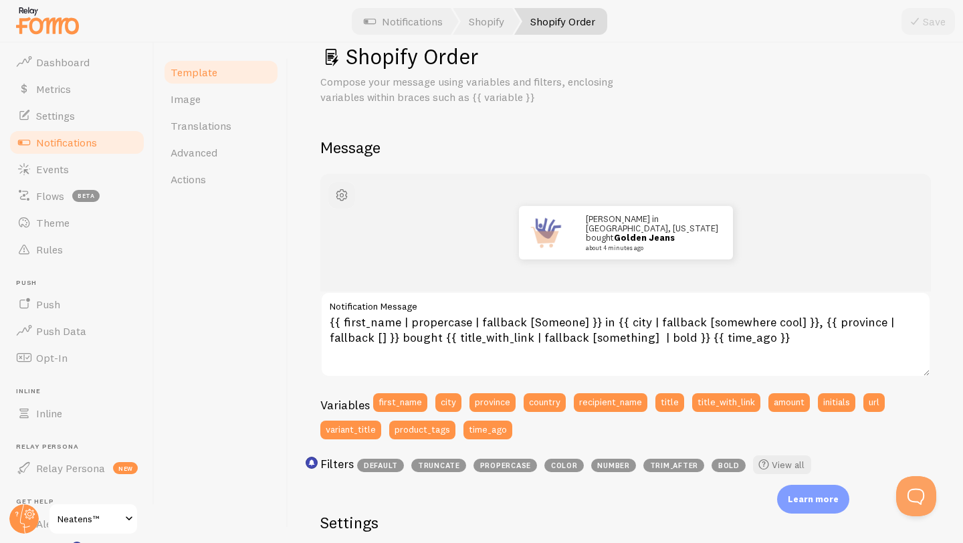
scroll to position [33, 0]
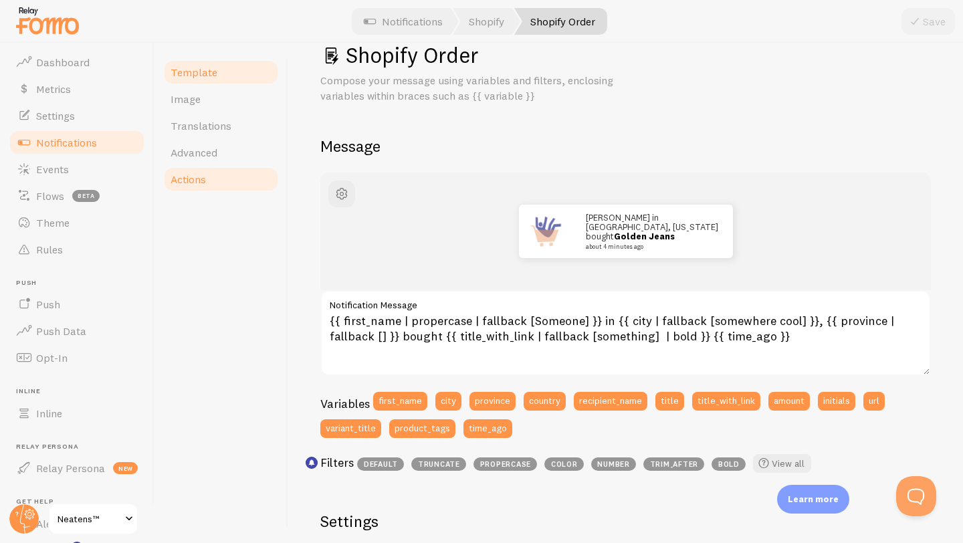
click at [199, 171] on link "Actions" at bounding box center [220, 179] width 117 height 27
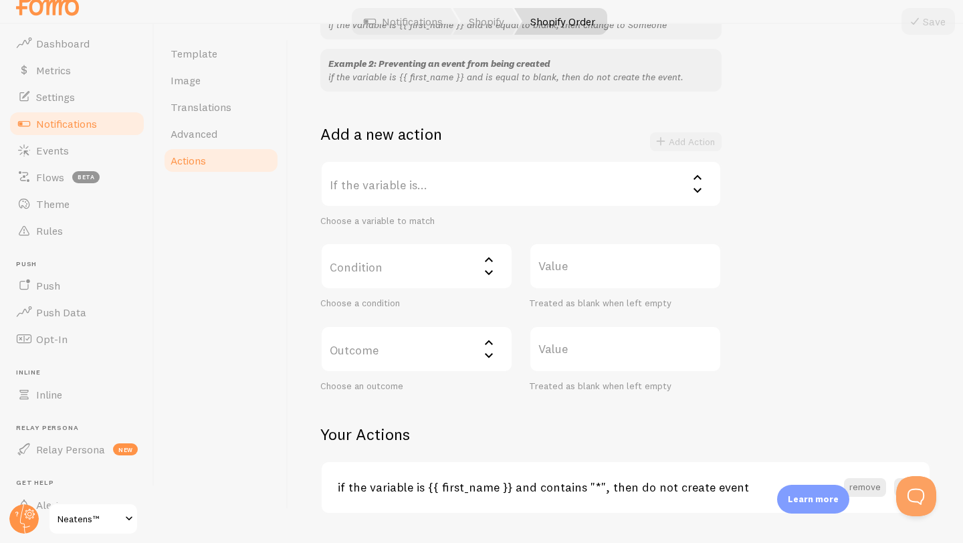
scroll to position [166, 0]
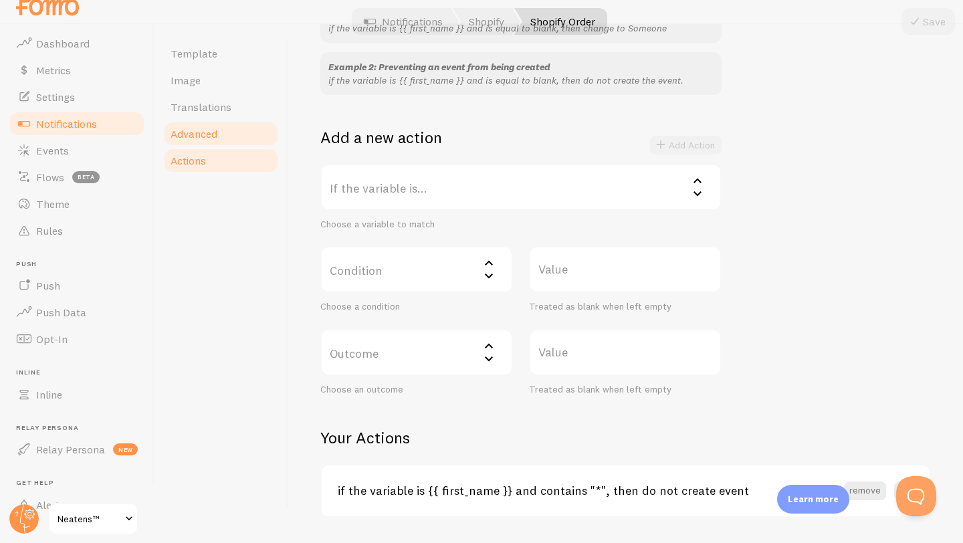
click at [201, 135] on span "Advanced" at bounding box center [194, 133] width 47 height 13
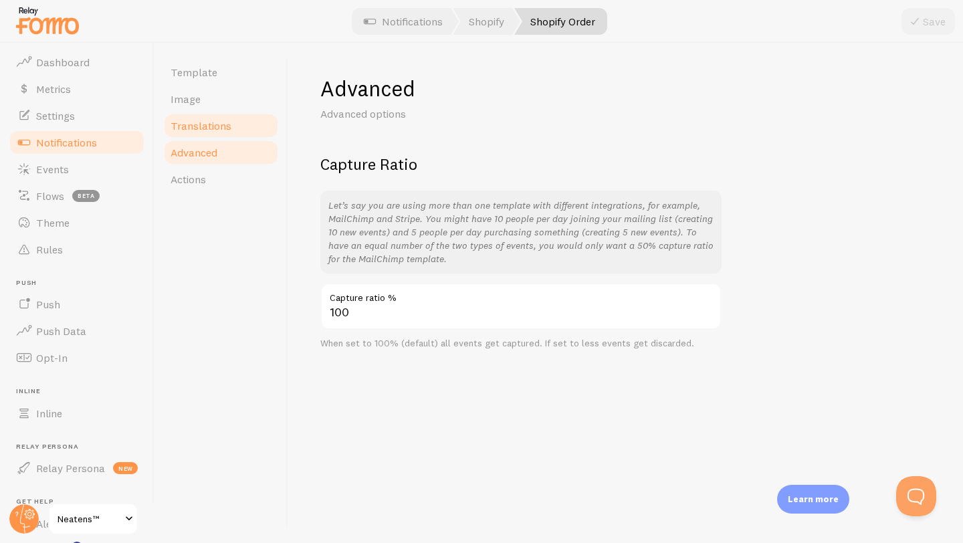
click at [199, 128] on span "Translations" at bounding box center [201, 125] width 61 height 13
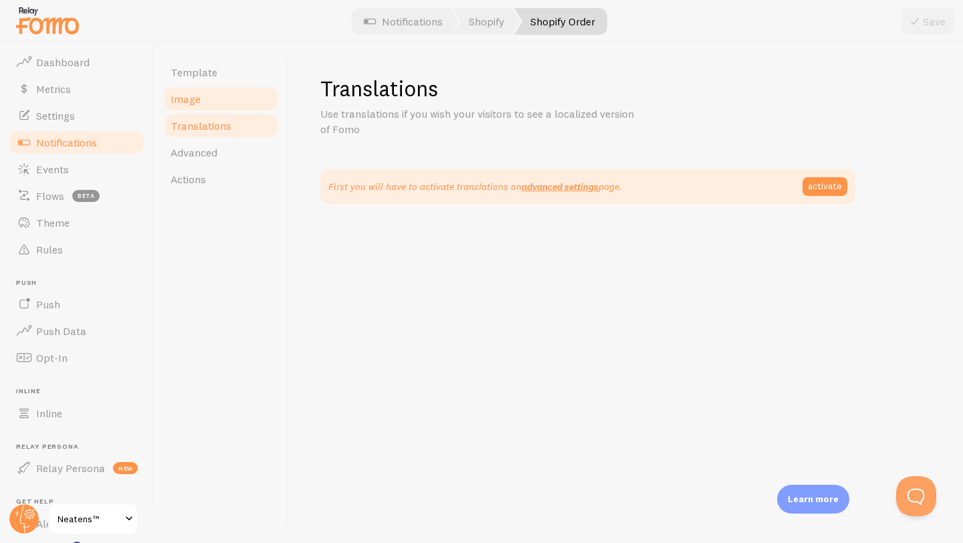
click at [195, 109] on link "Image" at bounding box center [220, 99] width 117 height 27
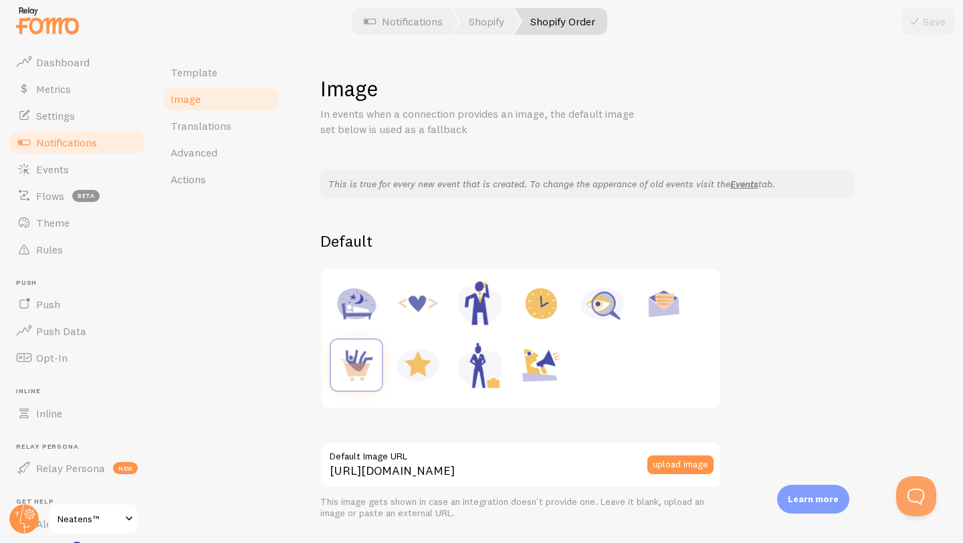
click at [195, 88] on link "Image" at bounding box center [220, 99] width 117 height 27
click at [194, 80] on link "Template" at bounding box center [220, 72] width 117 height 27
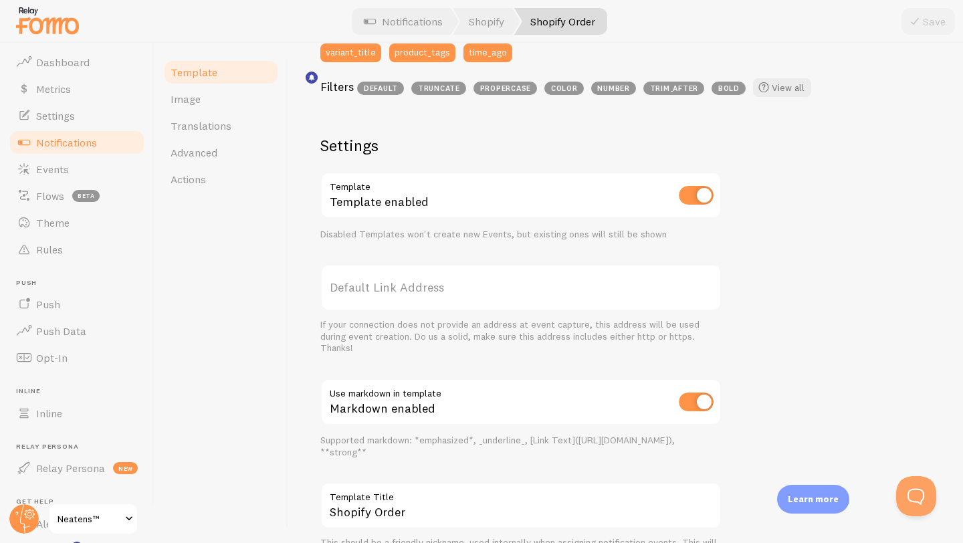
scroll to position [425, 0]
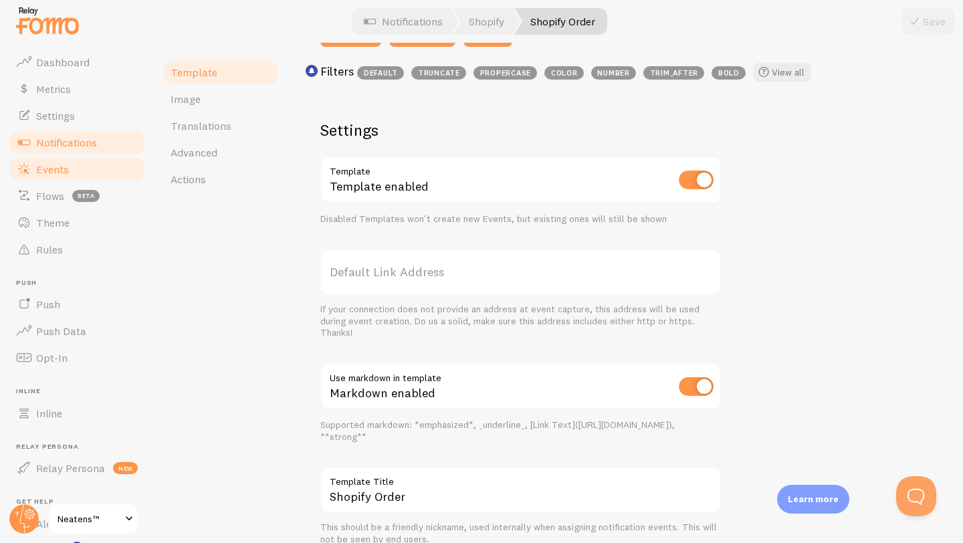
click at [94, 174] on link "Events" at bounding box center [77, 169] width 138 height 27
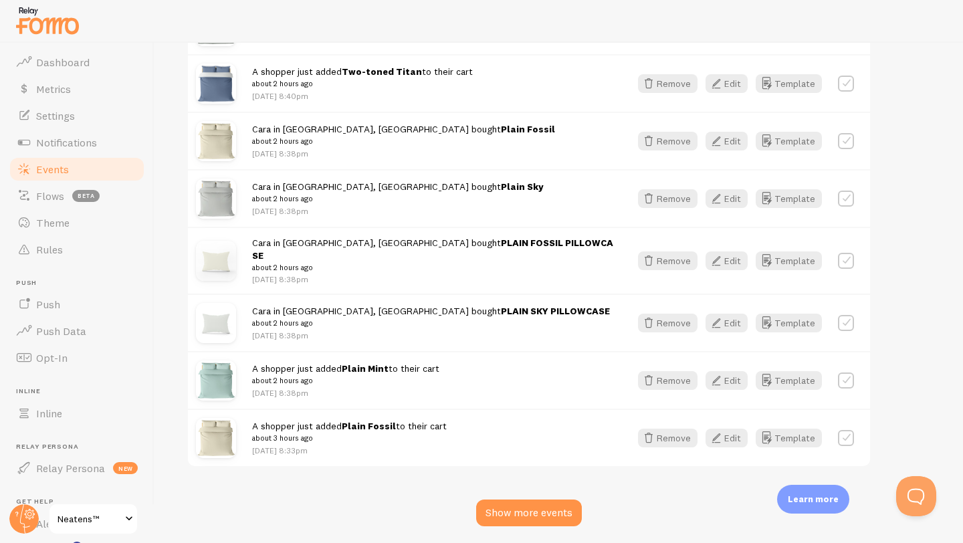
scroll to position [1, 0]
click at [534, 499] on div "Show more events" at bounding box center [529, 512] width 106 height 27
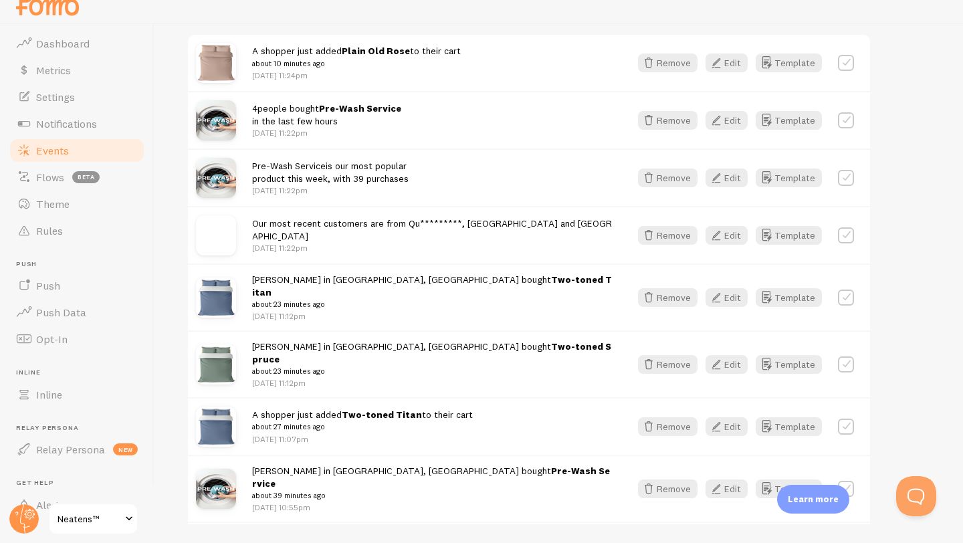
scroll to position [0, 0]
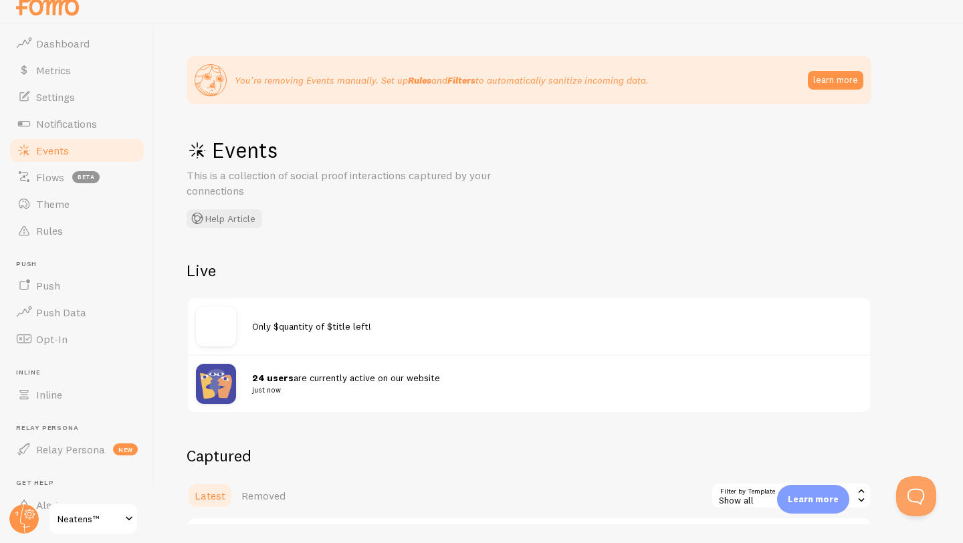
click at [106, 150] on link "Events" at bounding box center [77, 150] width 138 height 27
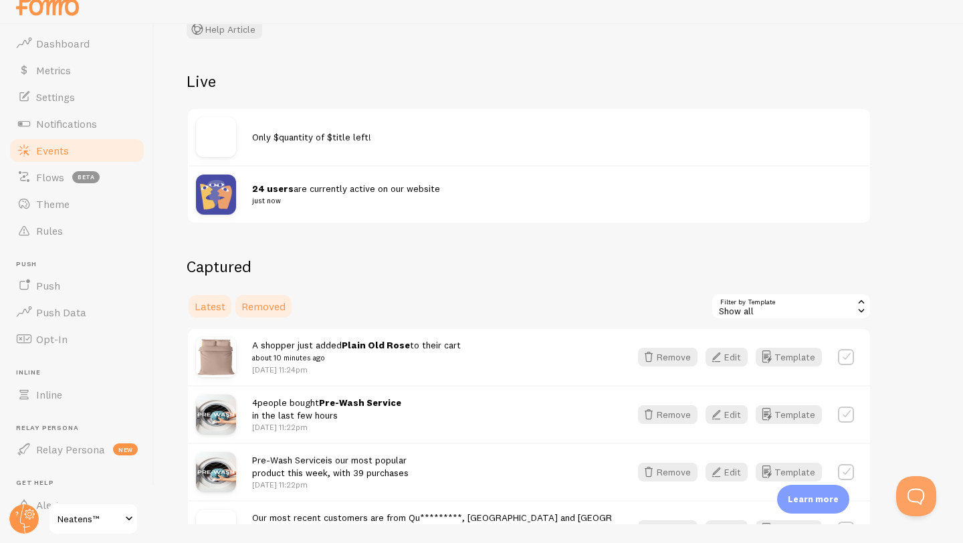
click at [275, 294] on link "Removed" at bounding box center [263, 306] width 60 height 27
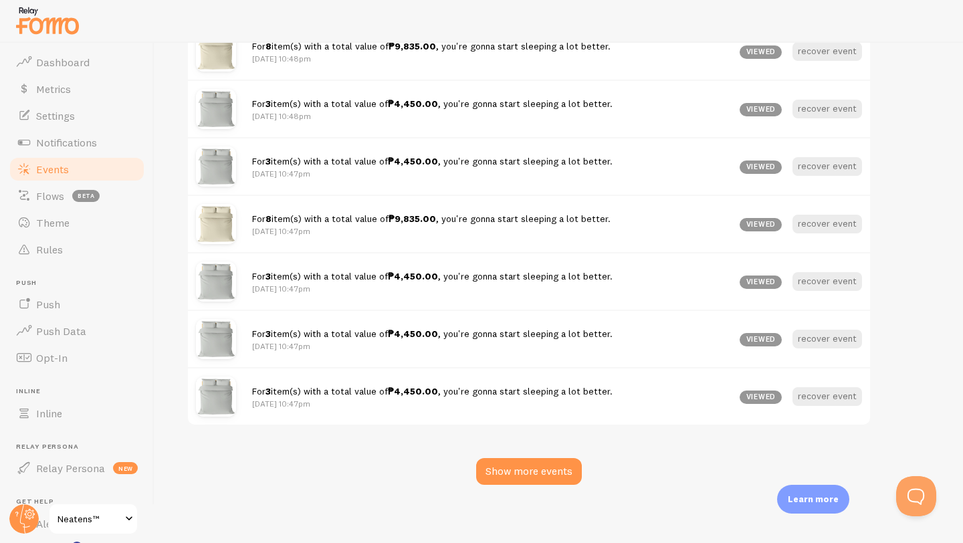
scroll to position [6, 0]
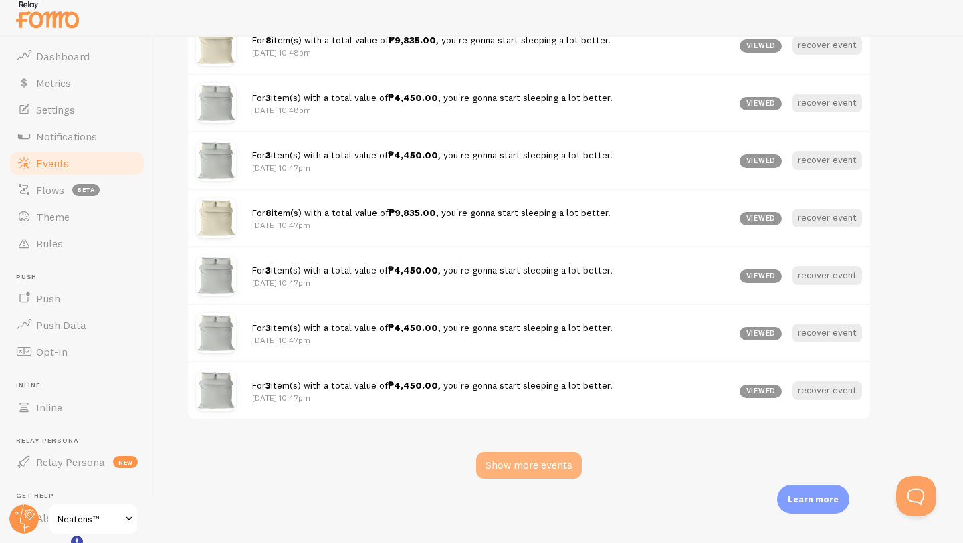
click at [501, 461] on div "Show more events" at bounding box center [529, 465] width 106 height 27
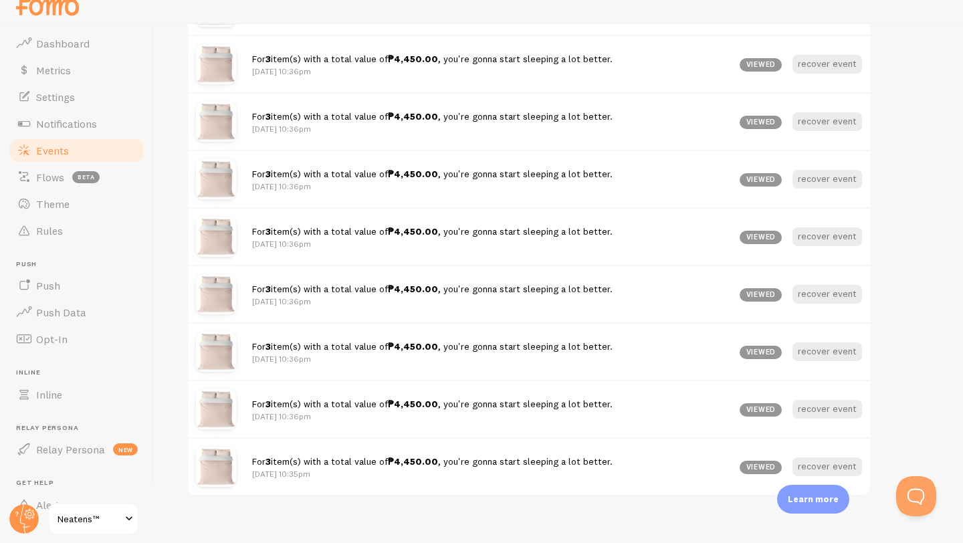
scroll to position [3722, 0]
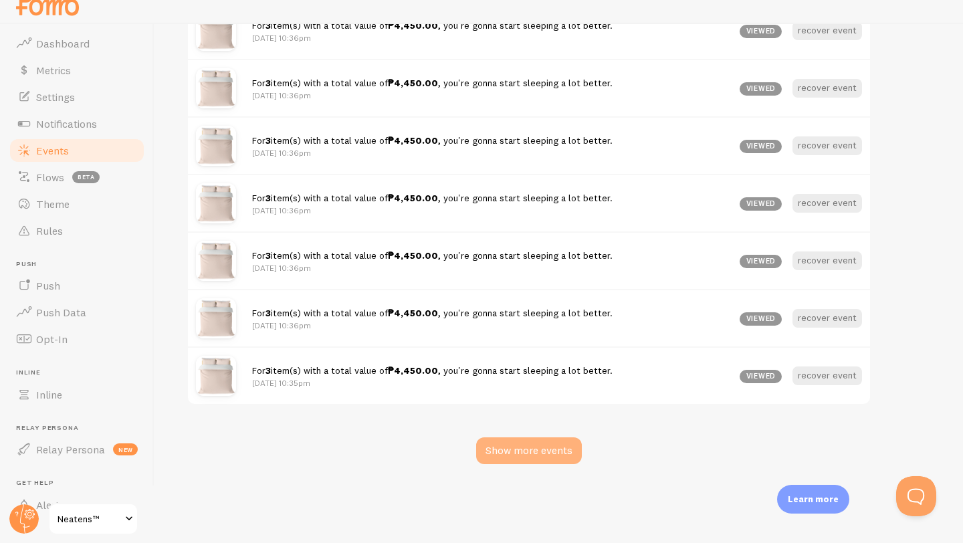
click at [522, 439] on div "Show more events" at bounding box center [529, 450] width 106 height 27
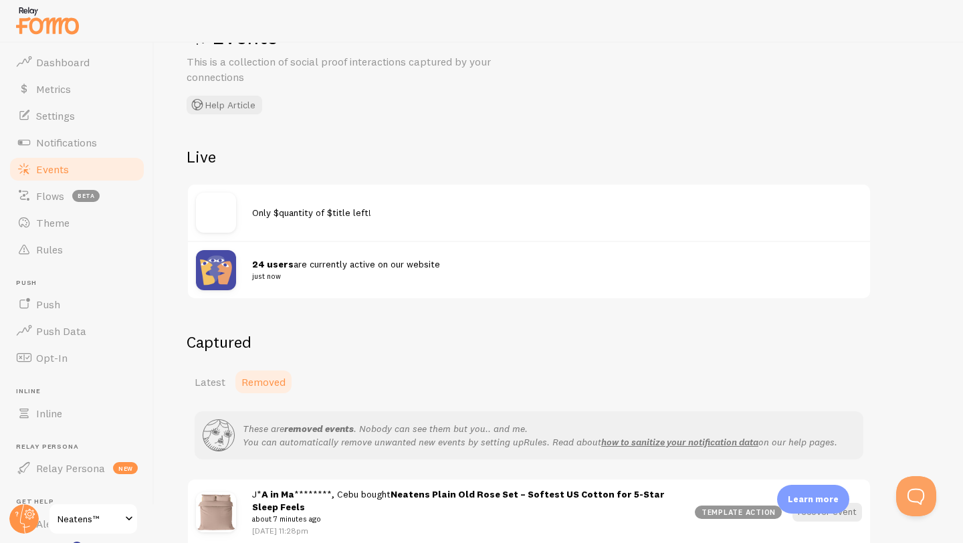
scroll to position [0, 0]
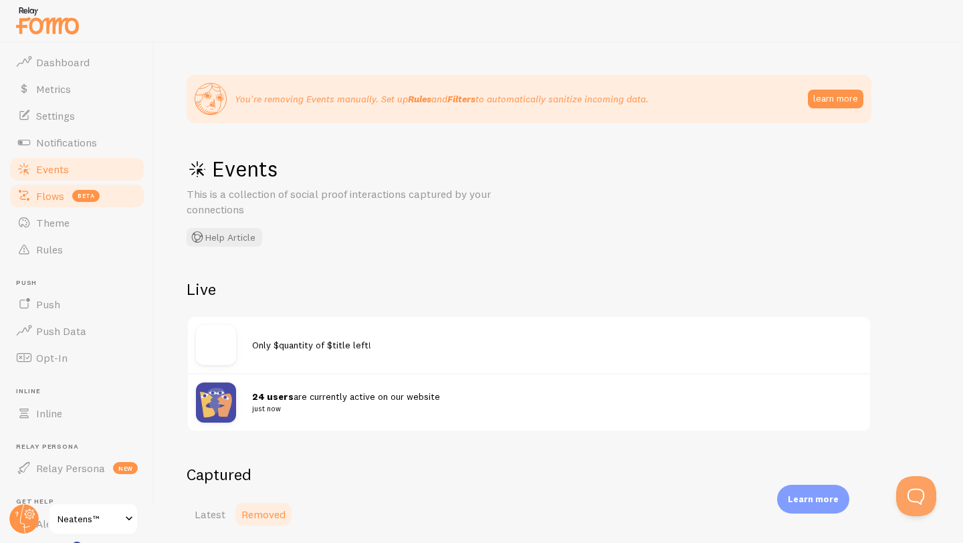
click at [94, 189] on link "Flows beta" at bounding box center [77, 196] width 138 height 27
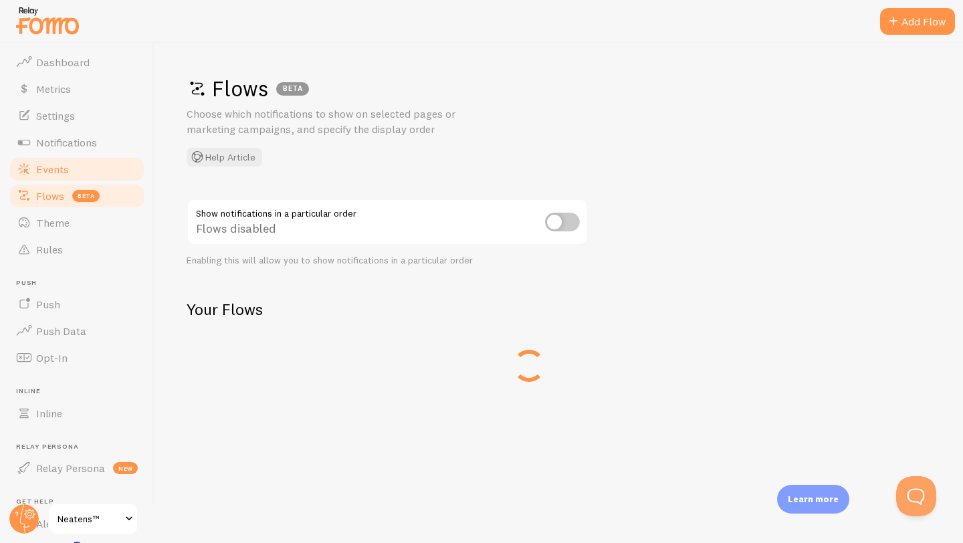
click at [84, 167] on link "Events" at bounding box center [77, 169] width 138 height 27
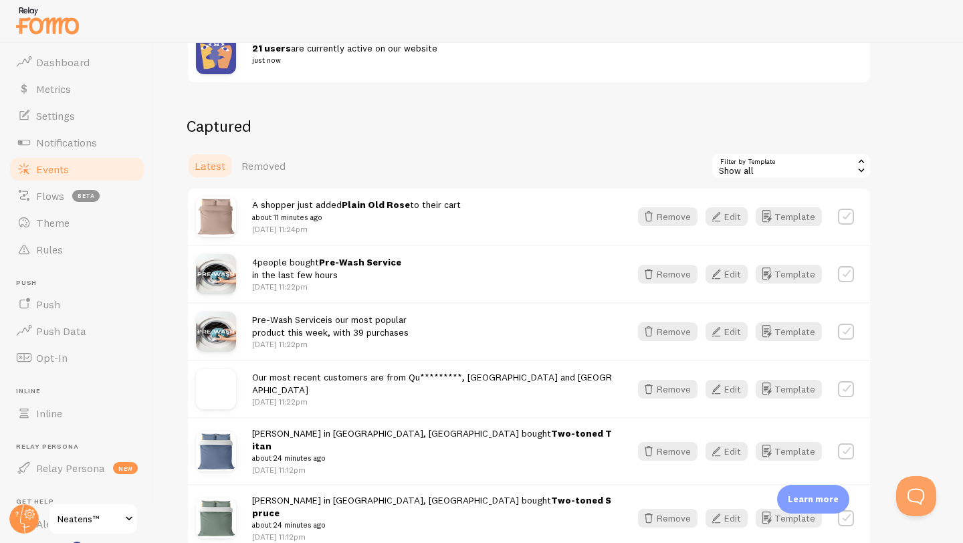
scroll to position [275, 0]
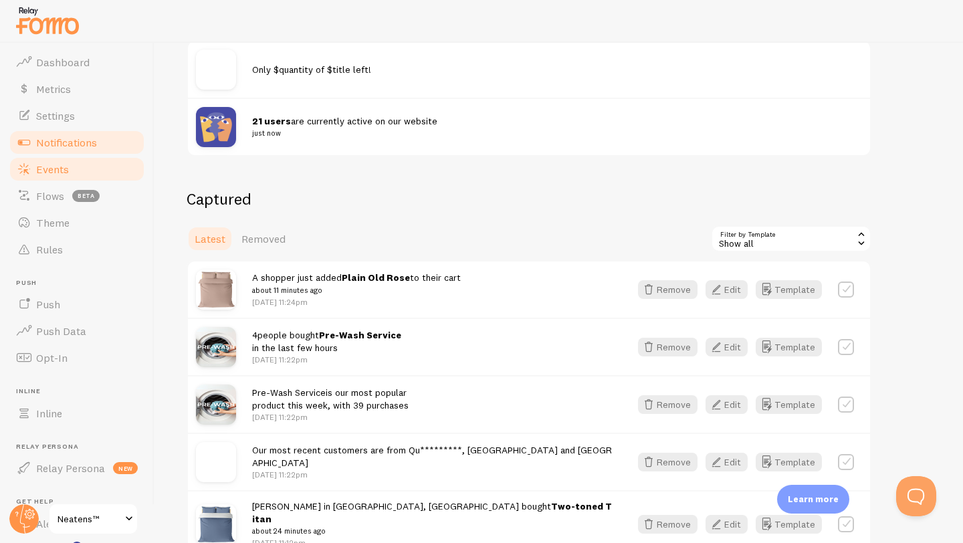
click at [88, 137] on span "Notifications" at bounding box center [66, 142] width 61 height 13
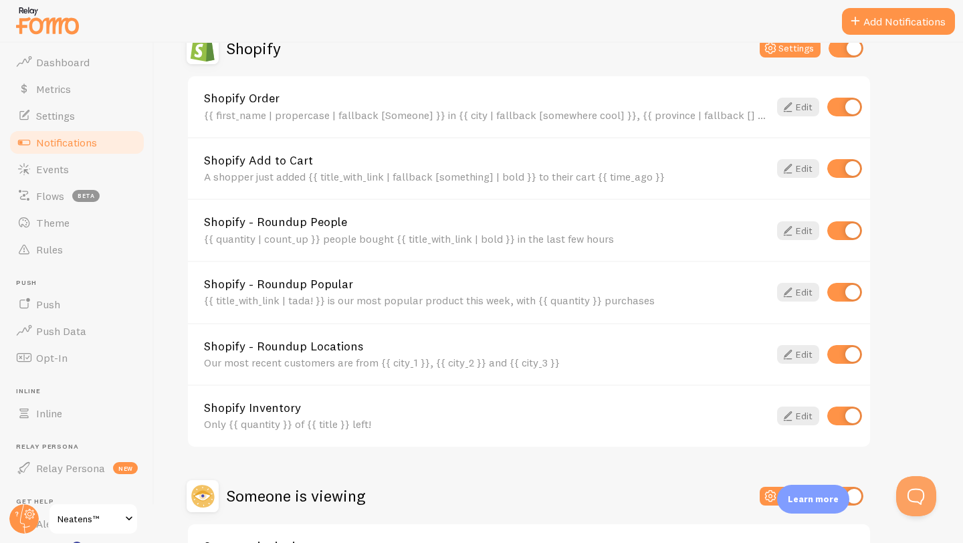
scroll to position [628, 0]
click at [798, 104] on link "Edit" at bounding box center [798, 106] width 42 height 19
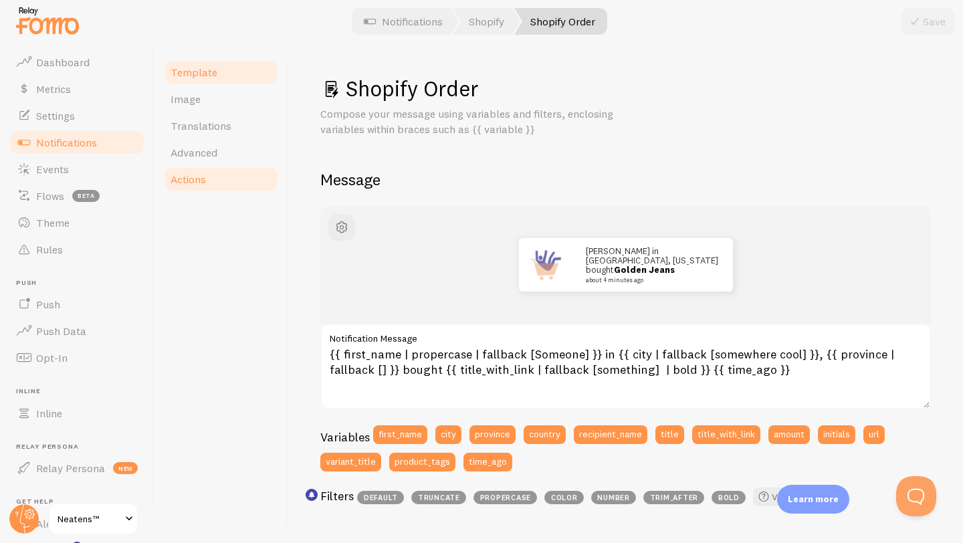
click at [243, 179] on link "Actions" at bounding box center [220, 179] width 117 height 27
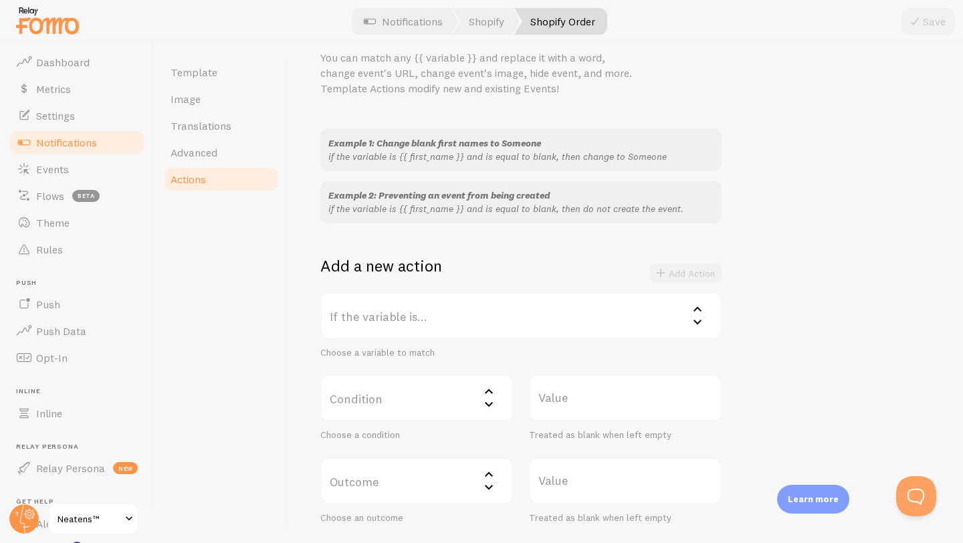
scroll to position [60, 0]
click at [398, 311] on label "If the variable is..." at bounding box center [520, 311] width 401 height 47
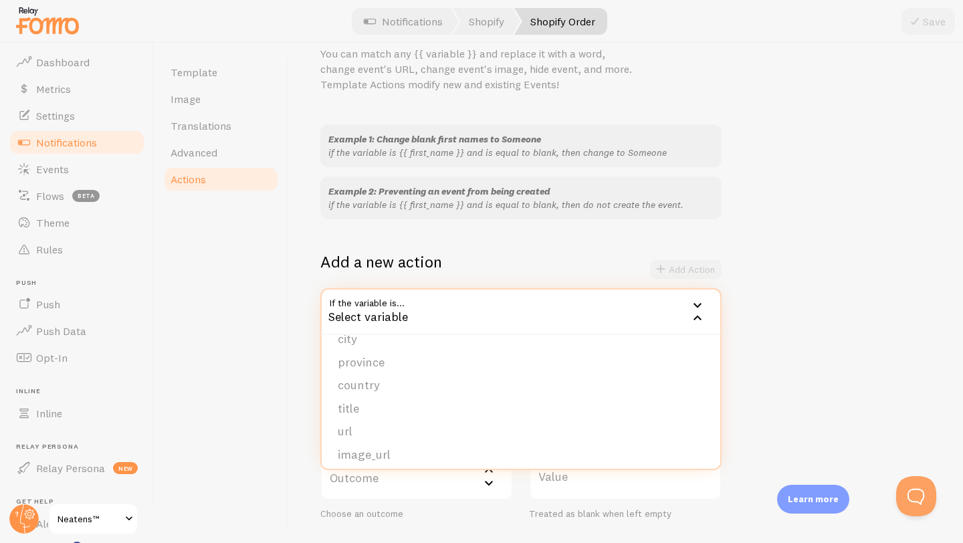
scroll to position [40, 0]
click at [388, 346] on li "city" at bounding box center [521, 337] width 399 height 23
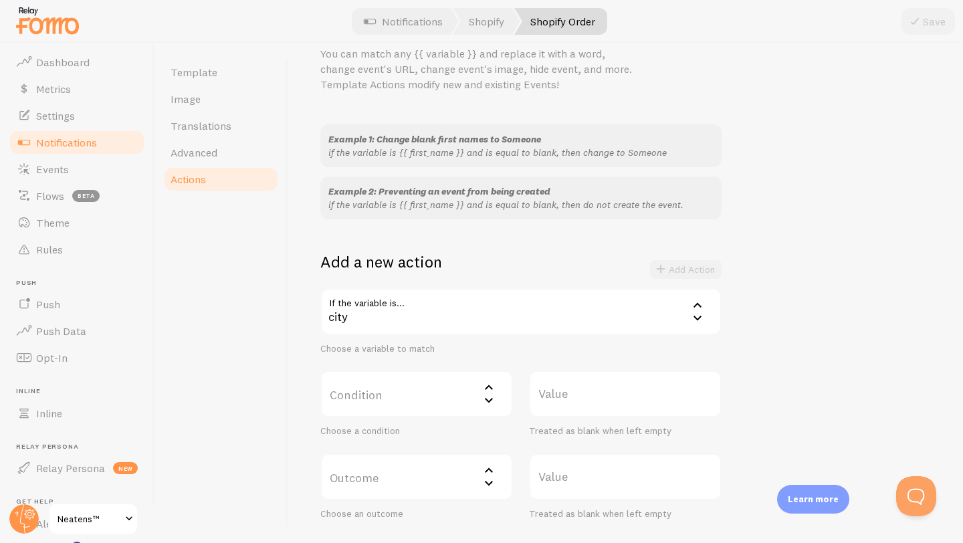
click at [385, 405] on label "Condition" at bounding box center [416, 393] width 193 height 47
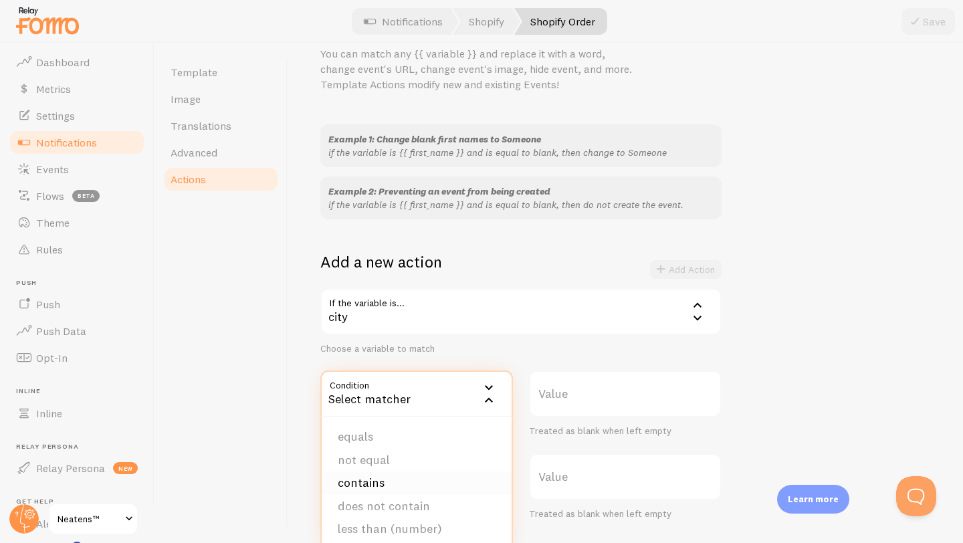
click at [387, 482] on li "contains" at bounding box center [417, 482] width 190 height 23
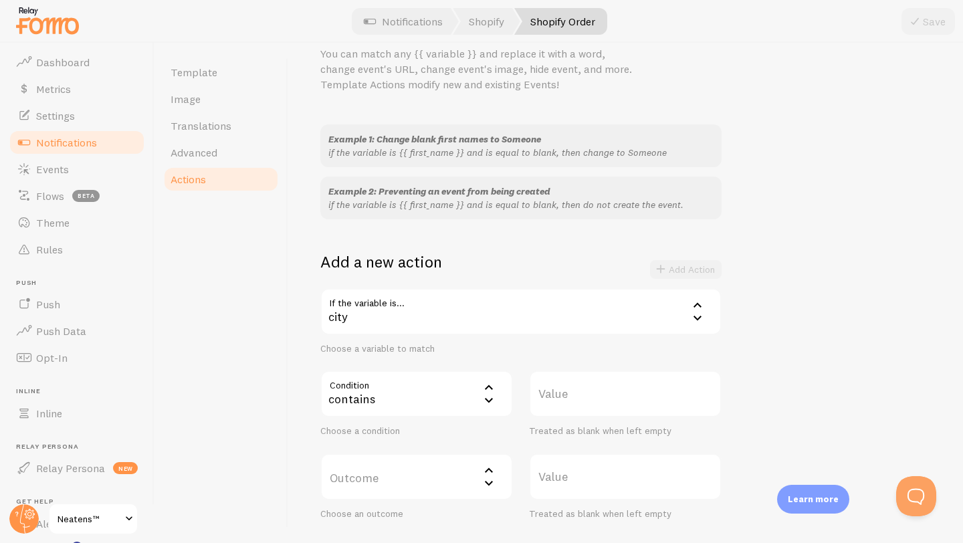
drag, startPoint x: 531, startPoint y: 429, endPoint x: 532, endPoint y: 417, distance: 12.1
click at [531, 427] on div "Treated as blank when left empty" at bounding box center [625, 431] width 193 height 12
click at [532, 417] on label "Value" at bounding box center [625, 393] width 193 height 47
click at [532, 417] on input "Value" at bounding box center [625, 393] width 193 height 47
click at [559, 399] on label "Value" at bounding box center [625, 393] width 193 height 47
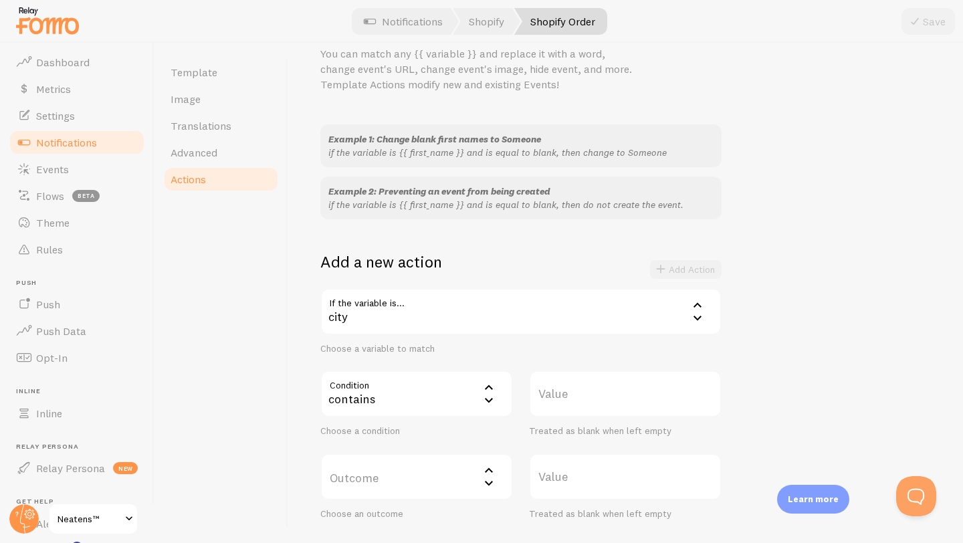
click at [559, 399] on input "Value" at bounding box center [625, 393] width 193 height 47
click at [560, 391] on label "Value" at bounding box center [625, 393] width 193 height 47
click at [560, 391] on input "Value" at bounding box center [625, 393] width 193 height 47
type input "*"
click at [546, 362] on div "If the variable is... city city first_name city province country title url imag…" at bounding box center [520, 404] width 401 height 232
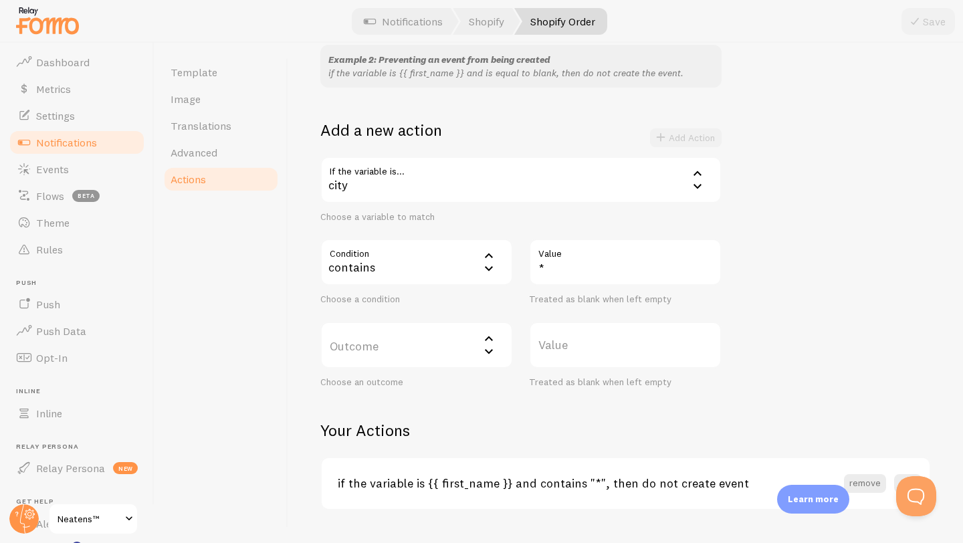
scroll to position [203, 0]
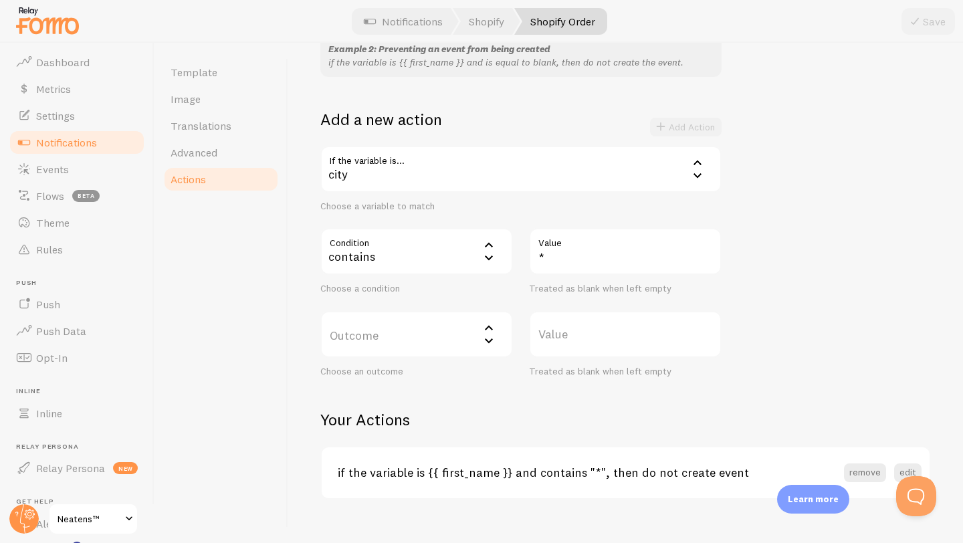
click at [411, 352] on label "Outcome" at bounding box center [416, 334] width 193 height 47
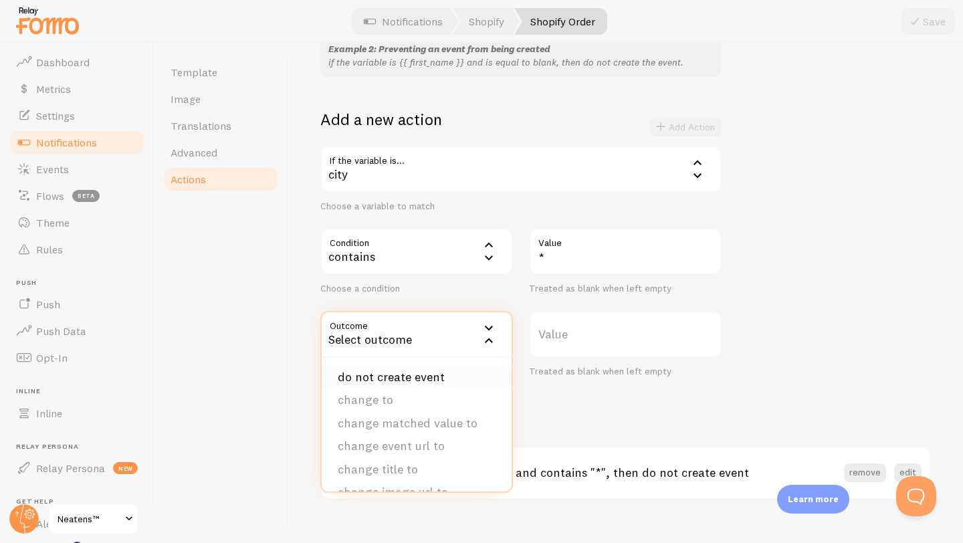
click at [399, 380] on li "do not create event" at bounding box center [417, 377] width 190 height 23
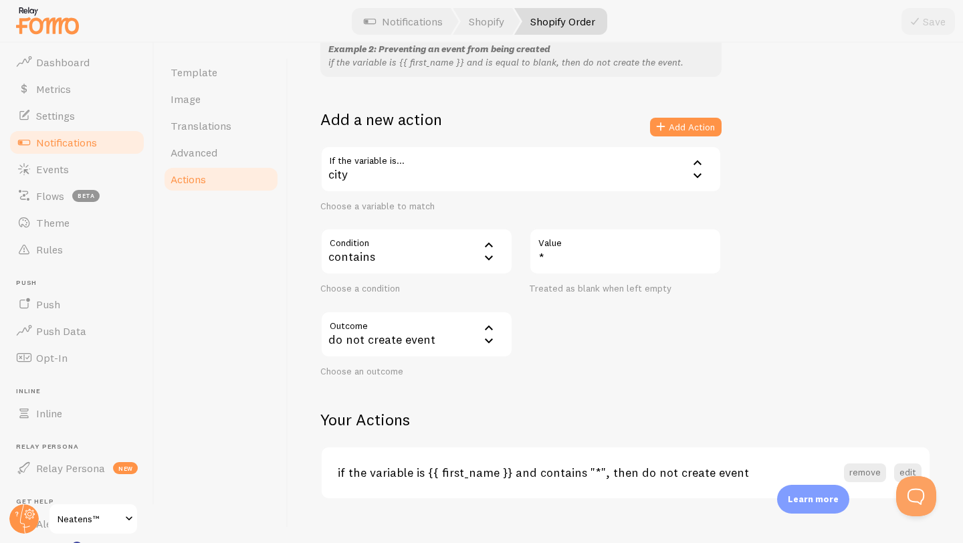
scroll to position [223, 0]
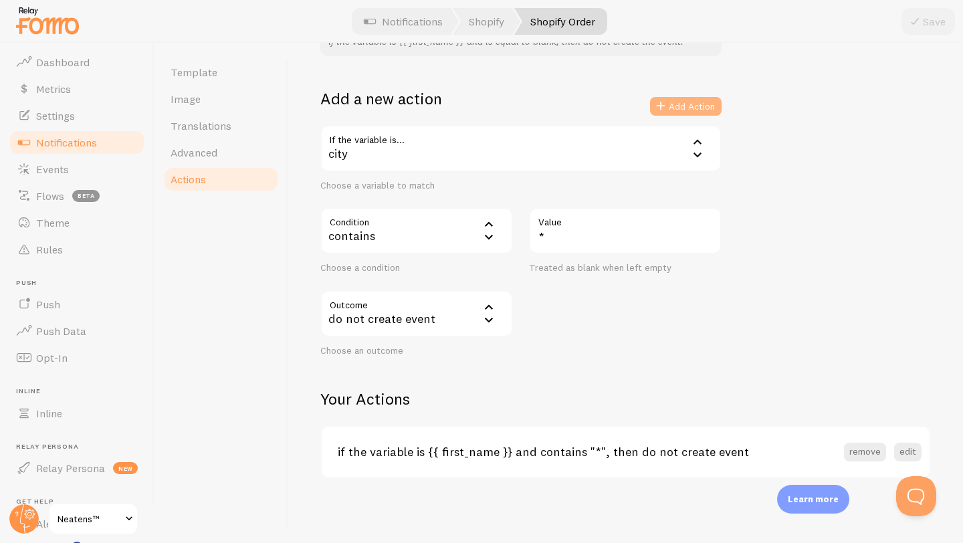
click at [699, 106] on button "Add Action" at bounding box center [686, 106] width 72 height 19
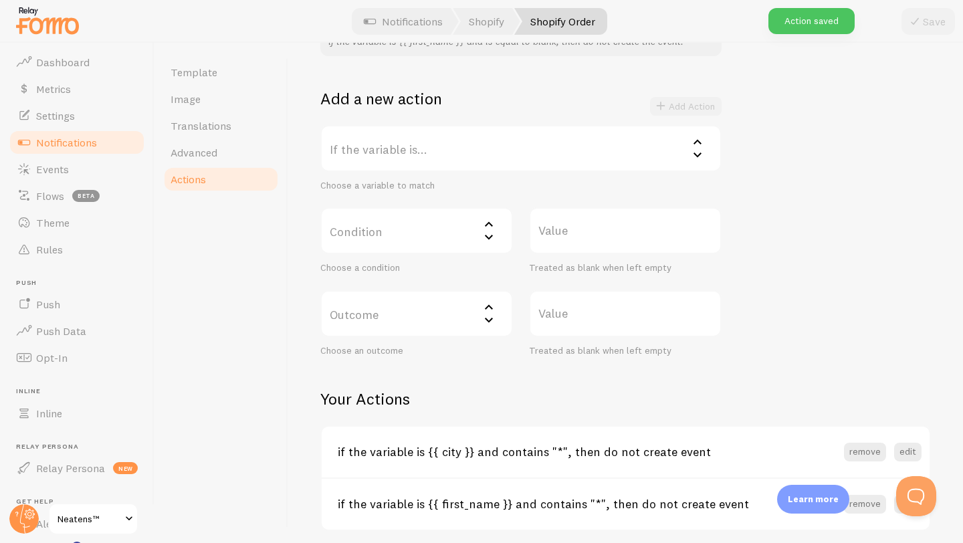
scroll to position [0, 0]
